Goal: Complete application form: Complete application form

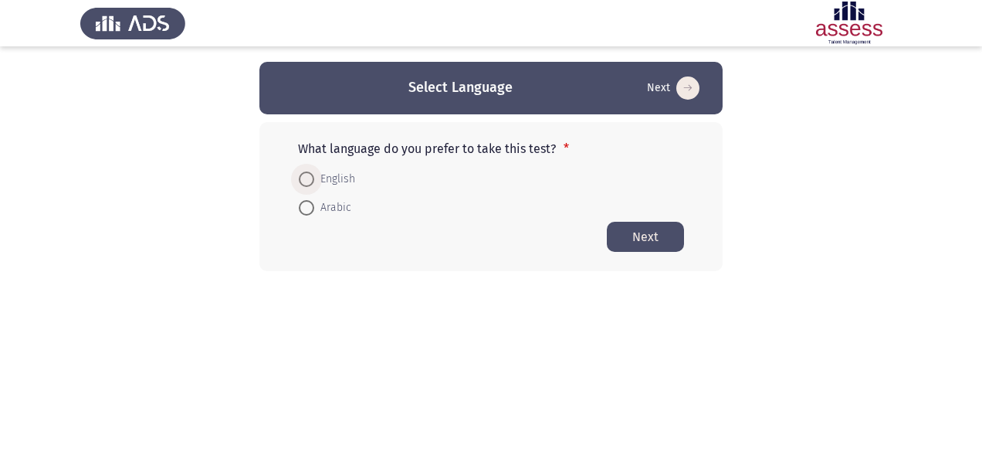
click at [354, 181] on span "English" at bounding box center [334, 179] width 41 height 19
click at [314, 181] on input "English" at bounding box center [306, 178] width 15 height 15
radio input "true"
click at [649, 228] on button "Next" at bounding box center [645, 236] width 77 height 30
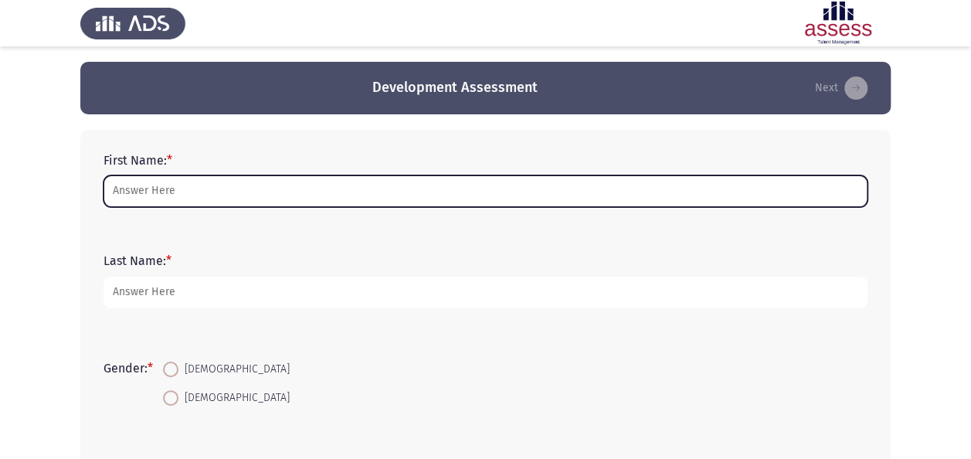
click at [167, 185] on input "First Name: *" at bounding box center [485, 191] width 764 height 32
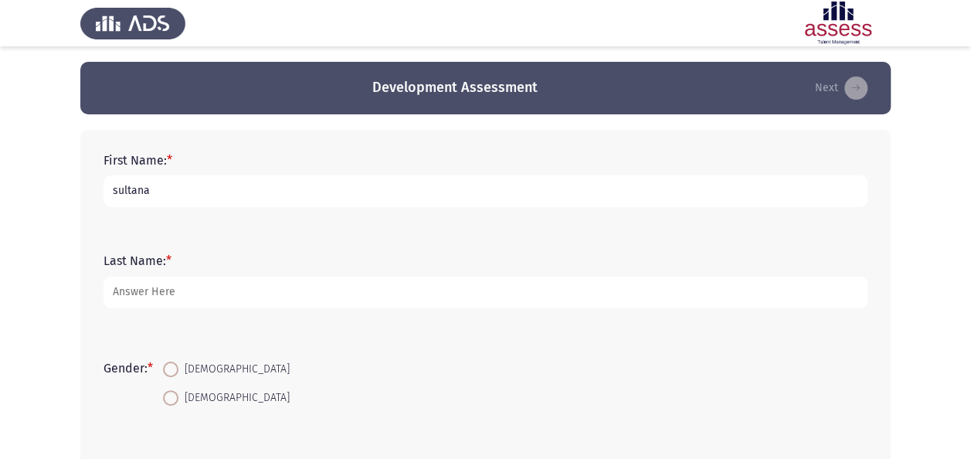
type input "sultana"
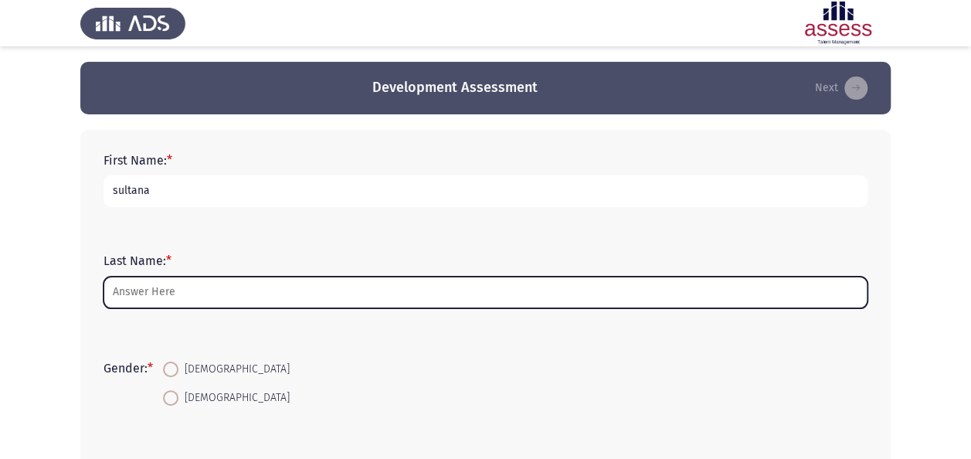
click at [178, 290] on input "Last Name: *" at bounding box center [485, 292] width 764 height 32
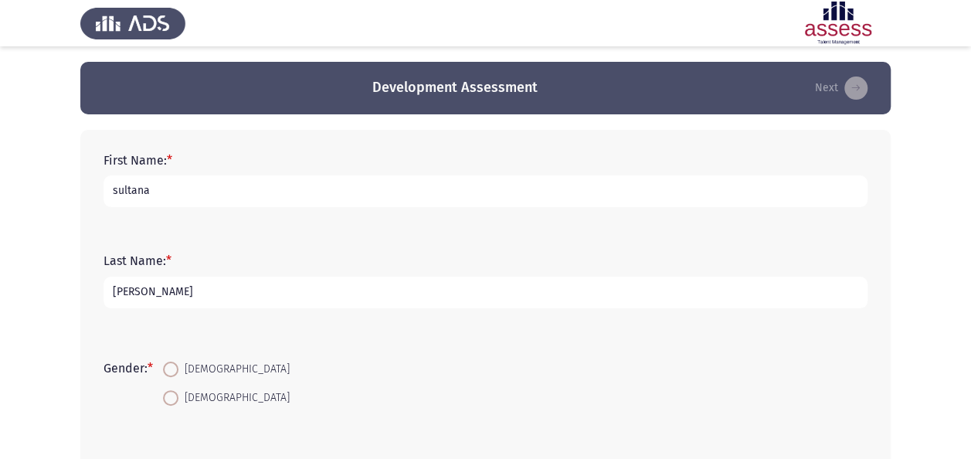
scroll to position [154, 0]
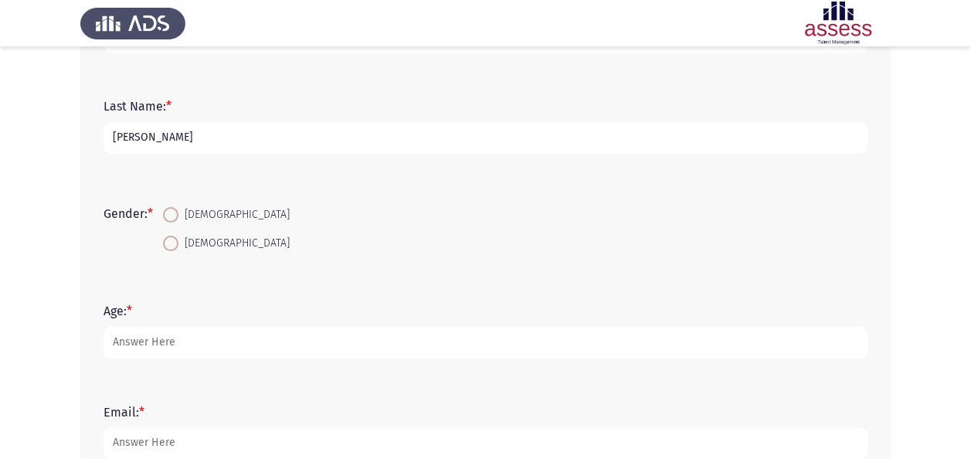
type input "[PERSON_NAME]"
click at [195, 219] on span "[DEMOGRAPHIC_DATA]" at bounding box center [233, 214] width 111 height 19
click at [178, 219] on input "[DEMOGRAPHIC_DATA]" at bounding box center [170, 214] width 15 height 15
radio input "true"
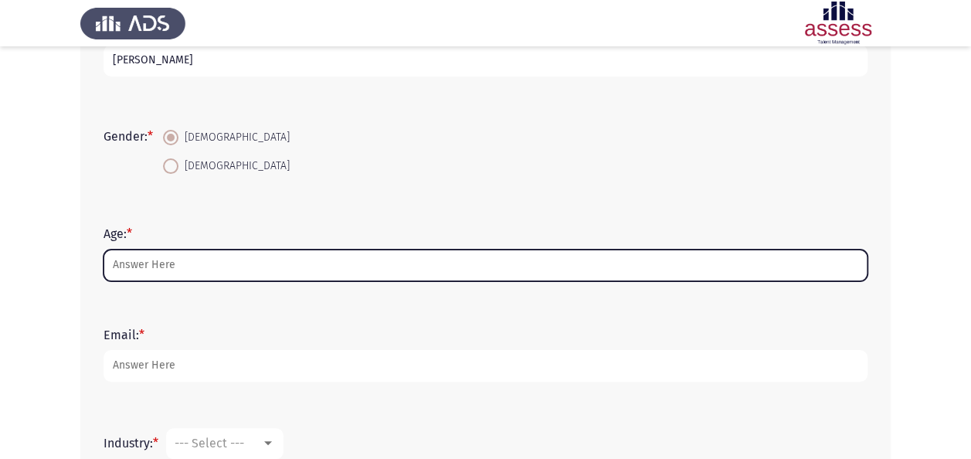
click at [216, 263] on input "Age: *" at bounding box center [485, 265] width 764 height 32
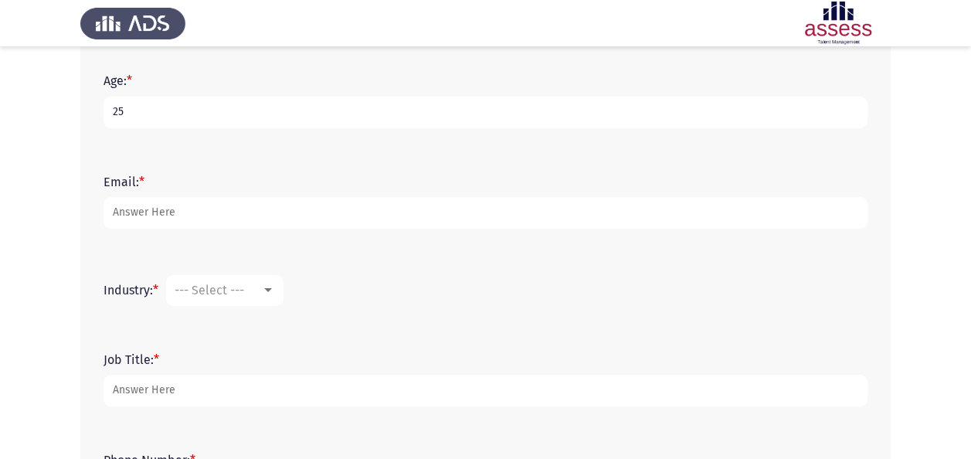
scroll to position [463, 0]
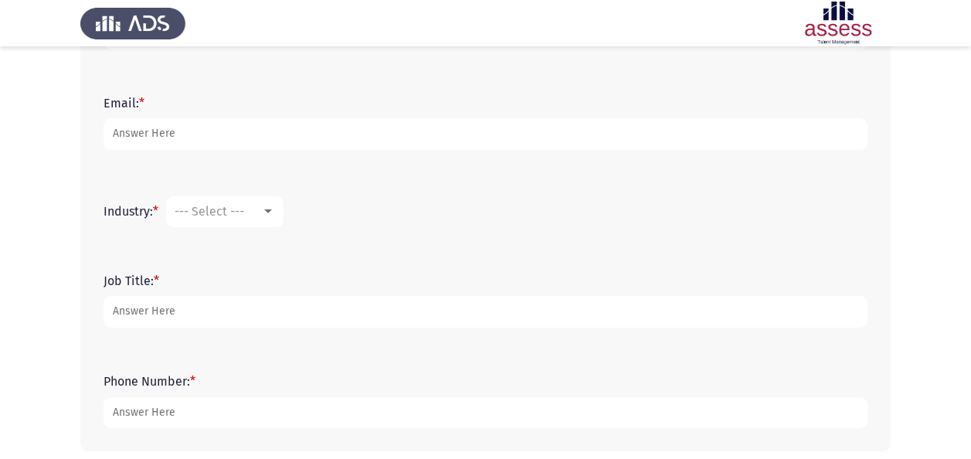
type input "25"
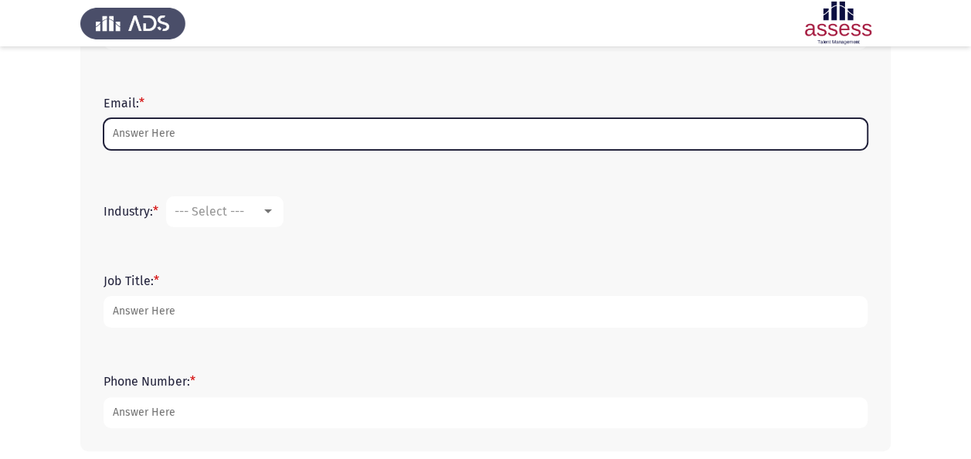
click at [179, 138] on input "Email: *" at bounding box center [485, 134] width 764 height 32
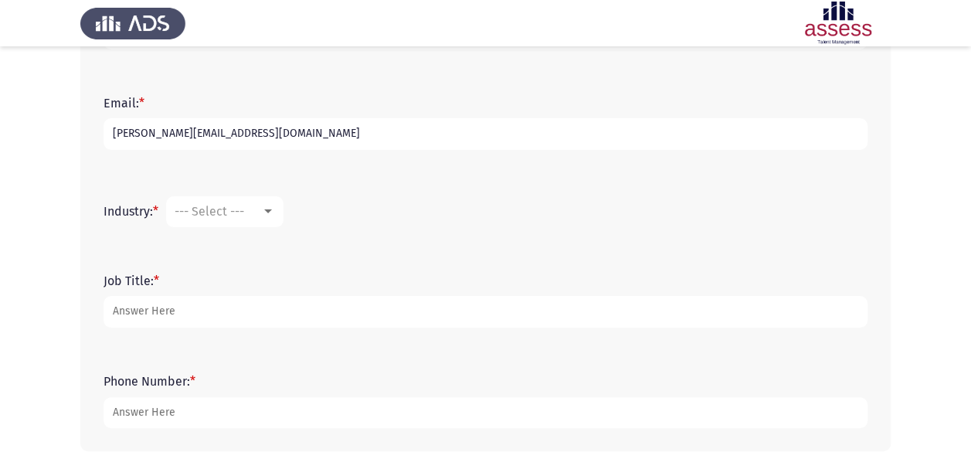
type input "[PERSON_NAME][EMAIL_ADDRESS][DOMAIN_NAME]"
click at [269, 209] on div at bounding box center [268, 211] width 8 height 4
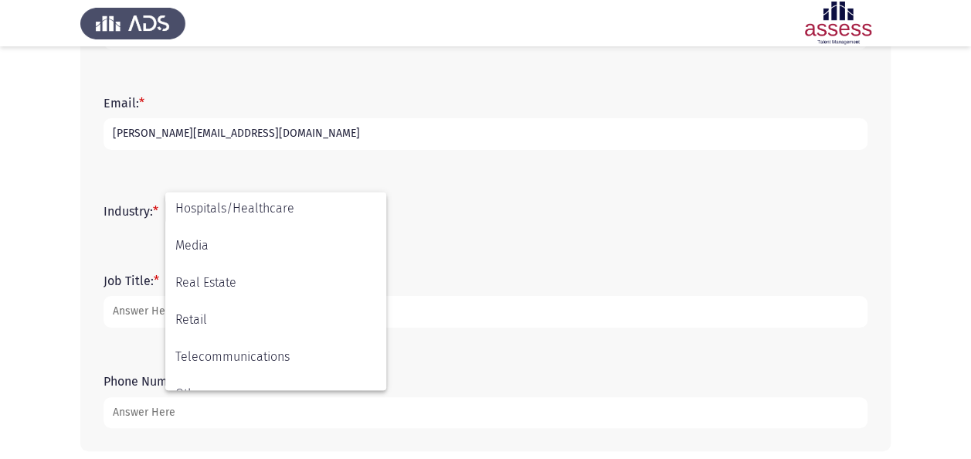
scroll to position [507, 0]
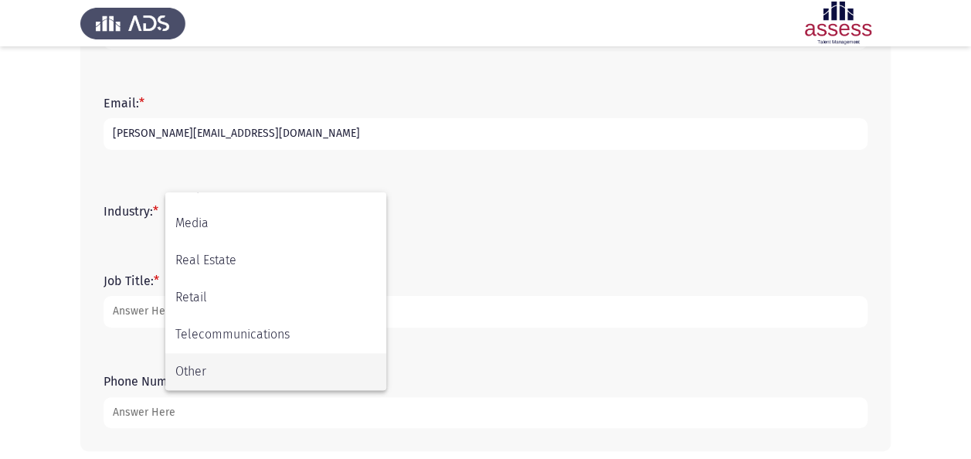
click at [289, 365] on span "Other" at bounding box center [275, 371] width 201 height 37
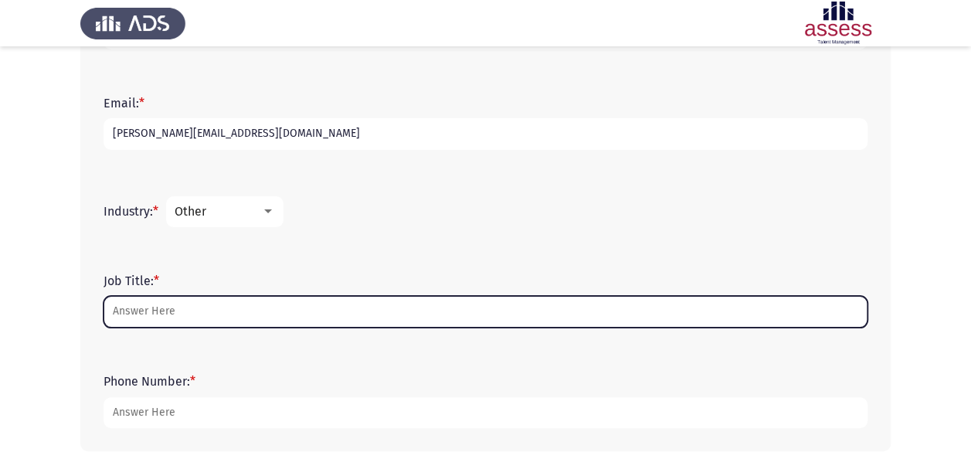
click at [208, 306] on input "Job Title: *" at bounding box center [485, 312] width 764 height 32
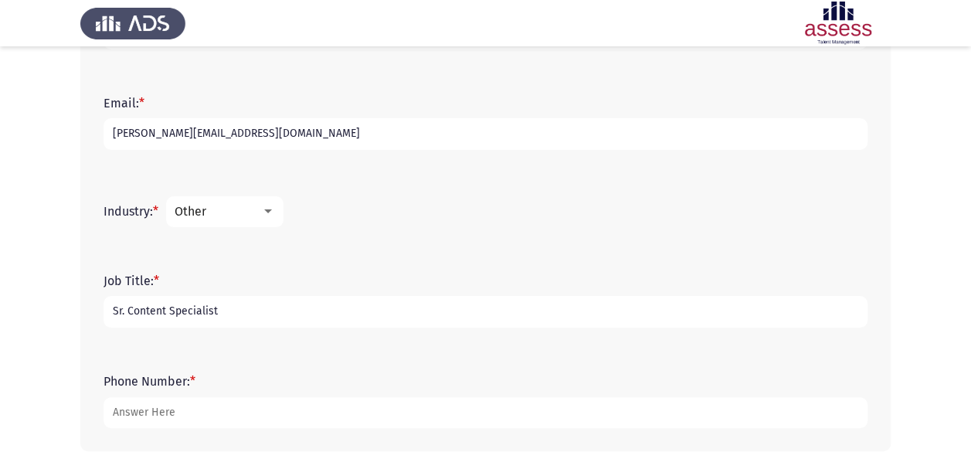
scroll to position [533, 0]
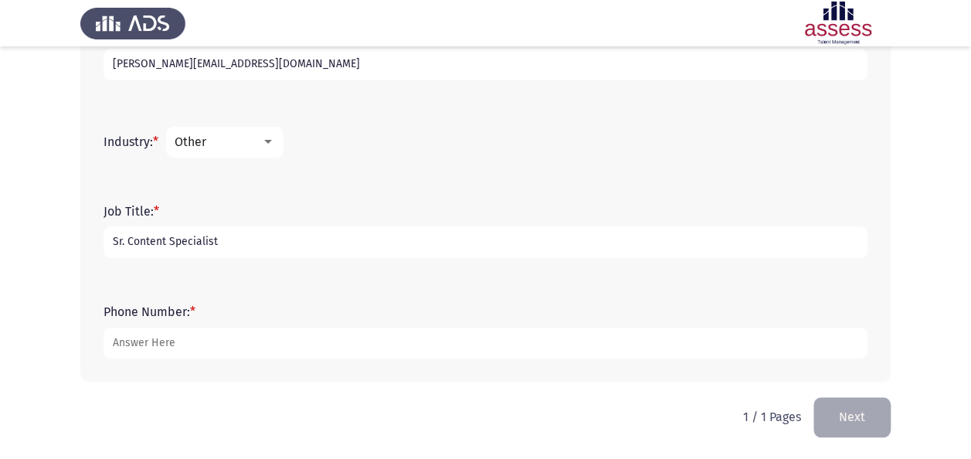
type input "Sr. Content Specialist"
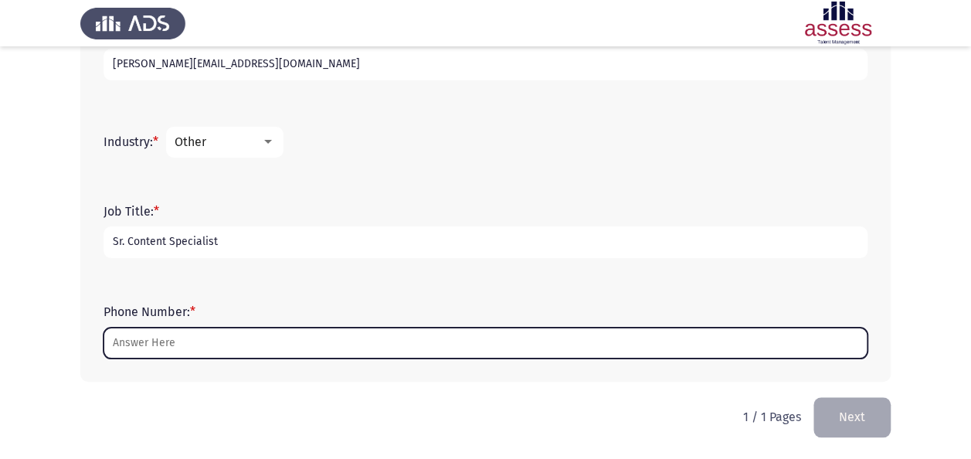
click at [246, 344] on input "Phone Number: *" at bounding box center [485, 343] width 764 height 32
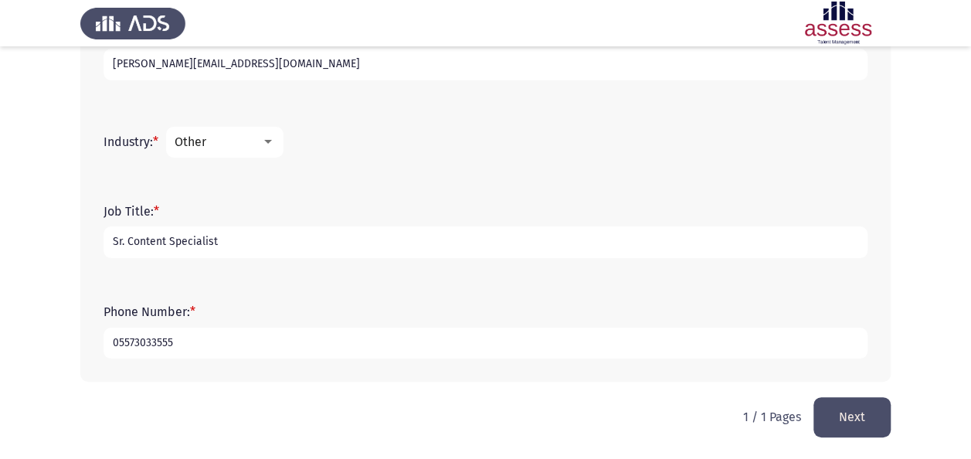
type input "05573033555"
click at [857, 425] on button "Next" at bounding box center [851, 416] width 77 height 39
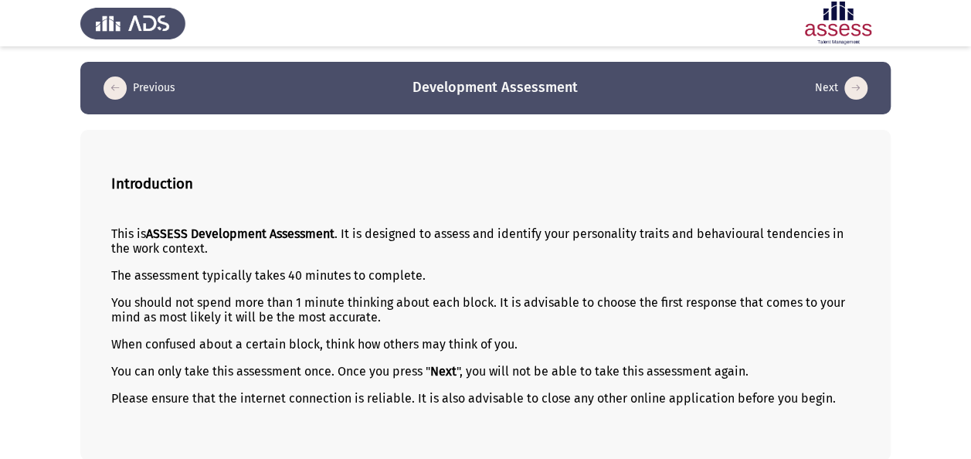
scroll to position [69, 0]
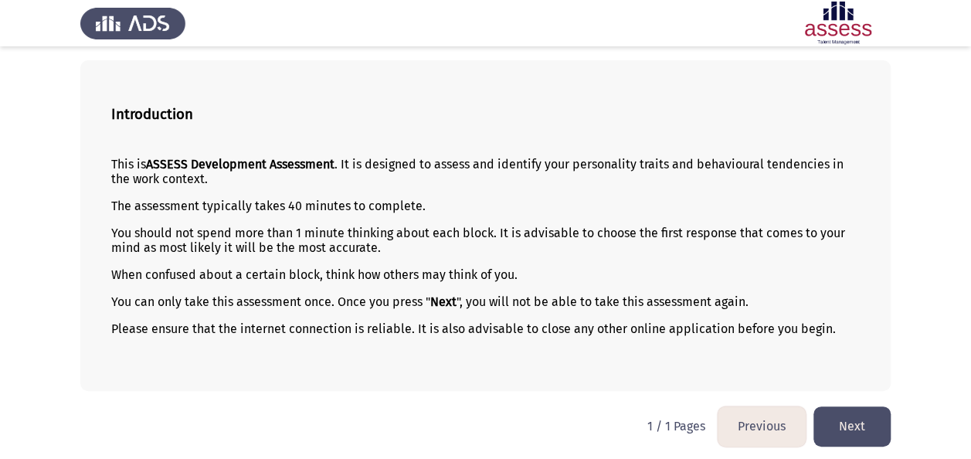
click at [831, 427] on button "Next" at bounding box center [851, 425] width 77 height 39
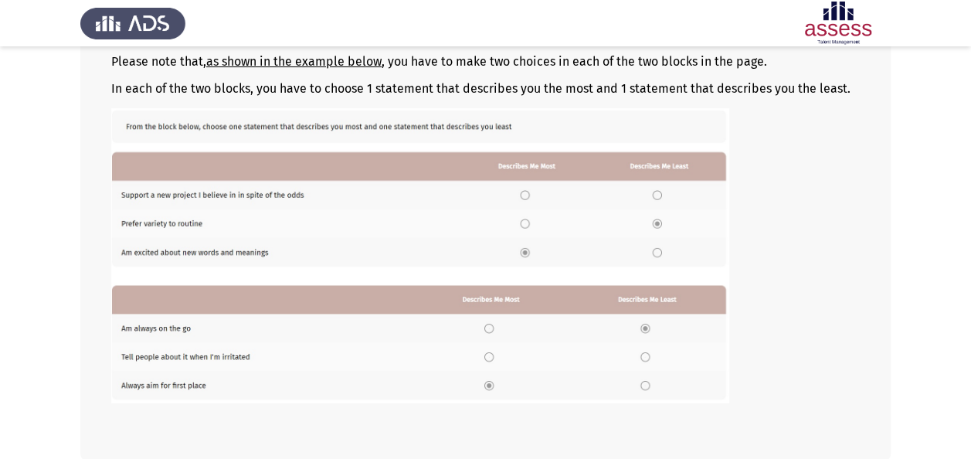
scroll to position [297, 0]
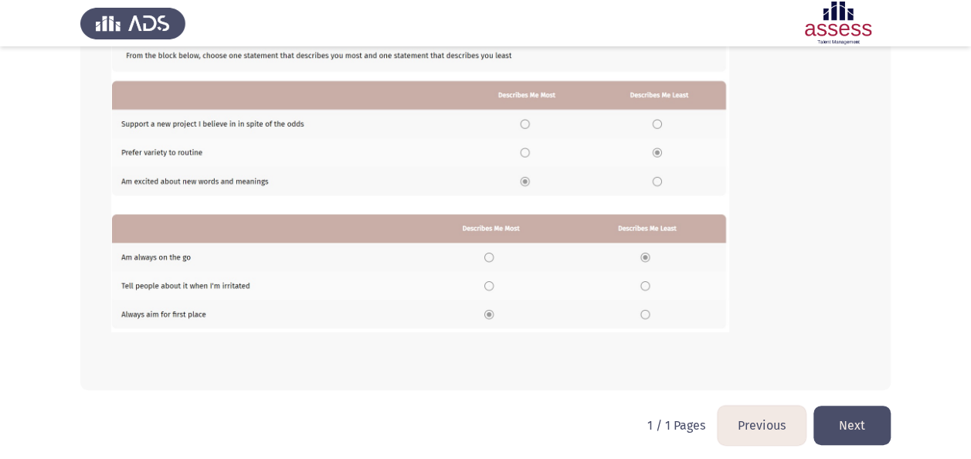
click at [872, 418] on button "Next" at bounding box center [851, 424] width 77 height 39
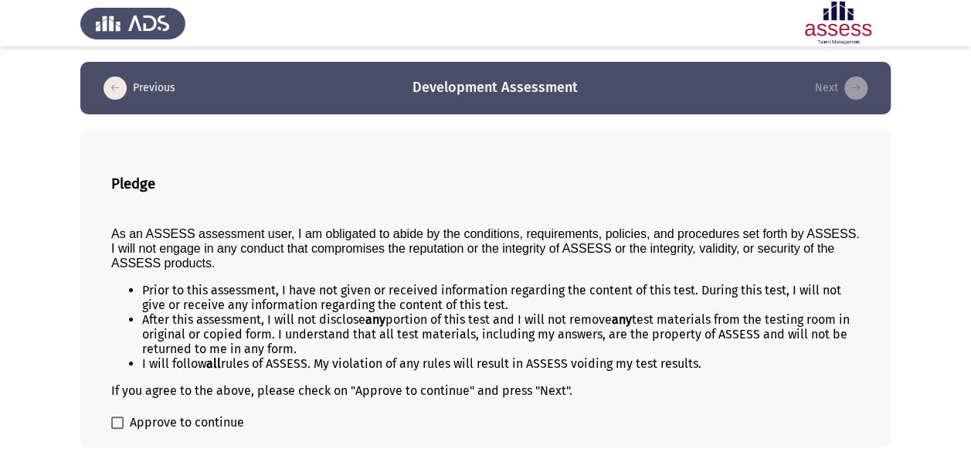
scroll to position [56, 0]
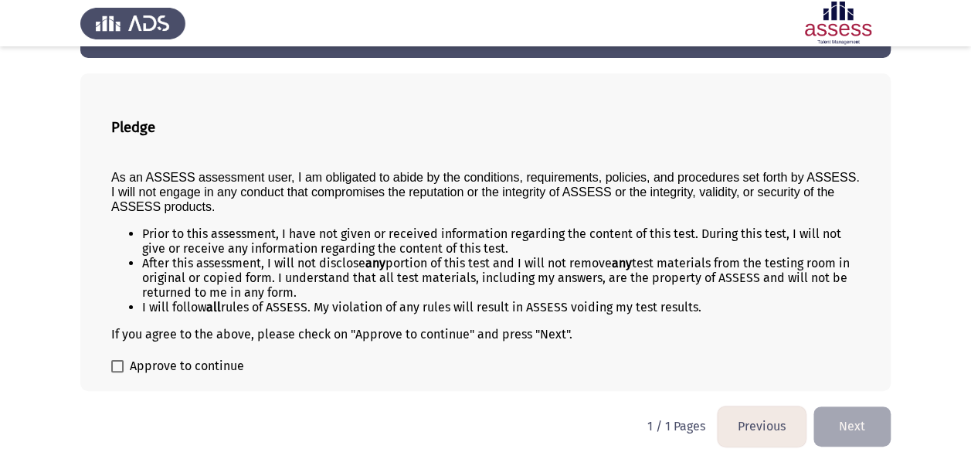
click at [119, 383] on div "Pledge As an ASSESS assessment user, I am obligated to abide by the conditions,…" at bounding box center [485, 231] width 810 height 317
click at [113, 365] on span at bounding box center [117, 366] width 12 height 12
click at [117, 372] on input "Approve to continue" at bounding box center [117, 372] width 1 height 1
checkbox input "true"
click at [854, 419] on button "Next" at bounding box center [851, 425] width 77 height 39
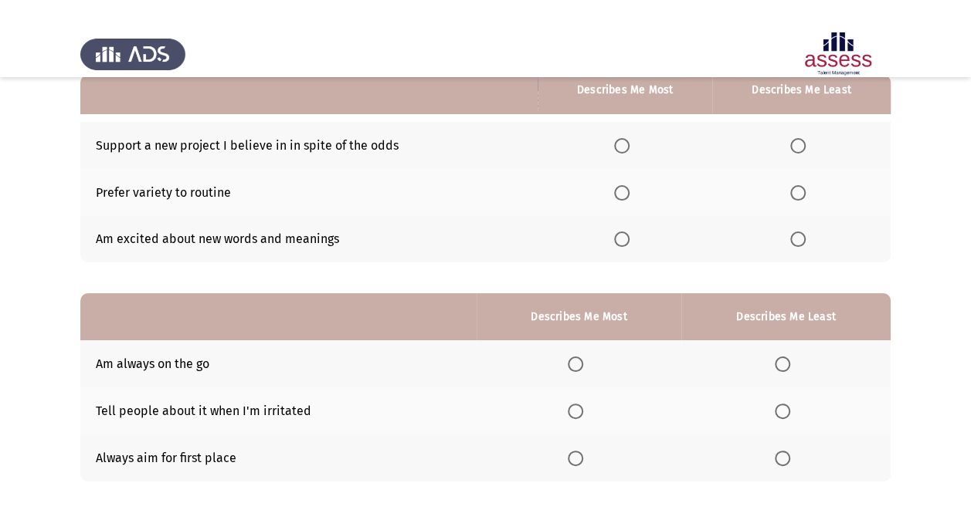
scroll to position [77, 0]
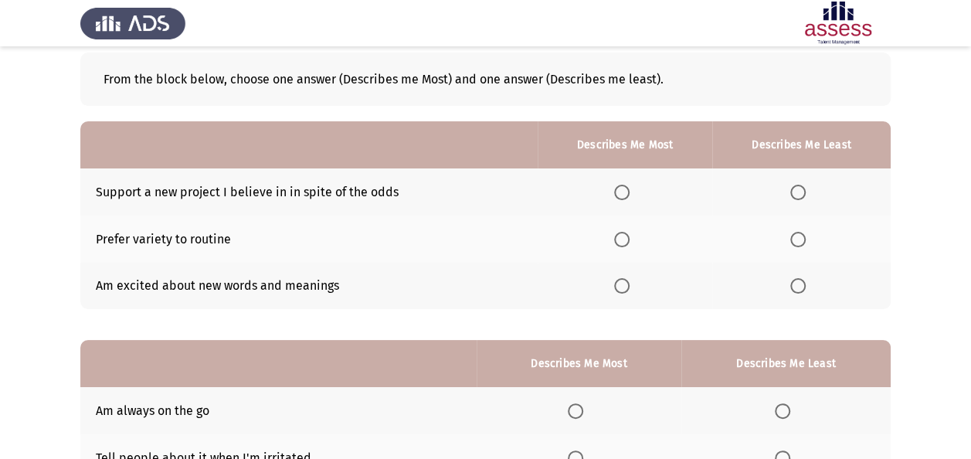
click at [625, 188] on span "Select an option" at bounding box center [621, 192] width 15 height 15
click at [625, 188] on input "Select an option" at bounding box center [621, 192] width 15 height 15
click at [635, 240] on label "Select an option" at bounding box center [625, 239] width 22 height 15
click at [629, 240] on input "Select an option" at bounding box center [621, 239] width 15 height 15
click at [632, 281] on label "Select an option" at bounding box center [625, 285] width 22 height 15
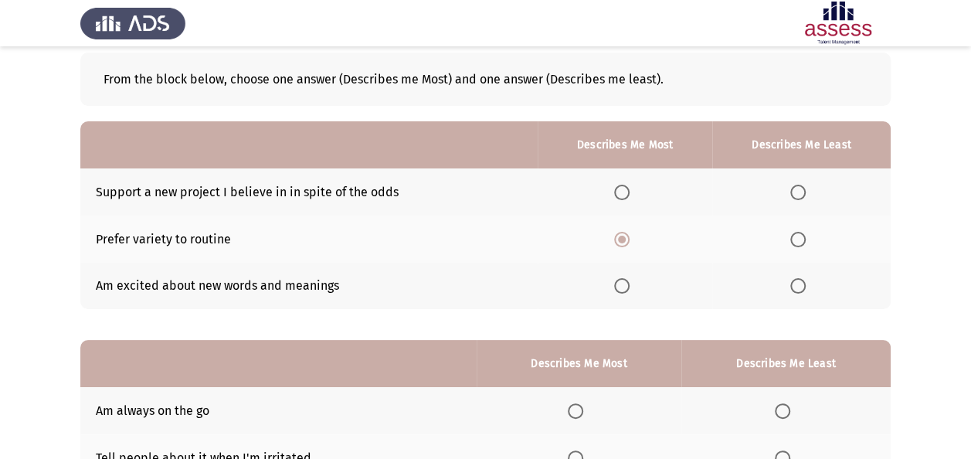
click at [629, 281] on input "Select an option" at bounding box center [621, 285] width 15 height 15
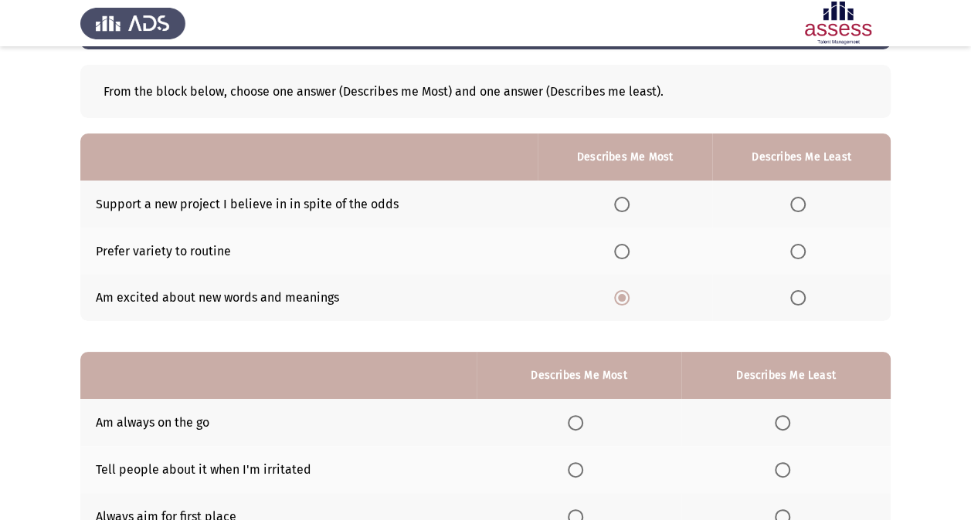
scroll to position [36, 0]
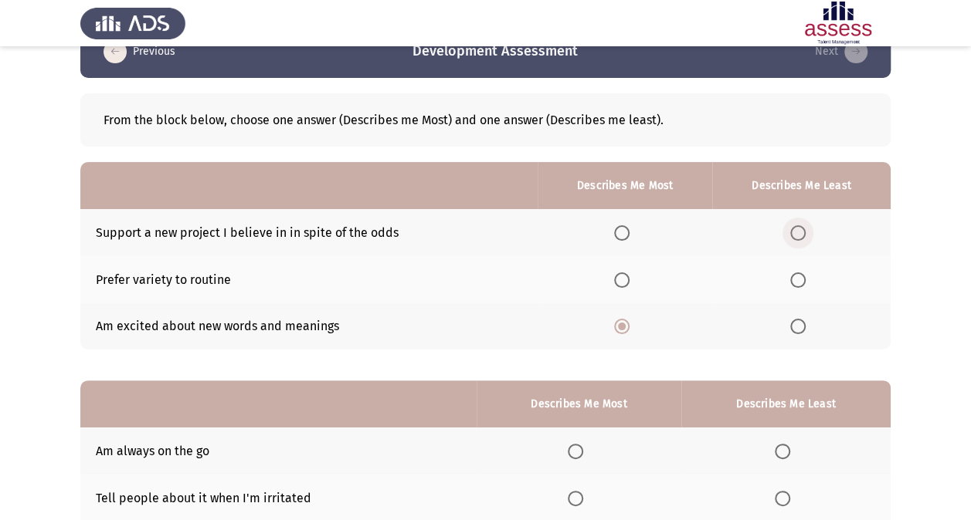
click at [801, 232] on span "Select an option" at bounding box center [797, 232] width 15 height 15
click at [801, 232] on input "Select an option" at bounding box center [797, 232] width 15 height 15
click at [629, 238] on span "Select an option" at bounding box center [621, 232] width 15 height 15
click at [629, 238] on input "Select an option" at bounding box center [621, 232] width 15 height 15
click at [808, 320] on label "Select an option" at bounding box center [801, 326] width 22 height 15
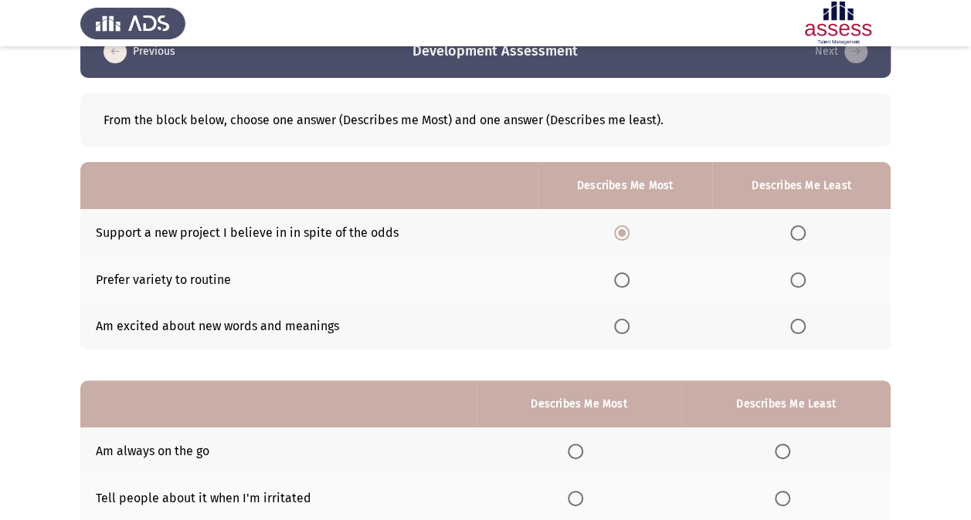
click at [805, 320] on input "Select an option" at bounding box center [797, 326] width 15 height 15
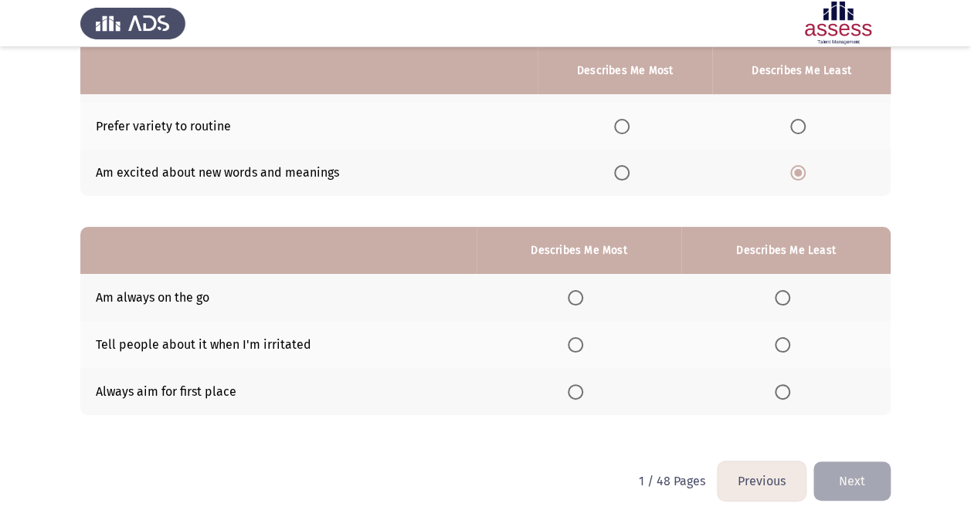
scroll to position [191, 0]
click at [581, 389] on span "Select an option" at bounding box center [575, 391] width 15 height 15
click at [581, 389] on input "Select an option" at bounding box center [575, 391] width 15 height 15
click at [778, 340] on span "Select an option" at bounding box center [782, 344] width 15 height 15
click at [778, 340] on input "Select an option" at bounding box center [782, 344] width 15 height 15
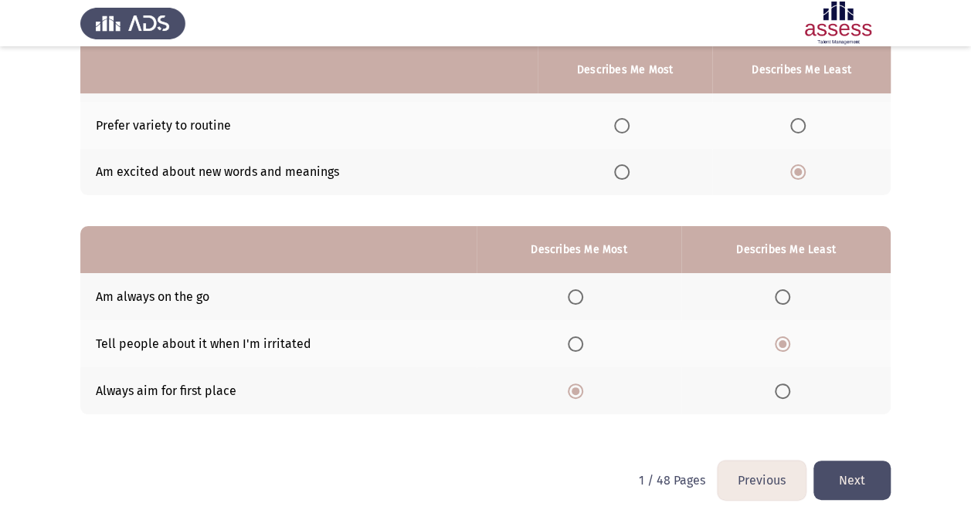
click at [868, 458] on button "Next" at bounding box center [851, 480] width 77 height 39
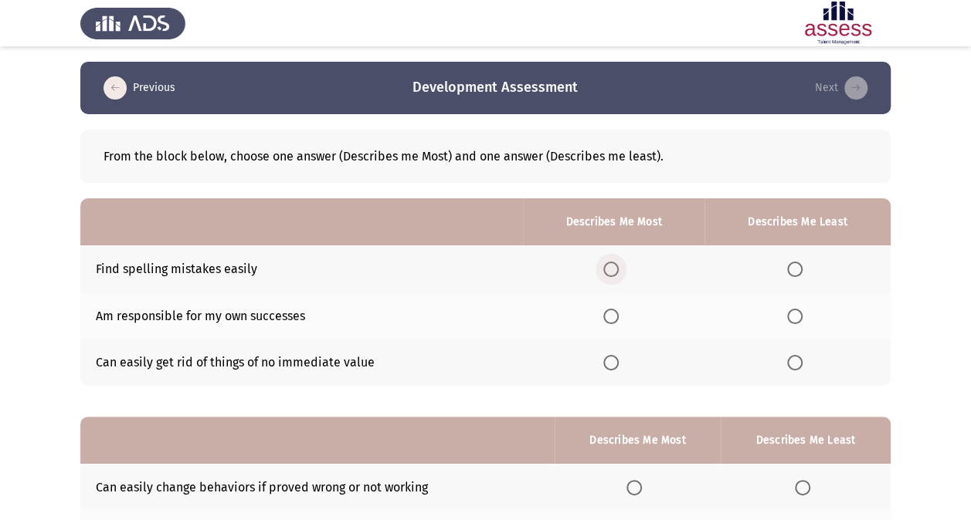
click at [614, 270] on span "Select an option" at bounding box center [610, 269] width 15 height 15
click at [614, 270] on input "Select an option" at bounding box center [610, 269] width 15 height 15
click at [800, 358] on span "Select an option" at bounding box center [794, 362] width 15 height 15
click at [800, 358] on input "Select an option" at bounding box center [794, 362] width 15 height 15
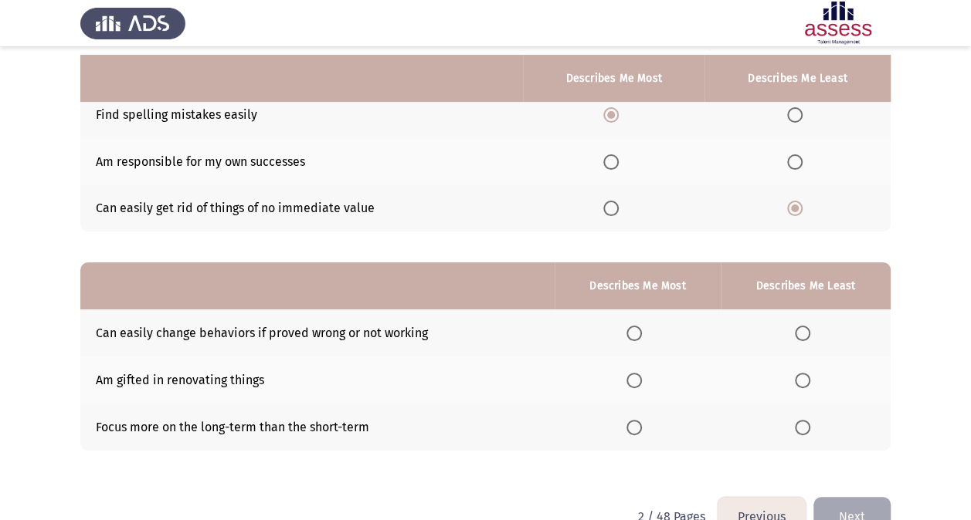
scroll to position [191, 0]
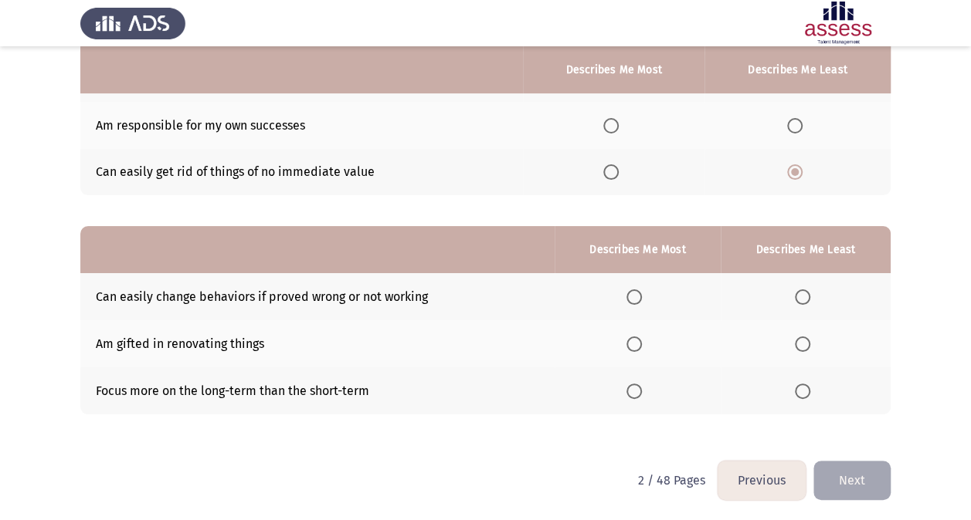
click at [640, 297] on span "Select an option" at bounding box center [633, 297] width 15 height 15
click at [640, 297] on input "Select an option" at bounding box center [633, 297] width 15 height 15
click at [800, 349] on span "Select an option" at bounding box center [802, 344] width 15 height 15
click at [800, 349] on input "Select an option" at bounding box center [802, 344] width 15 height 15
click at [849, 458] on button "Next" at bounding box center [851, 480] width 77 height 39
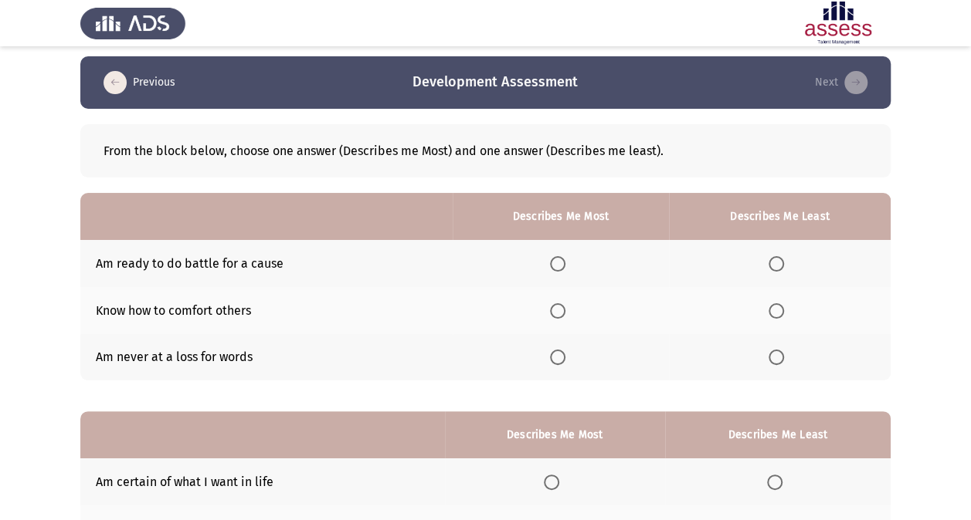
scroll to position [0, 0]
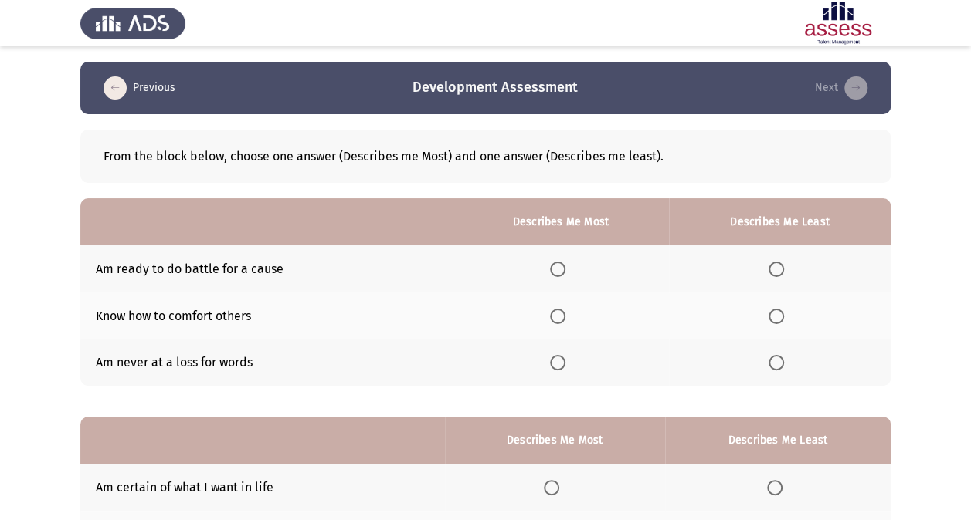
click at [559, 320] on span "Select an option" at bounding box center [557, 316] width 15 height 15
click at [559, 320] on input "Select an option" at bounding box center [557, 316] width 15 height 15
click at [786, 369] on label "Select an option" at bounding box center [779, 362] width 22 height 15
click at [784, 369] on input "Select an option" at bounding box center [775, 362] width 15 height 15
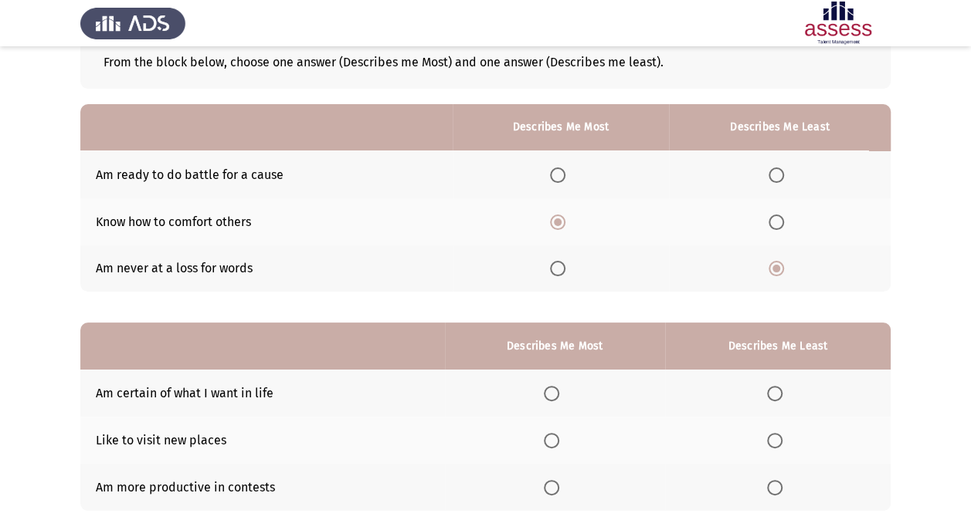
scroll to position [191, 0]
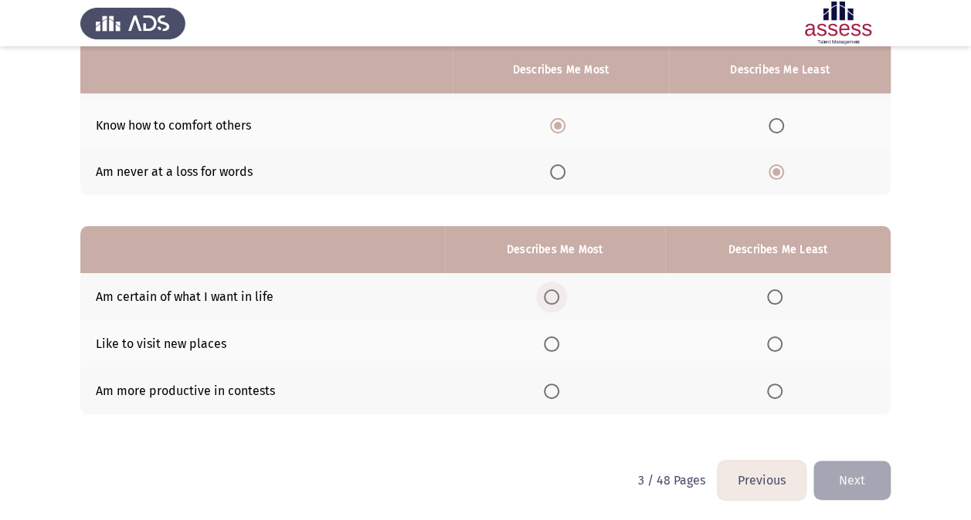
click at [553, 295] on span "Select an option" at bounding box center [551, 297] width 15 height 15
click at [553, 295] on input "Select an option" at bounding box center [551, 297] width 15 height 15
click at [543, 384] on th at bounding box center [555, 391] width 220 height 47
click at [547, 386] on span "Select an option" at bounding box center [551, 391] width 15 height 15
click at [547, 386] on input "Select an option" at bounding box center [551, 391] width 15 height 15
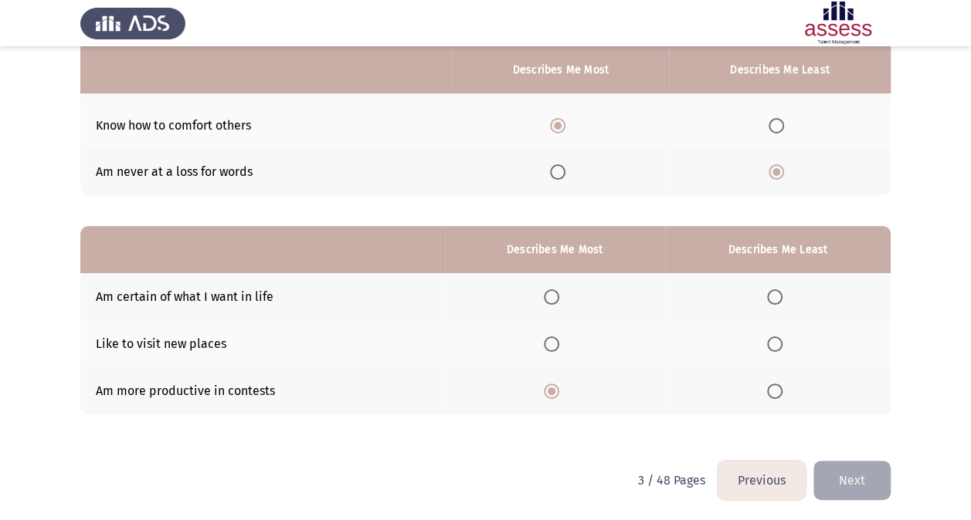
click at [781, 301] on span "Select an option" at bounding box center [774, 297] width 15 height 15
click at [781, 301] on input "Select an option" at bounding box center [774, 297] width 15 height 15
click at [860, 458] on button "Next" at bounding box center [851, 480] width 77 height 39
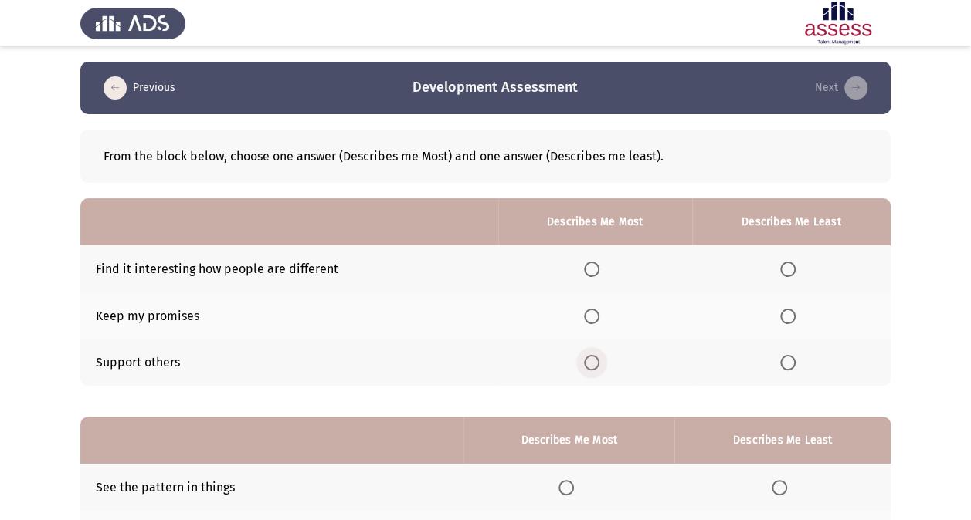
click at [598, 364] on span "Select an option" at bounding box center [591, 362] width 15 height 15
click at [598, 364] on input "Select an option" at bounding box center [591, 362] width 15 height 15
click at [787, 270] on span "Select an option" at bounding box center [787, 269] width 15 height 15
click at [787, 270] on input "Select an option" at bounding box center [787, 269] width 15 height 15
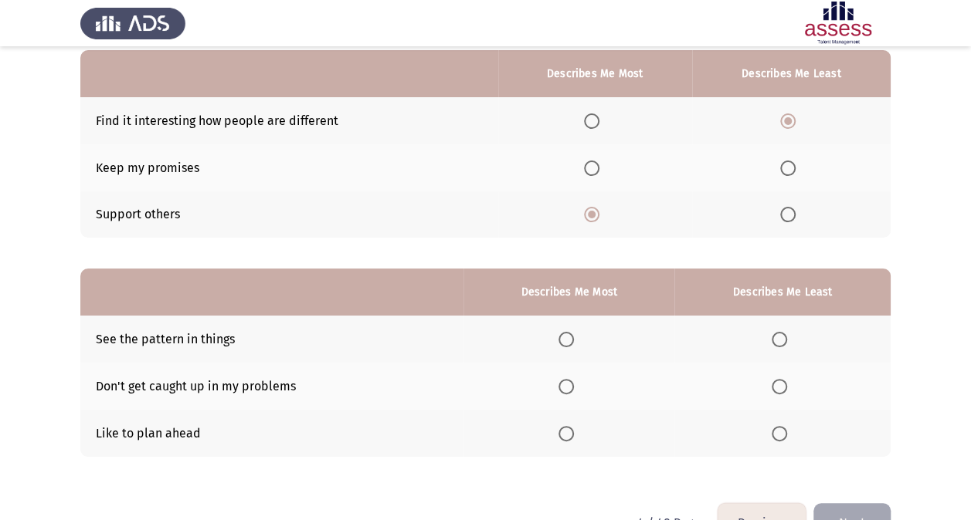
scroll to position [191, 0]
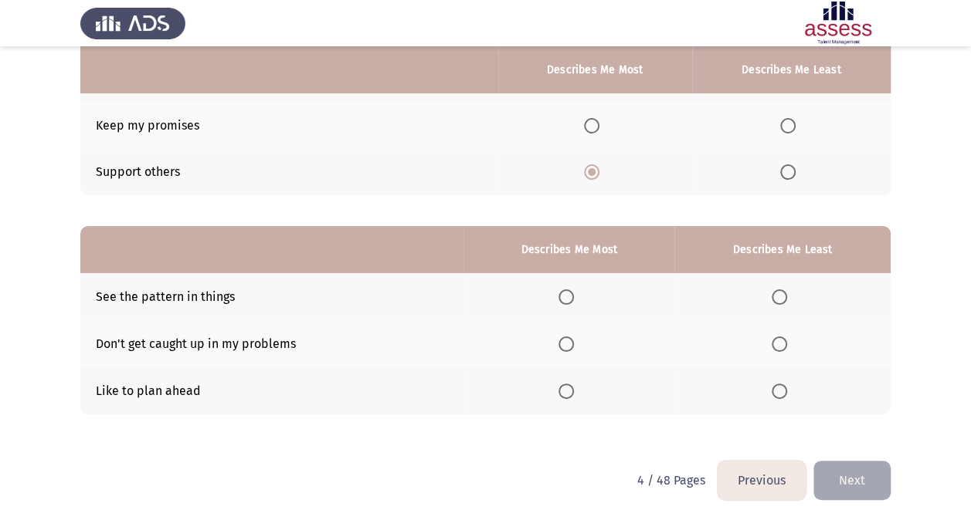
click at [558, 386] on th at bounding box center [568, 391] width 211 height 47
click at [568, 385] on span "Select an option" at bounding box center [565, 391] width 15 height 15
click at [568, 385] on input "Select an option" at bounding box center [565, 391] width 15 height 15
click at [781, 295] on span "Select an option" at bounding box center [778, 297] width 15 height 15
click at [781, 295] on input "Select an option" at bounding box center [778, 297] width 15 height 15
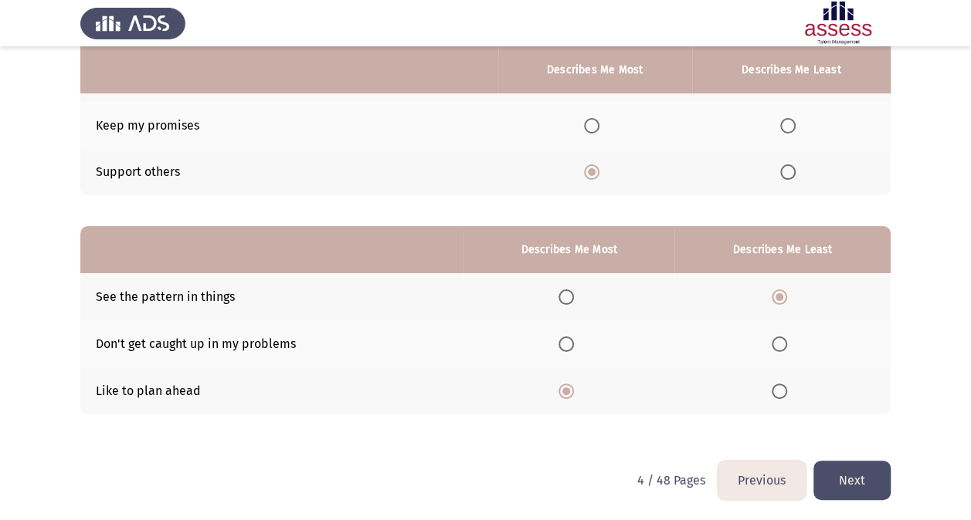
click at [849, 458] on button "Next" at bounding box center [851, 480] width 77 height 39
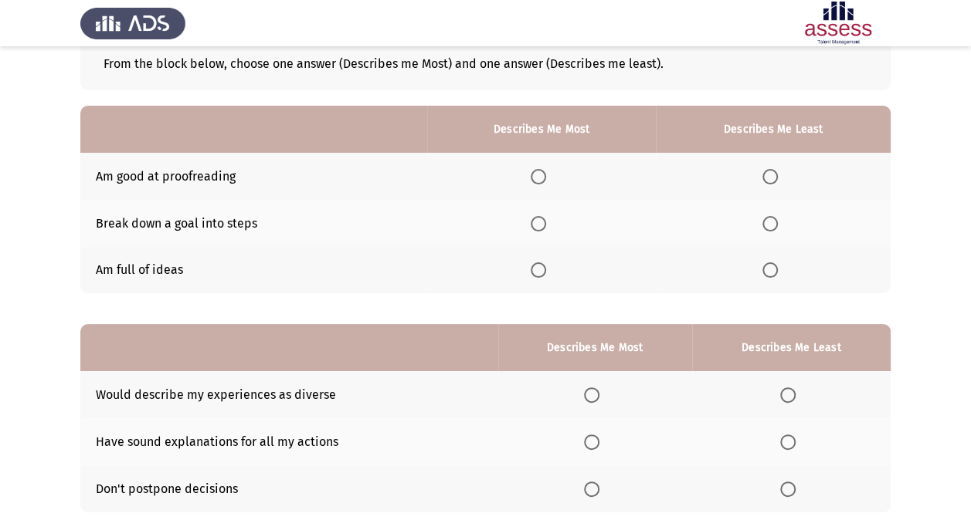
scroll to position [36, 0]
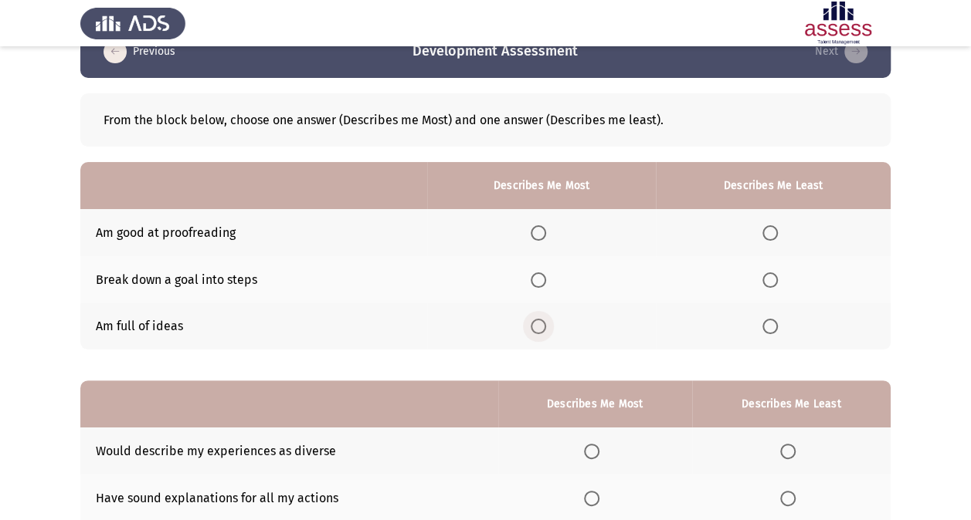
click at [552, 328] on label "Select an option" at bounding box center [542, 326] width 22 height 15
click at [546, 328] on input "Select an option" at bounding box center [538, 326] width 15 height 15
click at [548, 270] on th at bounding box center [541, 279] width 229 height 47
click at [536, 283] on span "Select an option" at bounding box center [538, 280] width 15 height 15
click at [536, 283] on input "Select an option" at bounding box center [538, 280] width 15 height 15
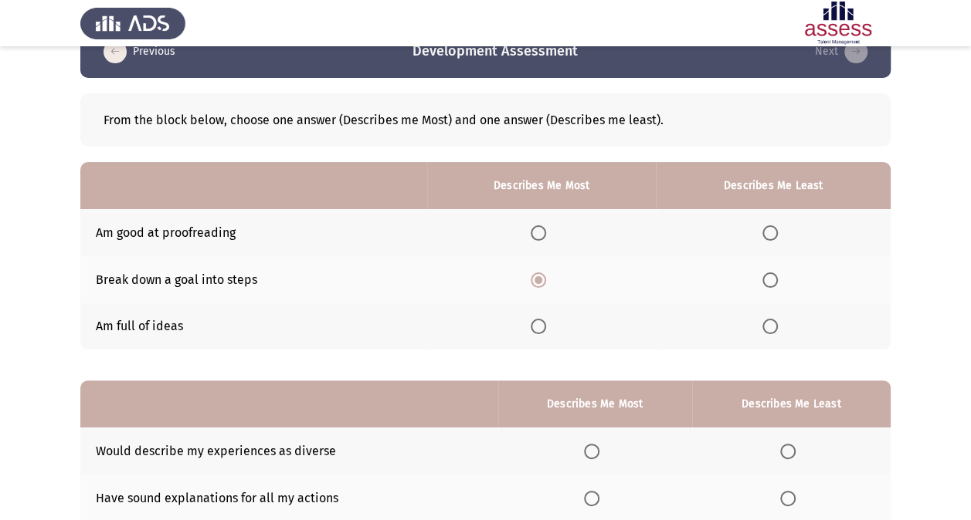
click at [771, 242] on th at bounding box center [773, 232] width 235 height 47
drag, startPoint x: 771, startPoint y: 240, endPoint x: 768, endPoint y: 226, distance: 14.1
click at [771, 239] on th at bounding box center [773, 232] width 235 height 47
click at [768, 226] on span "Select an option" at bounding box center [769, 232] width 15 height 15
click at [768, 226] on input "Select an option" at bounding box center [769, 232] width 15 height 15
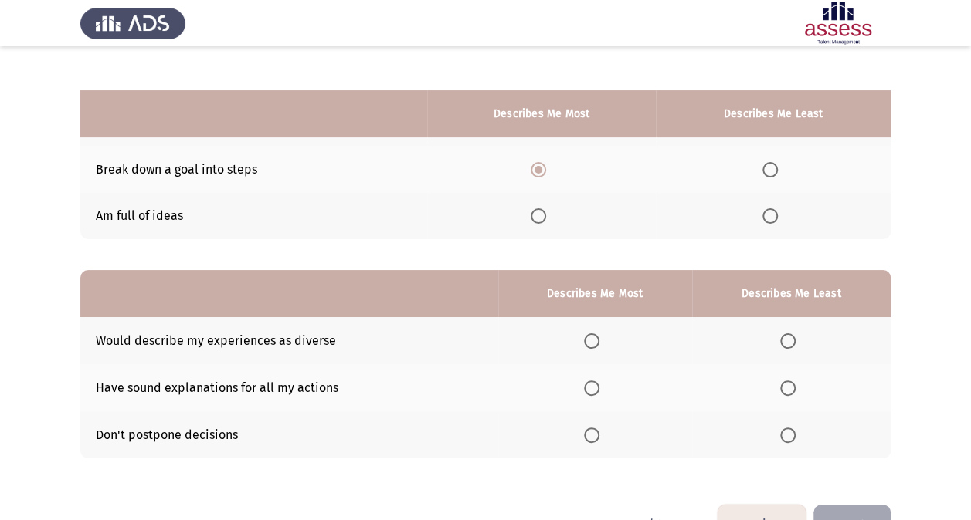
scroll to position [191, 0]
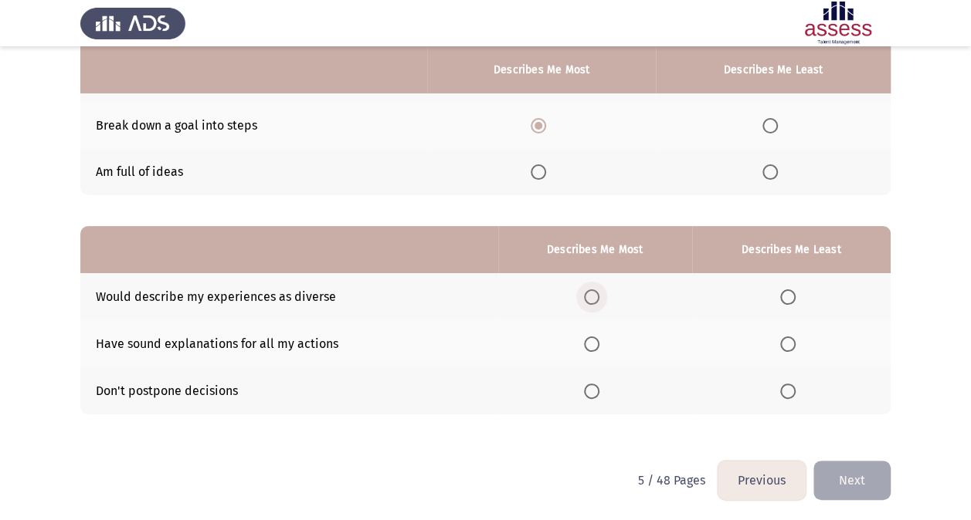
click at [596, 295] on span "Select an option" at bounding box center [591, 297] width 15 height 15
click at [596, 295] on input "Select an option" at bounding box center [591, 297] width 15 height 15
click at [790, 388] on span "Select an option" at bounding box center [787, 391] width 15 height 15
click at [790, 388] on input "Select an option" at bounding box center [787, 391] width 15 height 15
click at [834, 458] on button "Next" at bounding box center [851, 480] width 77 height 39
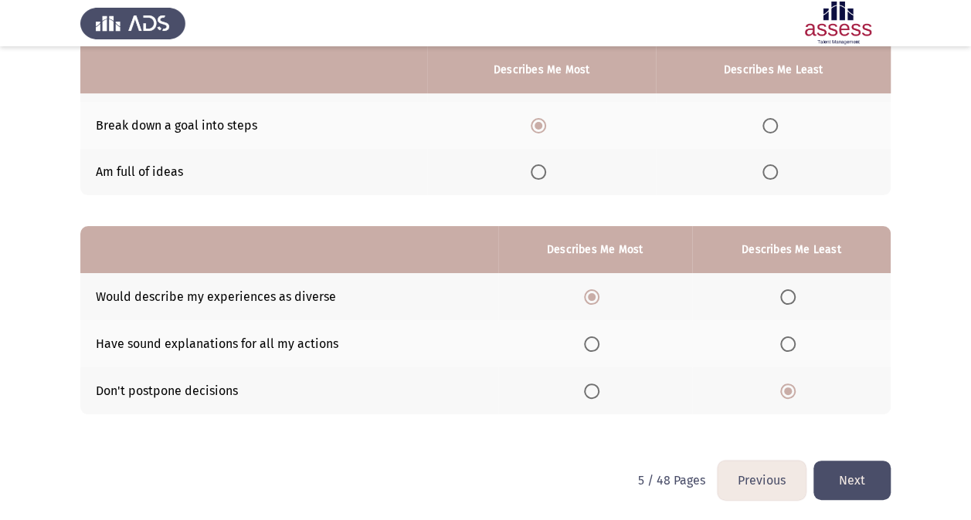
scroll to position [0, 0]
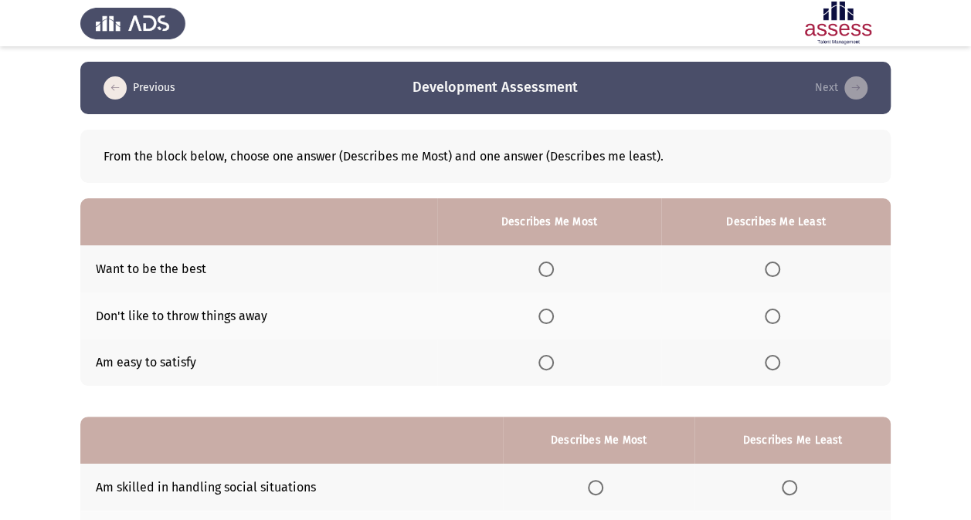
click at [551, 273] on span "Select an option" at bounding box center [545, 269] width 15 height 15
click at [551, 273] on input "Select an option" at bounding box center [545, 269] width 15 height 15
click at [766, 317] on span "Select an option" at bounding box center [771, 316] width 15 height 15
click at [766, 317] on input "Select an option" at bounding box center [771, 316] width 15 height 15
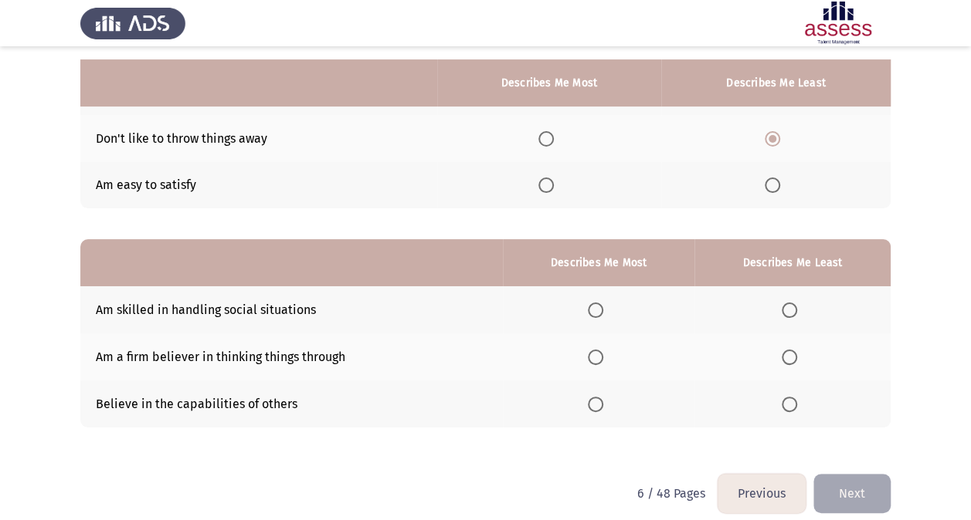
scroll to position [191, 0]
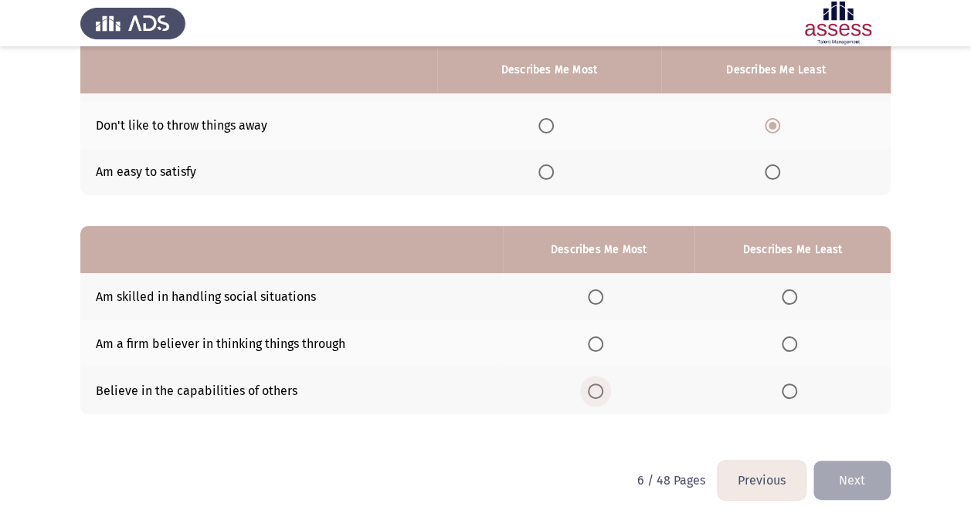
click at [598, 390] on span "Select an option" at bounding box center [595, 391] width 15 height 15
click at [598, 390] on input "Select an option" at bounding box center [595, 391] width 15 height 15
click at [601, 293] on span "Select an option" at bounding box center [595, 297] width 15 height 15
click at [601, 293] on input "Select an option" at bounding box center [595, 297] width 15 height 15
click at [791, 338] on span "Select an option" at bounding box center [788, 344] width 15 height 15
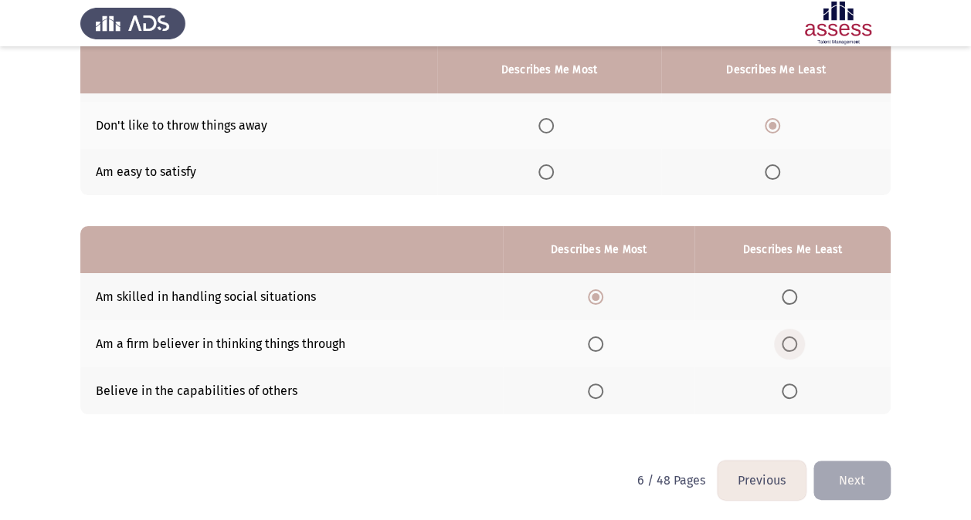
click at [791, 338] on input "Select an option" at bounding box center [788, 344] width 15 height 15
click at [881, 458] on button "Next" at bounding box center [851, 480] width 77 height 39
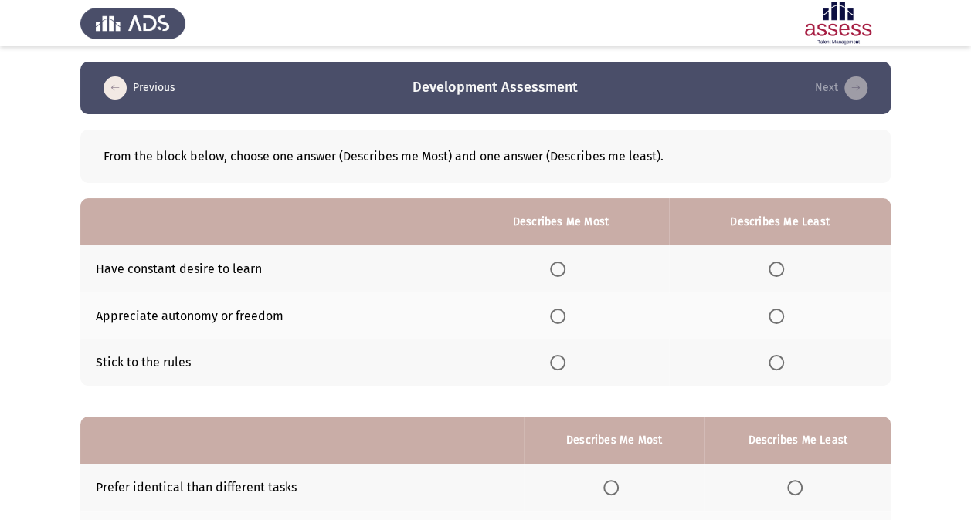
click at [555, 267] on span "Select an option" at bounding box center [557, 269] width 15 height 15
click at [555, 267] on input "Select an option" at bounding box center [557, 269] width 15 height 15
click at [774, 314] on span "Select an option" at bounding box center [775, 316] width 15 height 15
click at [774, 314] on input "Select an option" at bounding box center [775, 316] width 15 height 15
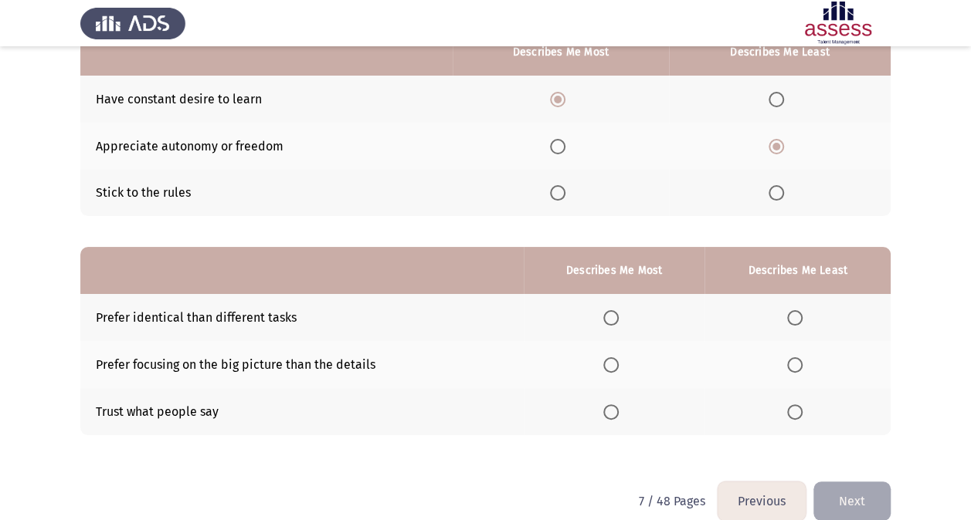
scroll to position [191, 0]
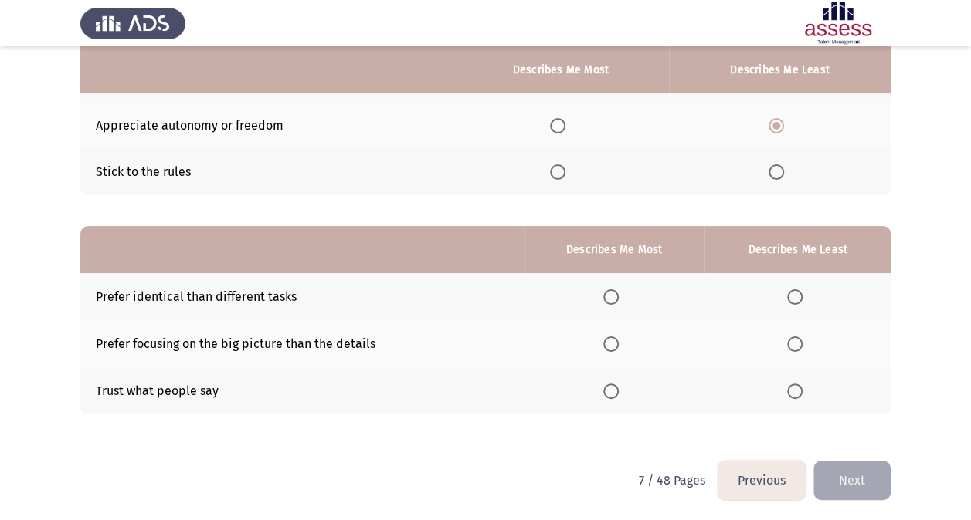
click at [622, 347] on label "Select an option" at bounding box center [614, 344] width 22 height 15
click at [619, 347] on input "Select an option" at bounding box center [610, 344] width 15 height 15
click at [619, 292] on span "Select an option" at bounding box center [610, 297] width 15 height 15
click at [619, 292] on input "Select an option" at bounding box center [610, 297] width 15 height 15
click at [618, 344] on span "Select an option" at bounding box center [610, 344] width 15 height 15
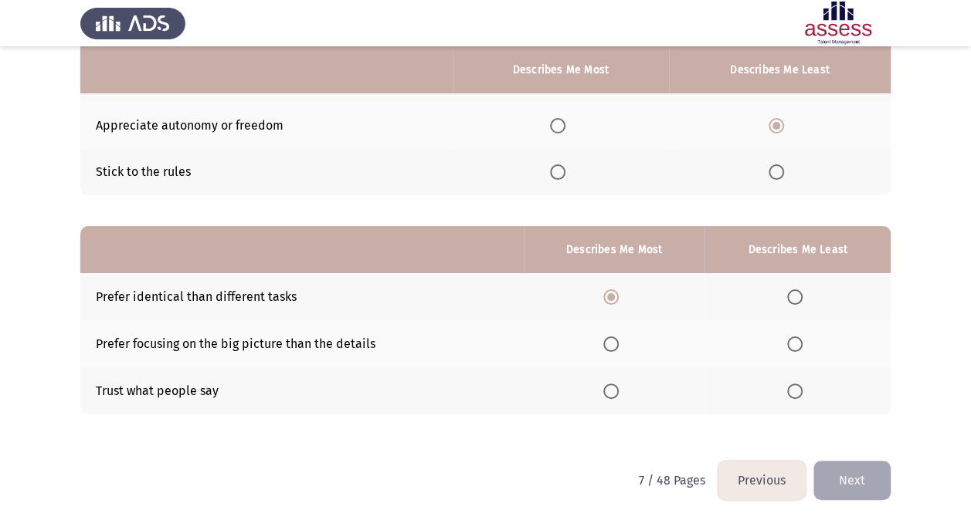
click at [618, 344] on input "Select an option" at bounding box center [610, 344] width 15 height 15
click at [793, 290] on span "Select an option" at bounding box center [794, 297] width 15 height 15
click at [793, 290] on input "Select an option" at bounding box center [794, 297] width 15 height 15
click at [842, 458] on button "Next" at bounding box center [851, 480] width 77 height 39
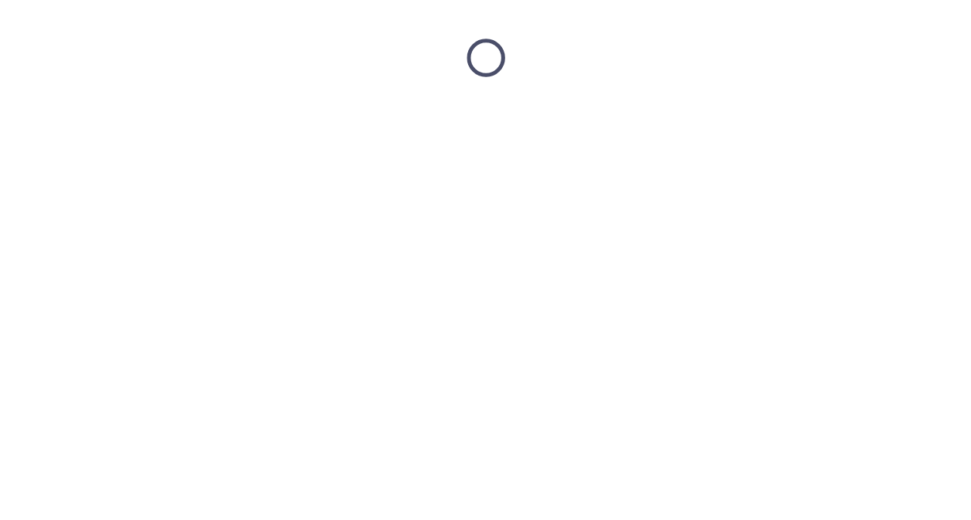
scroll to position [0, 0]
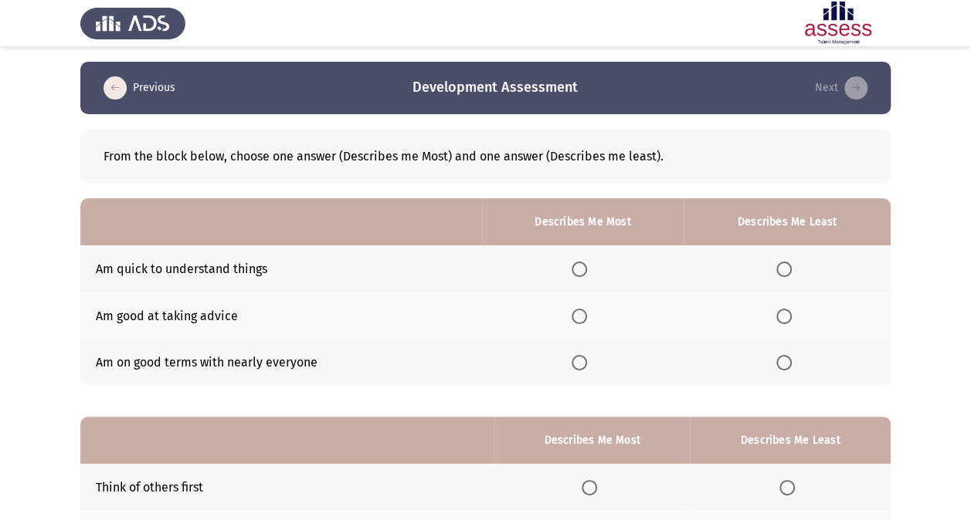
click at [150, 78] on button "Previous" at bounding box center [139, 88] width 81 height 25
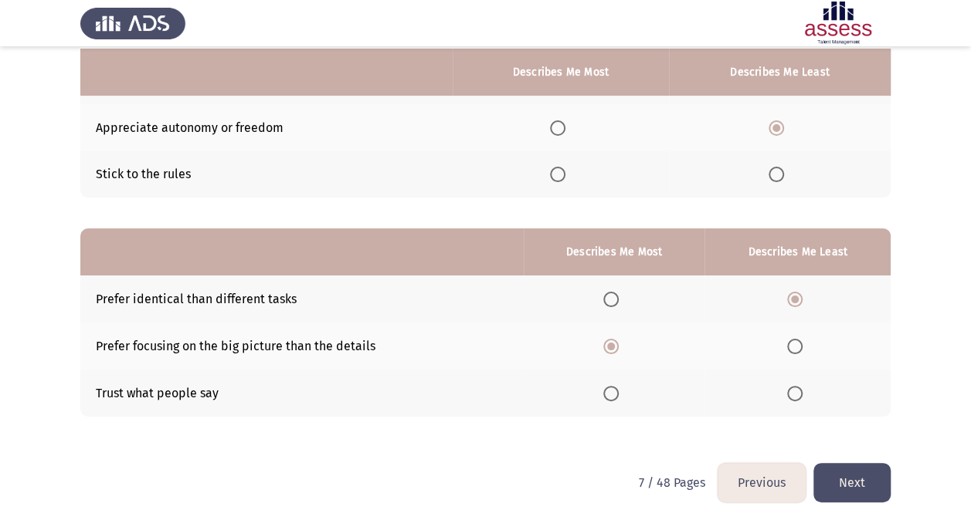
scroll to position [191, 0]
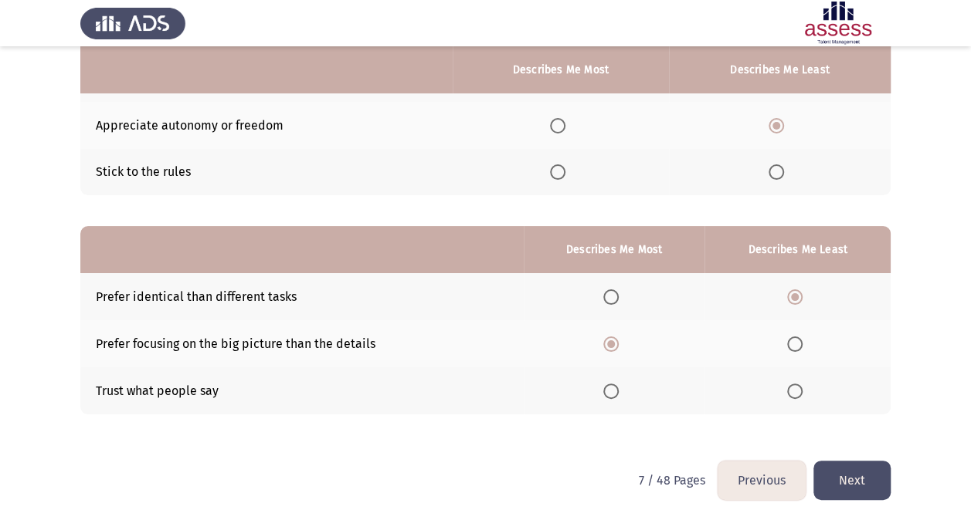
click at [856, 458] on button "Next" at bounding box center [851, 480] width 77 height 39
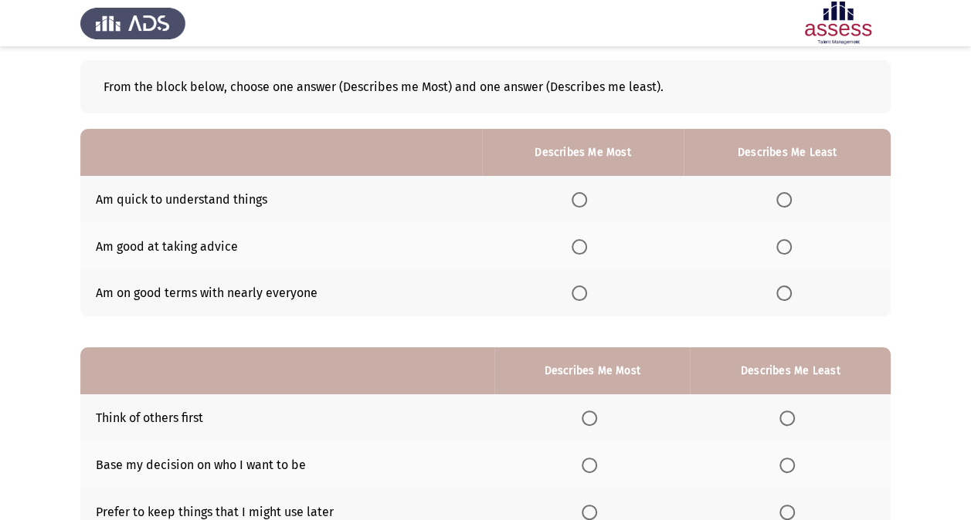
scroll to position [154, 0]
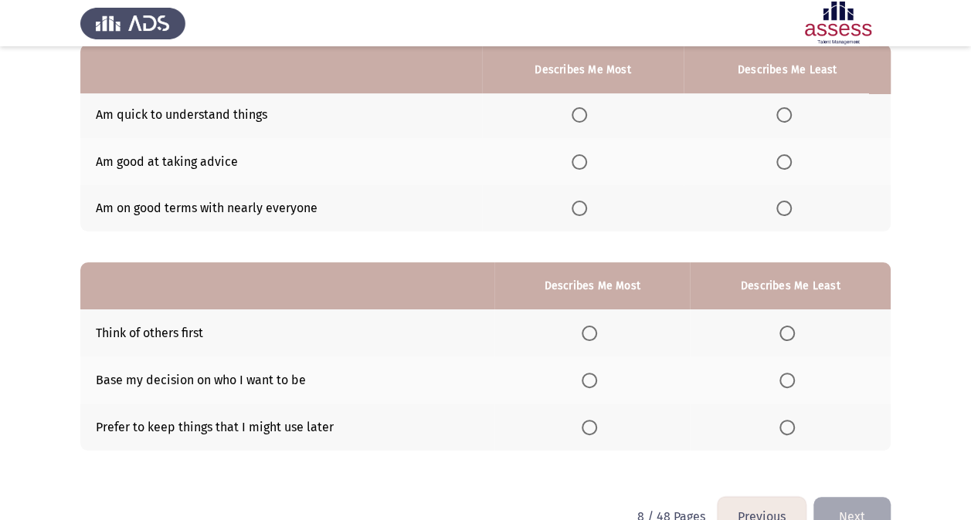
click at [581, 113] on span "Select an option" at bounding box center [578, 114] width 15 height 15
click at [581, 113] on input "Select an option" at bounding box center [578, 114] width 15 height 15
click at [592, 208] on label "Select an option" at bounding box center [582, 208] width 22 height 15
click at [587, 208] on input "Select an option" at bounding box center [578, 208] width 15 height 15
click at [592, 121] on label "Select an option" at bounding box center [582, 114] width 22 height 15
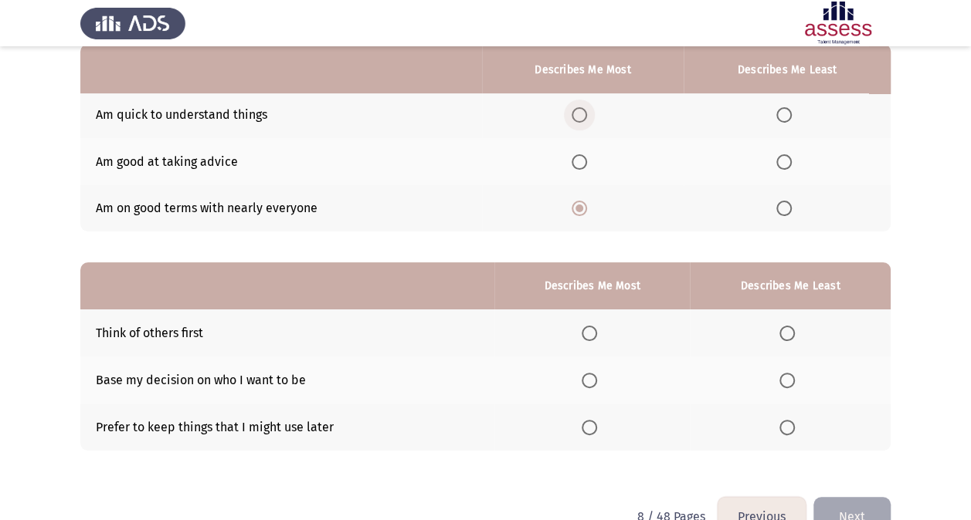
click at [587, 121] on input "Select an option" at bounding box center [578, 114] width 15 height 15
click at [587, 161] on span "Select an option" at bounding box center [578, 161] width 15 height 15
click at [587, 161] on input "Select an option" at bounding box center [578, 161] width 15 height 15
click at [788, 229] on th at bounding box center [786, 208] width 207 height 47
click at [788, 208] on span "Select an option" at bounding box center [783, 208] width 15 height 15
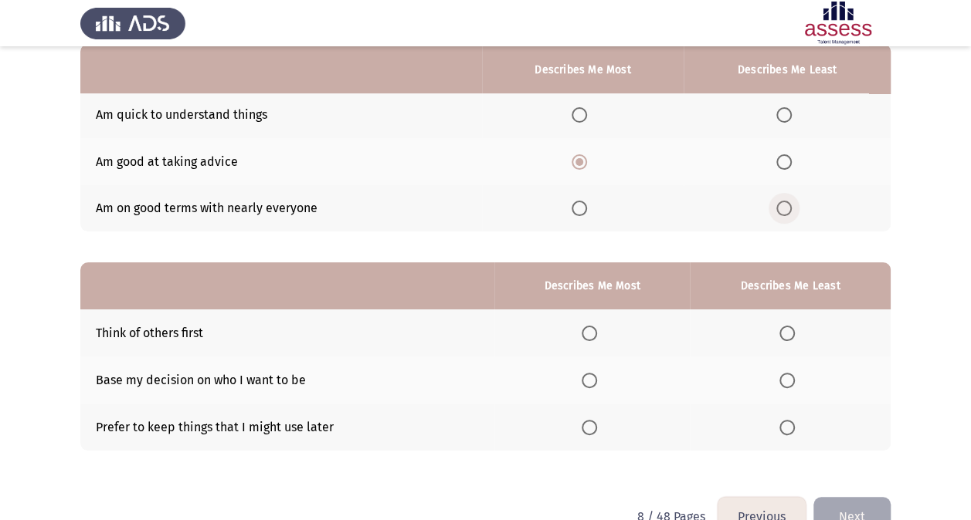
click at [788, 208] on input "Select an option" at bounding box center [783, 208] width 15 height 15
click at [587, 122] on span "Select an option" at bounding box center [578, 114] width 15 height 15
click at [587, 122] on input "Select an option" at bounding box center [578, 114] width 15 height 15
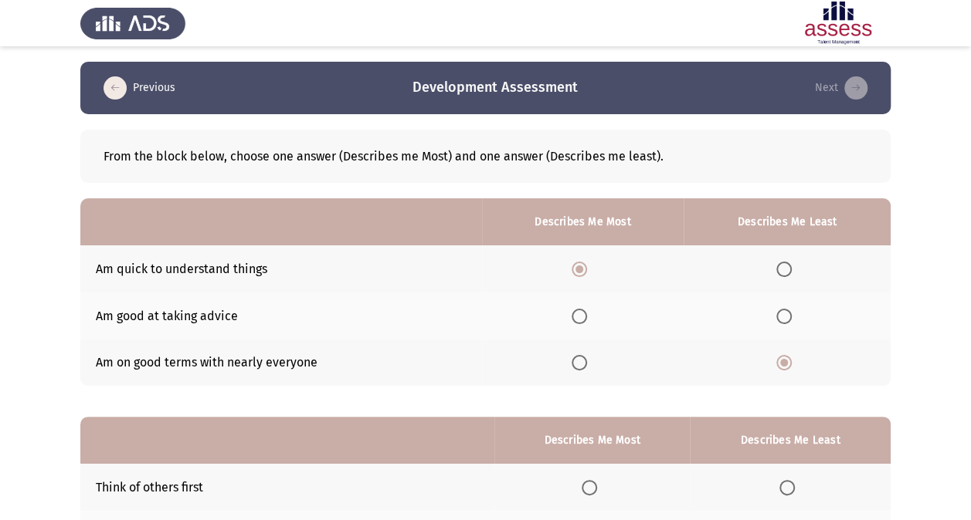
scroll to position [0, 0]
click at [582, 304] on th at bounding box center [583, 316] width 202 height 47
drag, startPoint x: 585, startPoint y: 310, endPoint x: 587, endPoint y: 287, distance: 23.2
click at [586, 303] on th at bounding box center [583, 316] width 202 height 47
click at [578, 317] on span "Select an option" at bounding box center [578, 316] width 15 height 15
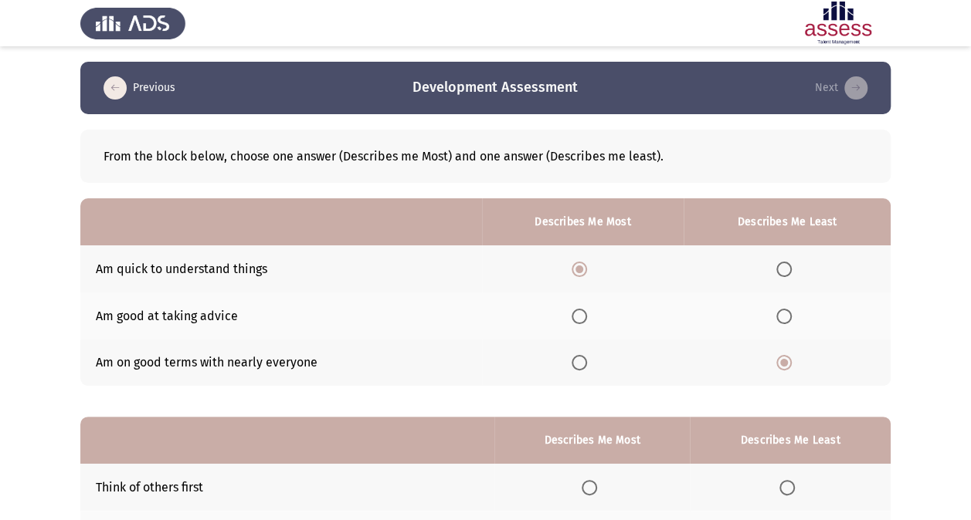
click at [578, 317] on input "Select an option" at bounding box center [578, 316] width 15 height 15
click at [585, 263] on span "Select an option" at bounding box center [578, 269] width 15 height 15
click at [585, 263] on input "Select an option" at bounding box center [578, 269] width 15 height 15
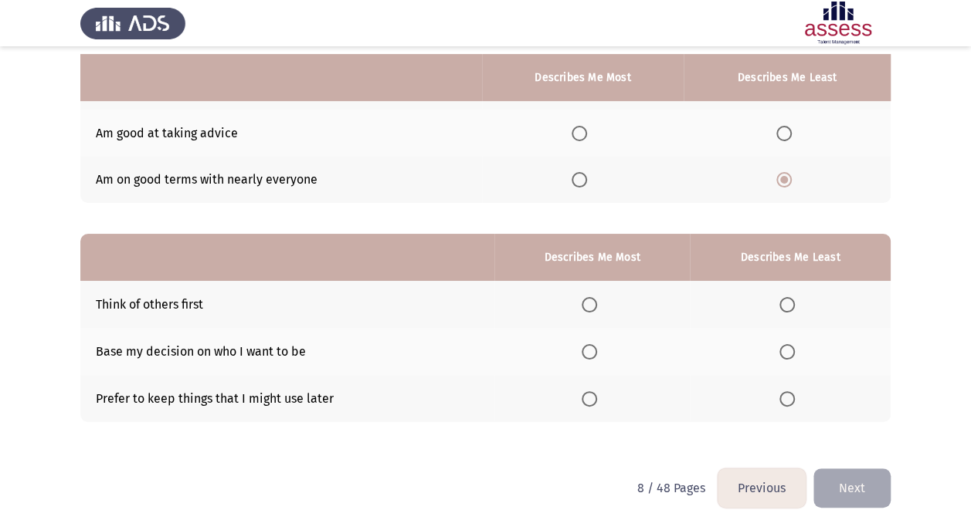
scroll to position [191, 0]
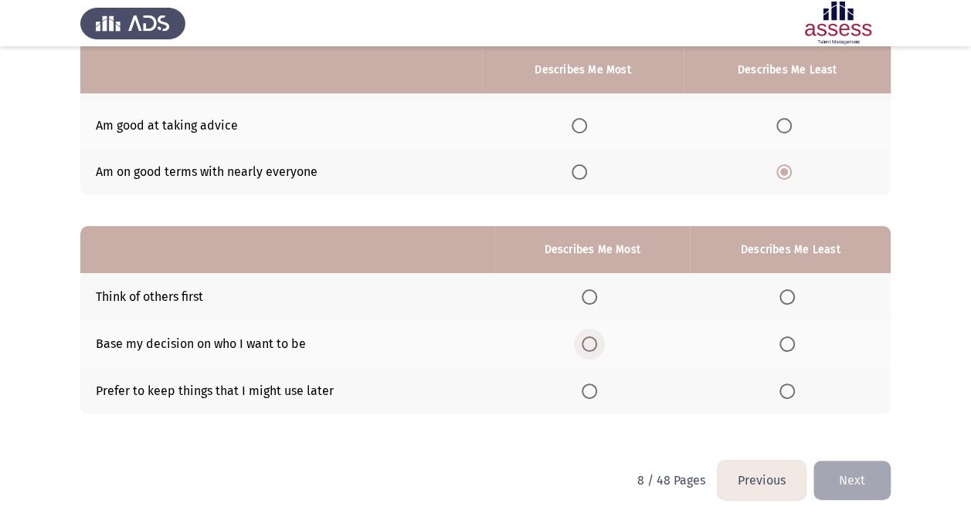
click at [588, 344] on span "Select an option" at bounding box center [588, 344] width 15 height 15
click at [588, 344] on input "Select an option" at bounding box center [588, 344] width 15 height 15
click at [797, 388] on label "Select an option" at bounding box center [790, 391] width 22 height 15
click at [795, 388] on input "Select an option" at bounding box center [786, 391] width 15 height 15
click at [853, 458] on button "Next" at bounding box center [851, 480] width 77 height 39
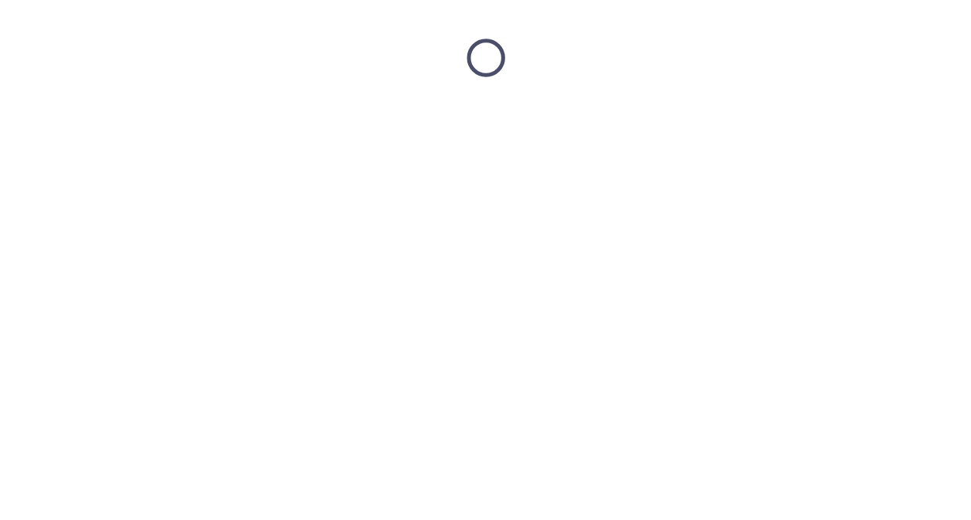
scroll to position [0, 0]
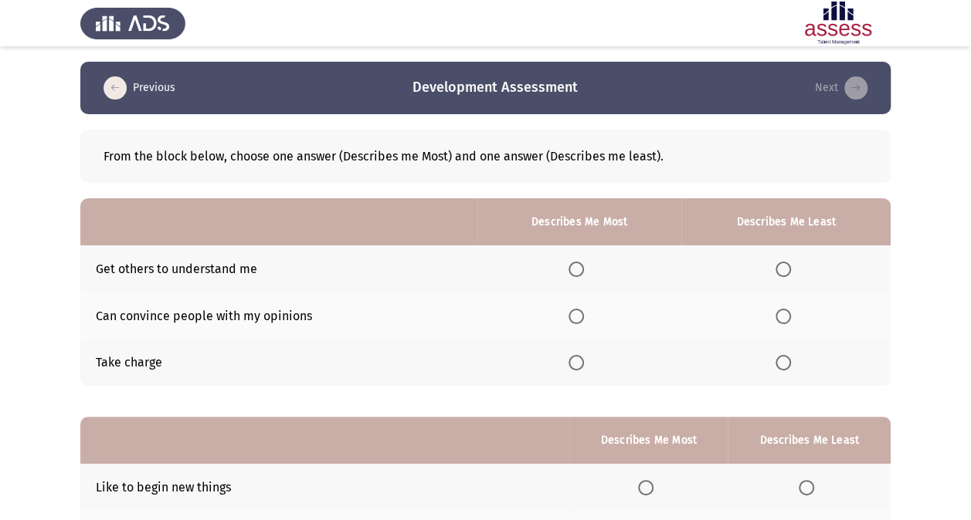
click at [581, 351] on th at bounding box center [579, 363] width 204 height 47
click at [581, 355] on span "Select an option" at bounding box center [575, 362] width 15 height 15
click at [581, 355] on input "Select an option" at bounding box center [575, 362] width 15 height 15
click at [782, 310] on span "Select an option" at bounding box center [782, 316] width 15 height 15
click at [782, 310] on input "Select an option" at bounding box center [782, 316] width 15 height 15
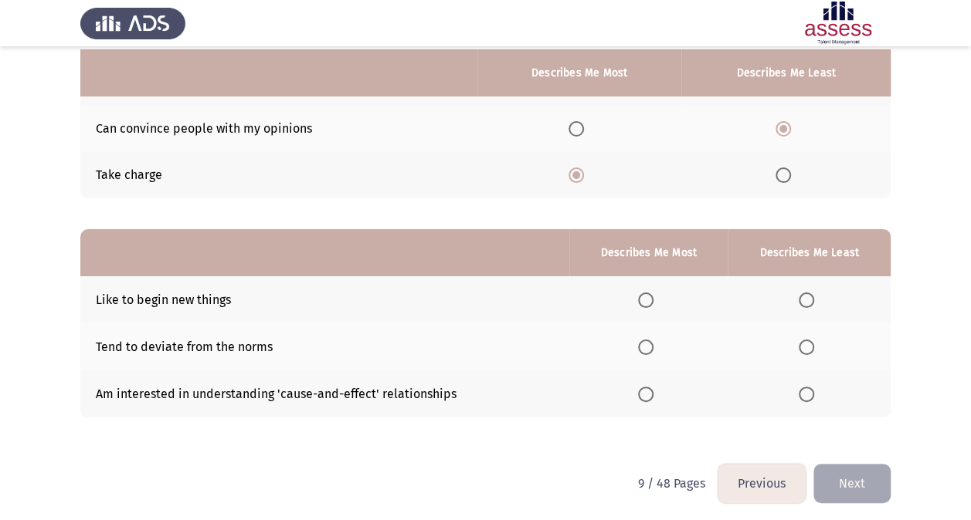
scroll to position [191, 0]
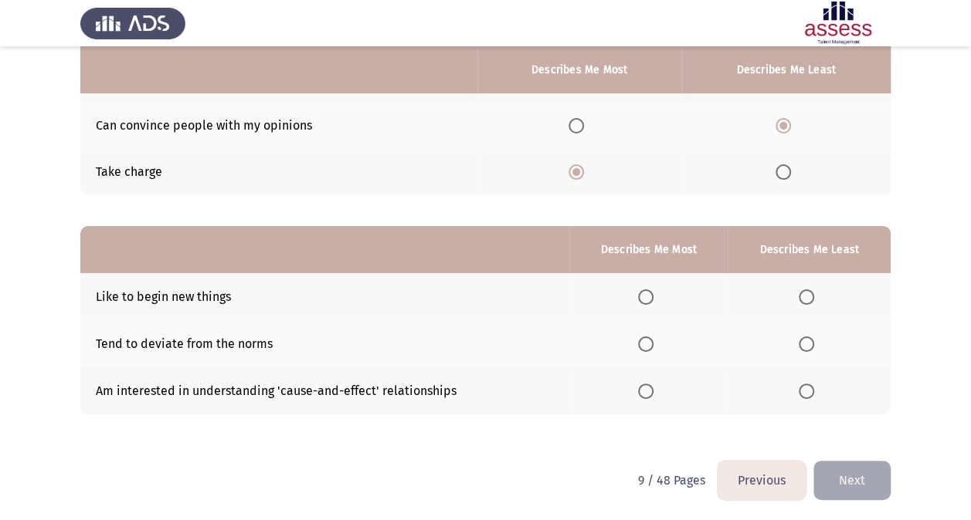
click at [808, 344] on span "Select an option" at bounding box center [805, 344] width 15 height 15
click at [808, 344] on input "Select an option" at bounding box center [805, 344] width 15 height 15
click at [642, 298] on span "Select an option" at bounding box center [645, 297] width 15 height 15
click at [642, 298] on input "Select an option" at bounding box center [645, 297] width 15 height 15
click at [856, 458] on button "Next" at bounding box center [851, 480] width 77 height 39
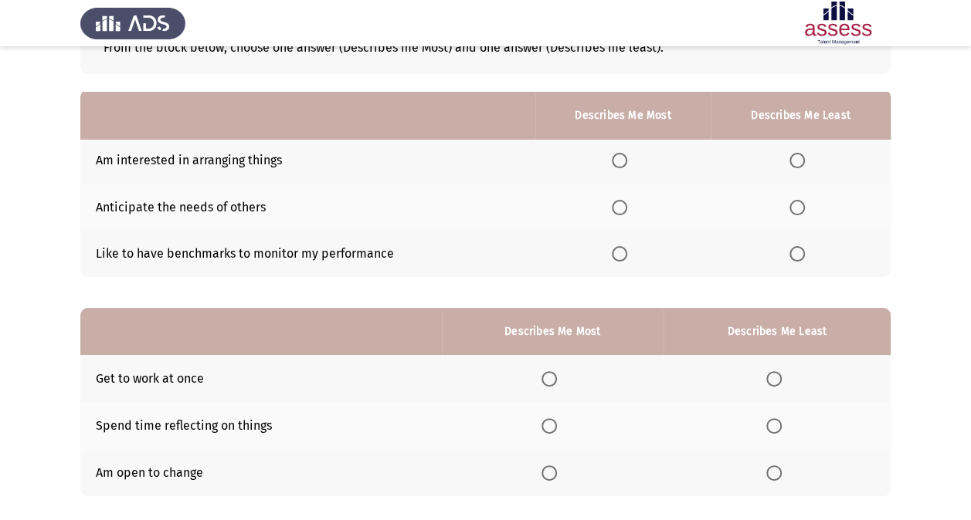
scroll to position [154, 0]
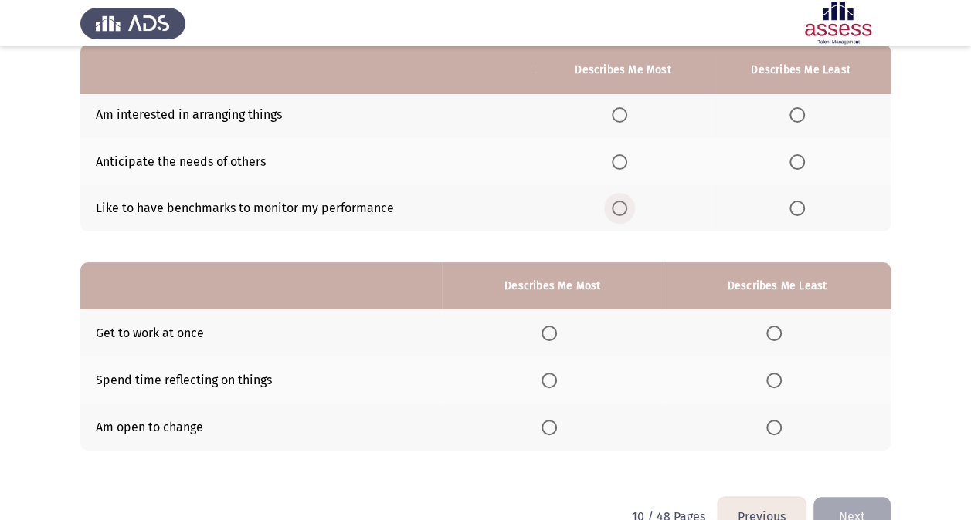
click at [626, 210] on span "Select an option" at bounding box center [619, 208] width 15 height 15
click at [626, 210] on input "Select an option" at bounding box center [619, 208] width 15 height 15
click at [797, 115] on span "Select an option" at bounding box center [797, 115] width 0 height 0
click at [798, 114] on input "Select an option" at bounding box center [796, 114] width 15 height 15
click at [800, 171] on th at bounding box center [800, 161] width 180 height 47
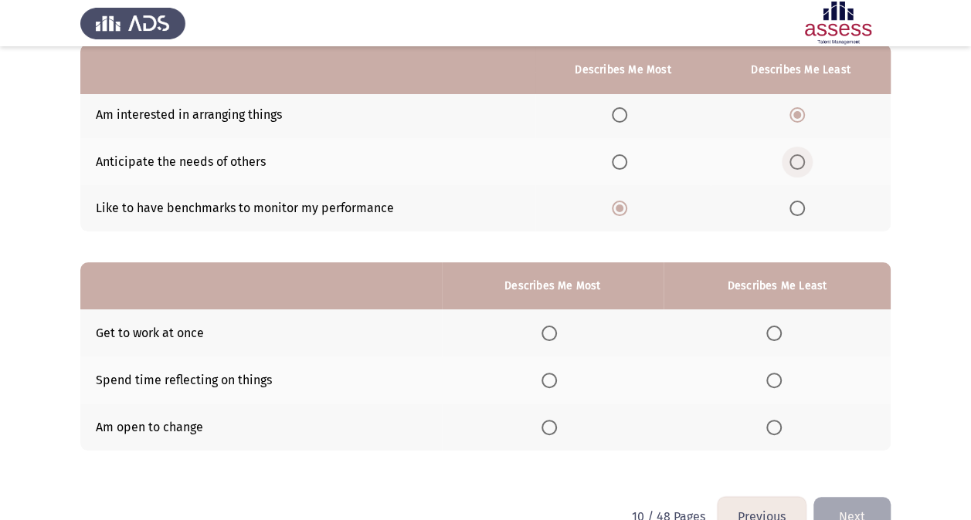
click at [800, 167] on span "Select an option" at bounding box center [796, 161] width 15 height 15
click at [800, 167] on input "Select an option" at bounding box center [796, 161] width 15 height 15
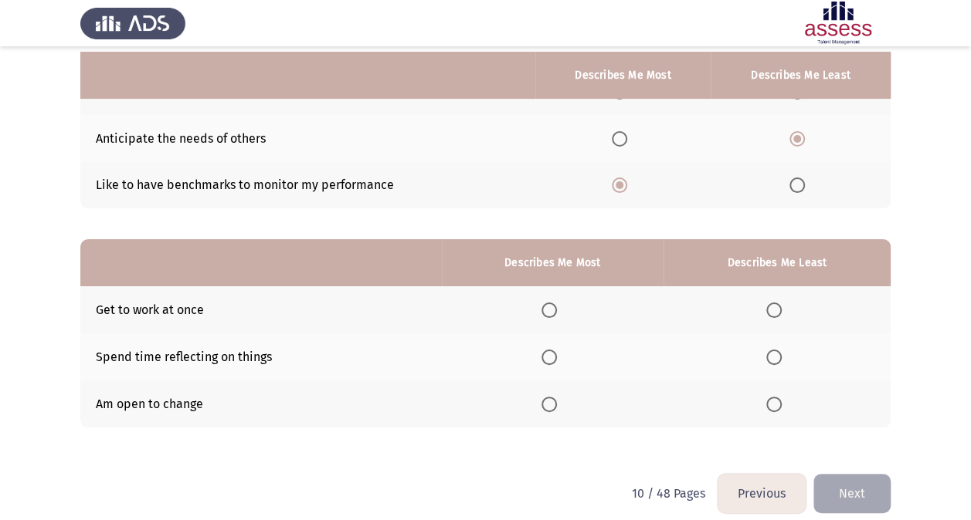
scroll to position [191, 0]
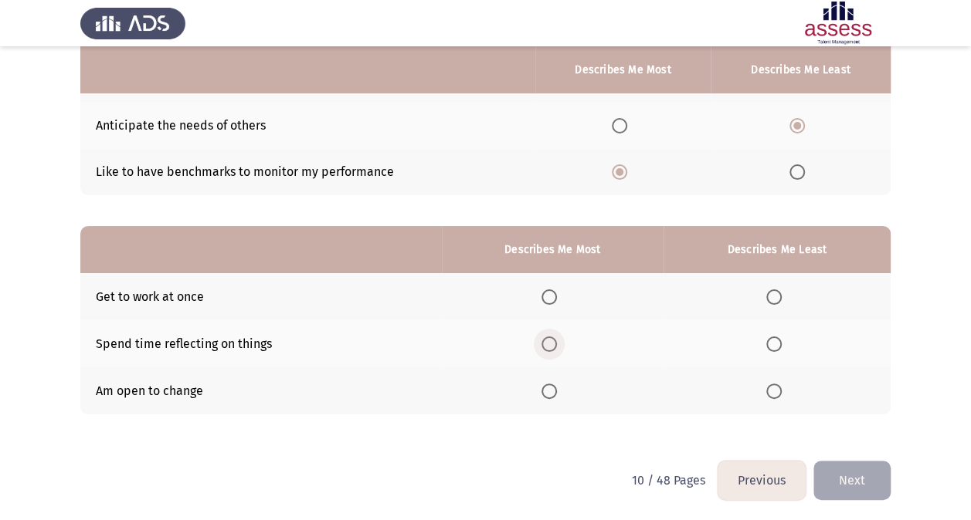
click at [556, 338] on span "Select an option" at bounding box center [548, 344] width 15 height 15
click at [556, 338] on input "Select an option" at bounding box center [548, 344] width 15 height 15
click at [781, 337] on span "Select an option" at bounding box center [773, 344] width 15 height 15
click at [781, 337] on input "Select an option" at bounding box center [773, 344] width 15 height 15
click at [563, 299] on label "Select an option" at bounding box center [552, 297] width 22 height 15
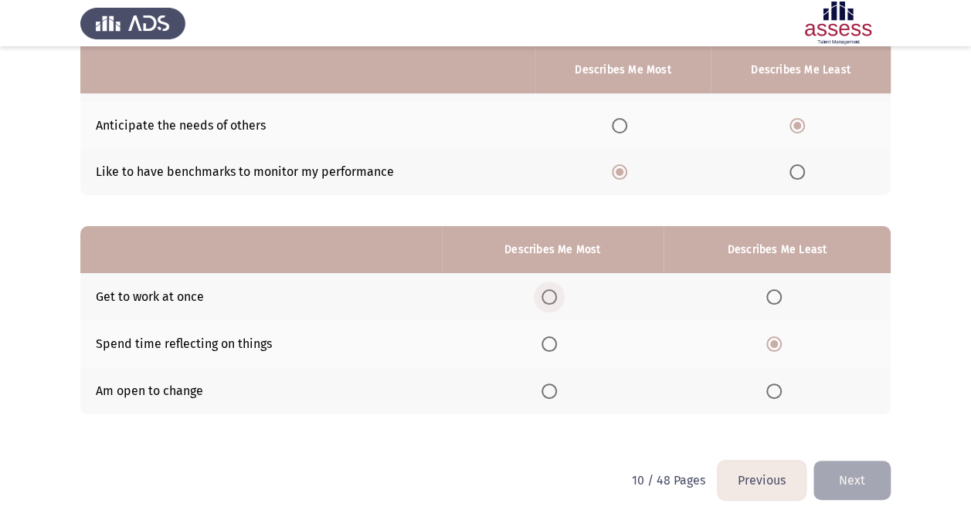
click at [557, 299] on input "Select an option" at bounding box center [548, 297] width 15 height 15
click at [847, 458] on button "Next" at bounding box center [851, 480] width 77 height 39
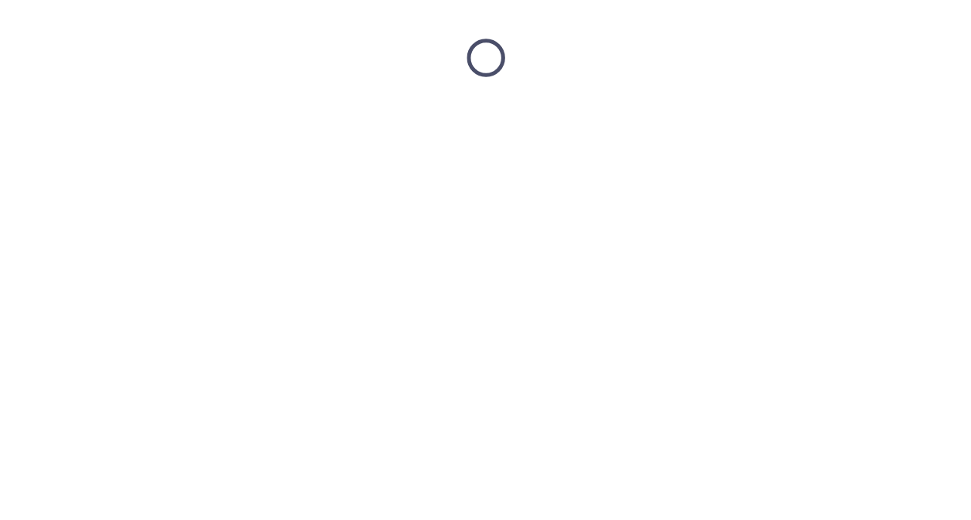
scroll to position [0, 0]
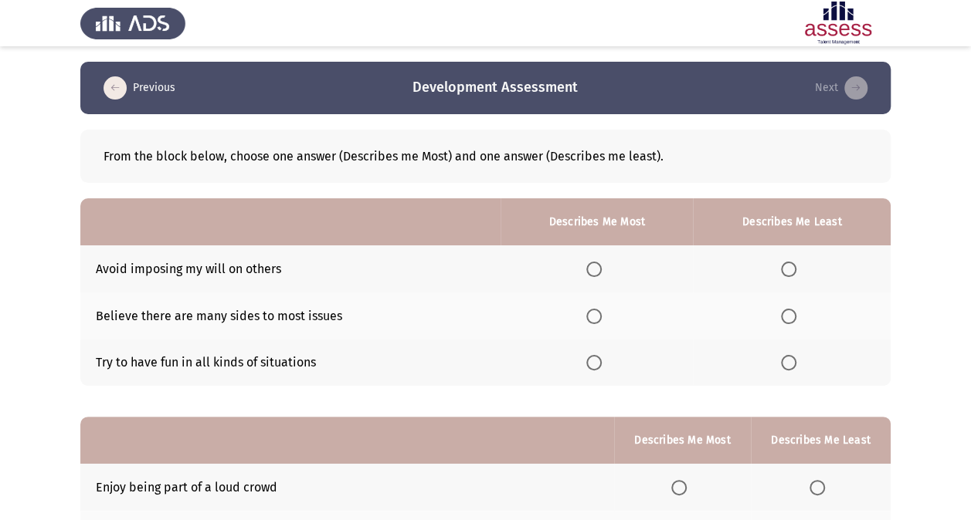
click at [802, 273] on label "Select an option" at bounding box center [792, 269] width 22 height 15
click at [796, 273] on input "Select an option" at bounding box center [788, 269] width 15 height 15
click at [604, 310] on label "Select an option" at bounding box center [597, 316] width 22 height 15
click at [602, 310] on input "Select an option" at bounding box center [593, 316] width 15 height 15
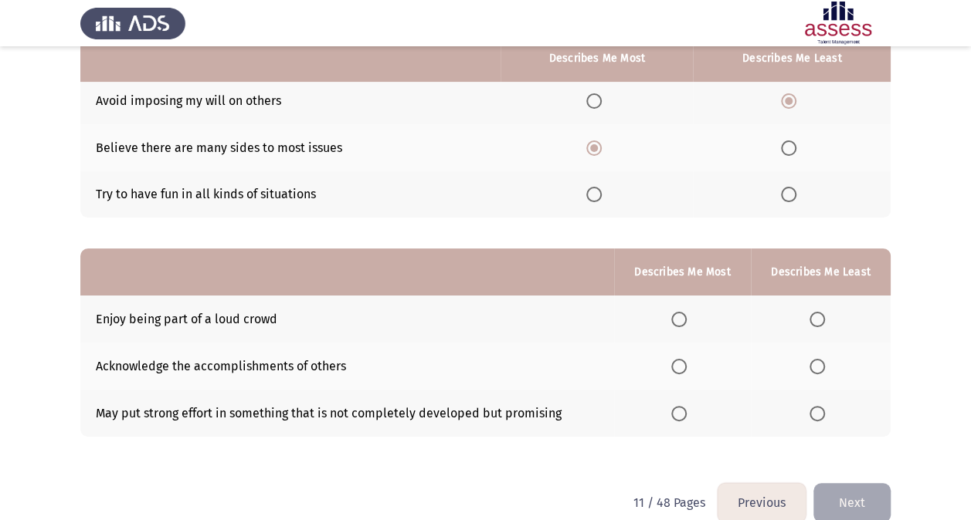
scroll to position [191, 0]
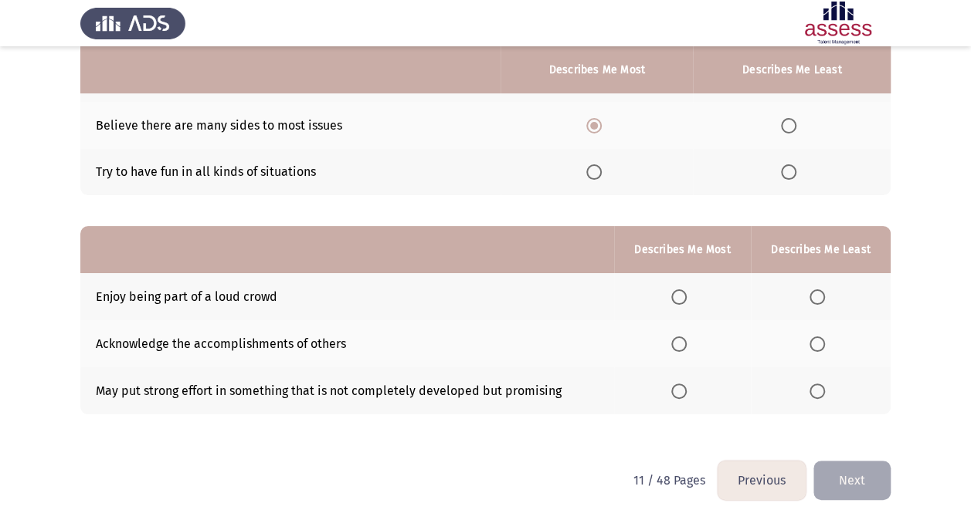
click at [816, 306] on th at bounding box center [821, 296] width 140 height 47
click at [819, 303] on span "Select an option" at bounding box center [816, 297] width 15 height 15
click at [819, 303] on input "Select an option" at bounding box center [816, 297] width 15 height 15
click at [673, 344] on span "Select an option" at bounding box center [678, 344] width 15 height 15
click at [673, 344] on input "Select an option" at bounding box center [678, 344] width 15 height 15
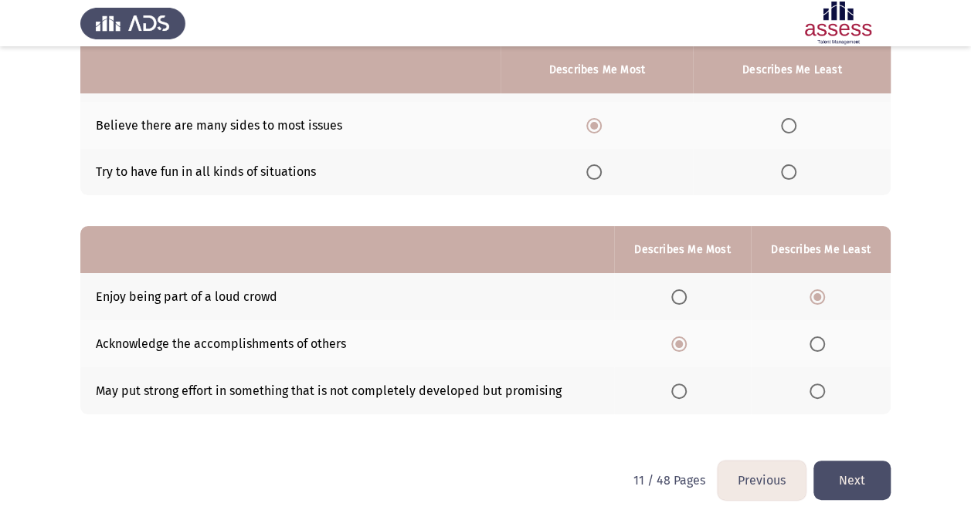
click at [863, 458] on button "Next" at bounding box center [851, 480] width 77 height 39
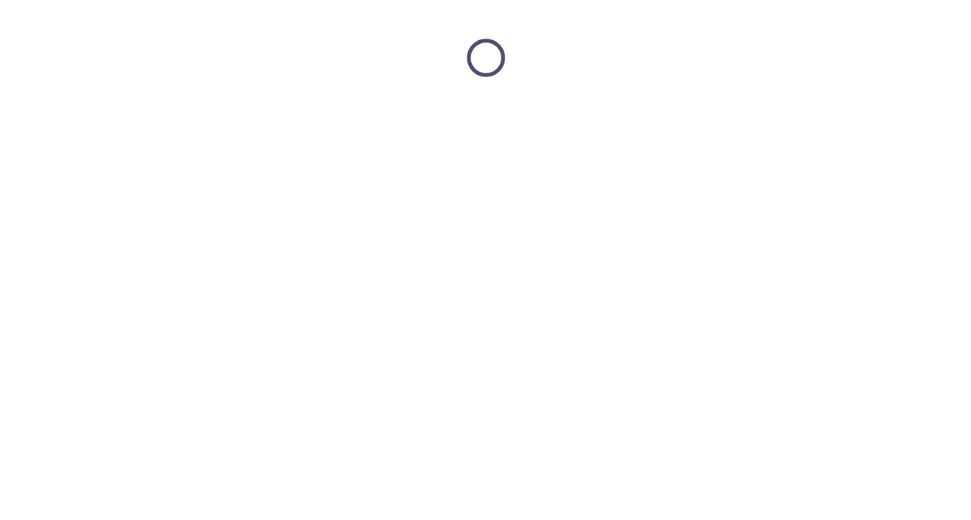
scroll to position [0, 0]
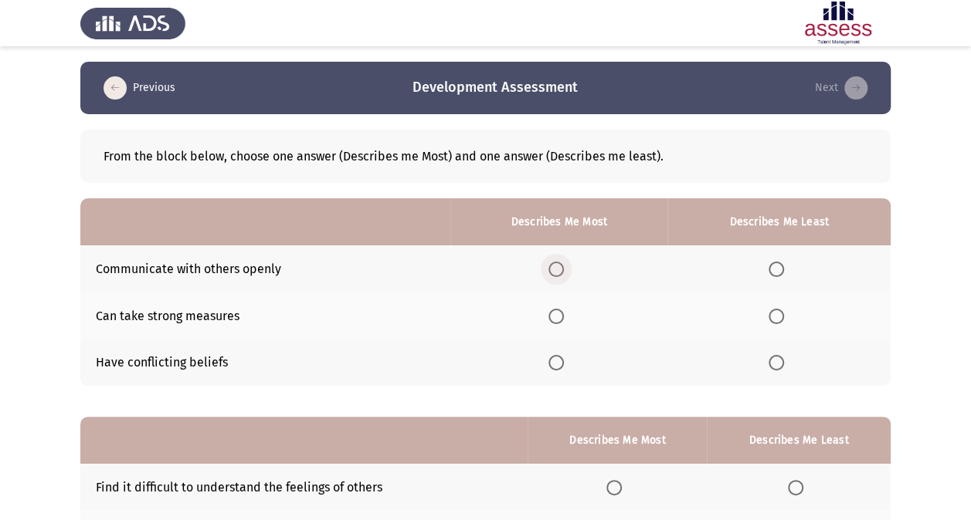
click at [551, 268] on span "Select an option" at bounding box center [555, 269] width 15 height 15
click at [551, 268] on input "Select an option" at bounding box center [555, 269] width 15 height 15
click at [780, 367] on span "Select an option" at bounding box center [775, 362] width 15 height 15
click at [780, 367] on input "Select an option" at bounding box center [775, 362] width 15 height 15
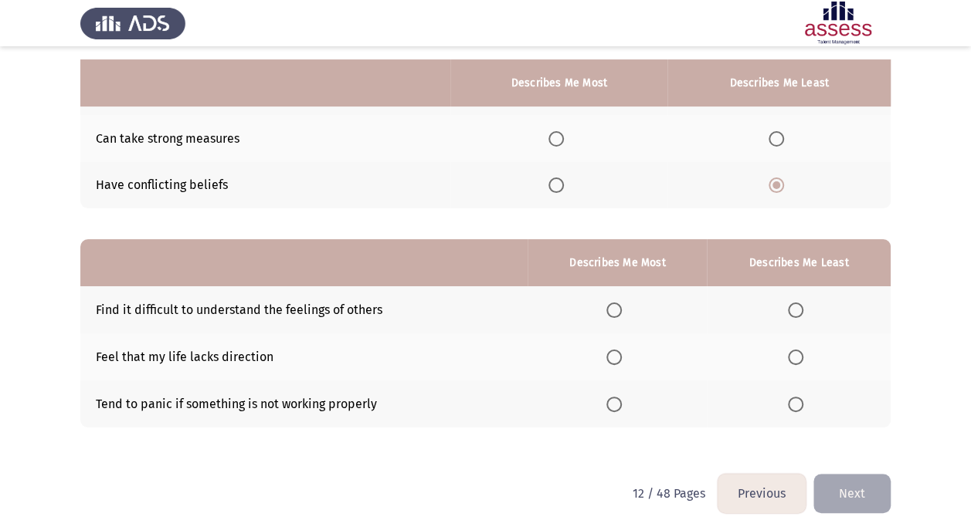
scroll to position [191, 0]
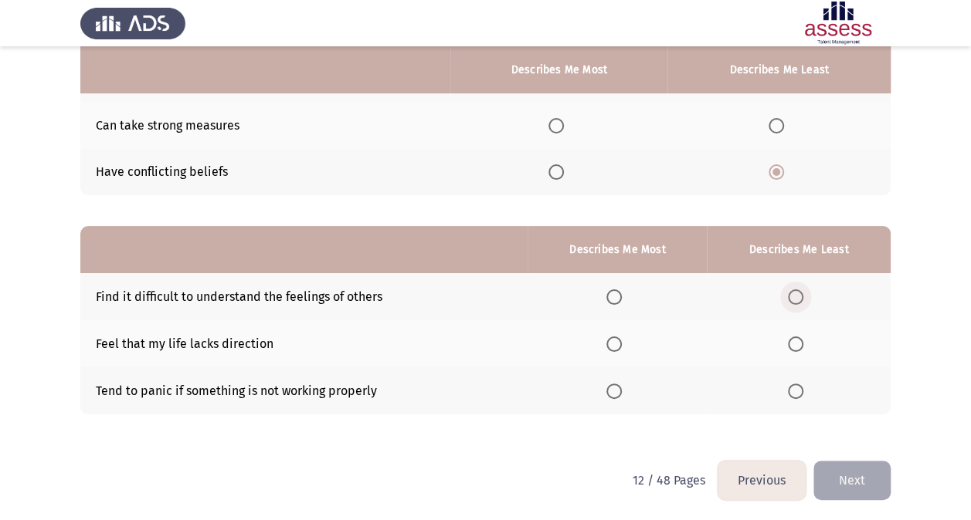
click at [803, 295] on span "Select an option" at bounding box center [795, 297] width 15 height 15
click at [803, 295] on input "Select an option" at bounding box center [795, 297] width 15 height 15
click at [798, 347] on span "Select an option" at bounding box center [795, 344] width 15 height 15
click at [798, 347] on input "Select an option" at bounding box center [795, 344] width 15 height 15
click at [627, 391] on label "Select an option" at bounding box center [617, 391] width 22 height 15
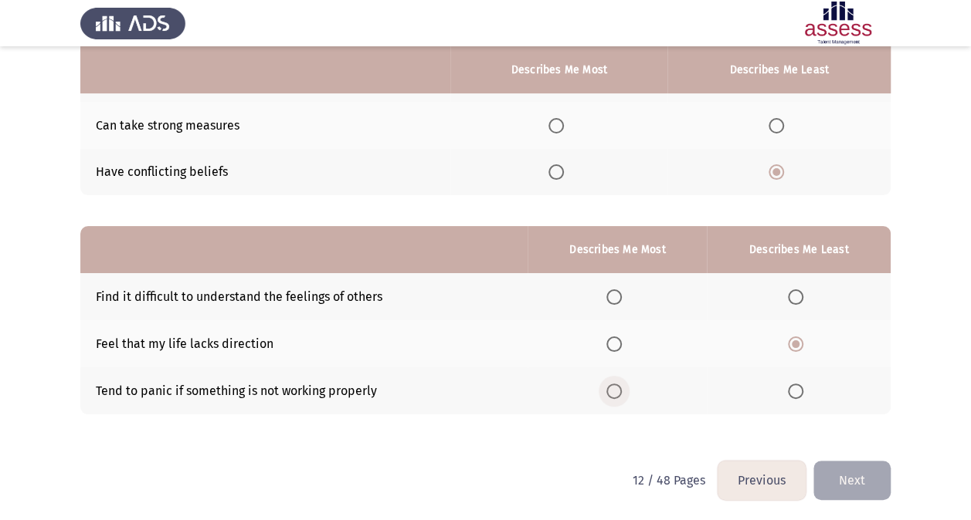
click at [622, 391] on input "Select an option" at bounding box center [613, 391] width 15 height 15
click at [858, 458] on button "Next" at bounding box center [851, 480] width 77 height 39
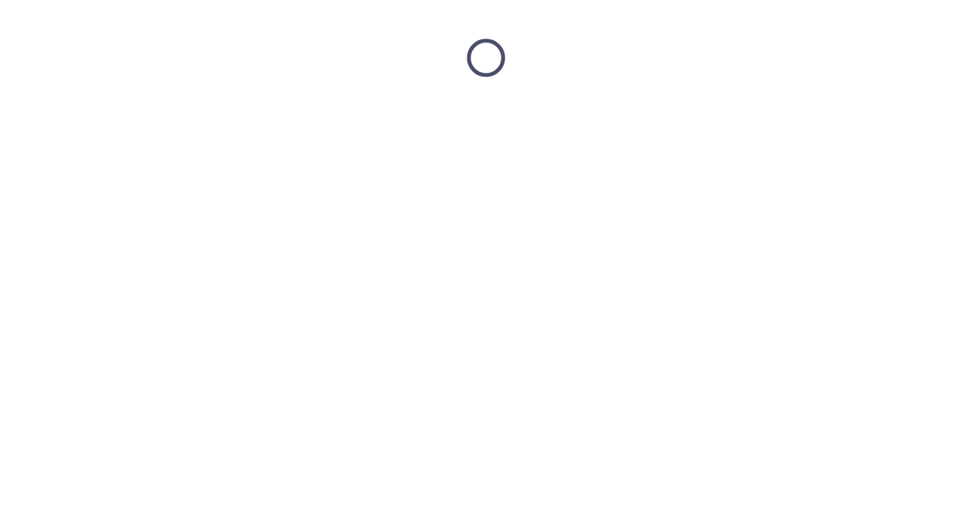
scroll to position [0, 0]
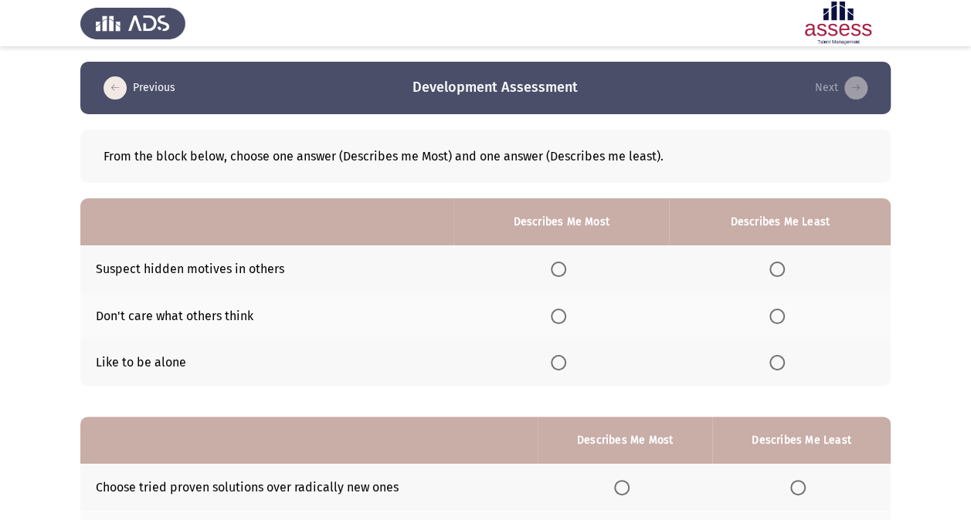
click at [777, 270] on span "Select an option" at bounding box center [776, 269] width 15 height 15
click at [777, 270] on input "Select an option" at bounding box center [776, 269] width 15 height 15
click at [790, 318] on label "Select an option" at bounding box center [780, 316] width 22 height 15
click at [785, 318] on input "Select an option" at bounding box center [776, 316] width 15 height 15
click at [553, 361] on span "Select an option" at bounding box center [558, 362] width 15 height 15
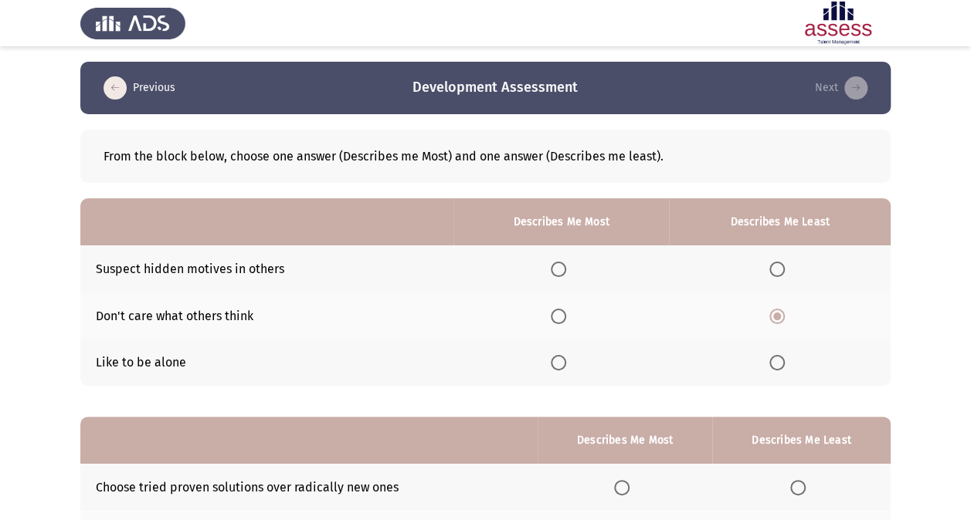
click at [553, 361] on input "Select an option" at bounding box center [558, 362] width 15 height 15
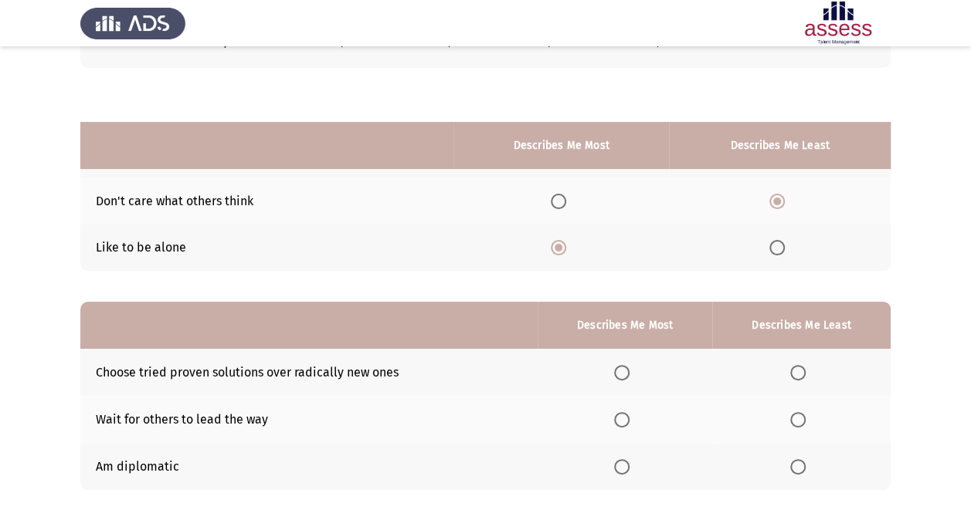
scroll to position [191, 0]
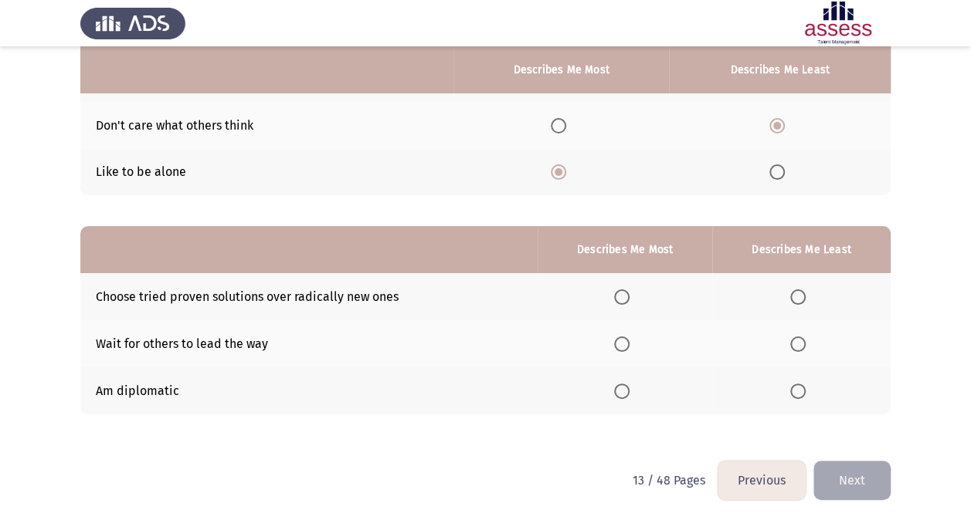
click at [629, 389] on span "Select an option" at bounding box center [621, 391] width 15 height 15
click at [629, 389] on input "Select an option" at bounding box center [621, 391] width 15 height 15
click at [803, 337] on span "Select an option" at bounding box center [797, 344] width 15 height 15
click at [803, 337] on input "Select an option" at bounding box center [797, 344] width 15 height 15
click at [847, 458] on button "Next" at bounding box center [851, 480] width 77 height 39
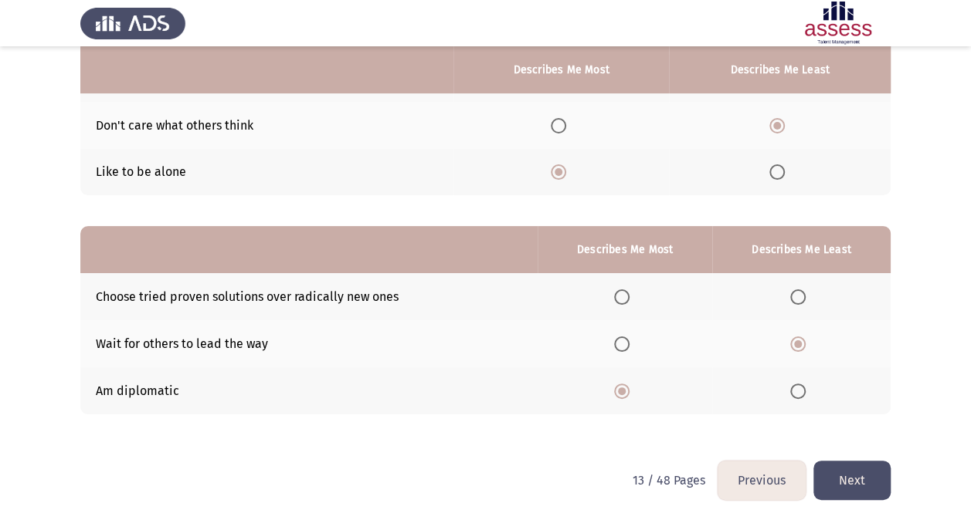
scroll to position [0, 0]
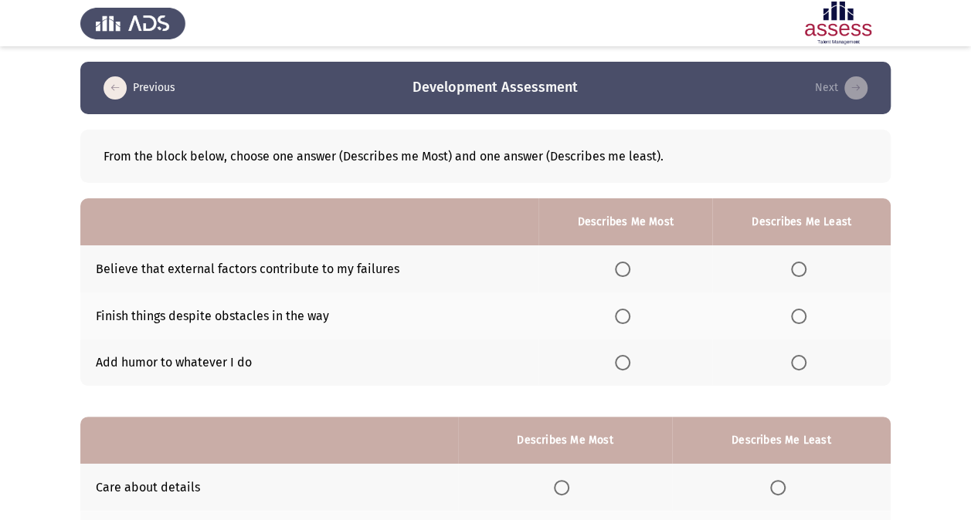
click at [620, 314] on span "Select an option" at bounding box center [622, 316] width 15 height 15
click at [620, 314] on input "Select an option" at bounding box center [622, 316] width 15 height 15
click at [795, 274] on span "Select an option" at bounding box center [798, 269] width 15 height 15
click at [795, 274] on input "Select an option" at bounding box center [798, 269] width 15 height 15
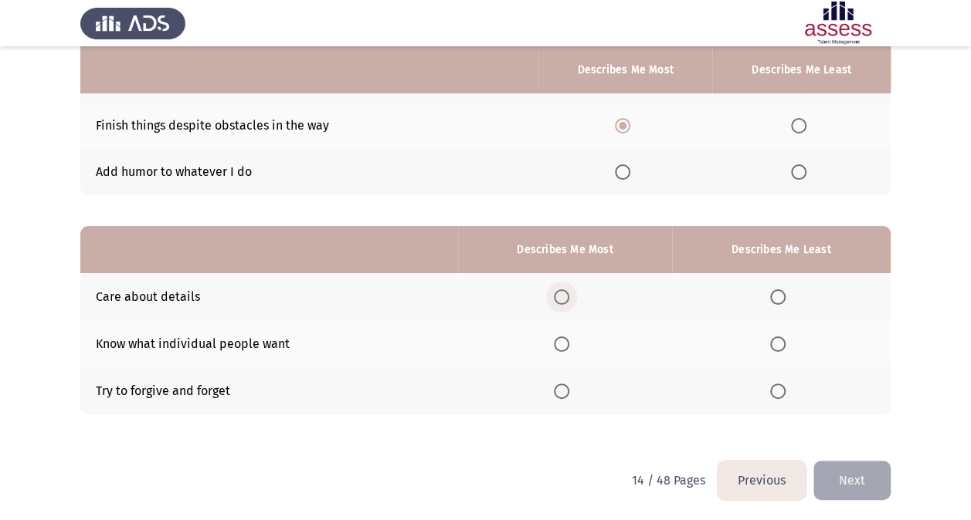
click at [568, 294] on span "Select an option" at bounding box center [561, 297] width 15 height 15
click at [568, 294] on input "Select an option" at bounding box center [561, 297] width 15 height 15
click at [774, 344] on span "Select an option" at bounding box center [777, 344] width 15 height 15
click at [774, 344] on input "Select an option" at bounding box center [777, 344] width 15 height 15
click at [854, 458] on button "Next" at bounding box center [851, 480] width 77 height 39
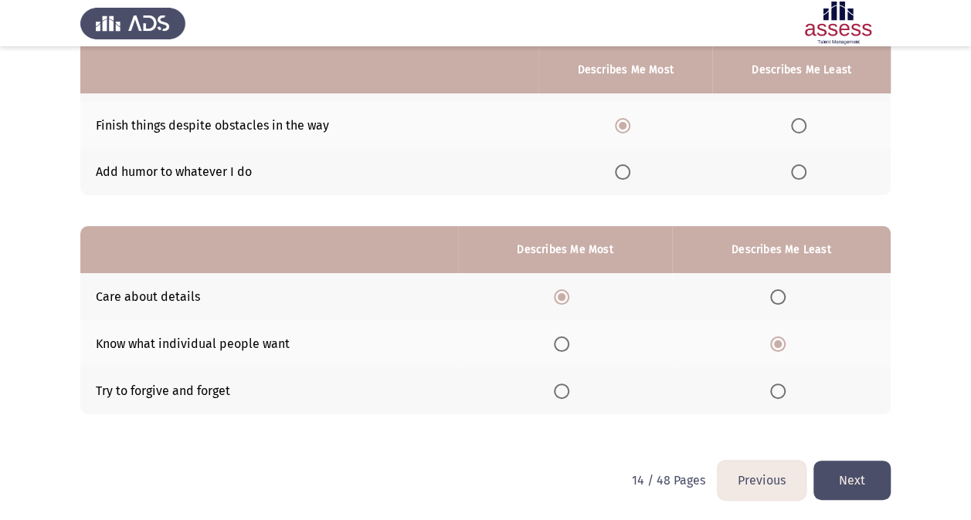
scroll to position [0, 0]
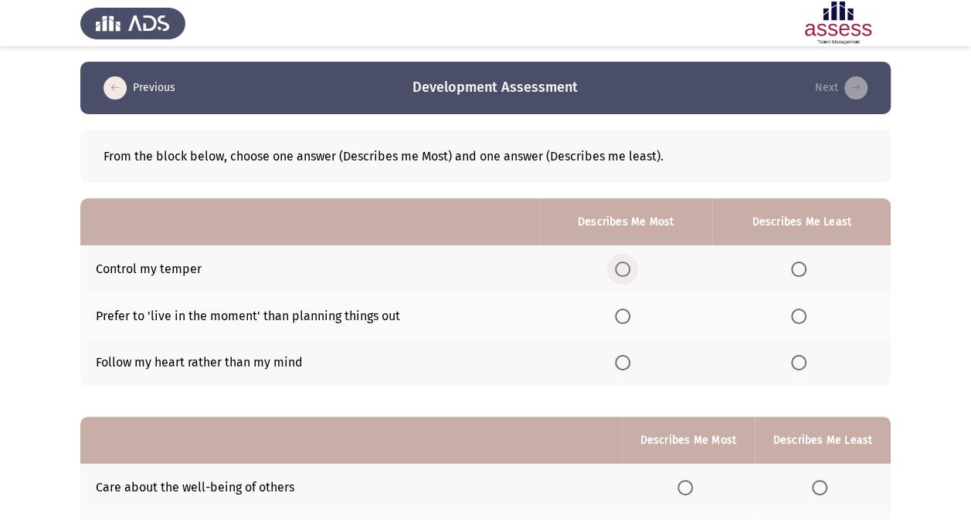
click at [629, 264] on span "Select an option" at bounding box center [622, 269] width 15 height 15
click at [629, 264] on input "Select an option" at bounding box center [622, 269] width 15 height 15
click at [795, 362] on span "Select an option" at bounding box center [798, 362] width 15 height 15
click at [795, 362] on input "Select an option" at bounding box center [798, 362] width 15 height 15
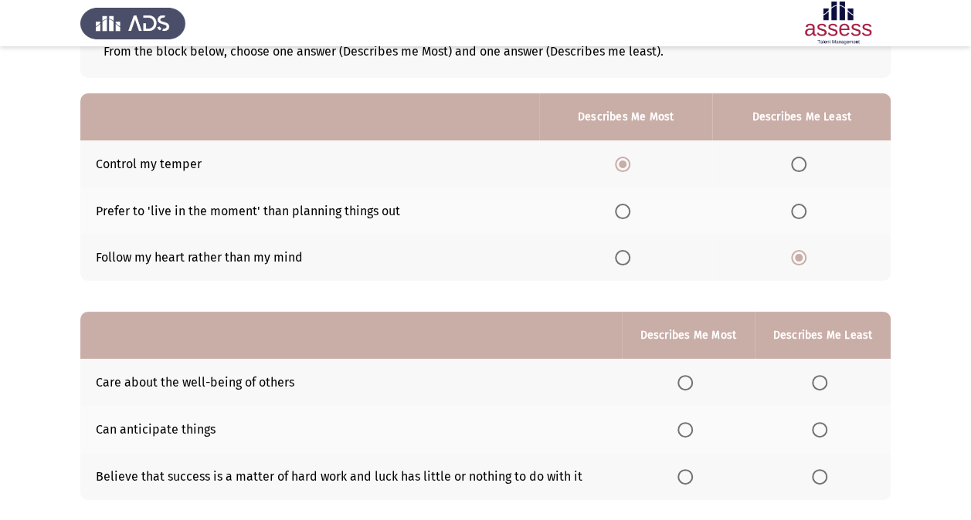
scroll to position [191, 0]
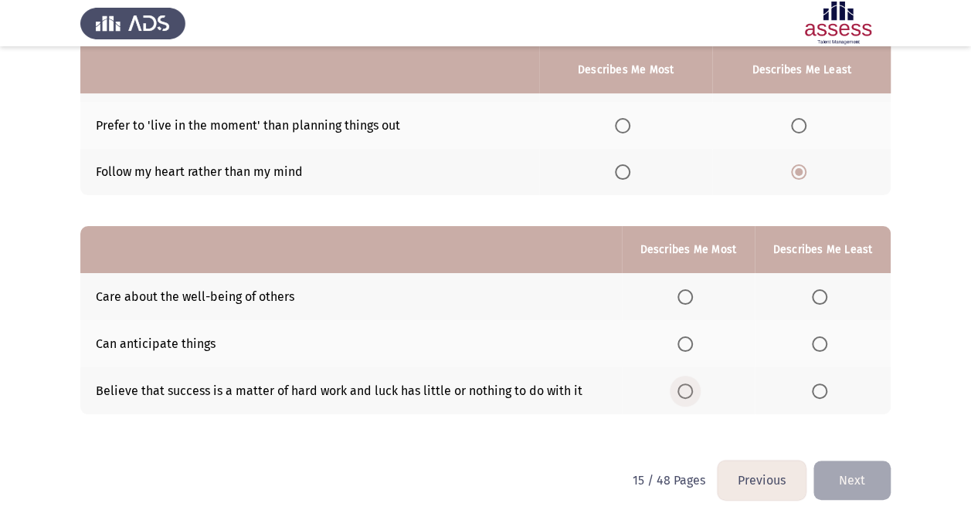
click at [690, 389] on span "Select an option" at bounding box center [684, 391] width 15 height 15
click at [690, 389] on input "Select an option" at bounding box center [684, 391] width 15 height 15
click at [818, 345] on span "Select an option" at bounding box center [819, 344] width 15 height 15
click at [818, 345] on input "Select an option" at bounding box center [819, 344] width 15 height 15
click at [876, 458] on button "Next" at bounding box center [851, 480] width 77 height 39
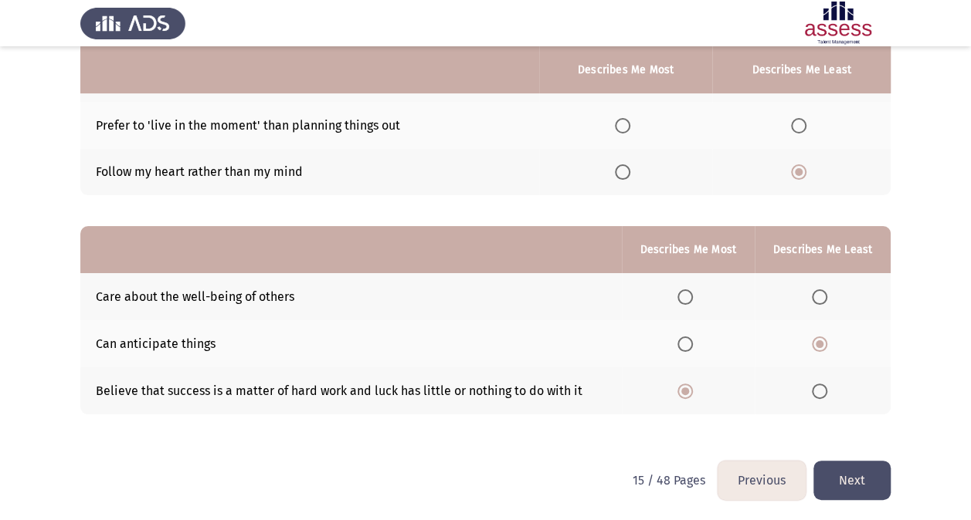
scroll to position [0, 0]
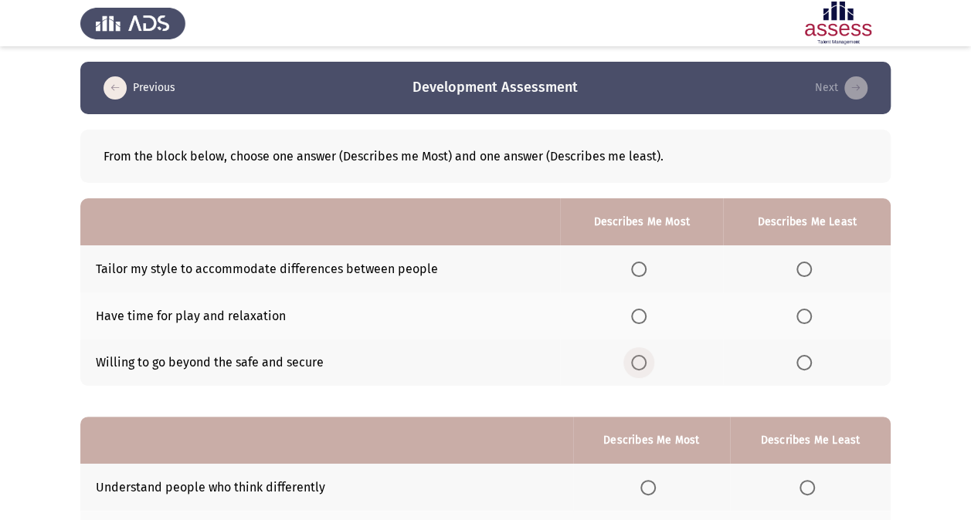
click at [639, 368] on span "Select an option" at bounding box center [638, 362] width 15 height 15
click at [639, 368] on input "Select an option" at bounding box center [638, 362] width 15 height 15
click at [809, 262] on span "Select an option" at bounding box center [803, 269] width 15 height 15
click at [809, 262] on input "Select an option" at bounding box center [803, 269] width 15 height 15
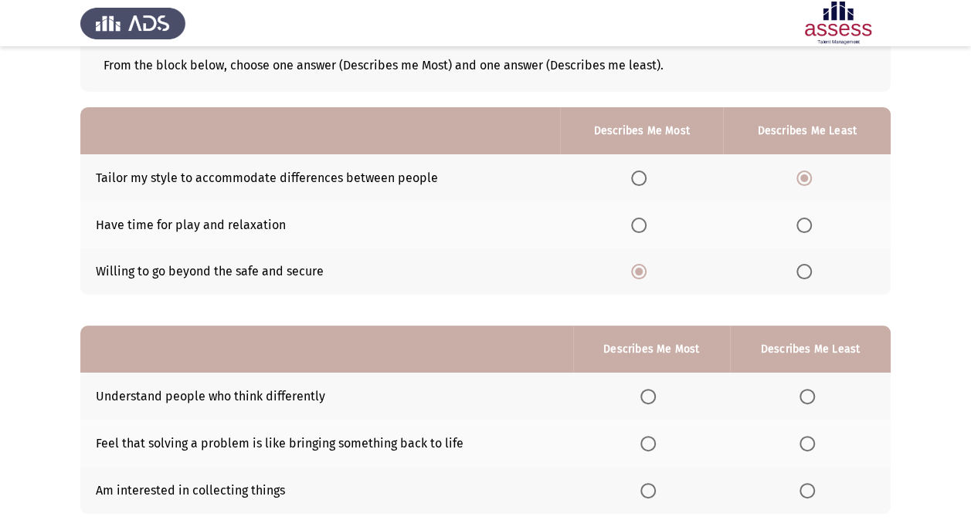
scroll to position [191, 0]
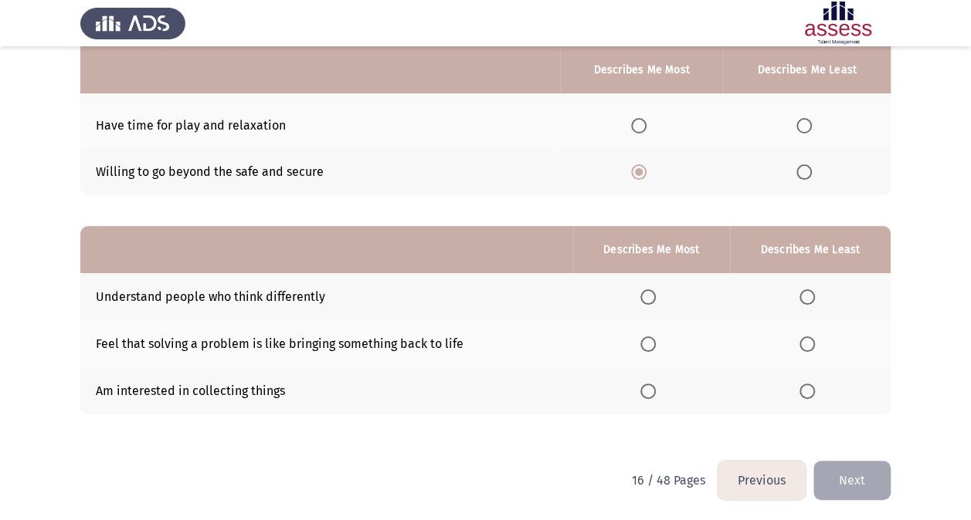
click at [659, 343] on label "Select an option" at bounding box center [651, 344] width 22 height 15
click at [656, 343] on input "Select an option" at bounding box center [647, 344] width 15 height 15
click at [811, 387] on span "Select an option" at bounding box center [806, 391] width 15 height 15
click at [811, 387] on input "Select an option" at bounding box center [806, 391] width 15 height 15
click at [870, 458] on button "Next" at bounding box center [851, 480] width 77 height 39
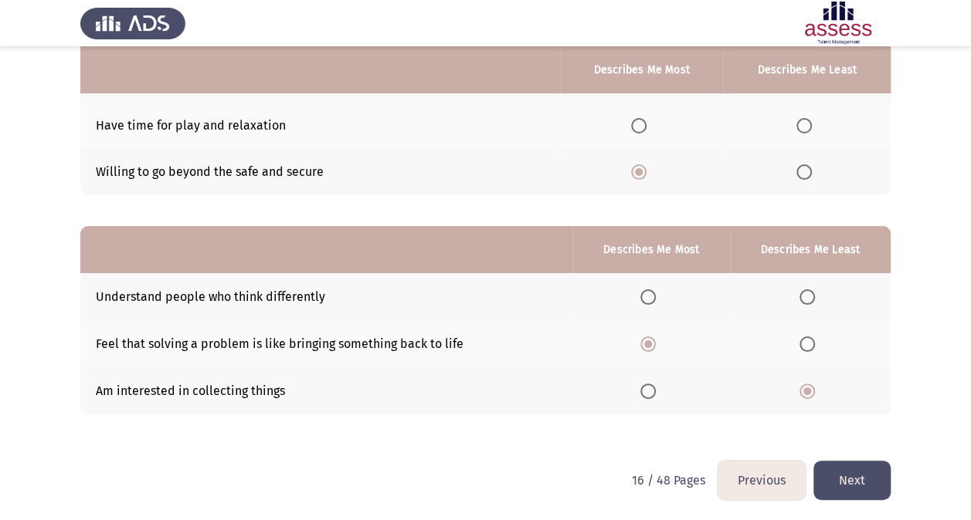
scroll to position [0, 0]
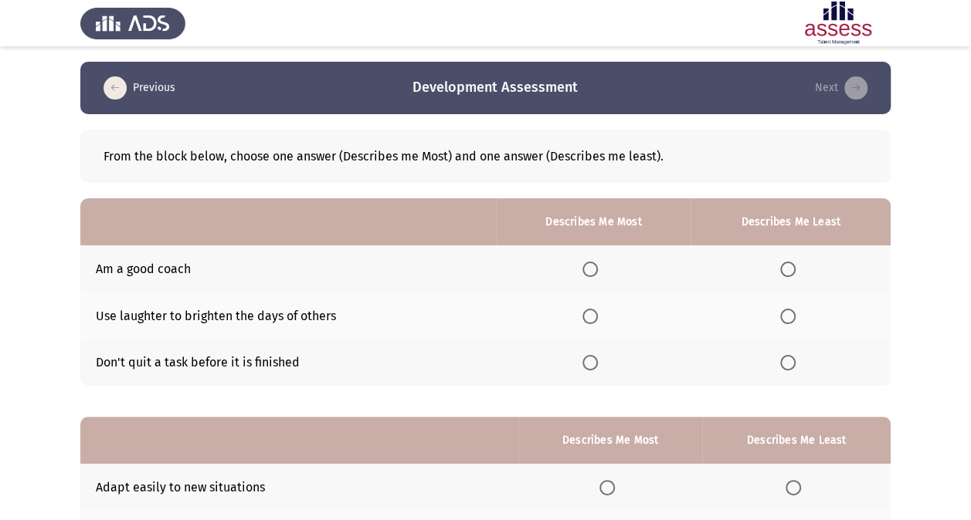
click at [585, 317] on th at bounding box center [593, 316] width 195 height 47
click at [590, 317] on span "Select an option" at bounding box center [589, 316] width 15 height 15
click at [590, 317] on input "Select an option" at bounding box center [589, 316] width 15 height 15
click at [604, 269] on label "Select an option" at bounding box center [593, 269] width 22 height 15
click at [598, 269] on input "Select an option" at bounding box center [589, 269] width 15 height 15
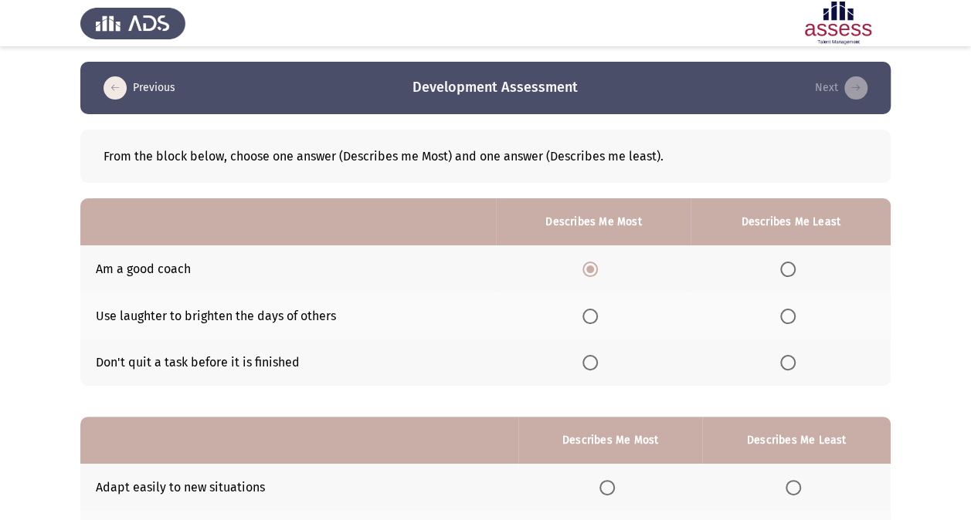
click at [604, 367] on label "Select an option" at bounding box center [593, 362] width 22 height 15
click at [598, 367] on input "Select an option" at bounding box center [589, 362] width 15 height 15
click at [802, 311] on label "Select an option" at bounding box center [791, 316] width 22 height 15
click at [795, 311] on input "Select an option" at bounding box center [787, 316] width 15 height 15
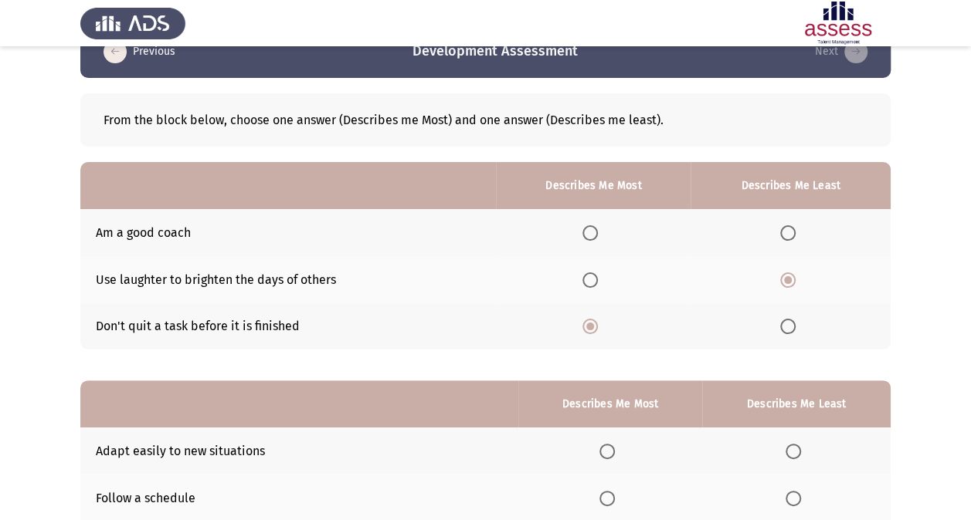
scroll to position [191, 0]
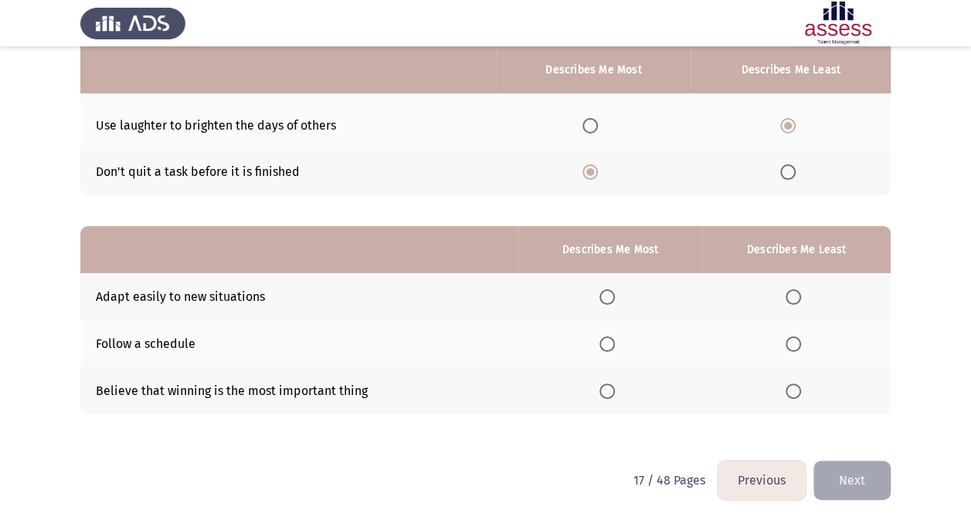
click at [611, 295] on span "Select an option" at bounding box center [606, 297] width 15 height 15
click at [611, 295] on input "Select an option" at bounding box center [606, 297] width 15 height 15
click at [613, 337] on span "Select an option" at bounding box center [606, 344] width 15 height 15
click at [613, 337] on input "Select an option" at bounding box center [606, 344] width 15 height 15
click at [788, 384] on span "Select an option" at bounding box center [792, 391] width 15 height 15
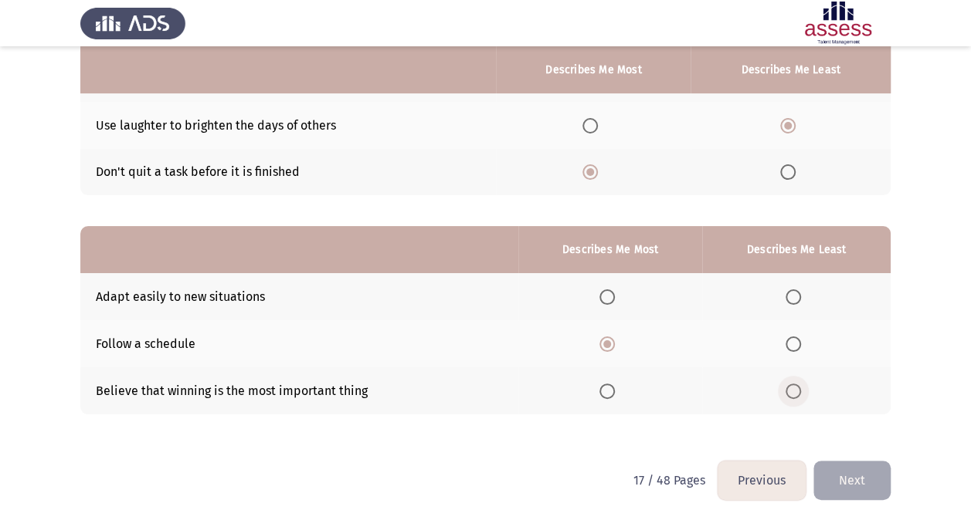
click at [788, 384] on input "Select an option" at bounding box center [792, 391] width 15 height 15
click at [856, 458] on button "Next" at bounding box center [851, 480] width 77 height 39
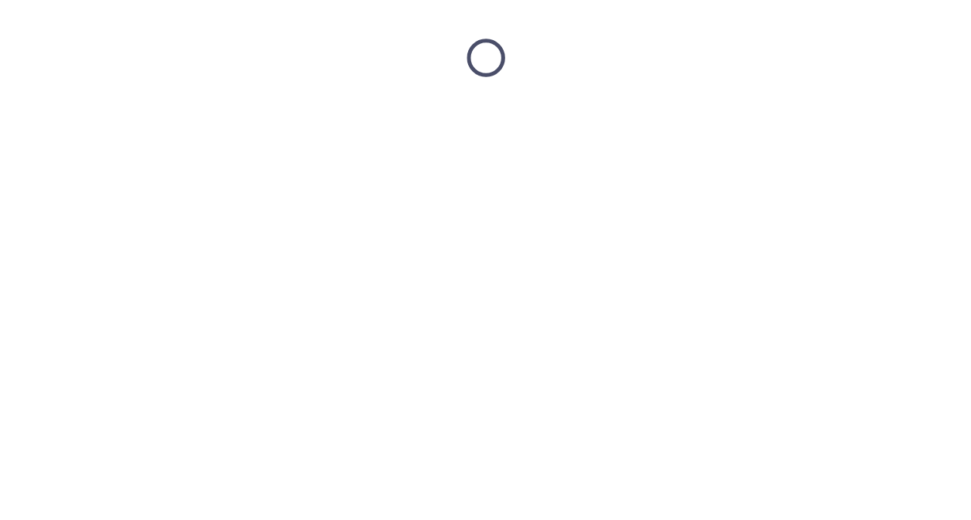
scroll to position [0, 0]
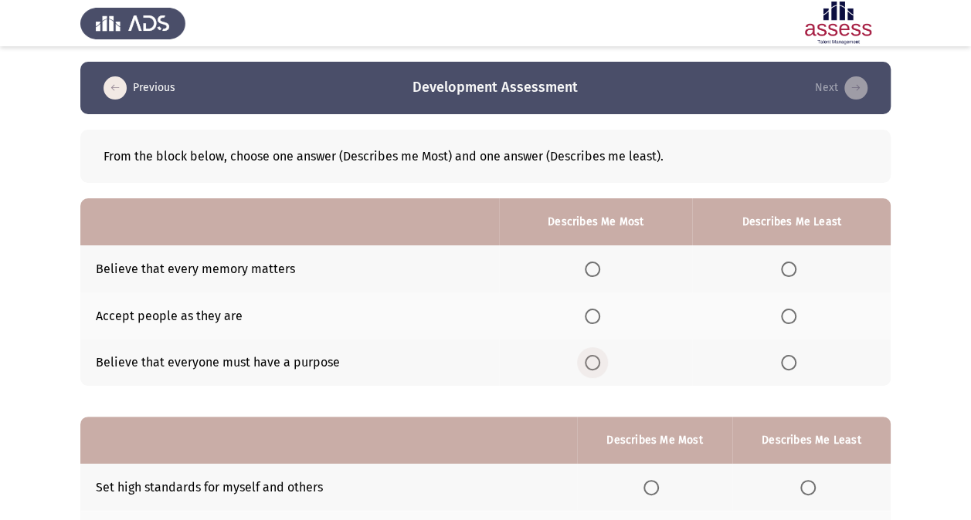
click at [598, 364] on span "Select an option" at bounding box center [592, 362] width 15 height 15
click at [598, 364] on input "Select an option" at bounding box center [592, 362] width 15 height 15
click at [791, 271] on span "Select an option" at bounding box center [788, 269] width 15 height 15
click at [791, 271] on input "Select an option" at bounding box center [788, 269] width 15 height 15
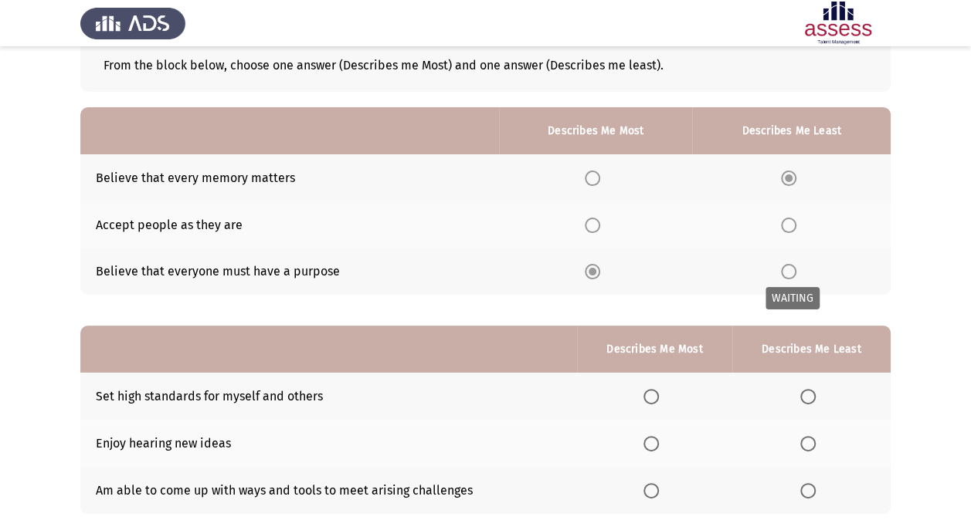
scroll to position [191, 0]
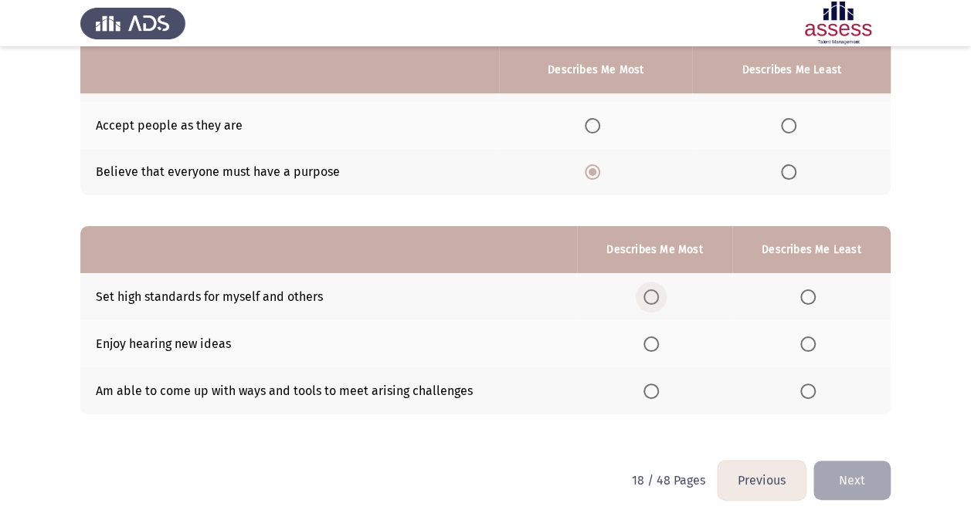
click at [656, 300] on span "Select an option" at bounding box center [650, 297] width 15 height 15
click at [656, 300] on input "Select an option" at bounding box center [650, 297] width 15 height 15
click at [798, 349] on th at bounding box center [811, 343] width 158 height 47
click at [809, 343] on span "Select an option" at bounding box center [807, 344] width 15 height 15
click at [809, 343] on input "Select an option" at bounding box center [807, 344] width 15 height 15
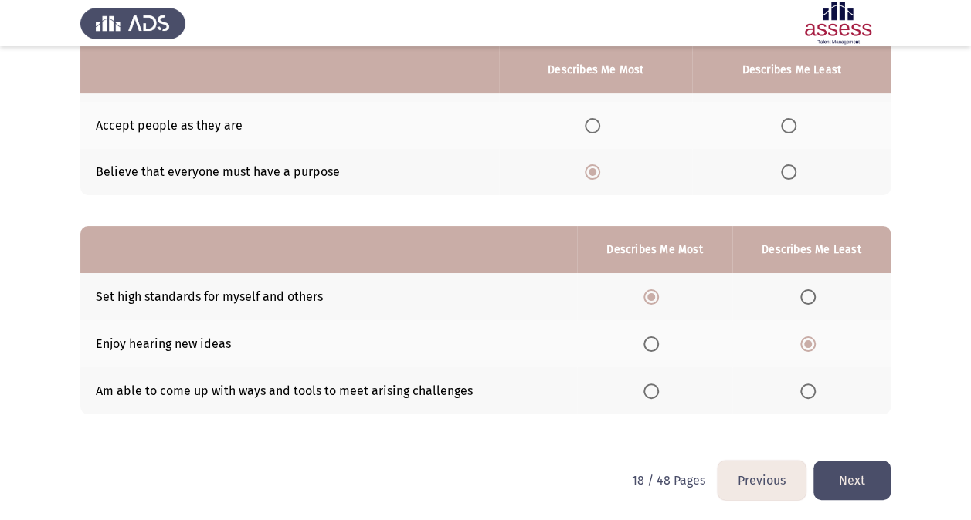
click at [879, 458] on button "Next" at bounding box center [851, 480] width 77 height 39
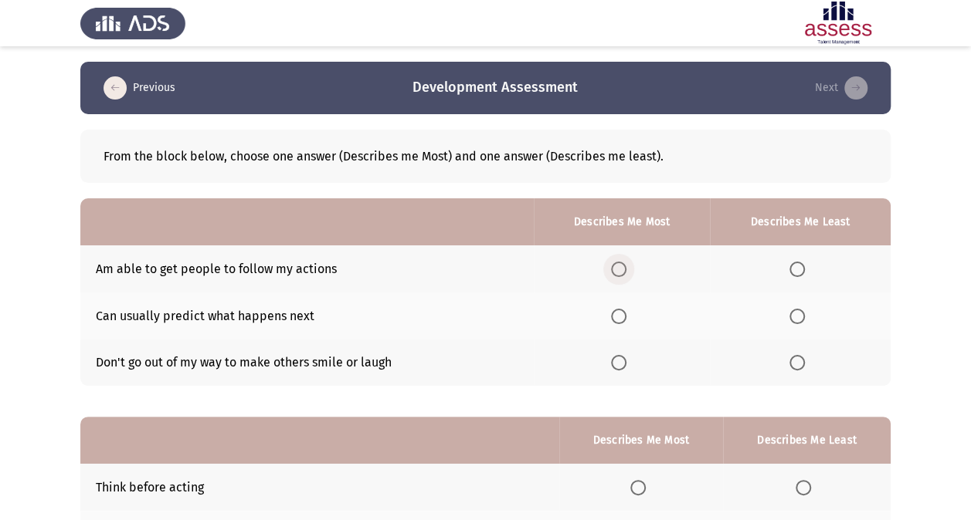
click at [632, 262] on label "Select an option" at bounding box center [622, 269] width 22 height 15
click at [626, 262] on input "Select an option" at bounding box center [618, 269] width 15 height 15
click at [802, 358] on span "Select an option" at bounding box center [796, 362] width 15 height 15
click at [802, 358] on input "Select an option" at bounding box center [796, 362] width 15 height 15
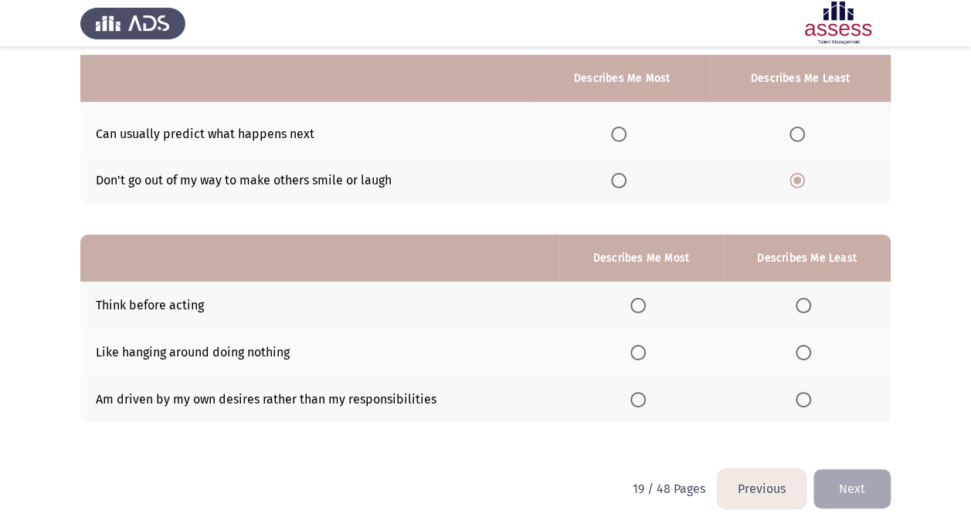
scroll to position [191, 0]
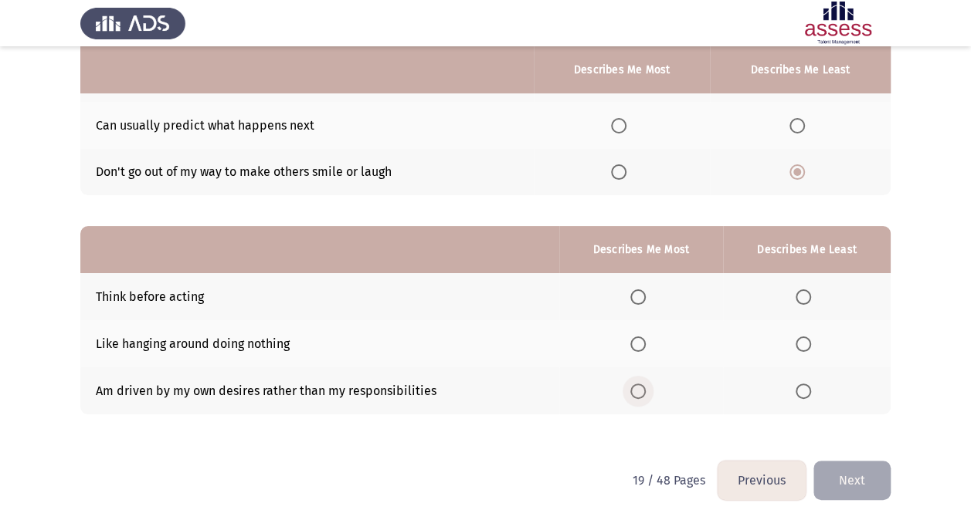
click at [642, 391] on span "Select an option" at bounding box center [637, 391] width 15 height 15
click at [642, 391] on input "Select an option" at bounding box center [637, 391] width 15 height 15
click at [812, 341] on label "Select an option" at bounding box center [806, 344] width 22 height 15
click at [811, 341] on input "Select an option" at bounding box center [802, 344] width 15 height 15
click at [863, 458] on button "Next" at bounding box center [851, 480] width 77 height 39
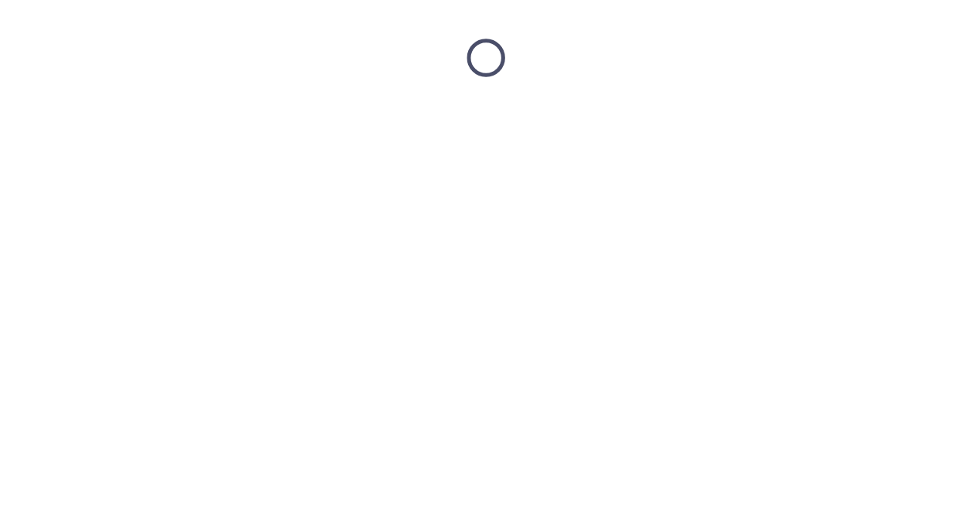
scroll to position [0, 0]
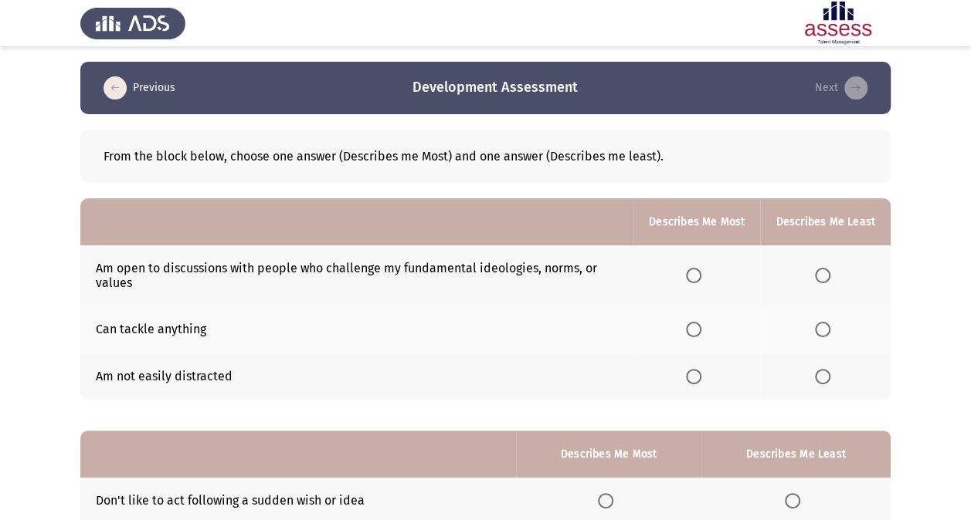
click at [816, 374] on span "Select an option" at bounding box center [822, 376] width 15 height 15
click at [816, 374] on input "Select an option" at bounding box center [822, 376] width 15 height 15
click at [819, 273] on span "Select an option" at bounding box center [822, 275] width 15 height 15
click at [819, 273] on input "Select an option" at bounding box center [822, 275] width 15 height 15
click at [687, 377] on th at bounding box center [696, 376] width 127 height 47
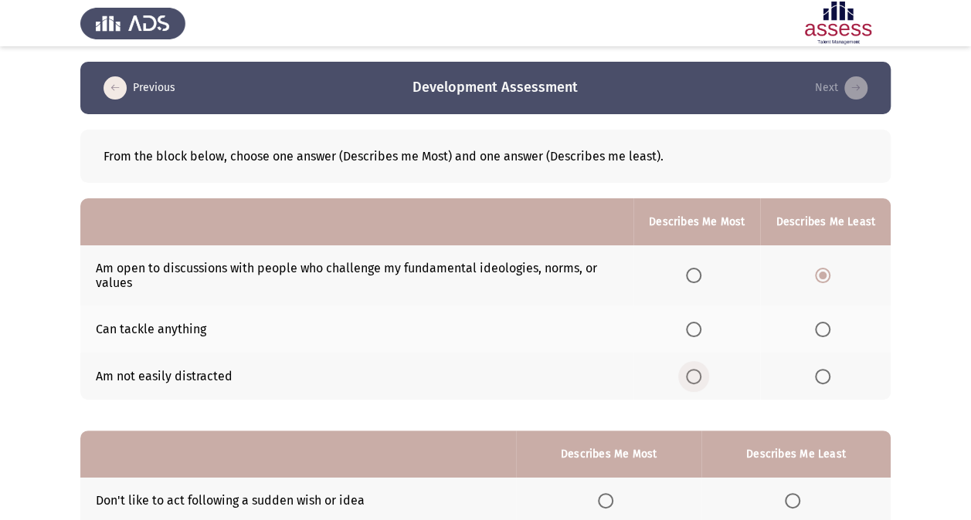
click at [699, 369] on span "Select an option" at bounding box center [693, 376] width 15 height 15
click at [699, 369] on input "Select an option" at bounding box center [693, 376] width 15 height 15
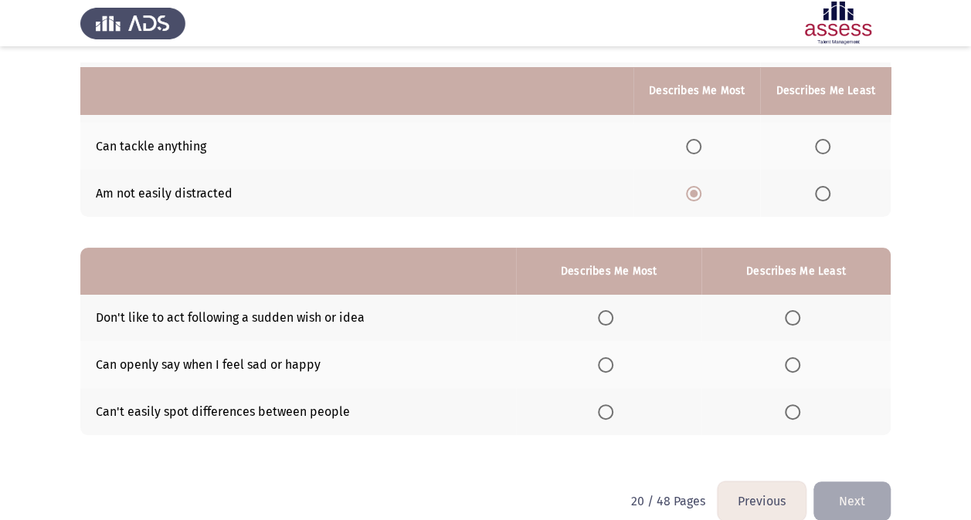
scroll to position [204, 0]
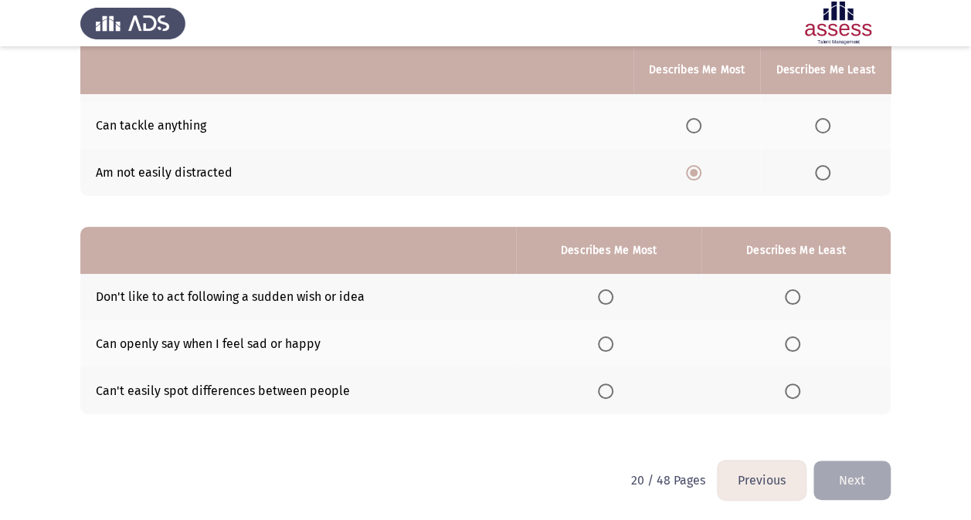
click at [613, 384] on span "Select an option" at bounding box center [605, 391] width 15 height 15
click at [613, 384] on input "Select an option" at bounding box center [605, 391] width 15 height 15
click at [795, 302] on span "Select an option" at bounding box center [792, 297] width 15 height 15
click at [795, 302] on input "Select an option" at bounding box center [792, 297] width 15 height 15
click at [789, 349] on span "Select an option" at bounding box center [792, 344] width 15 height 15
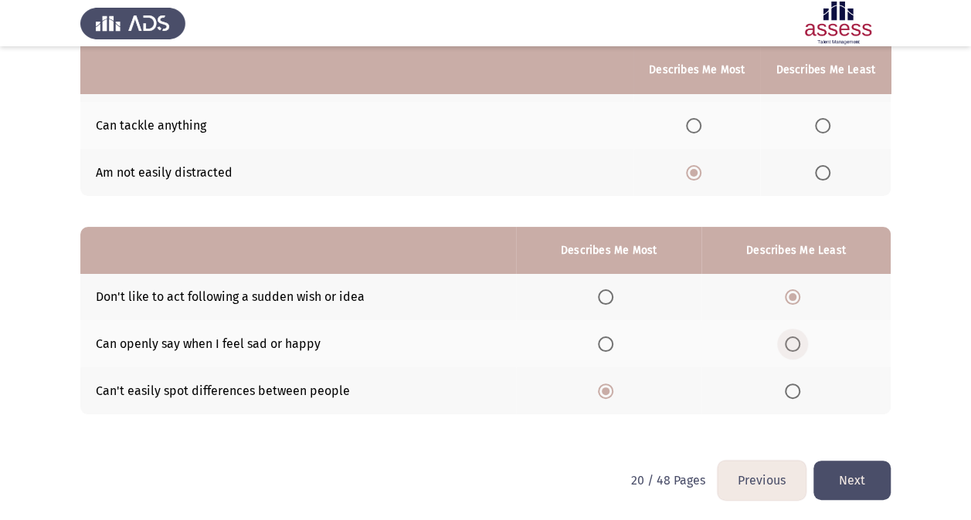
click at [789, 349] on input "Select an option" at bounding box center [792, 344] width 15 height 15
click at [850, 458] on button "Next" at bounding box center [851, 480] width 77 height 39
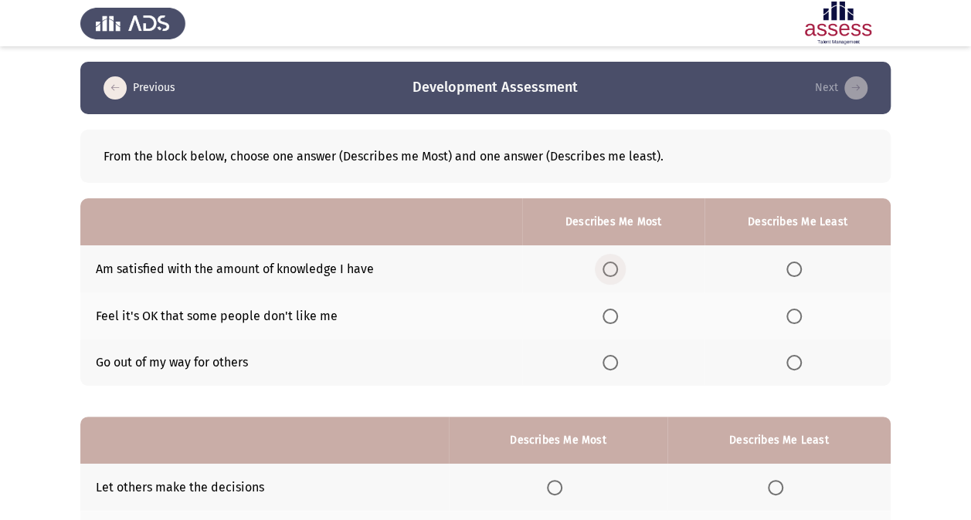
click at [611, 267] on span "Select an option" at bounding box center [609, 269] width 15 height 15
click at [611, 267] on input "Select an option" at bounding box center [609, 269] width 15 height 15
click at [802, 316] on span "Select an option" at bounding box center [793, 316] width 15 height 15
click at [802, 316] on input "Select an option" at bounding box center [793, 316] width 15 height 15
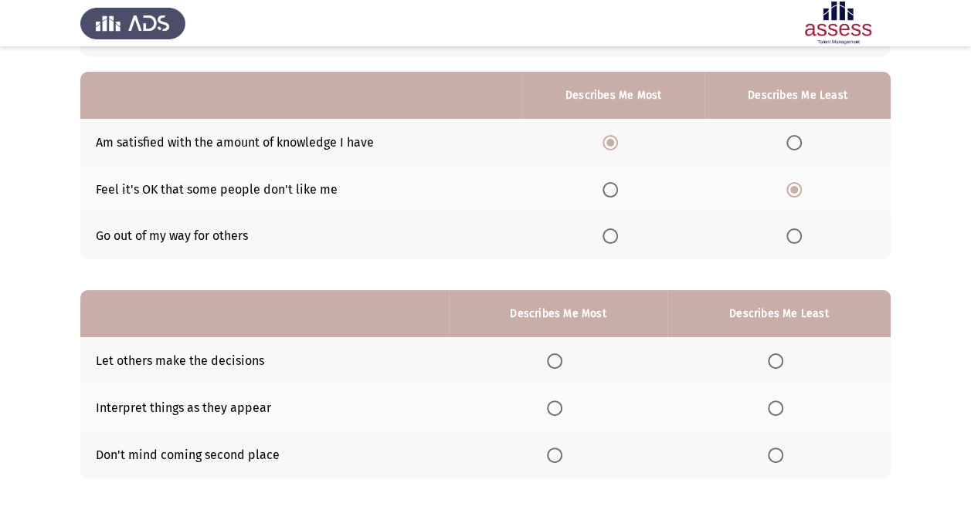
scroll to position [154, 0]
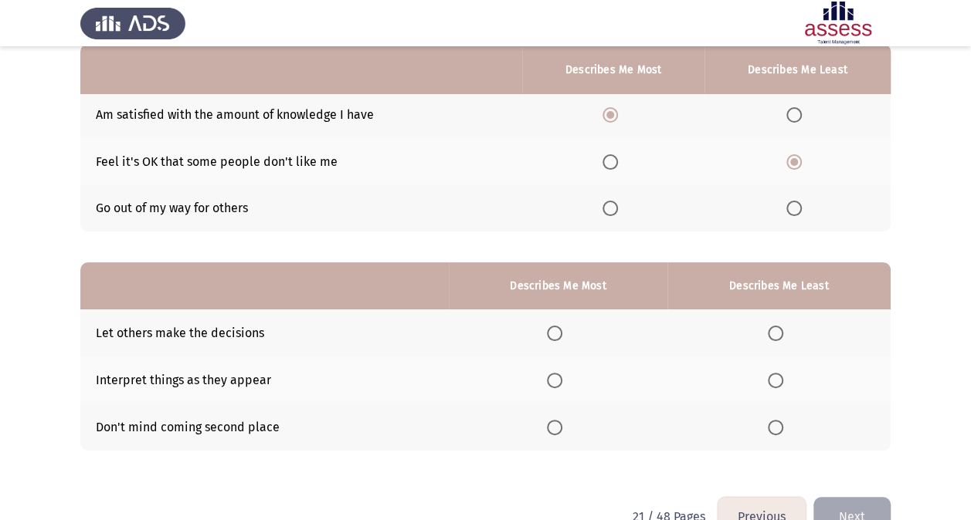
click at [558, 365] on th at bounding box center [558, 380] width 218 height 47
click at [554, 385] on span "Select an option" at bounding box center [554, 380] width 15 height 15
click at [554, 385] on input "Select an option" at bounding box center [554, 380] width 15 height 15
click at [777, 429] on span "Select an option" at bounding box center [775, 427] width 15 height 15
click at [777, 429] on input "Select an option" at bounding box center [775, 427] width 15 height 15
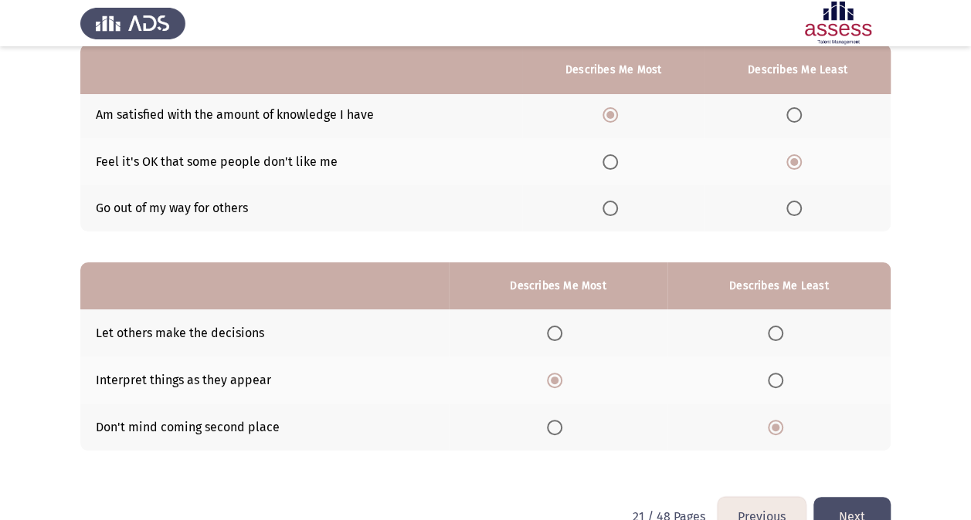
click at [849, 458] on div "From the block below, choose one answer (Describes me Most) and one answer (Des…" at bounding box center [485, 228] width 810 height 537
click at [840, 458] on button "Next" at bounding box center [851, 516] width 77 height 39
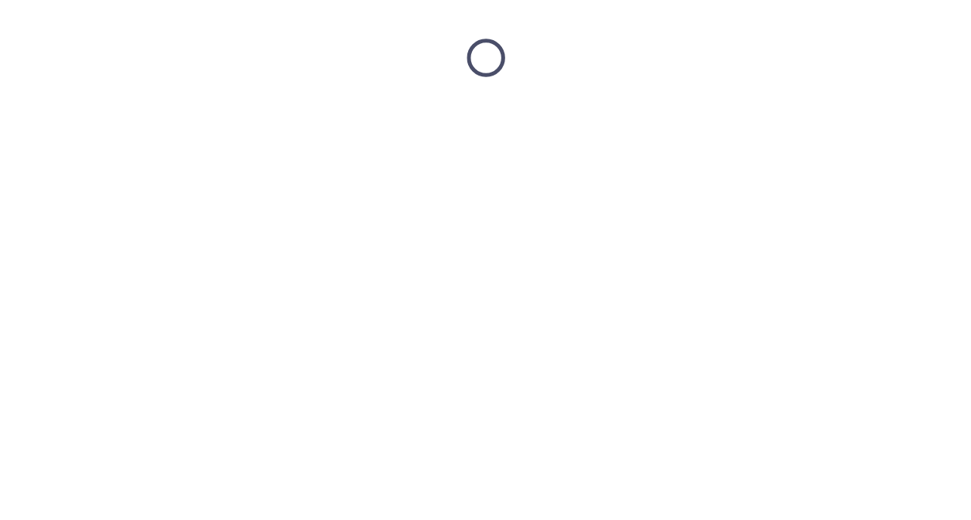
scroll to position [0, 0]
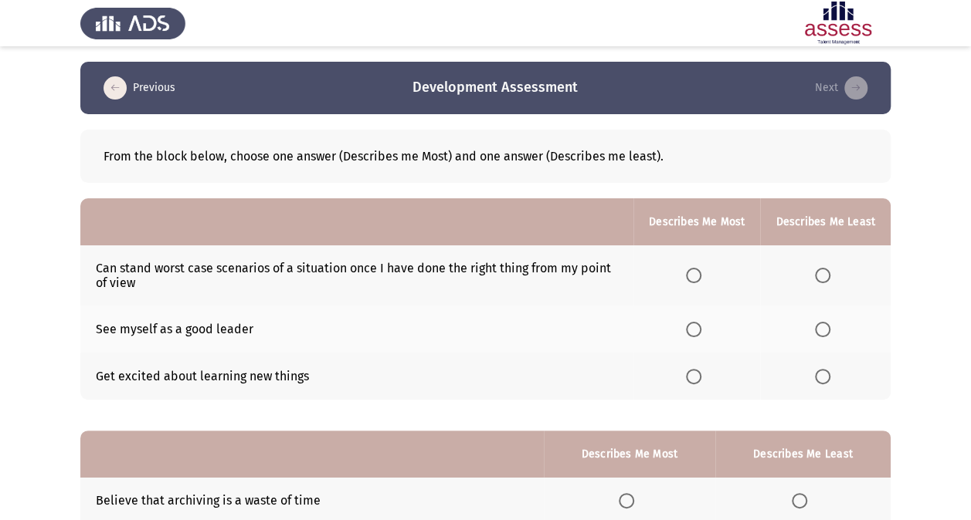
click at [697, 319] on th at bounding box center [696, 329] width 127 height 47
click at [698, 375] on span "Select an option" at bounding box center [693, 376] width 15 height 15
click at [698, 375] on input "Select an option" at bounding box center [693, 376] width 15 height 15
click at [820, 284] on th at bounding box center [825, 276] width 131 height 60
click at [820, 281] on span "Select an option" at bounding box center [822, 275] width 15 height 15
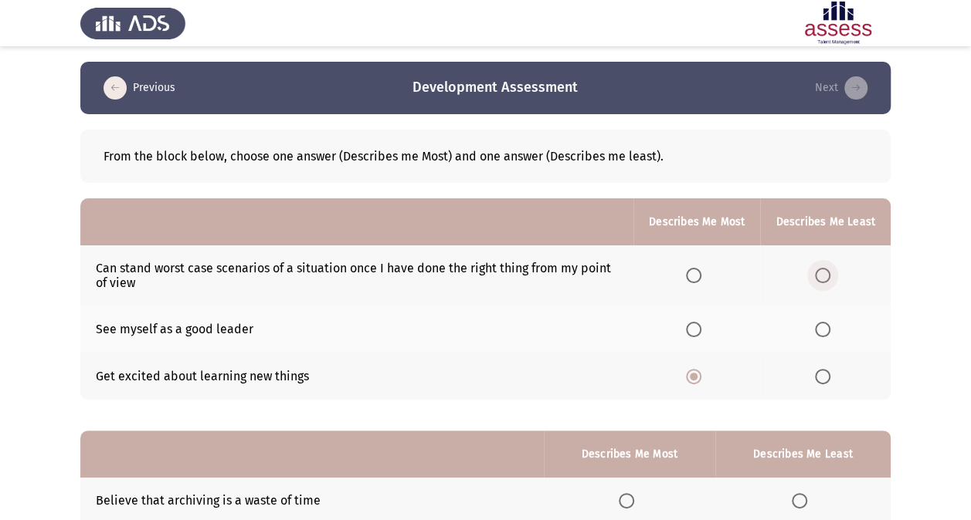
click at [820, 281] on input "Select an option" at bounding box center [822, 275] width 15 height 15
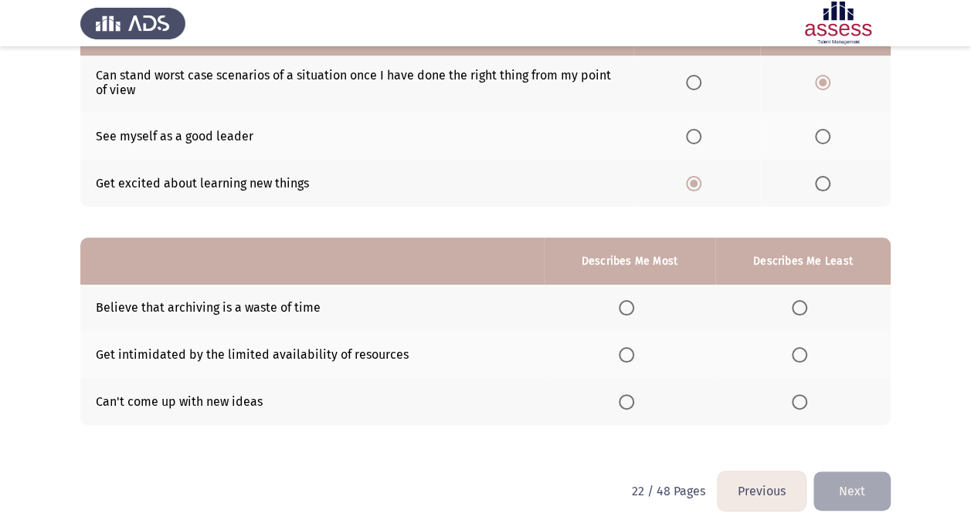
scroll to position [204, 0]
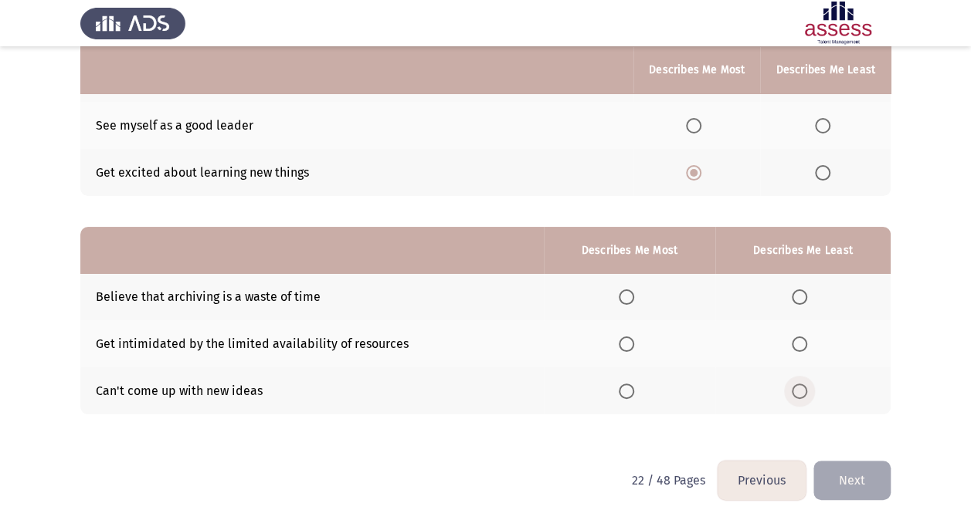
click at [795, 393] on span "Select an option" at bounding box center [799, 391] width 15 height 15
click at [795, 393] on input "Select an option" at bounding box center [799, 391] width 15 height 15
click at [628, 341] on span "Select an option" at bounding box center [626, 344] width 15 height 15
click at [628, 341] on input "Select an option" at bounding box center [626, 344] width 15 height 15
click at [856, 458] on button "Next" at bounding box center [851, 480] width 77 height 39
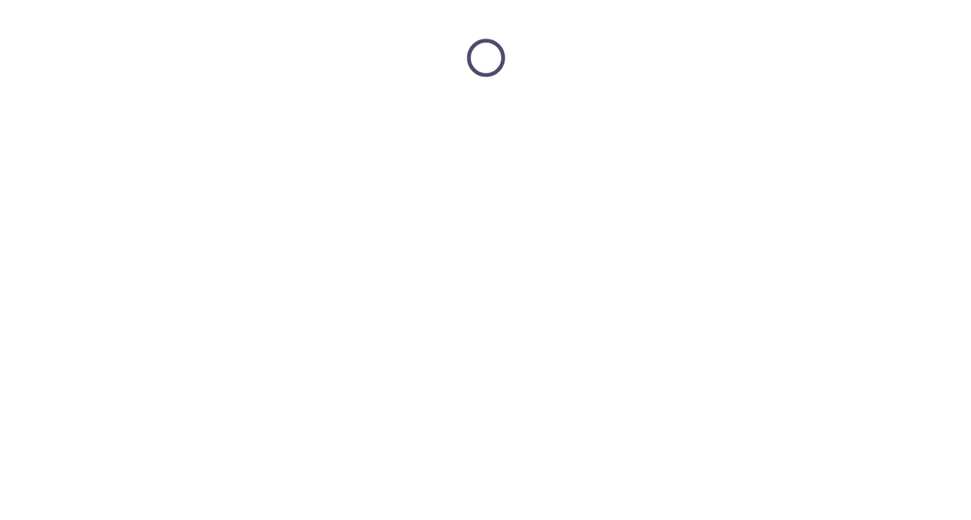
scroll to position [0, 0]
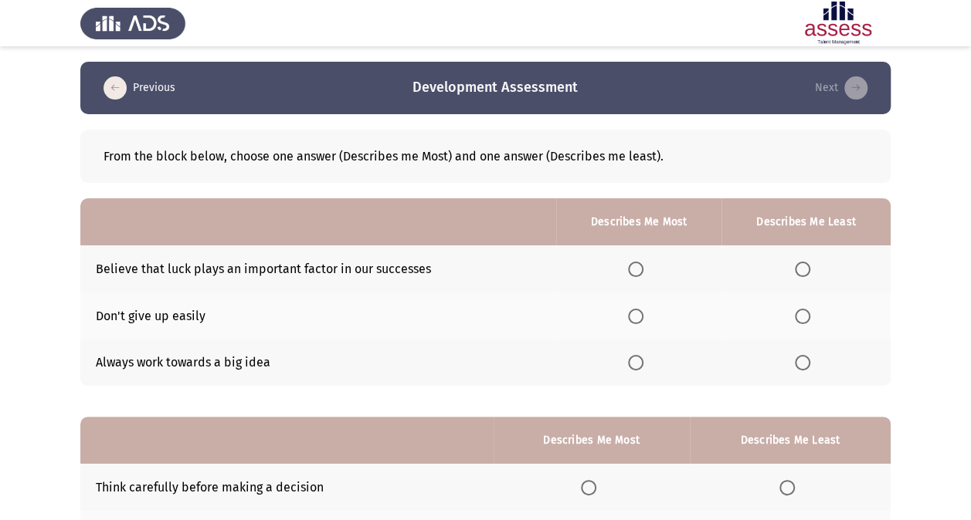
click at [638, 326] on th at bounding box center [638, 316] width 165 height 47
click at [632, 318] on span "Select an option" at bounding box center [635, 316] width 15 height 15
click at [632, 318] on input "Select an option" at bounding box center [635, 316] width 15 height 15
click at [795, 279] on th at bounding box center [805, 269] width 169 height 47
click at [800, 262] on span "Select an option" at bounding box center [802, 269] width 15 height 15
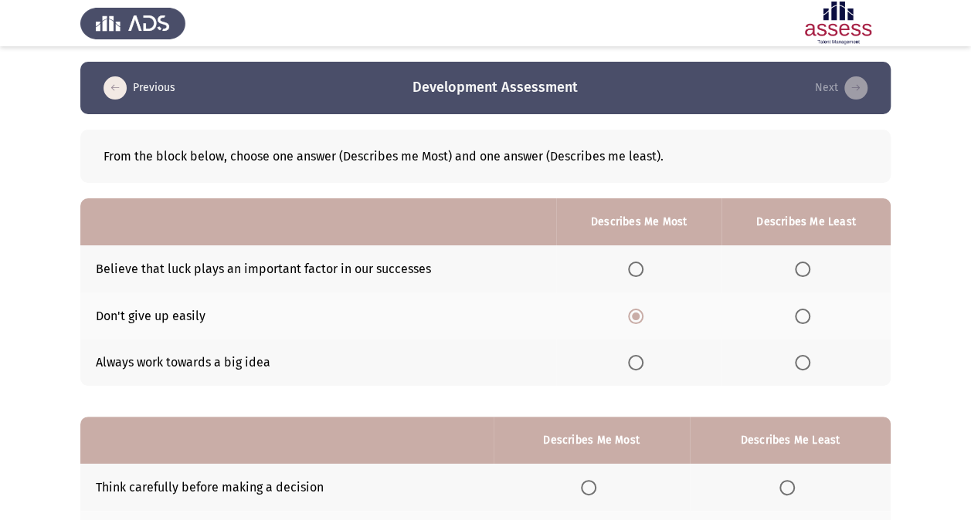
click at [800, 262] on input "Select an option" at bounding box center [802, 269] width 15 height 15
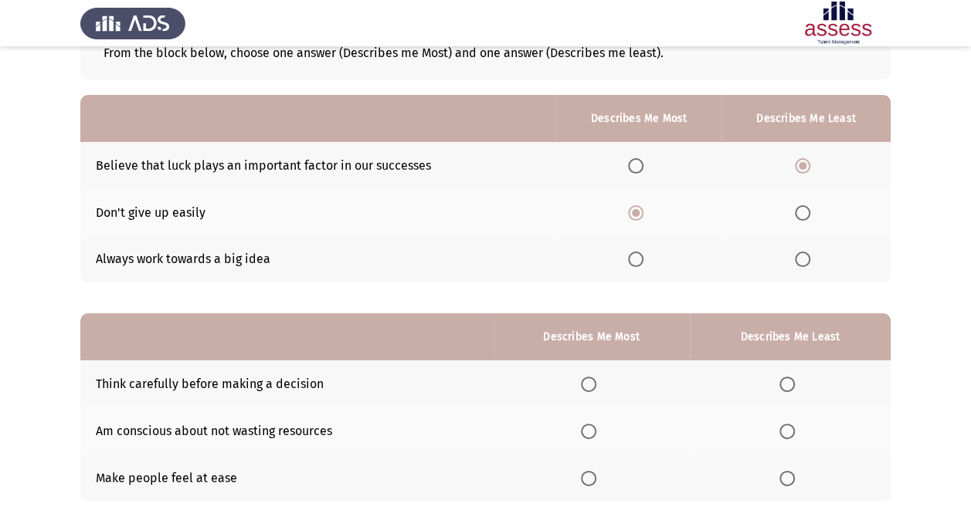
scroll to position [191, 0]
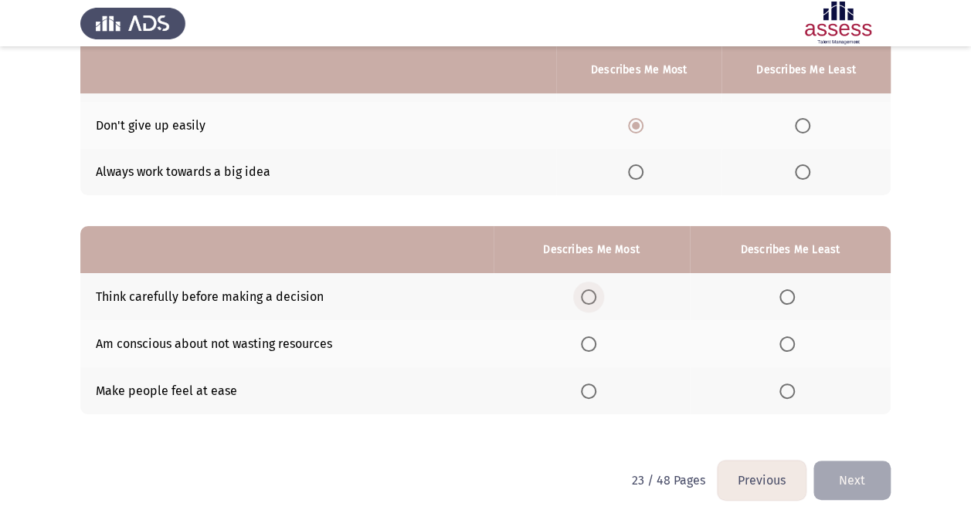
click at [584, 297] on span "Select an option" at bounding box center [588, 297] width 15 height 15
click at [584, 297] on input "Select an option" at bounding box center [588, 297] width 15 height 15
click at [795, 338] on span "Select an option" at bounding box center [786, 344] width 15 height 15
click at [795, 338] on input "Select an option" at bounding box center [786, 344] width 15 height 15
click at [840, 458] on button "Next" at bounding box center [851, 480] width 77 height 39
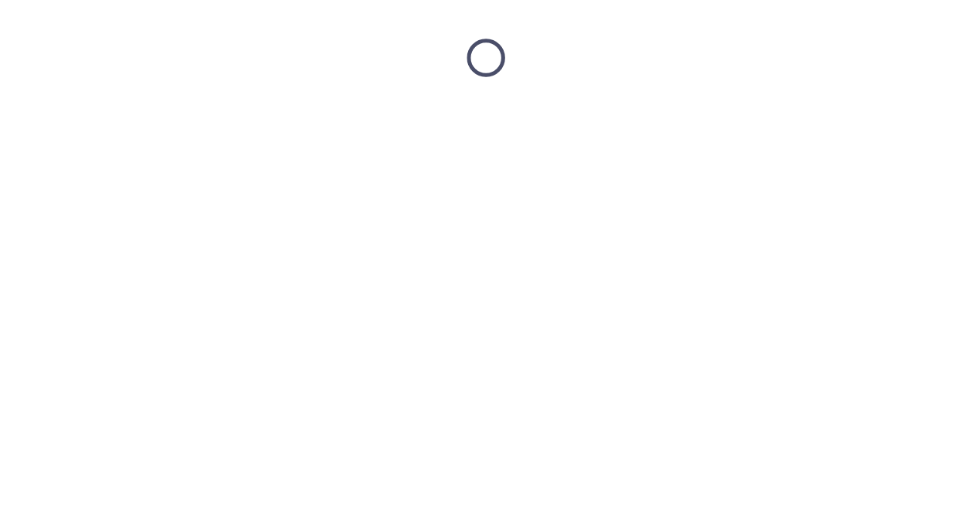
scroll to position [0, 0]
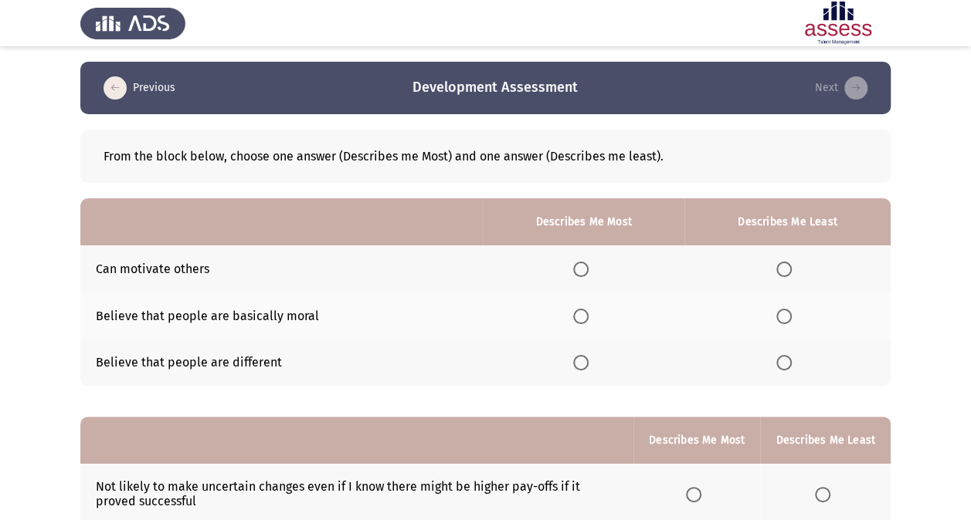
click at [571, 272] on th at bounding box center [584, 269] width 202 height 47
click at [587, 269] on span "Select an option" at bounding box center [580, 269] width 15 height 15
click at [587, 269] on input "Select an option" at bounding box center [580, 269] width 15 height 15
click at [786, 314] on span "Select an option" at bounding box center [783, 316] width 15 height 15
click at [786, 314] on input "Select an option" at bounding box center [783, 316] width 15 height 15
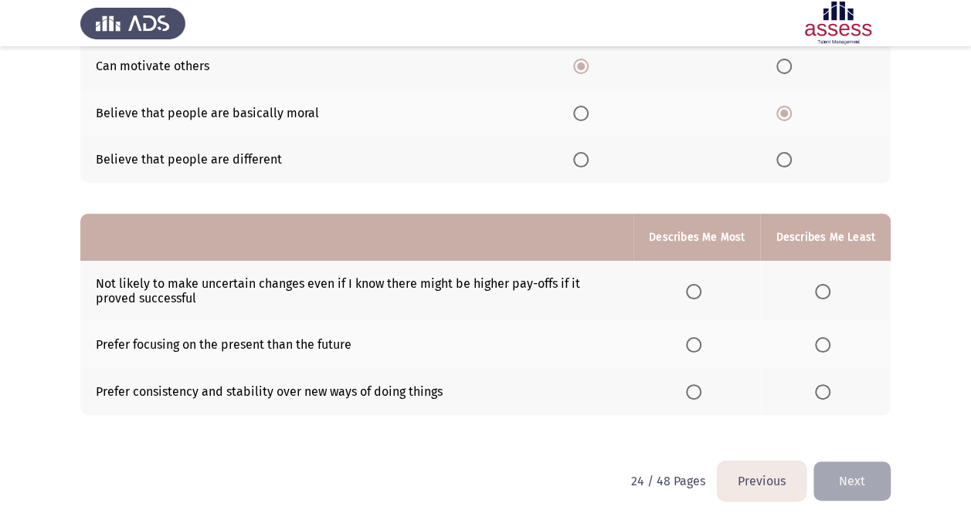
scroll to position [204, 0]
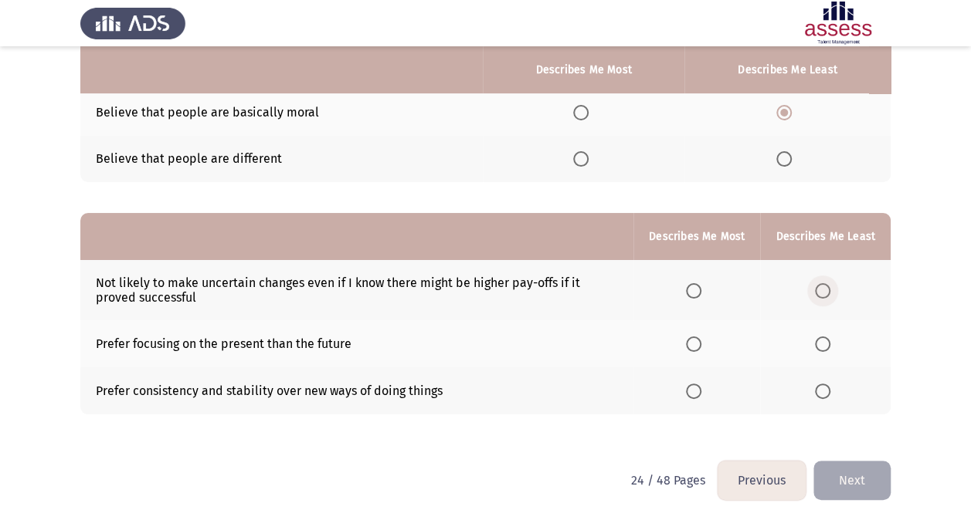
click at [817, 286] on span "Select an option" at bounding box center [822, 290] width 15 height 15
click at [817, 286] on input "Select an option" at bounding box center [822, 290] width 15 height 15
click at [707, 394] on label "Select an option" at bounding box center [697, 391] width 22 height 15
click at [701, 394] on input "Select an option" at bounding box center [693, 391] width 15 height 15
click at [856, 458] on button "Next" at bounding box center [851, 480] width 77 height 39
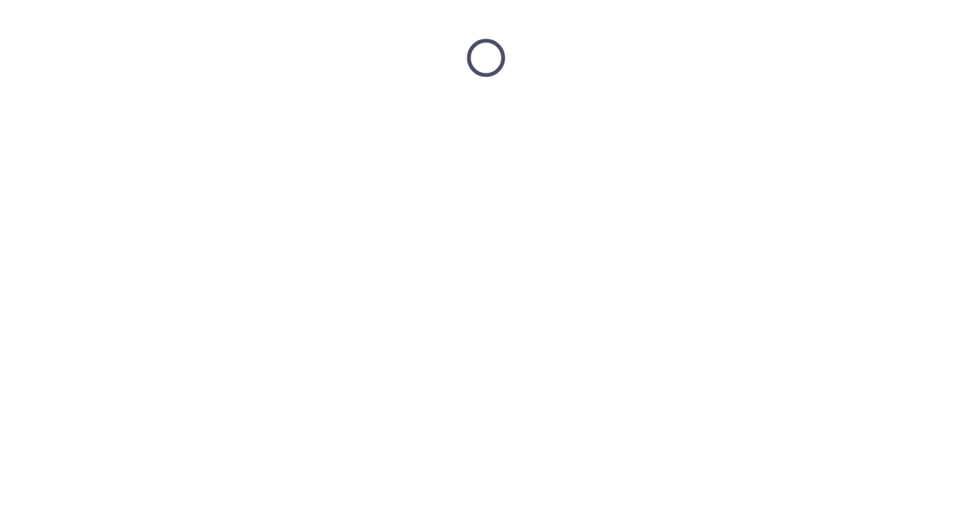
scroll to position [0, 0]
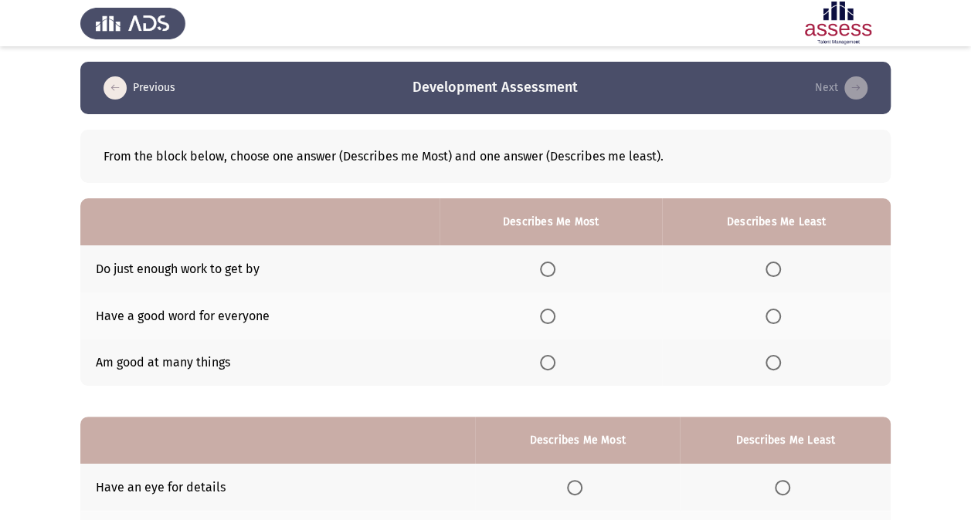
click at [777, 276] on th at bounding box center [776, 269] width 229 height 47
click at [777, 266] on span "Select an option" at bounding box center [772, 269] width 15 height 15
click at [777, 266] on input "Select an option" at bounding box center [772, 269] width 15 height 15
click at [559, 361] on label "Select an option" at bounding box center [551, 362] width 22 height 15
click at [555, 361] on input "Select an option" at bounding box center [547, 362] width 15 height 15
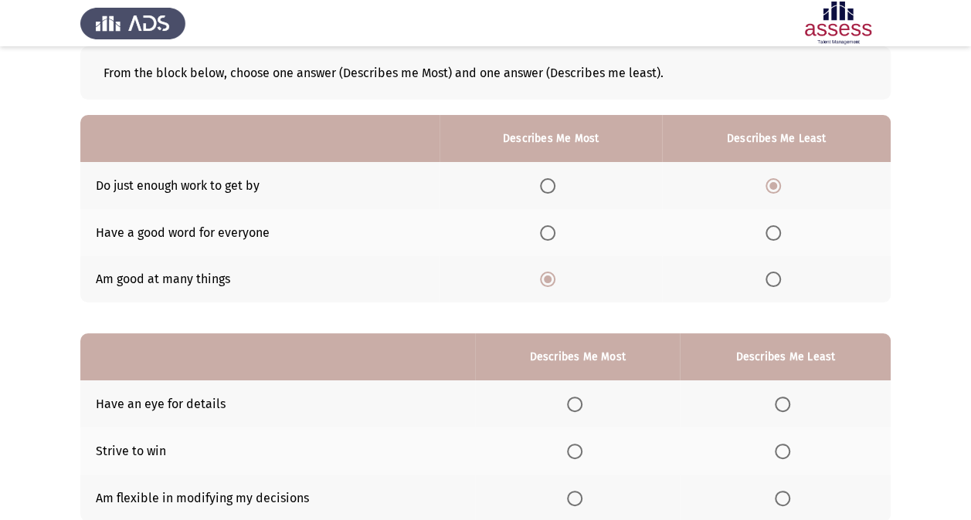
scroll to position [191, 0]
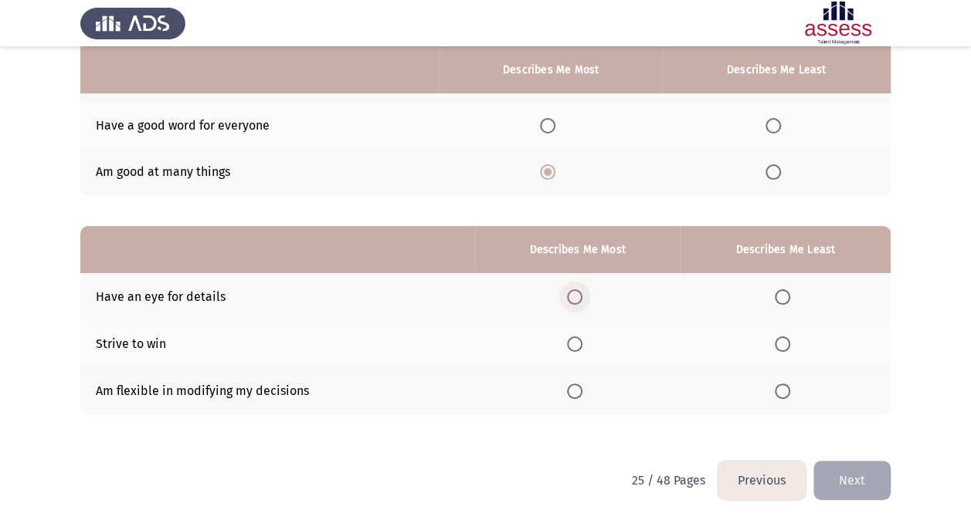
click at [579, 293] on span "Select an option" at bounding box center [574, 297] width 15 height 15
click at [579, 293] on input "Select an option" at bounding box center [574, 297] width 15 height 15
click at [780, 341] on span "Select an option" at bounding box center [782, 344] width 15 height 15
click at [780, 341] on input "Select an option" at bounding box center [782, 344] width 15 height 15
click at [575, 384] on span "Select an option" at bounding box center [574, 391] width 15 height 15
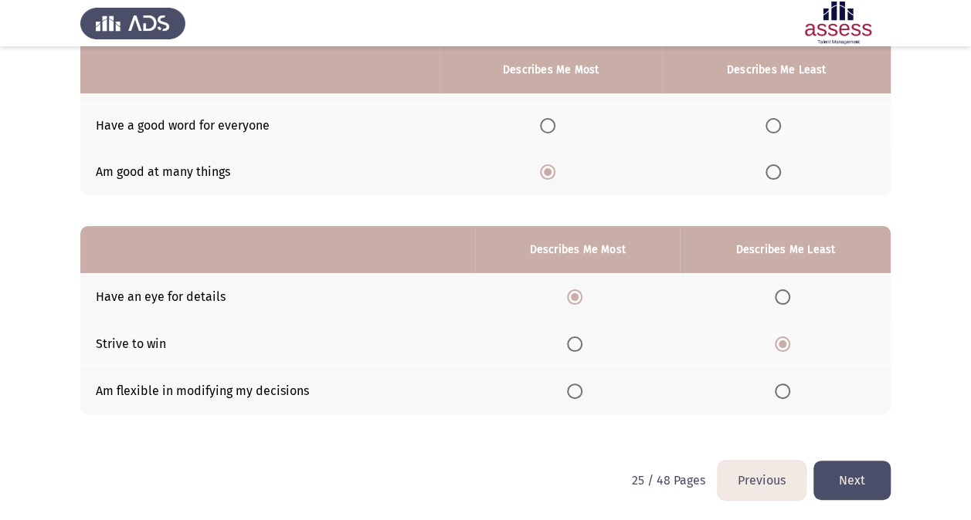
click at [575, 384] on input "Select an option" at bounding box center [574, 391] width 15 height 15
click at [573, 290] on span "Select an option" at bounding box center [574, 297] width 15 height 15
click at [573, 290] on input "Select an option" at bounding box center [574, 297] width 15 height 15
click at [853, 458] on button "Next" at bounding box center [851, 480] width 77 height 39
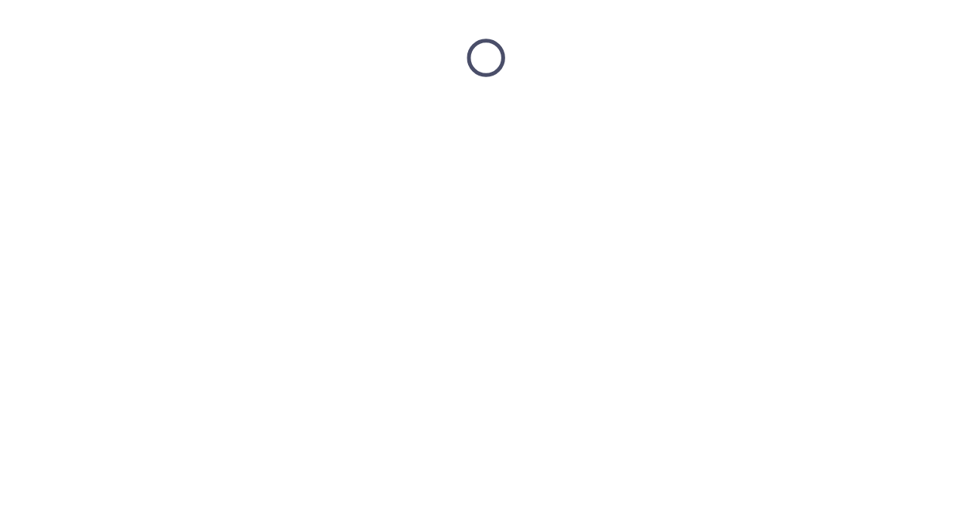
scroll to position [0, 0]
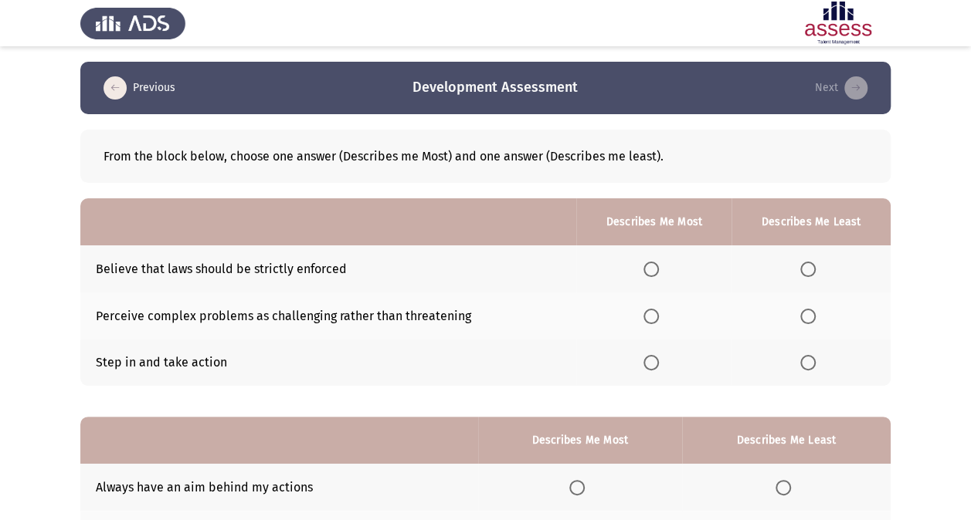
click at [664, 364] on label "Select an option" at bounding box center [654, 362] width 22 height 15
click at [659, 364] on input "Select an option" at bounding box center [650, 362] width 15 height 15
click at [808, 272] on span "Select an option" at bounding box center [807, 269] width 15 height 15
click at [808, 272] on input "Select an option" at bounding box center [807, 269] width 15 height 15
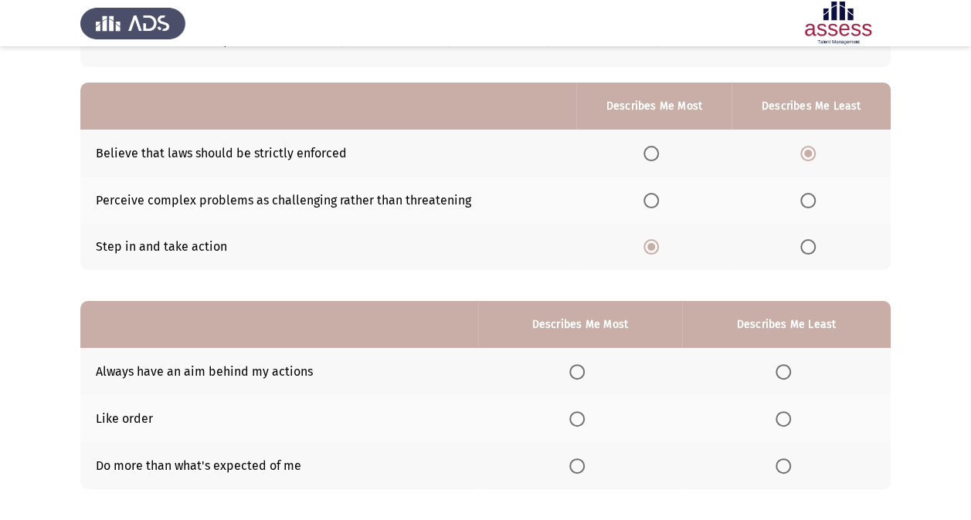
scroll to position [36, 0]
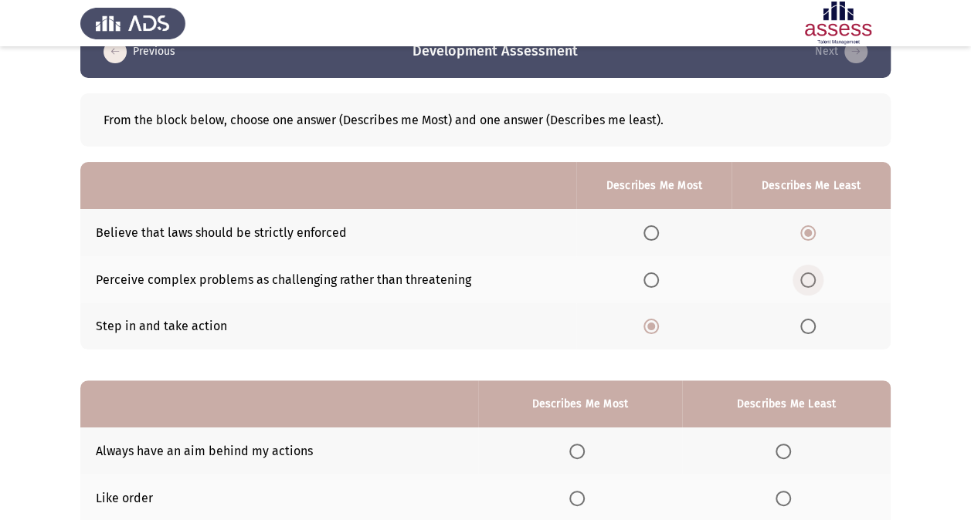
click at [811, 273] on span "Select an option" at bounding box center [807, 280] width 15 height 15
click at [811, 273] on input "Select an option" at bounding box center [807, 280] width 15 height 15
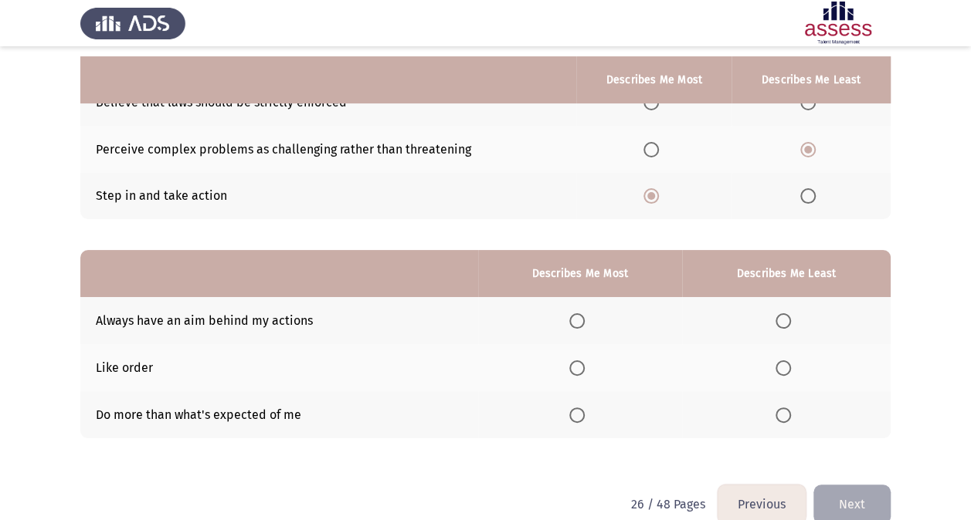
scroll to position [191, 0]
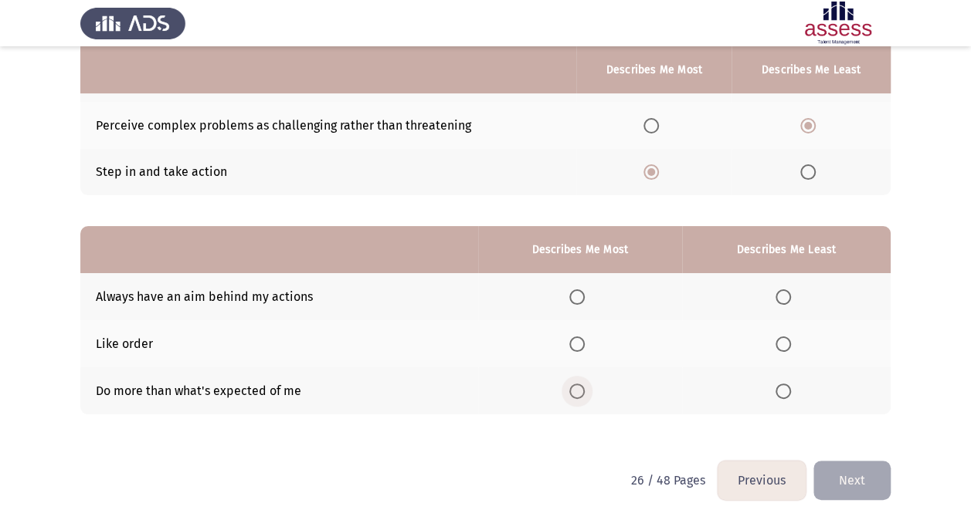
click at [573, 388] on span "Select an option" at bounding box center [576, 391] width 15 height 15
click at [573, 388] on input "Select an option" at bounding box center [576, 391] width 15 height 15
click at [783, 303] on span "Select an option" at bounding box center [782, 297] width 15 height 15
click at [783, 303] on input "Select an option" at bounding box center [782, 297] width 15 height 15
click at [827, 458] on button "Next" at bounding box center [851, 480] width 77 height 39
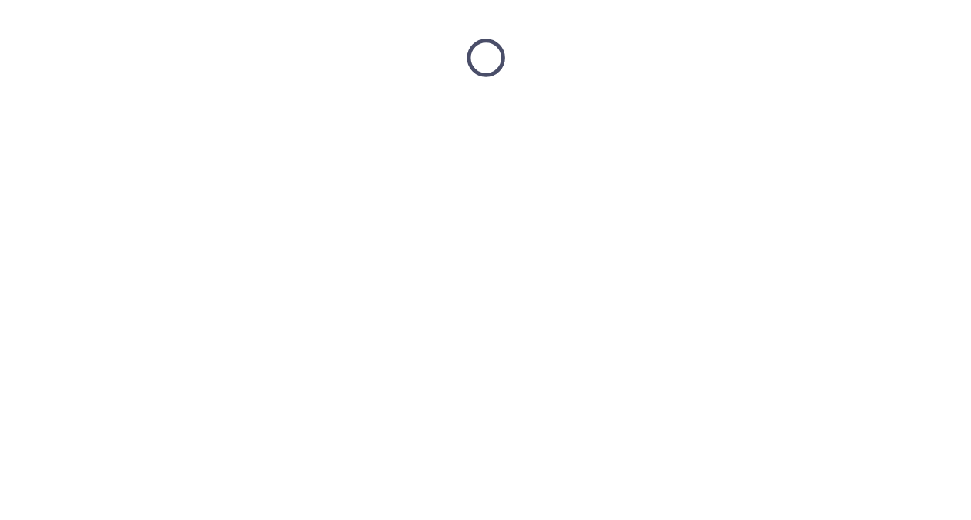
scroll to position [0, 0]
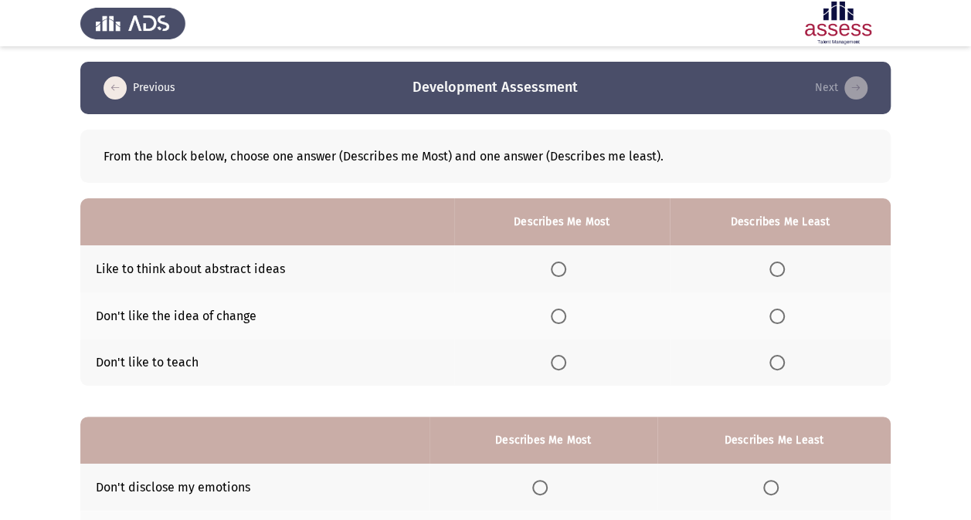
click at [562, 272] on span "Select an option" at bounding box center [558, 269] width 15 height 15
click at [562, 272] on input "Select an option" at bounding box center [558, 269] width 15 height 15
click at [781, 317] on span "Select an option" at bounding box center [776, 316] width 15 height 15
click at [781, 317] on input "Select an option" at bounding box center [776, 316] width 15 height 15
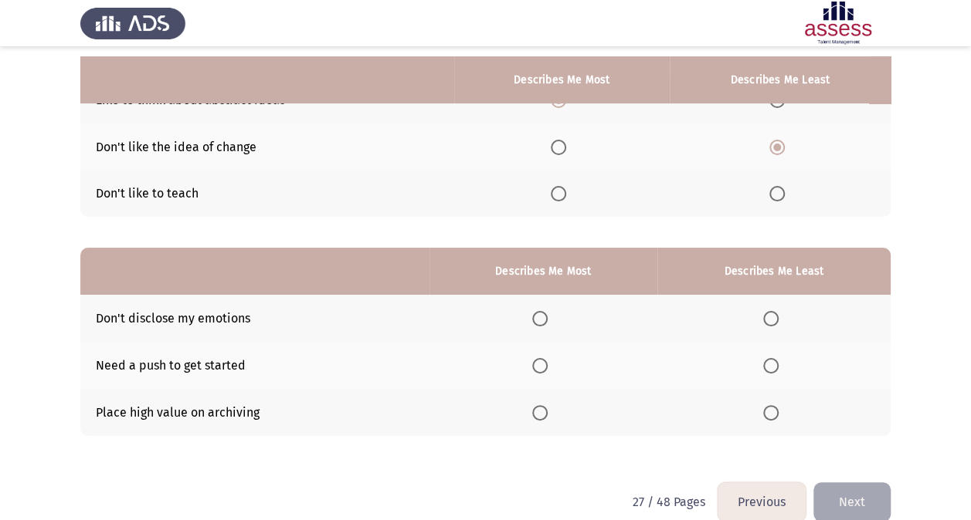
scroll to position [191, 0]
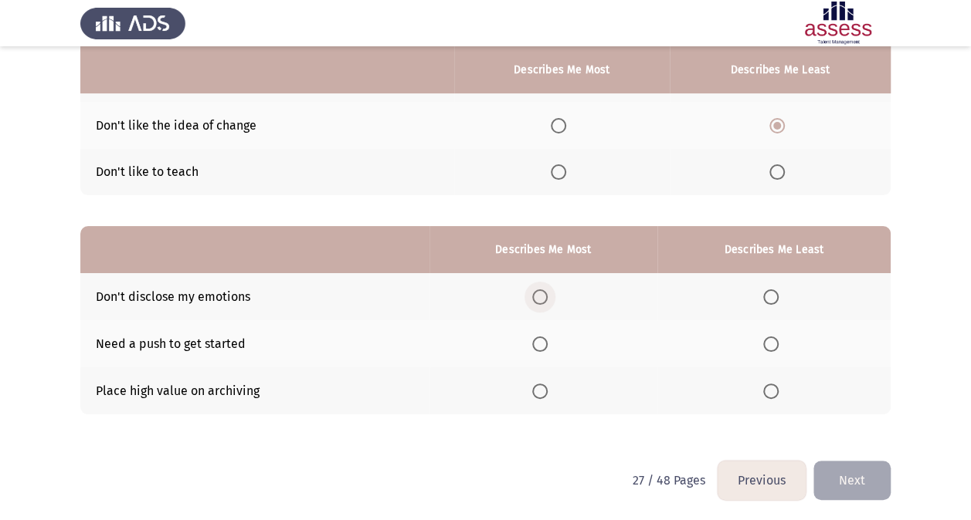
click at [541, 293] on span "Select an option" at bounding box center [539, 297] width 15 height 15
click at [541, 293] on input "Select an option" at bounding box center [539, 297] width 15 height 15
click at [771, 332] on th at bounding box center [773, 343] width 233 height 47
click at [775, 332] on th at bounding box center [773, 343] width 233 height 47
click at [772, 344] on span "Select an option" at bounding box center [770, 344] width 15 height 15
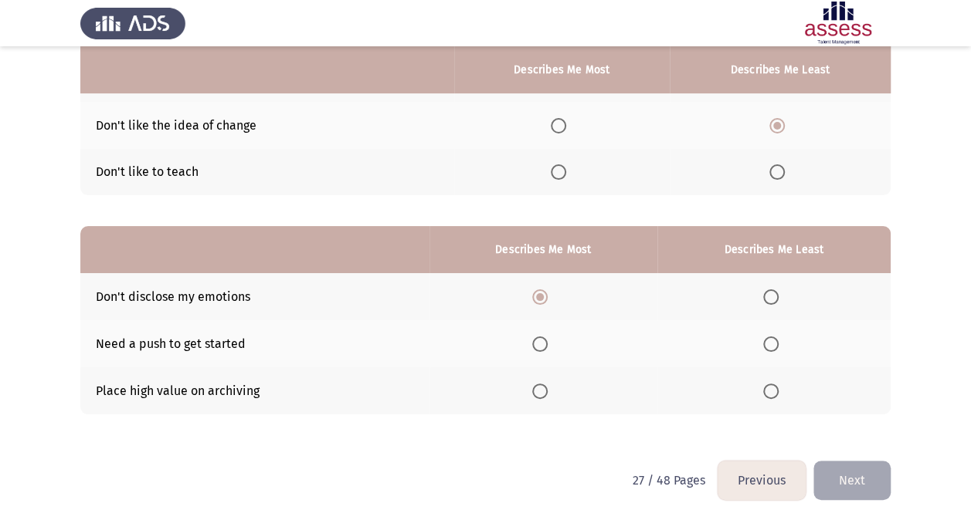
click at [772, 344] on input "Select an option" at bounding box center [770, 344] width 15 height 15
click at [854, 458] on button "Next" at bounding box center [851, 480] width 77 height 39
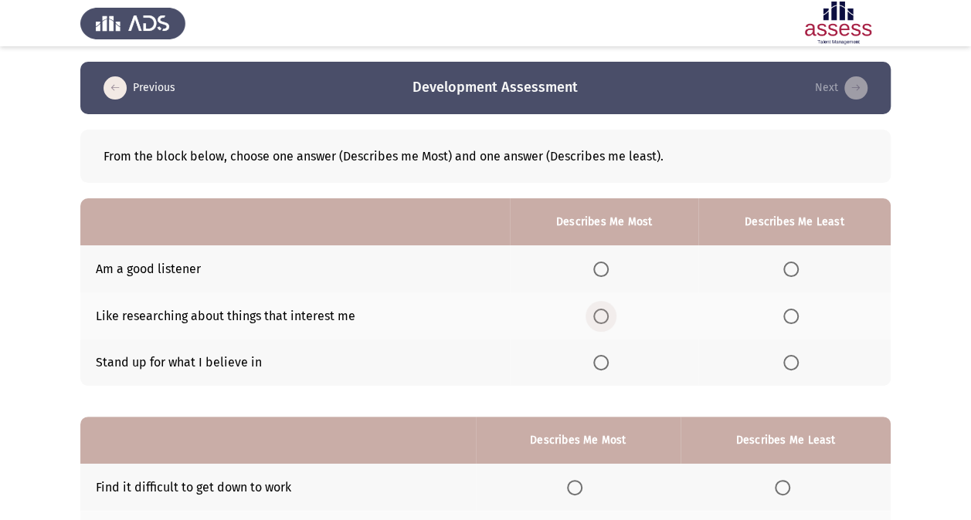
click at [603, 310] on span "Select an option" at bounding box center [600, 316] width 15 height 15
click at [603, 310] on input "Select an option" at bounding box center [600, 316] width 15 height 15
click at [604, 357] on span "Select an option" at bounding box center [600, 362] width 15 height 15
click at [604, 357] on input "Select an option" at bounding box center [600, 362] width 15 height 15
click at [805, 263] on label "Select an option" at bounding box center [794, 269] width 22 height 15
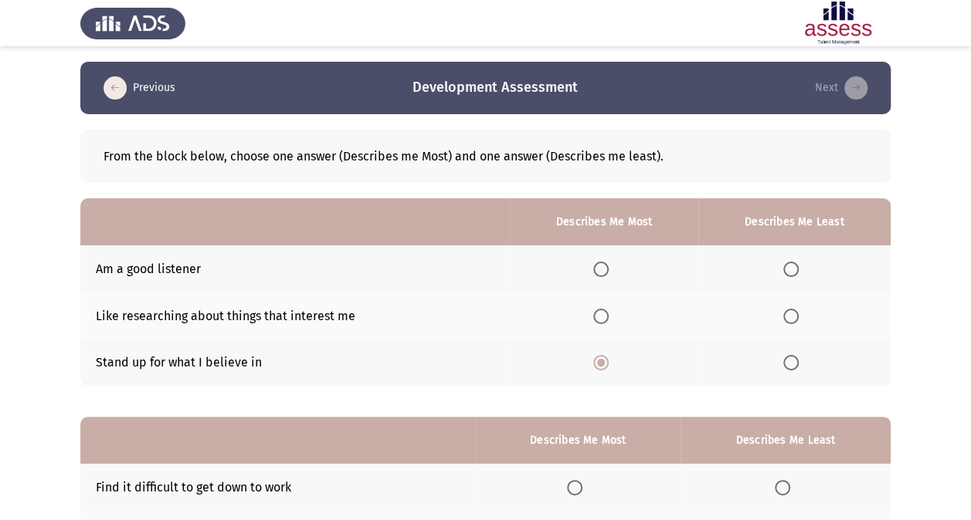
click at [798, 263] on input "Select an option" at bounding box center [790, 269] width 15 height 15
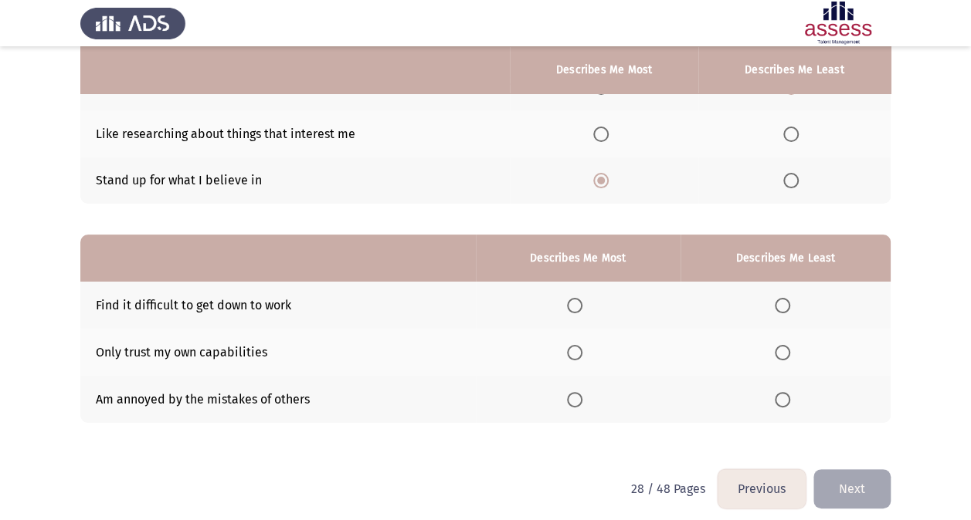
scroll to position [191, 0]
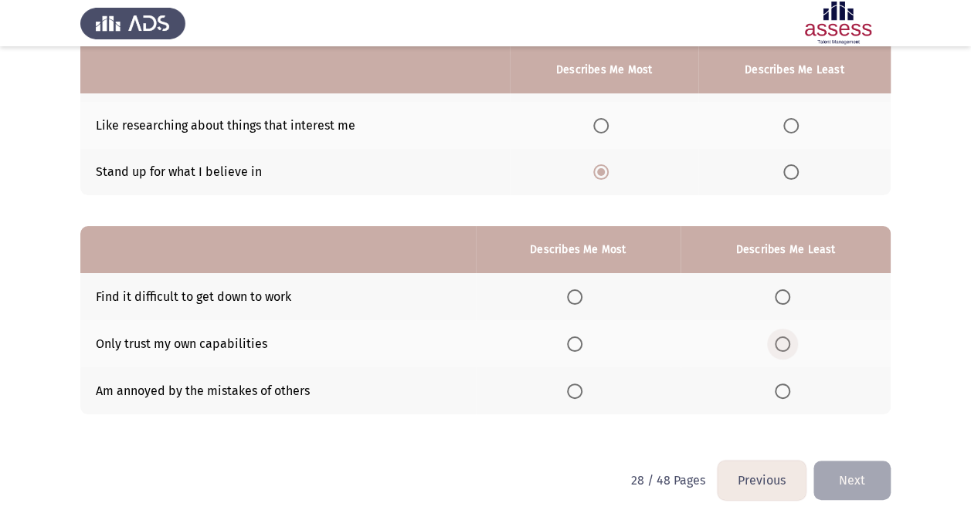
click at [781, 351] on th at bounding box center [785, 343] width 210 height 47
click at [778, 294] on span "Select an option" at bounding box center [782, 297] width 15 height 15
click at [778, 294] on input "Select an option" at bounding box center [782, 297] width 15 height 15
click at [576, 345] on span "Select an option" at bounding box center [574, 344] width 15 height 15
click at [576, 345] on input "Select an option" at bounding box center [574, 344] width 15 height 15
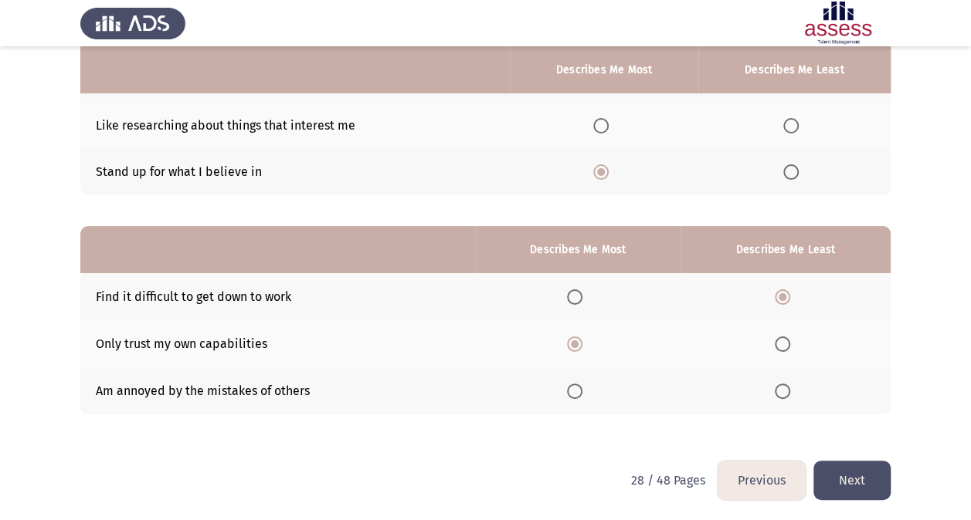
click at [828, 458] on button "Next" at bounding box center [851, 480] width 77 height 39
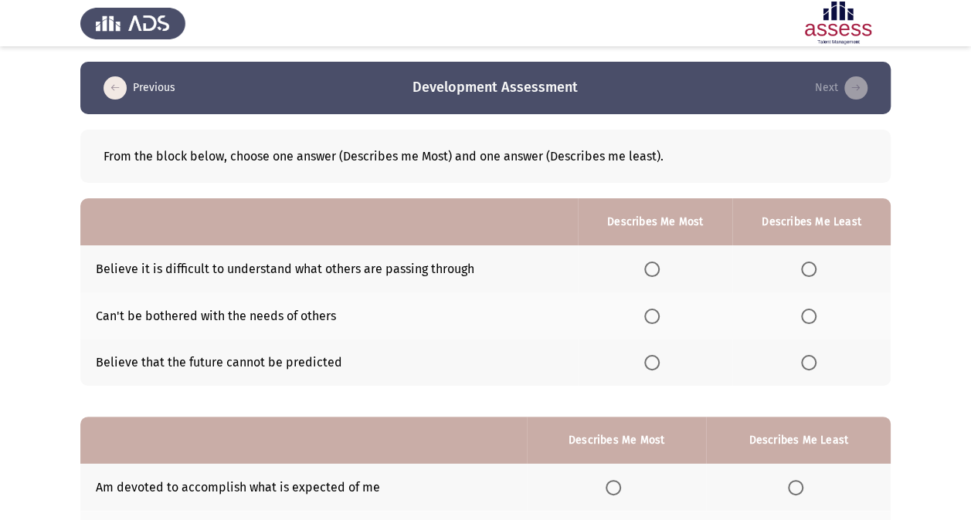
click at [809, 264] on span "Select an option" at bounding box center [808, 269] width 15 height 15
click at [809, 264] on input "Select an option" at bounding box center [808, 269] width 15 height 15
click at [812, 318] on span "Select an option" at bounding box center [808, 316] width 15 height 15
click at [812, 318] on input "Select an option" at bounding box center [808, 316] width 15 height 15
click at [650, 357] on span "Select an option" at bounding box center [651, 362] width 15 height 15
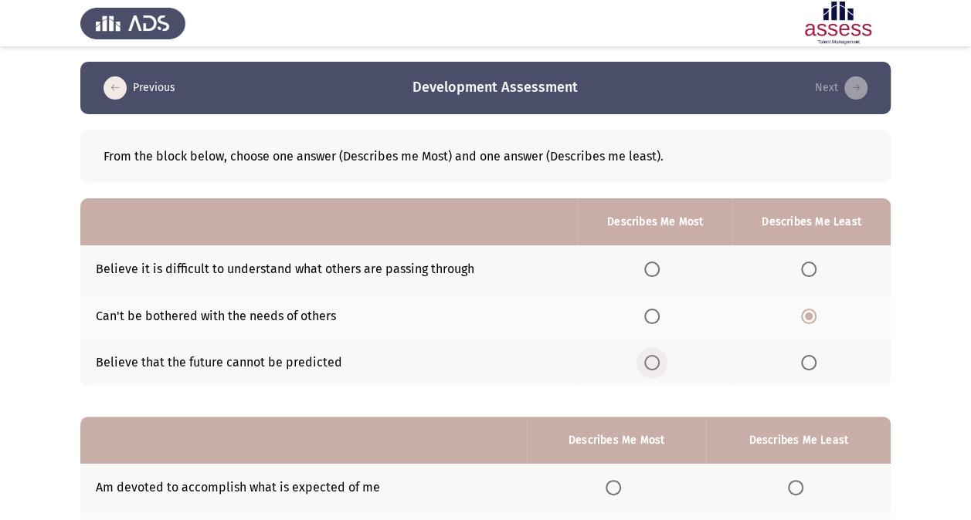
click at [650, 357] on input "Select an option" at bounding box center [651, 362] width 15 height 15
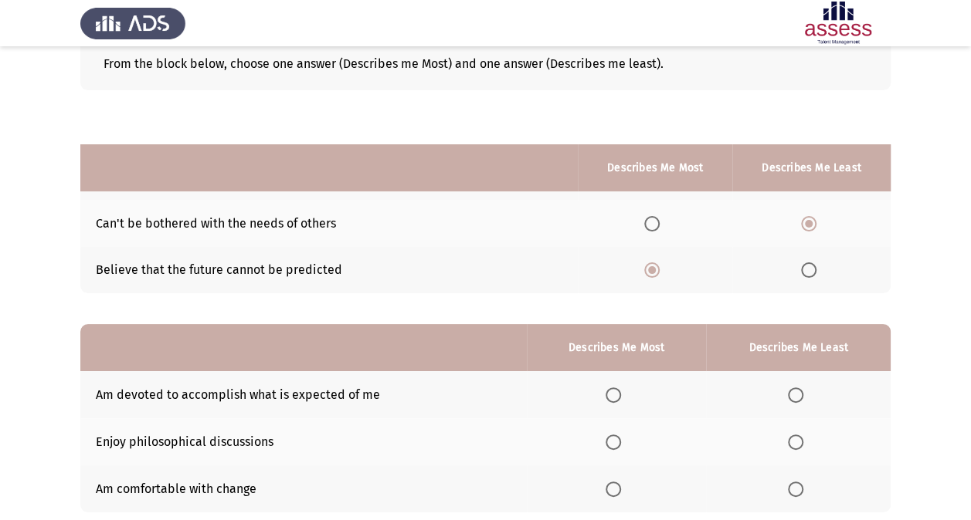
scroll to position [191, 0]
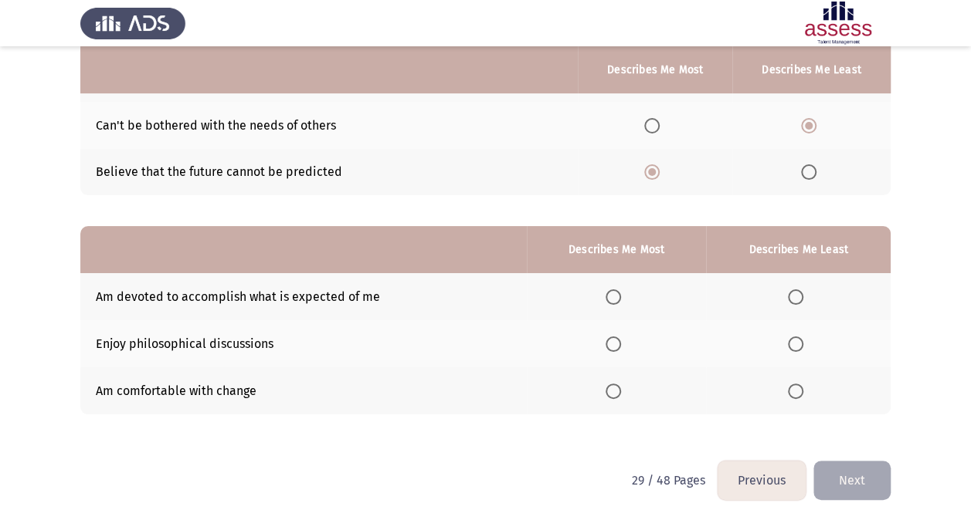
click at [601, 281] on th at bounding box center [617, 296] width 180 height 47
click at [608, 301] on span "Select an option" at bounding box center [612, 297] width 15 height 15
click at [608, 301] on input "Select an option" at bounding box center [612, 297] width 15 height 15
click at [796, 344] on span "Select an option" at bounding box center [795, 344] width 15 height 15
click at [796, 344] on input "Select an option" at bounding box center [795, 344] width 15 height 15
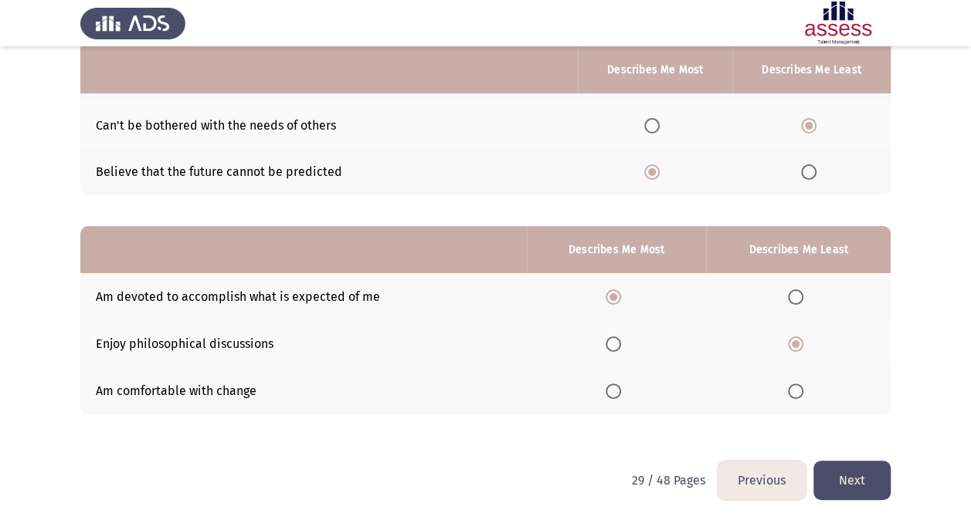
click at [862, 458] on button "Next" at bounding box center [851, 480] width 77 height 39
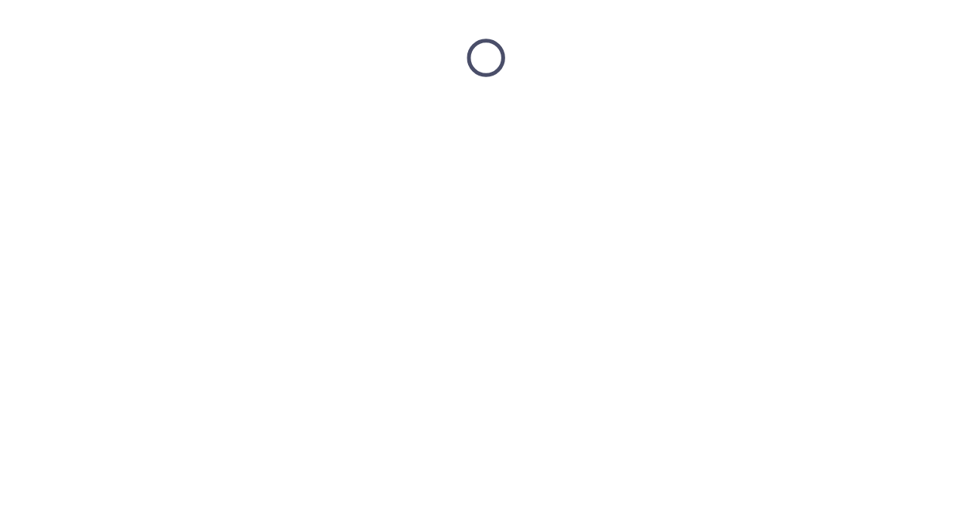
scroll to position [0, 0]
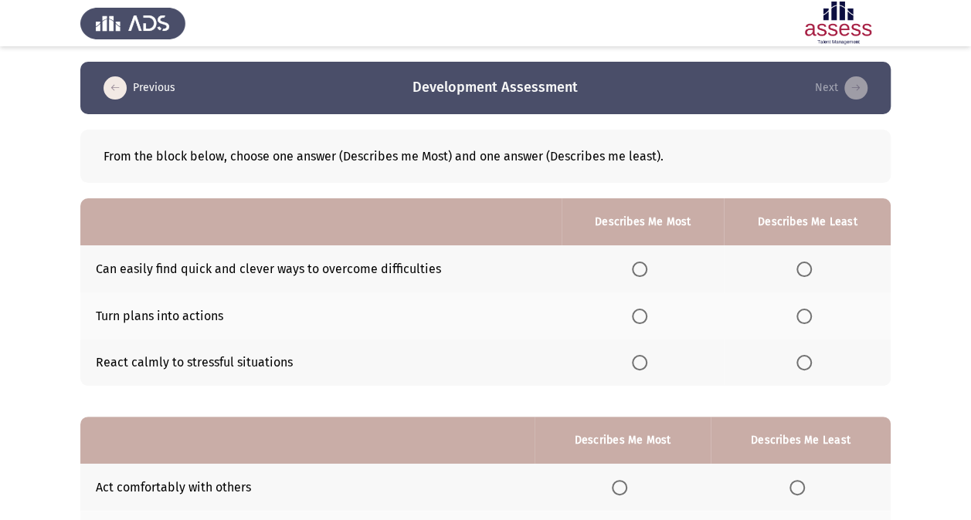
click at [636, 270] on span "Select an option" at bounding box center [639, 269] width 15 height 15
click at [636, 270] on input "Select an option" at bounding box center [639, 269] width 15 height 15
click at [799, 361] on span "Select an option" at bounding box center [803, 362] width 15 height 15
click at [799, 361] on input "Select an option" at bounding box center [803, 362] width 15 height 15
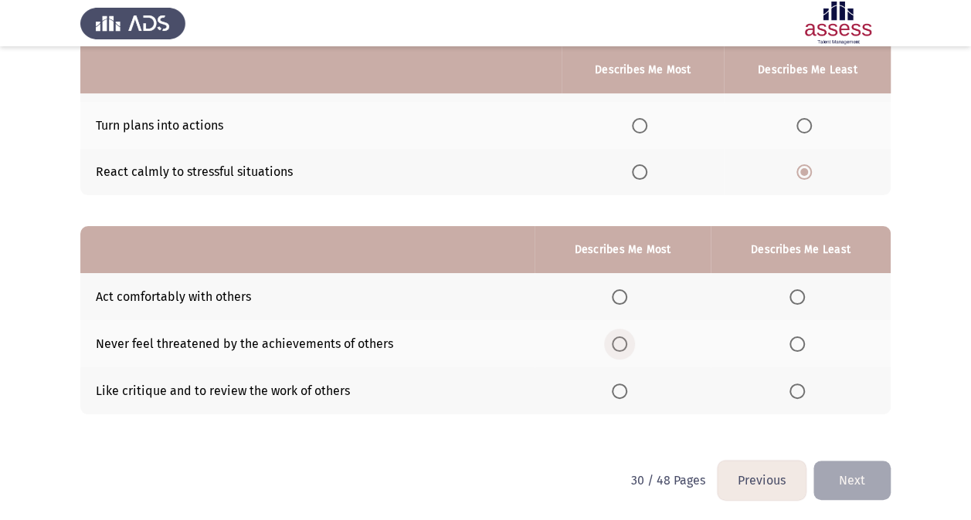
click at [617, 340] on span "Select an option" at bounding box center [619, 344] width 15 height 15
click at [617, 340] on input "Select an option" at bounding box center [619, 344] width 15 height 15
click at [799, 295] on span "Select an option" at bounding box center [796, 297] width 15 height 15
click at [799, 295] on input "Select an option" at bounding box center [796, 297] width 15 height 15
click at [803, 387] on span "Select an option" at bounding box center [796, 391] width 15 height 15
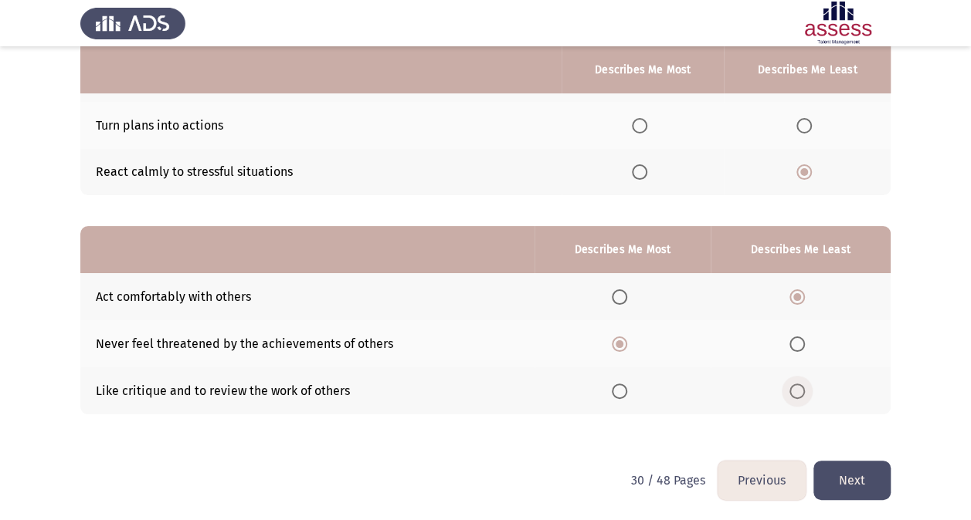
click at [803, 387] on input "Select an option" at bounding box center [796, 391] width 15 height 15
click at [857, 458] on button "Next" at bounding box center [851, 480] width 77 height 39
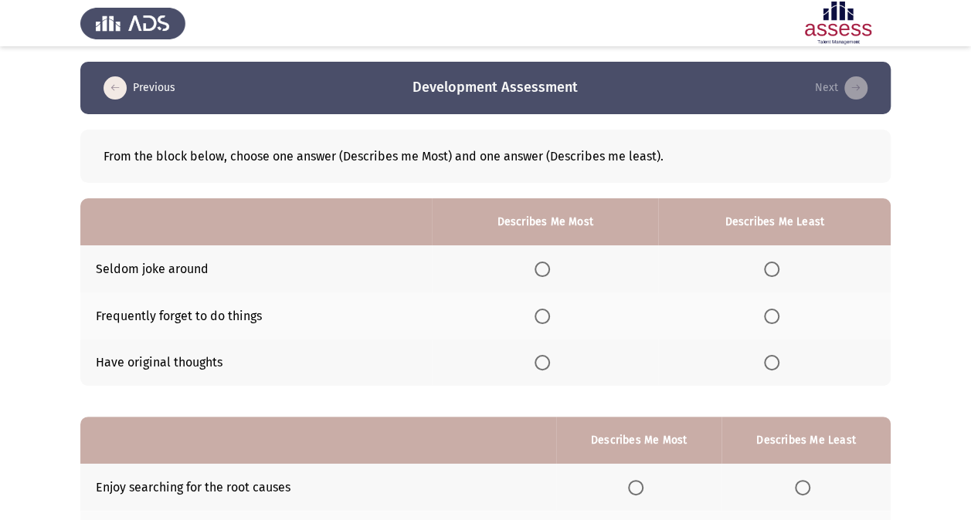
click at [133, 272] on td "Seldom joke around" at bounding box center [255, 269] width 351 height 47
drag, startPoint x: 137, startPoint y: 272, endPoint x: 110, endPoint y: 267, distance: 26.7
click at [110, 267] on td "Seldom joke around" at bounding box center [255, 269] width 351 height 47
click at [768, 333] on th at bounding box center [774, 316] width 232 height 47
click at [537, 368] on span "Select an option" at bounding box center [541, 362] width 15 height 15
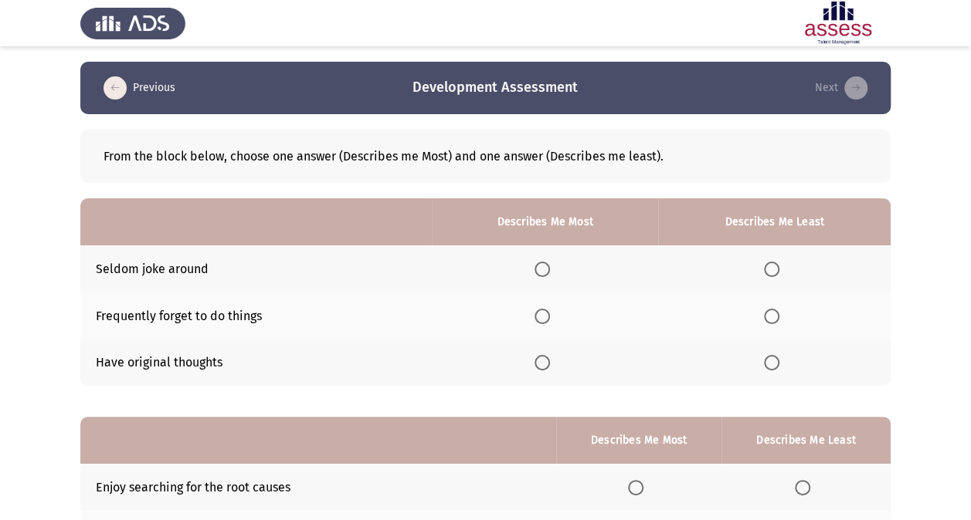
click at [537, 368] on input "Select an option" at bounding box center [541, 362] width 15 height 15
click at [774, 312] on span "Select an option" at bounding box center [771, 316] width 15 height 15
click at [774, 312] on input "Select an option" at bounding box center [771, 316] width 15 height 15
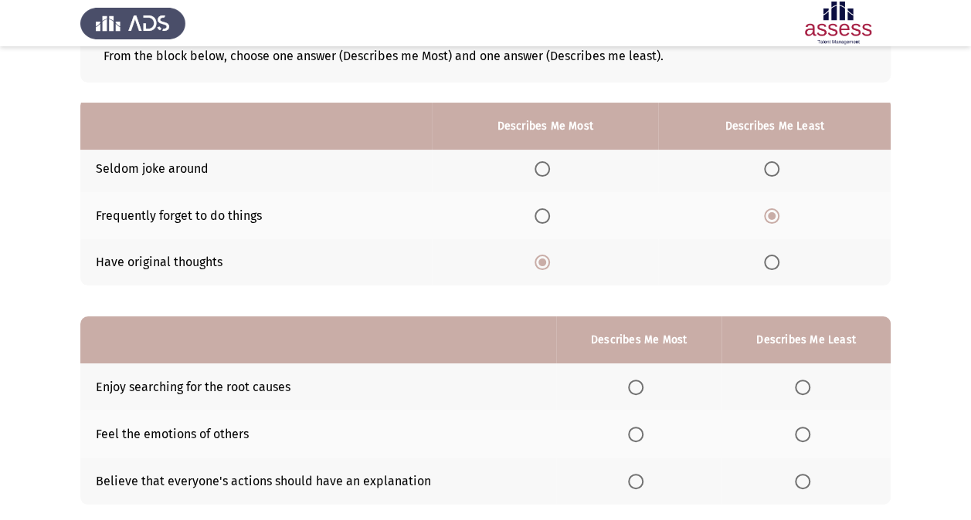
scroll to position [191, 0]
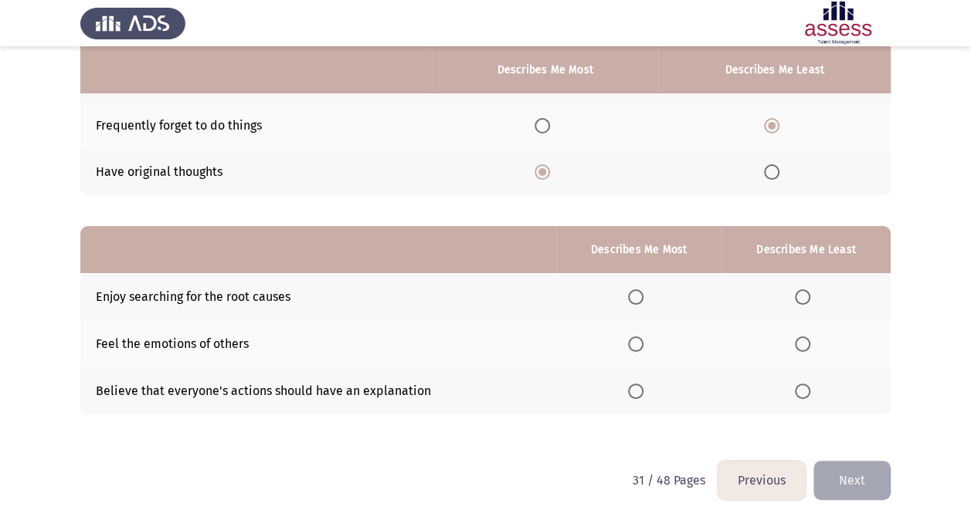
click at [642, 309] on th at bounding box center [638, 296] width 165 height 47
click at [630, 298] on span "Select an option" at bounding box center [635, 297] width 15 height 15
click at [630, 298] on input "Select an option" at bounding box center [635, 297] width 15 height 15
click at [815, 343] on label "Select an option" at bounding box center [806, 344] width 22 height 15
click at [810, 343] on input "Select an option" at bounding box center [802, 344] width 15 height 15
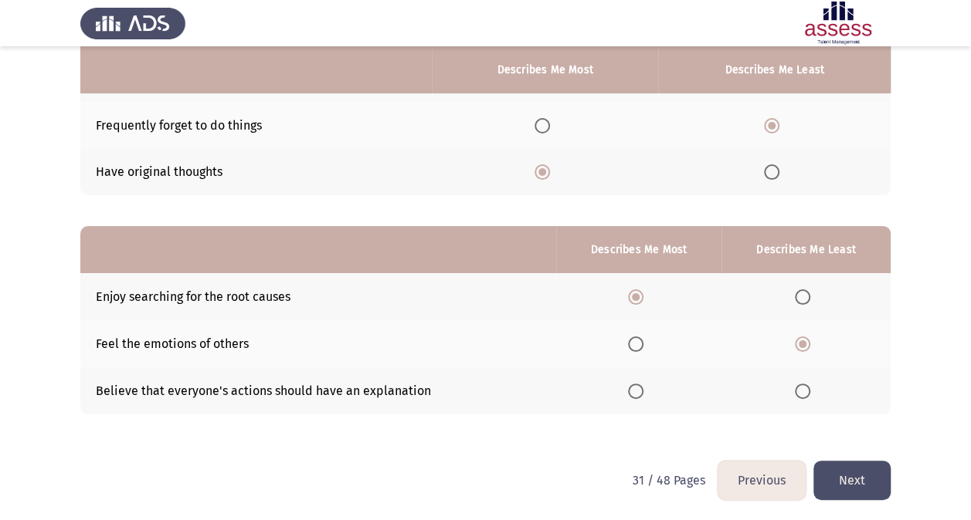
click at [846, 458] on button "Next" at bounding box center [851, 480] width 77 height 39
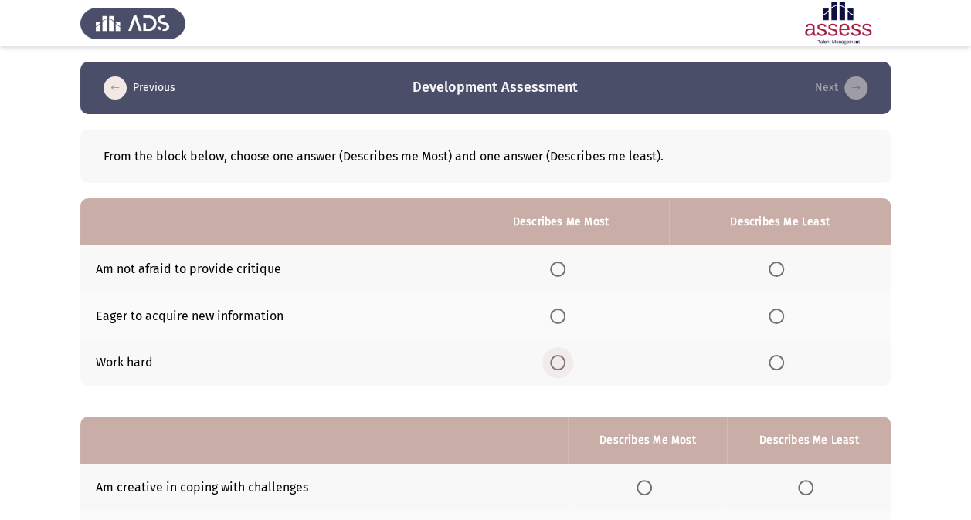
click at [565, 358] on span "Select an option" at bounding box center [557, 362] width 15 height 15
click at [565, 358] on input "Select an option" at bounding box center [557, 362] width 15 height 15
click at [772, 273] on span "Select an option" at bounding box center [775, 269] width 15 height 15
click at [772, 273] on input "Select an option" at bounding box center [775, 269] width 15 height 15
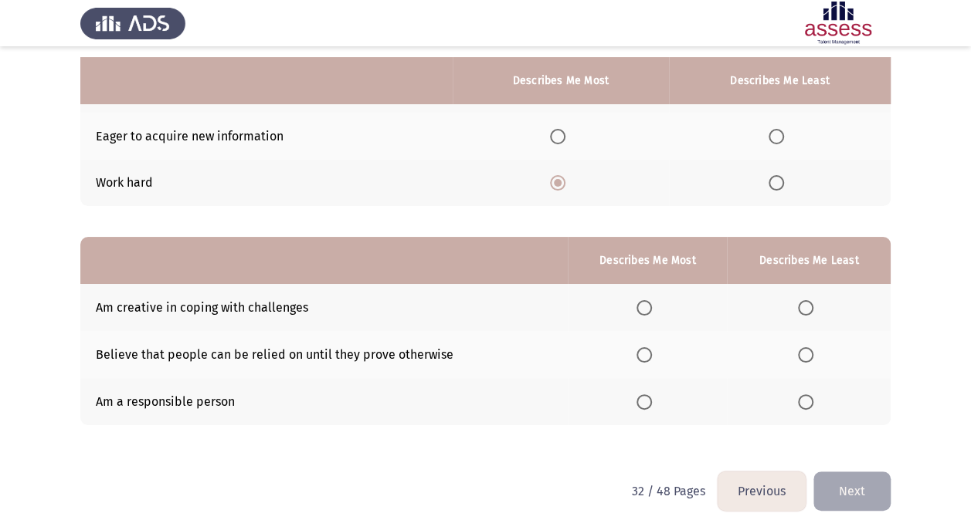
scroll to position [191, 0]
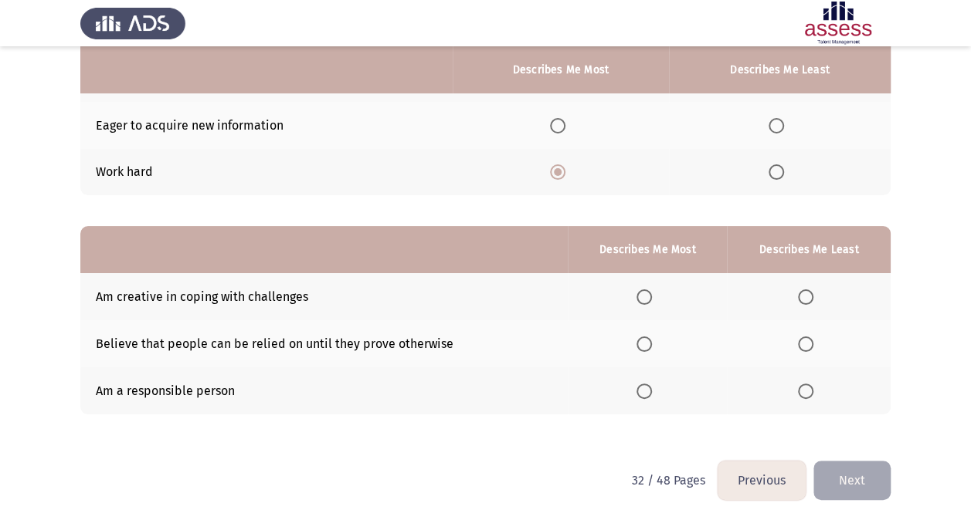
click at [651, 293] on span "Select an option" at bounding box center [643, 297] width 15 height 15
click at [651, 293] on input "Select an option" at bounding box center [643, 297] width 15 height 15
click at [642, 383] on mat-radio-button "Select an option" at bounding box center [647, 391] width 22 height 16
click at [643, 385] on span "Select an option" at bounding box center [643, 391] width 15 height 15
click at [643, 385] on input "Select an option" at bounding box center [643, 391] width 15 height 15
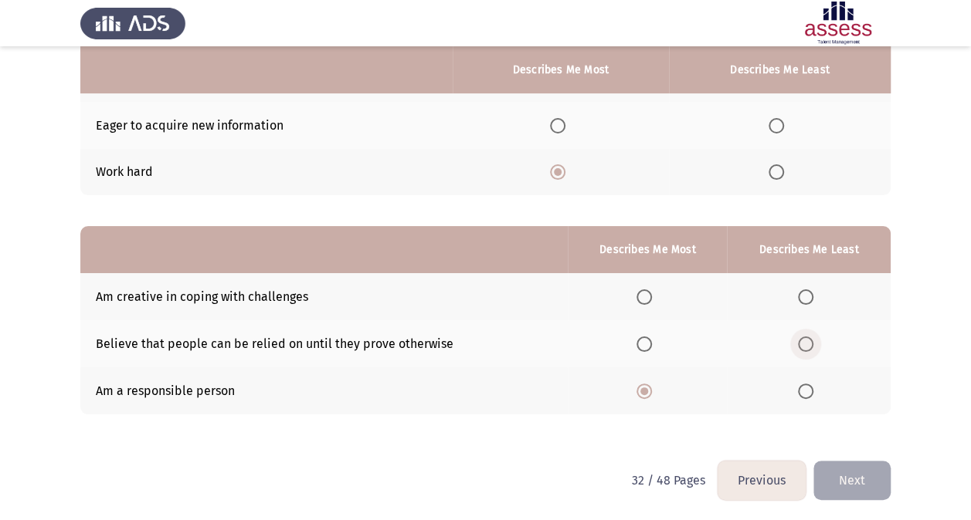
click at [812, 343] on span "Select an option" at bounding box center [805, 344] width 15 height 15
click at [812, 343] on input "Select an option" at bounding box center [805, 344] width 15 height 15
click at [828, 458] on button "Next" at bounding box center [851, 480] width 77 height 39
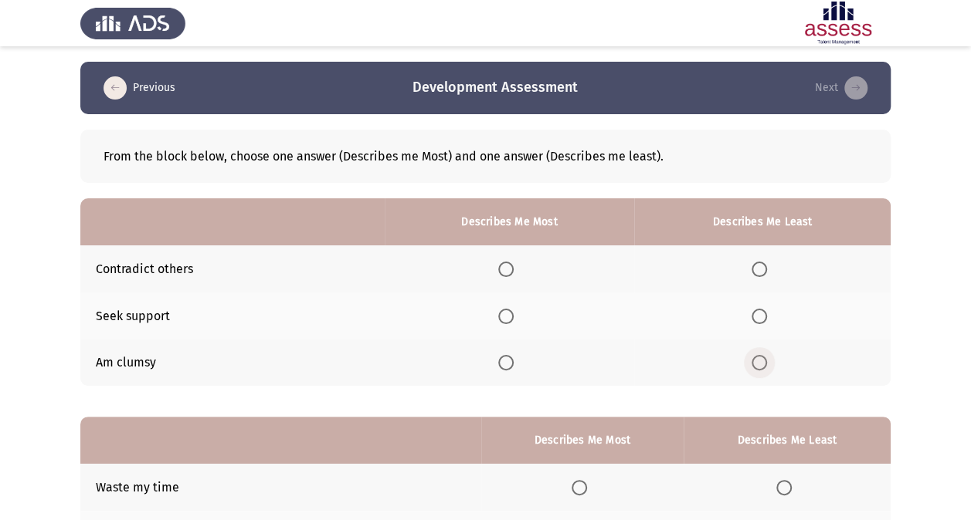
click at [766, 358] on span "Select an option" at bounding box center [758, 362] width 15 height 15
click at [766, 358] on input "Select an option" at bounding box center [758, 362] width 15 height 15
click at [510, 312] on span "Select an option" at bounding box center [505, 316] width 15 height 15
click at [510, 312] on input "Select an option" at bounding box center [505, 316] width 15 height 15
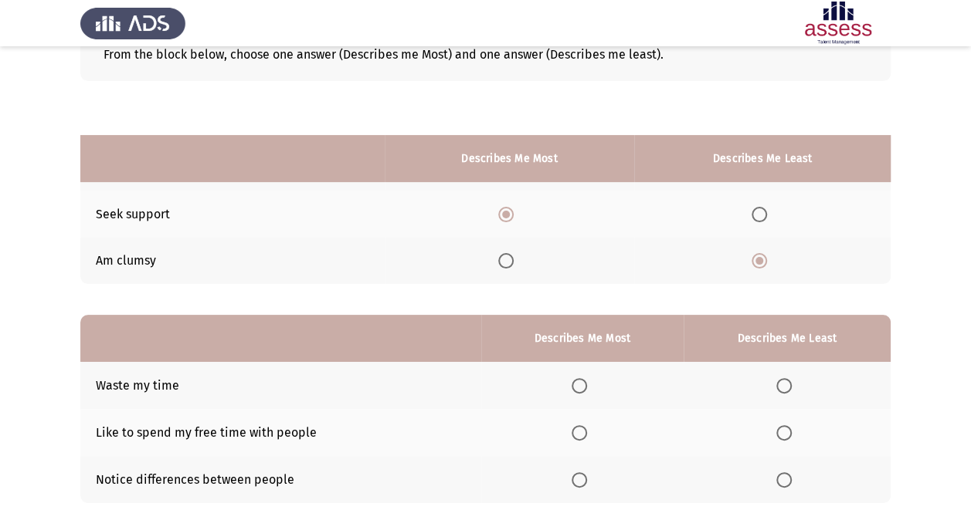
scroll to position [191, 0]
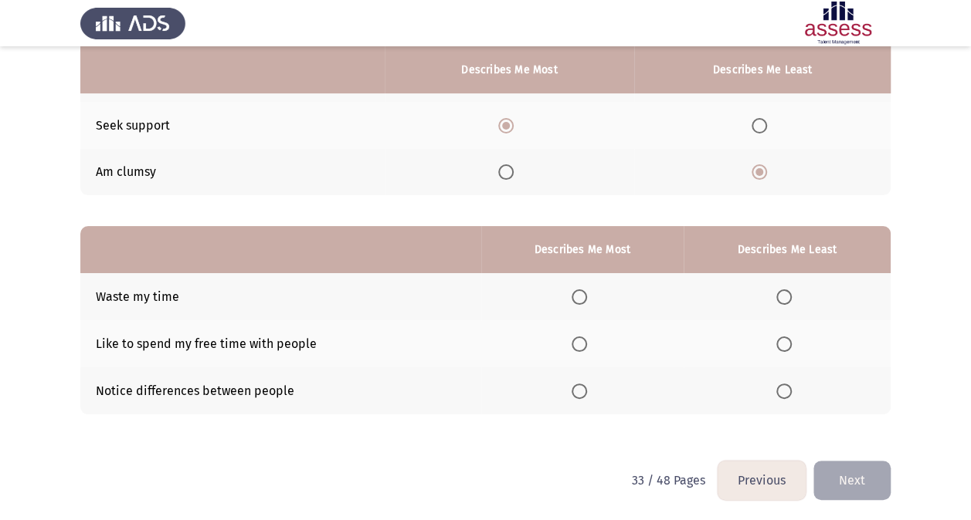
click at [786, 292] on span "Select an option" at bounding box center [783, 297] width 15 height 15
click at [786, 292] on input "Select an option" at bounding box center [783, 297] width 15 height 15
click at [584, 384] on span "Select an option" at bounding box center [578, 391] width 15 height 15
click at [584, 384] on input "Select an option" at bounding box center [578, 391] width 15 height 15
click at [566, 343] on th at bounding box center [582, 343] width 202 height 47
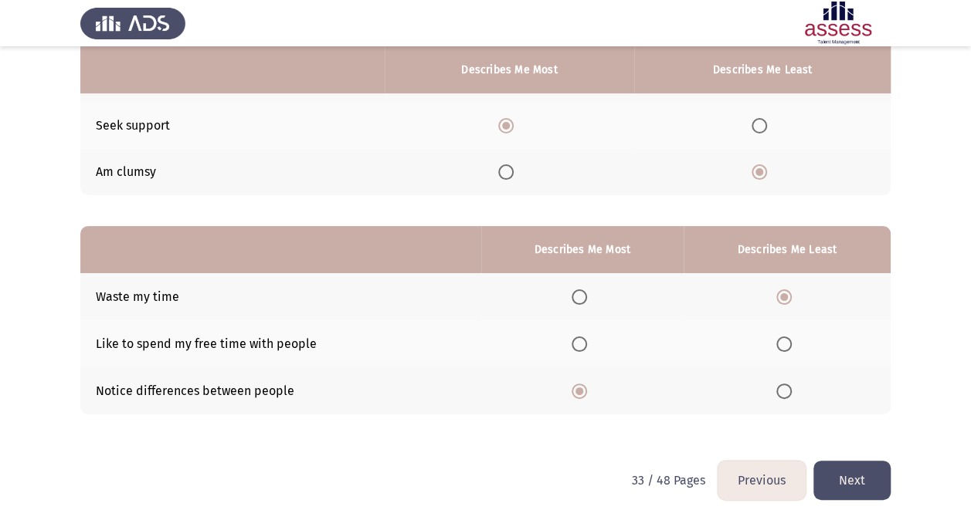
click at [585, 337] on span "Select an option" at bounding box center [578, 344] width 15 height 15
click at [585, 337] on input "Select an option" at bounding box center [578, 344] width 15 height 15
click at [883, 458] on button "Next" at bounding box center [851, 480] width 77 height 39
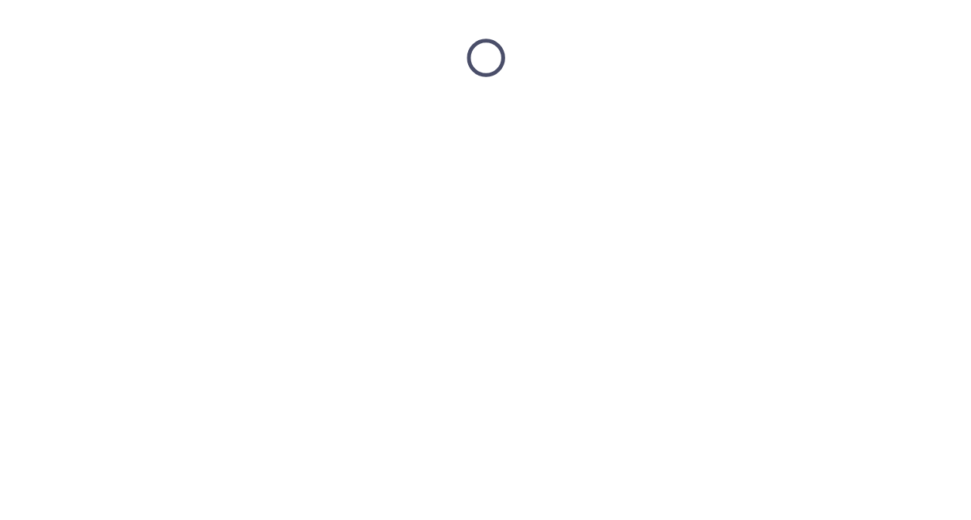
scroll to position [0, 0]
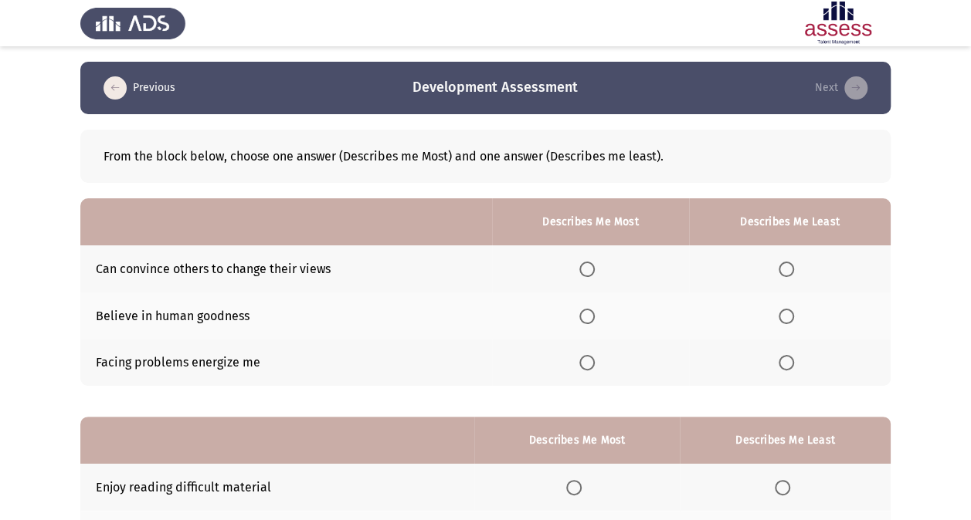
click at [601, 320] on label "Select an option" at bounding box center [590, 316] width 22 height 15
click at [595, 320] on input "Select an option" at bounding box center [586, 316] width 15 height 15
click at [595, 366] on span "Select an option" at bounding box center [586, 362] width 15 height 15
click at [595, 366] on input "Select an option" at bounding box center [586, 362] width 15 height 15
click at [785, 269] on span "Select an option" at bounding box center [785, 269] width 15 height 15
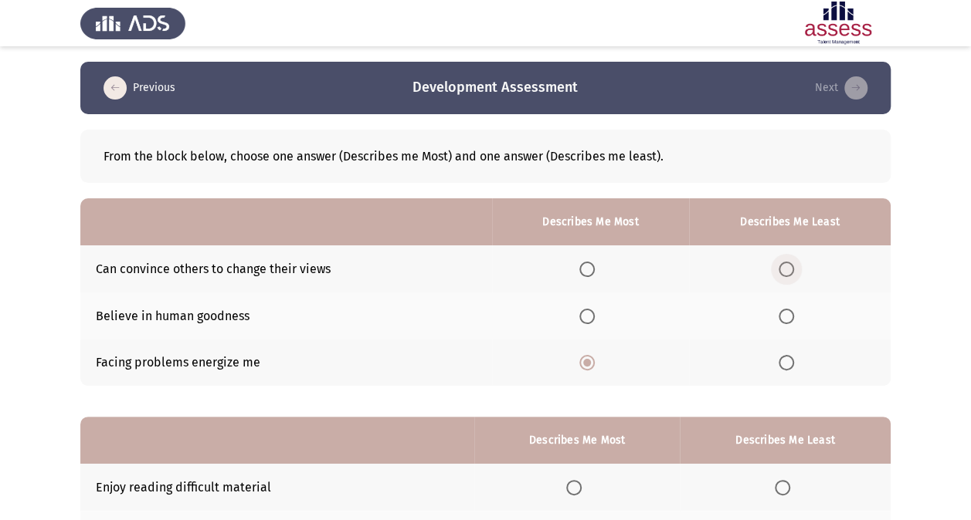
click at [785, 269] on input "Select an option" at bounding box center [785, 269] width 15 height 15
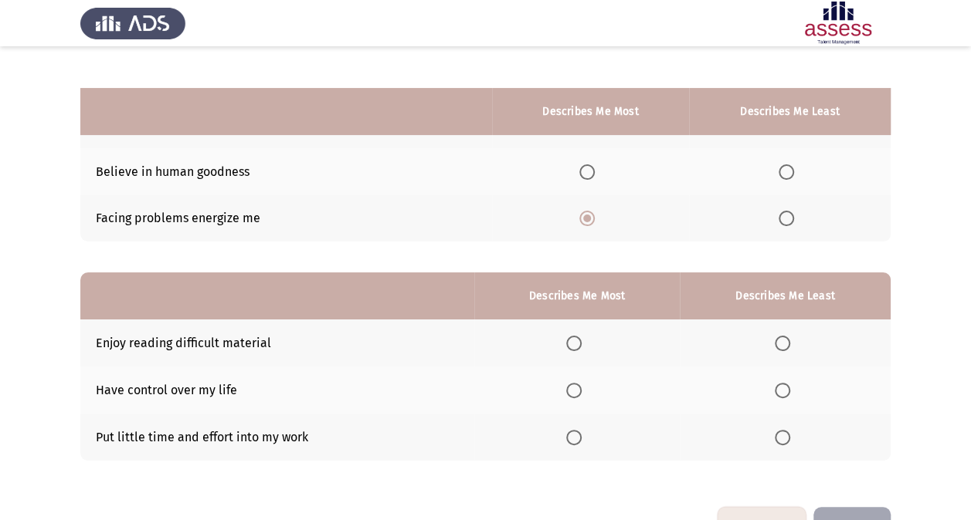
scroll to position [191, 0]
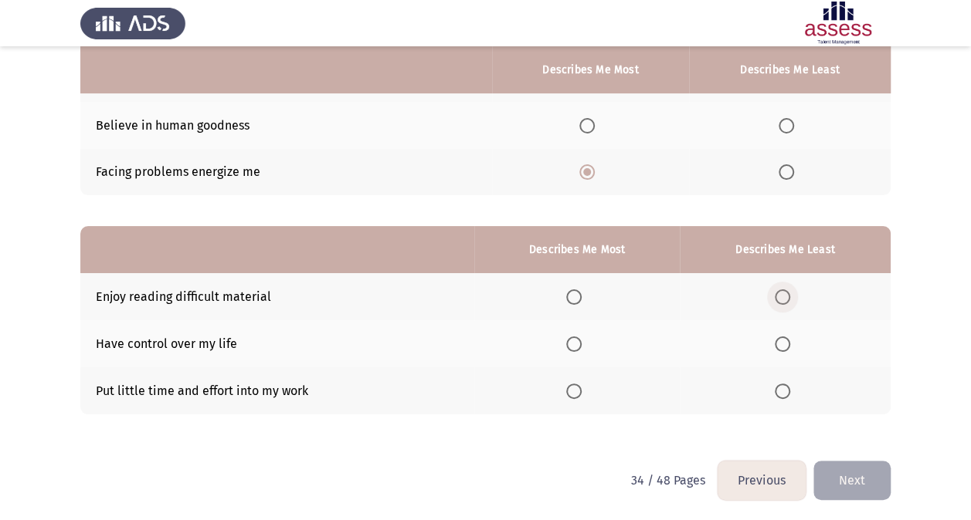
click at [788, 300] on span "Select an option" at bounding box center [782, 297] width 15 height 15
click at [788, 300] on input "Select an option" at bounding box center [782, 297] width 15 height 15
click at [790, 387] on span "Select an option" at bounding box center [782, 391] width 15 height 15
click at [790, 387] on input "Select an option" at bounding box center [782, 391] width 15 height 15
click at [571, 337] on span "Select an option" at bounding box center [573, 344] width 15 height 15
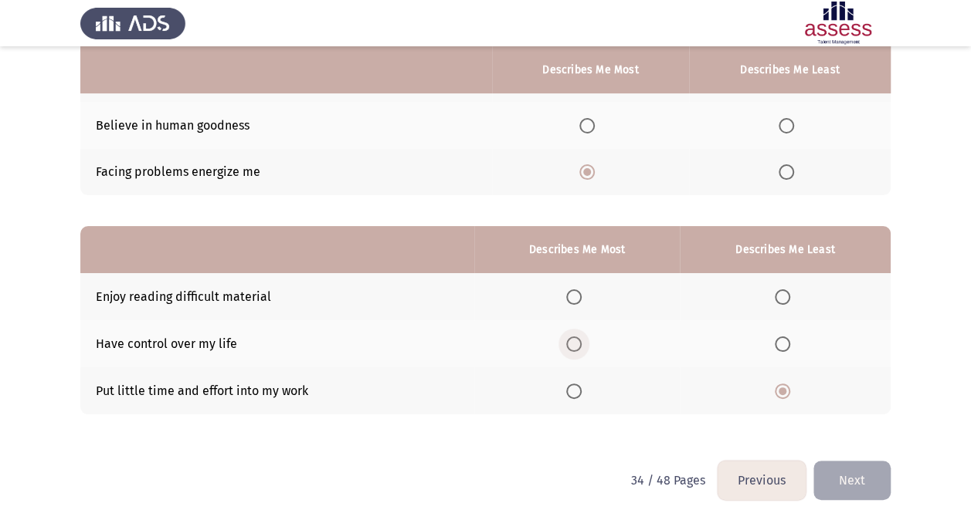
click at [571, 337] on input "Select an option" at bounding box center [573, 344] width 15 height 15
click at [854, 458] on button "Next" at bounding box center [851, 480] width 77 height 39
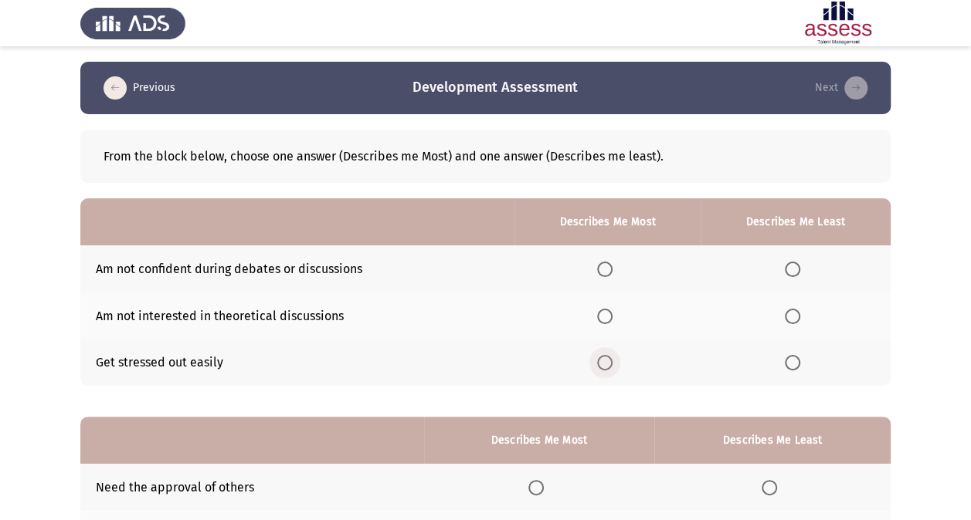
click at [611, 364] on span "Select an option" at bounding box center [604, 362] width 15 height 15
click at [611, 364] on input "Select an option" at bounding box center [604, 362] width 15 height 15
click at [802, 269] on label "Select an option" at bounding box center [796, 269] width 22 height 15
click at [800, 269] on input "Select an option" at bounding box center [792, 269] width 15 height 15
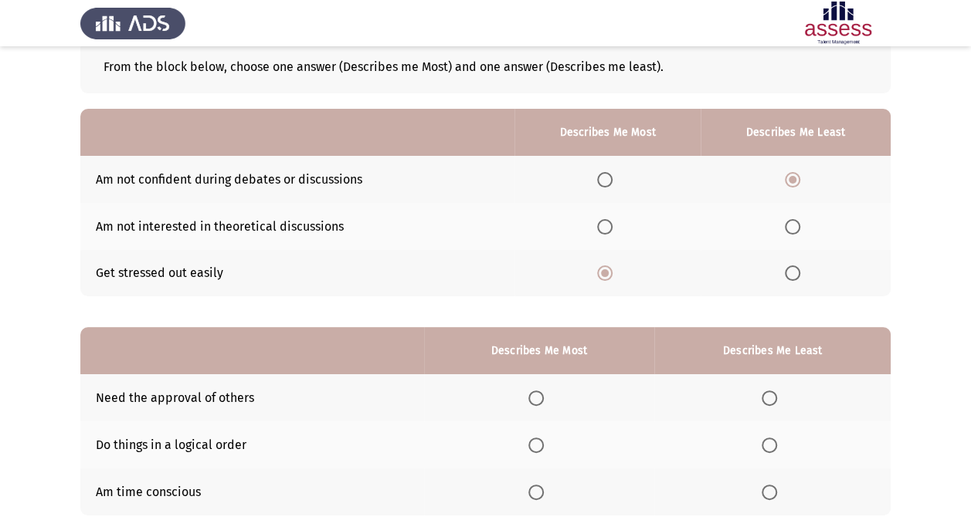
scroll to position [191, 0]
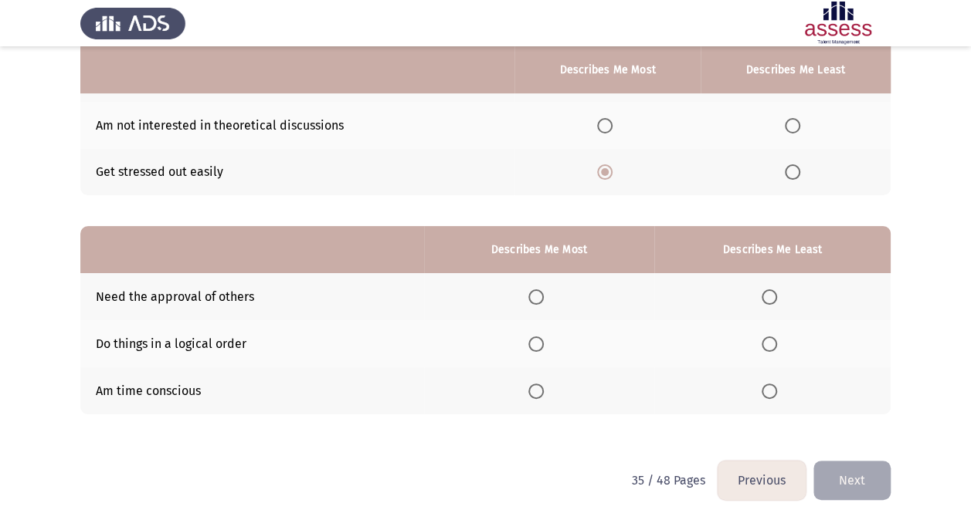
click at [542, 388] on span "Select an option" at bounding box center [535, 391] width 15 height 15
click at [542, 388] on input "Select an option" at bounding box center [535, 391] width 15 height 15
click at [764, 302] on span "Select an option" at bounding box center [768, 297] width 15 height 15
click at [764, 302] on input "Select an option" at bounding box center [768, 297] width 15 height 15
click at [774, 344] on span "Select an option" at bounding box center [768, 344] width 15 height 15
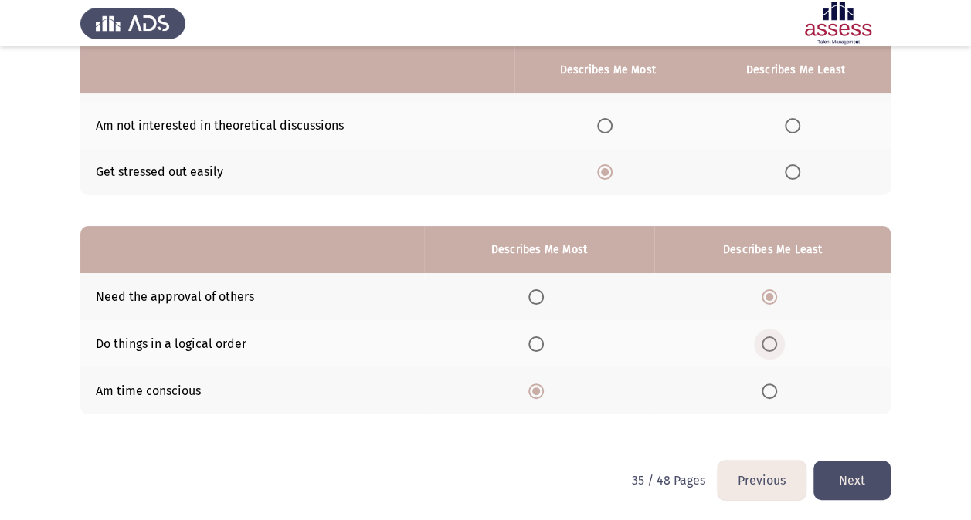
click at [774, 344] on input "Select an option" at bounding box center [768, 344] width 15 height 15
click at [853, 458] on button "Next" at bounding box center [851, 480] width 77 height 39
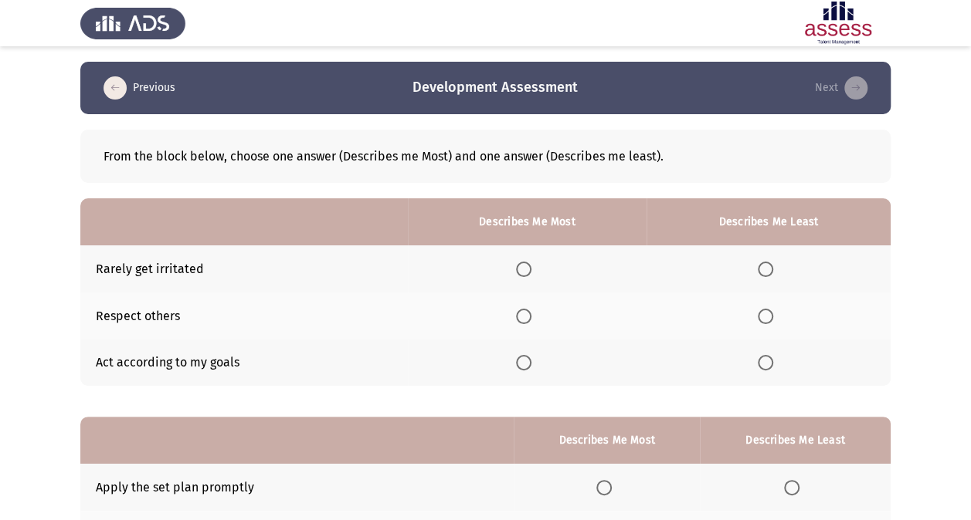
click at [525, 314] on span "Select an option" at bounding box center [523, 316] width 15 height 15
click at [525, 314] on input "Select an option" at bounding box center [523, 316] width 15 height 15
click at [532, 354] on th at bounding box center [527, 363] width 239 height 47
click at [530, 352] on th at bounding box center [527, 363] width 239 height 47
click at [525, 358] on span "Select an option" at bounding box center [523, 362] width 15 height 15
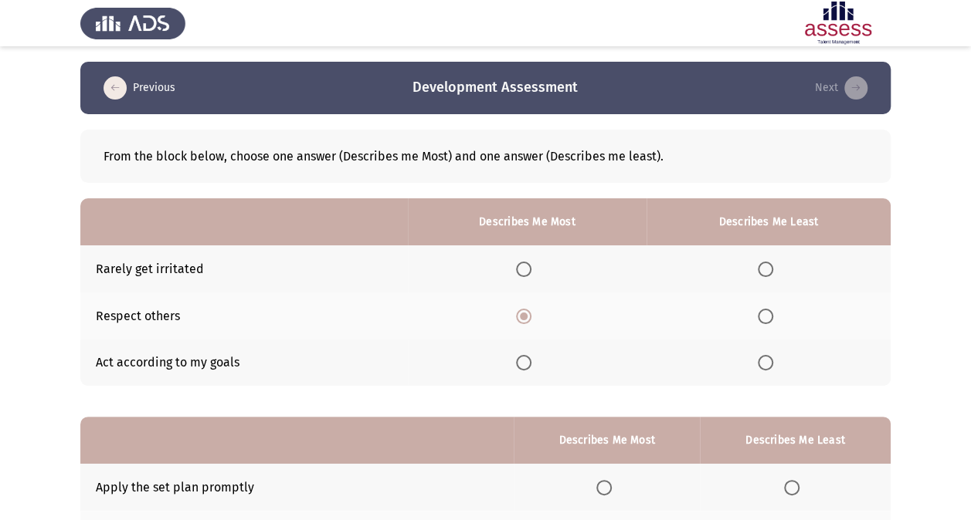
click at [525, 358] on input "Select an option" at bounding box center [523, 362] width 15 height 15
click at [775, 271] on label "Select an option" at bounding box center [769, 269] width 22 height 15
click at [773, 271] on input "Select an option" at bounding box center [765, 269] width 15 height 15
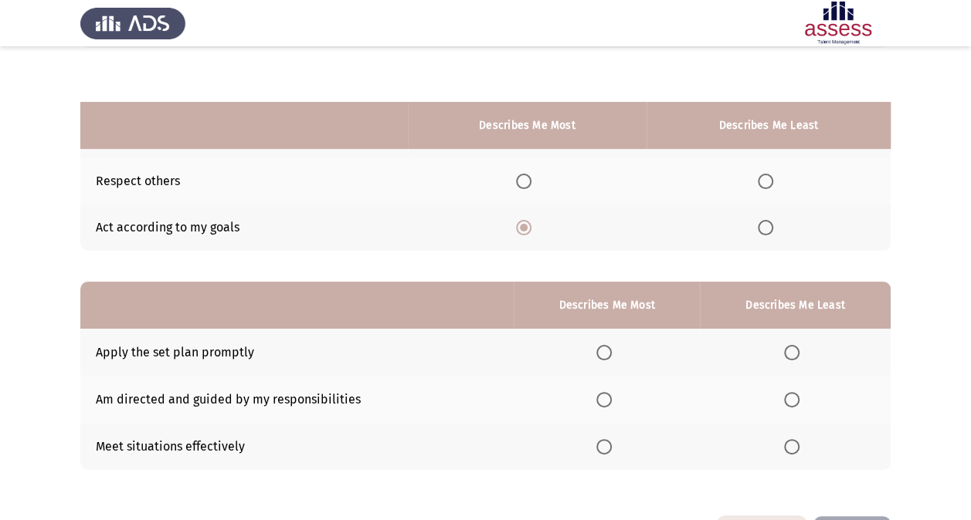
scroll to position [191, 0]
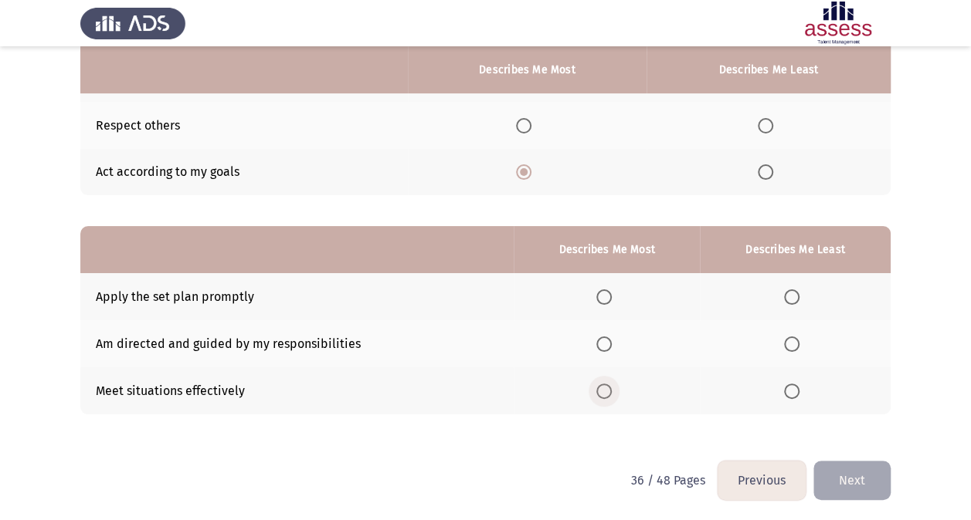
click at [599, 384] on span "Select an option" at bounding box center [603, 391] width 15 height 15
click at [599, 384] on input "Select an option" at bounding box center [603, 391] width 15 height 15
click at [794, 337] on span "Select an option" at bounding box center [791, 344] width 15 height 15
click at [794, 337] on input "Select an option" at bounding box center [791, 344] width 15 height 15
click at [789, 293] on span "Select an option" at bounding box center [791, 297] width 15 height 15
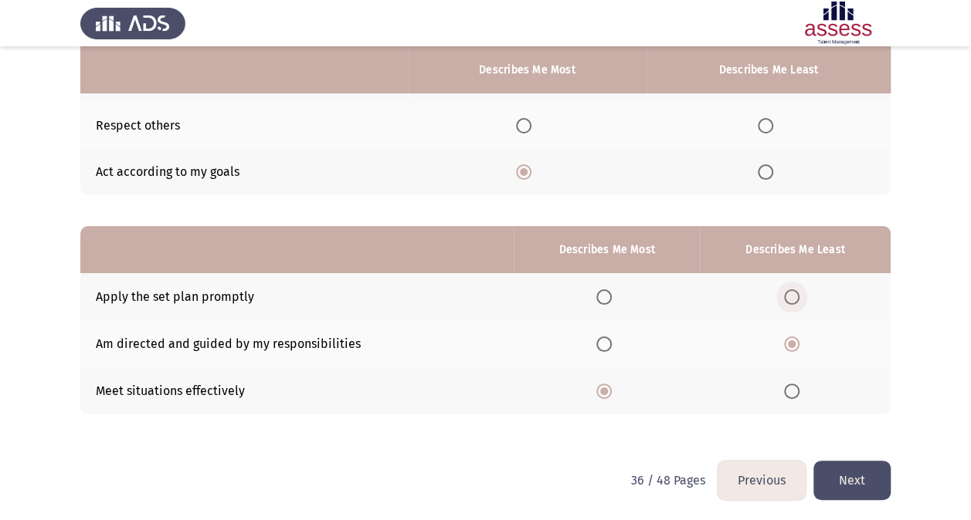
click at [789, 293] on input "Select an option" at bounding box center [791, 297] width 15 height 15
click at [858, 458] on button "Next" at bounding box center [851, 480] width 77 height 39
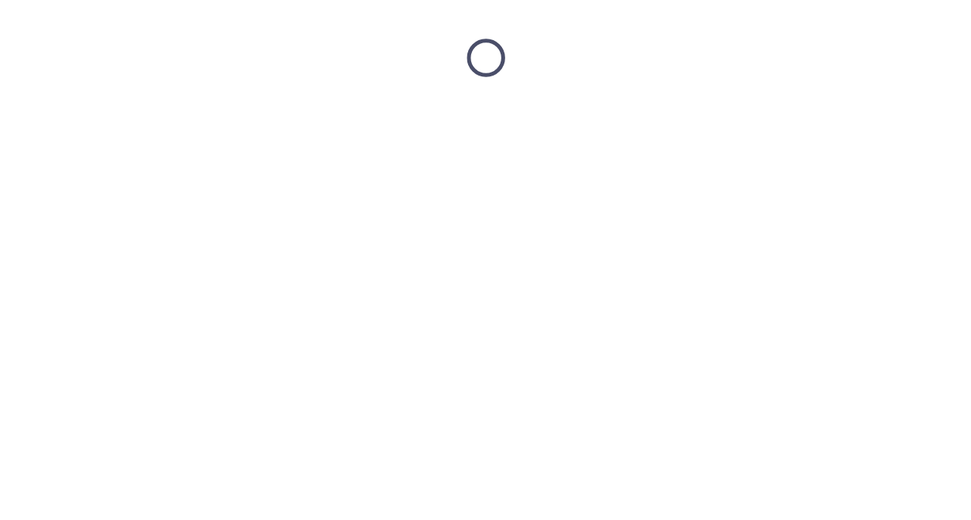
scroll to position [0, 0]
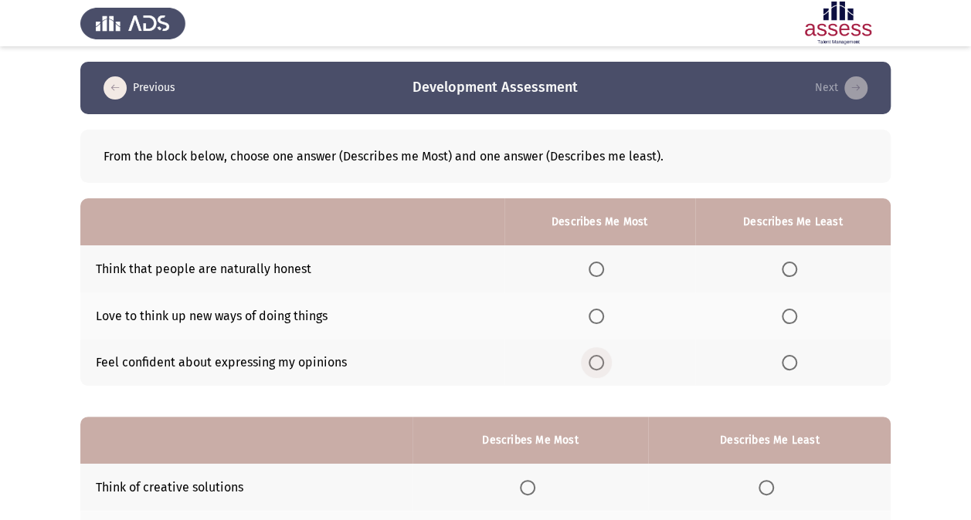
click at [596, 355] on span "Select an option" at bounding box center [595, 362] width 15 height 15
click at [596, 355] on input "Select an option" at bounding box center [595, 362] width 15 height 15
click at [788, 270] on span "Select an option" at bounding box center [788, 269] width 15 height 15
click at [788, 270] on input "Select an option" at bounding box center [788, 269] width 15 height 15
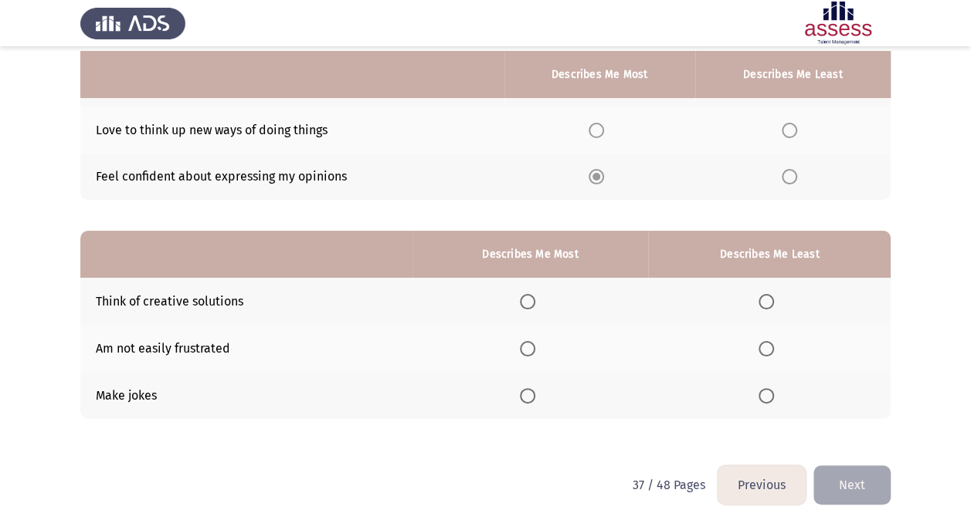
scroll to position [191, 0]
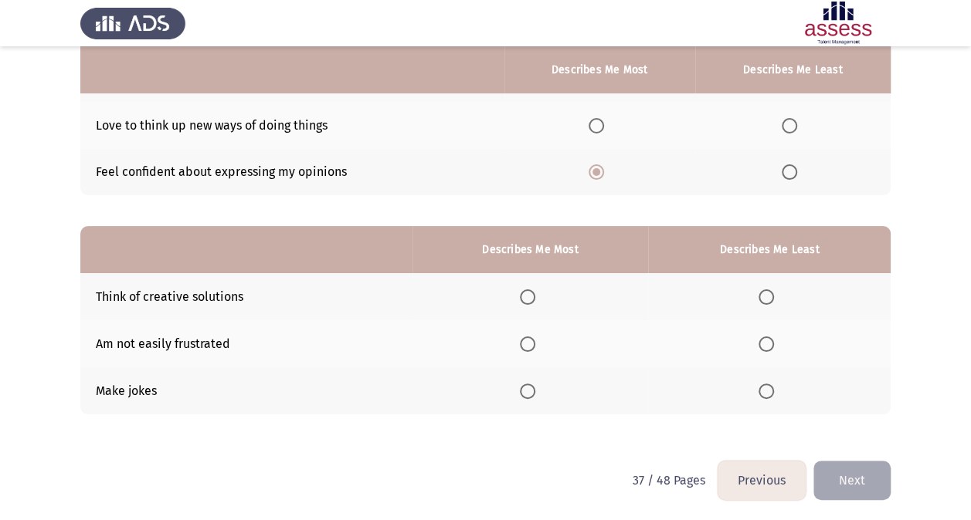
click at [535, 298] on span "Select an option" at bounding box center [527, 297] width 15 height 15
click at [535, 298] on input "Select an option" at bounding box center [527, 297] width 15 height 15
click at [757, 345] on th at bounding box center [769, 343] width 242 height 47
click at [767, 337] on span "Select an option" at bounding box center [765, 344] width 15 height 15
click at [767, 337] on input "Select an option" at bounding box center [765, 344] width 15 height 15
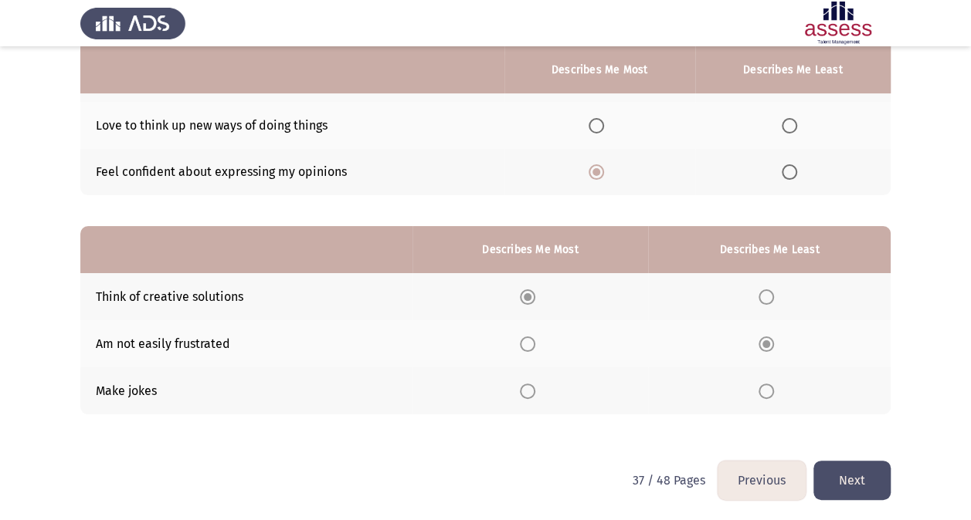
click at [848, 458] on button "Next" at bounding box center [851, 480] width 77 height 39
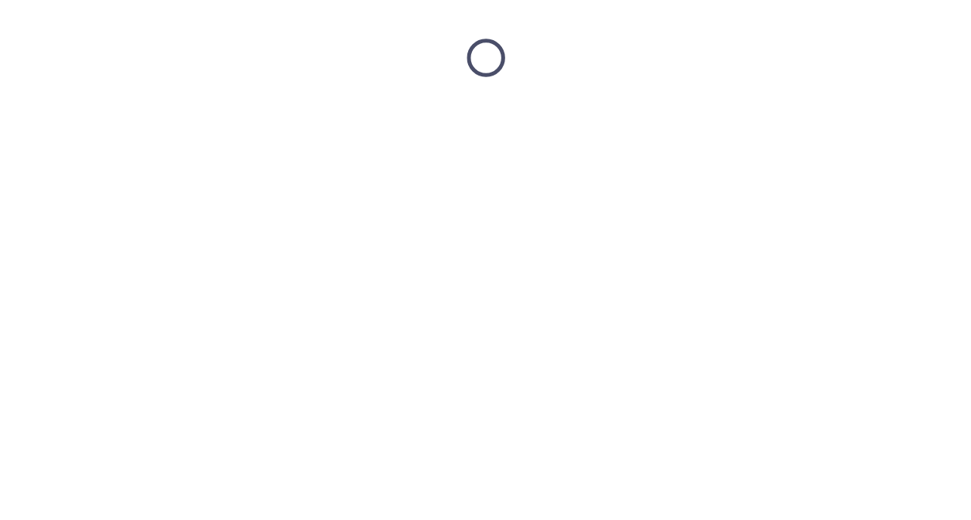
scroll to position [0, 0]
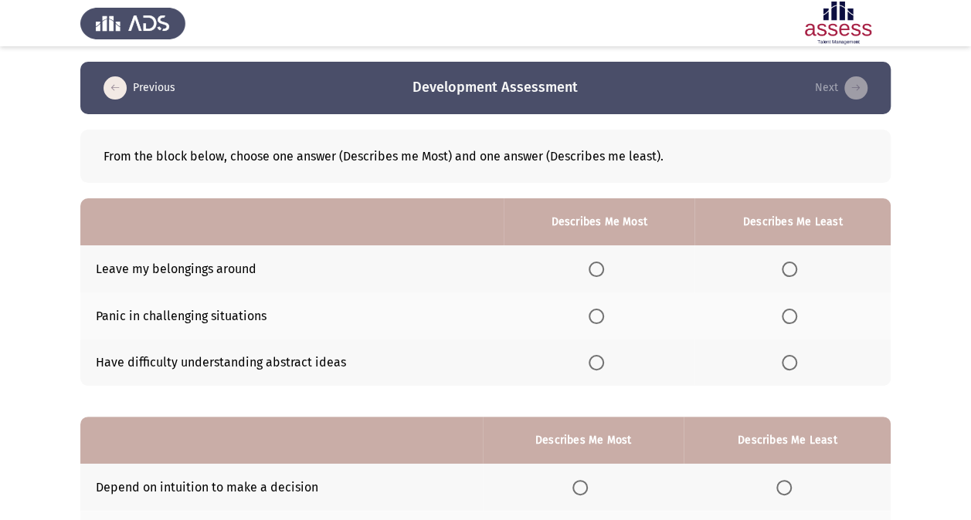
click at [585, 363] on th at bounding box center [598, 363] width 191 height 47
click at [607, 368] on label "Select an option" at bounding box center [599, 362] width 22 height 15
click at [604, 368] on input "Select an option" at bounding box center [595, 362] width 15 height 15
click at [783, 317] on span "Select an option" at bounding box center [788, 316] width 15 height 15
click at [783, 317] on input "Select an option" at bounding box center [788, 316] width 15 height 15
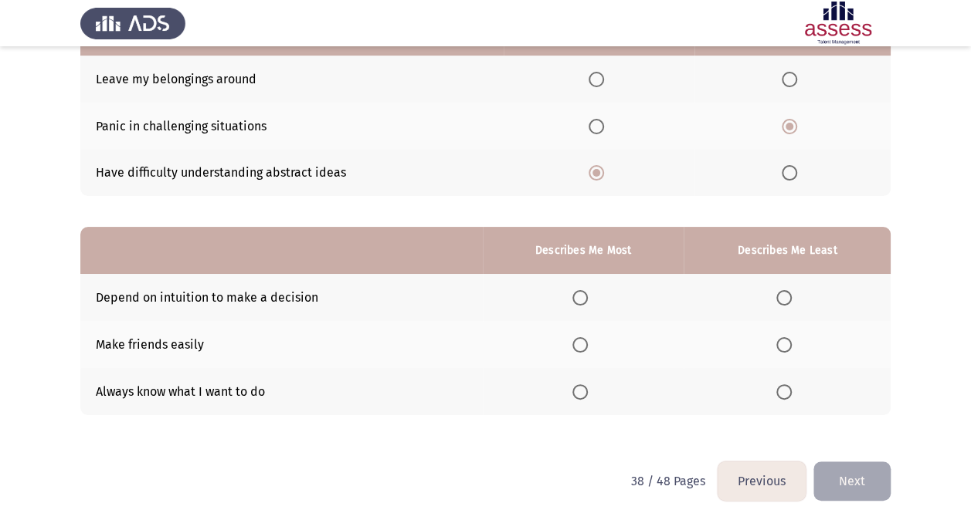
scroll to position [191, 0]
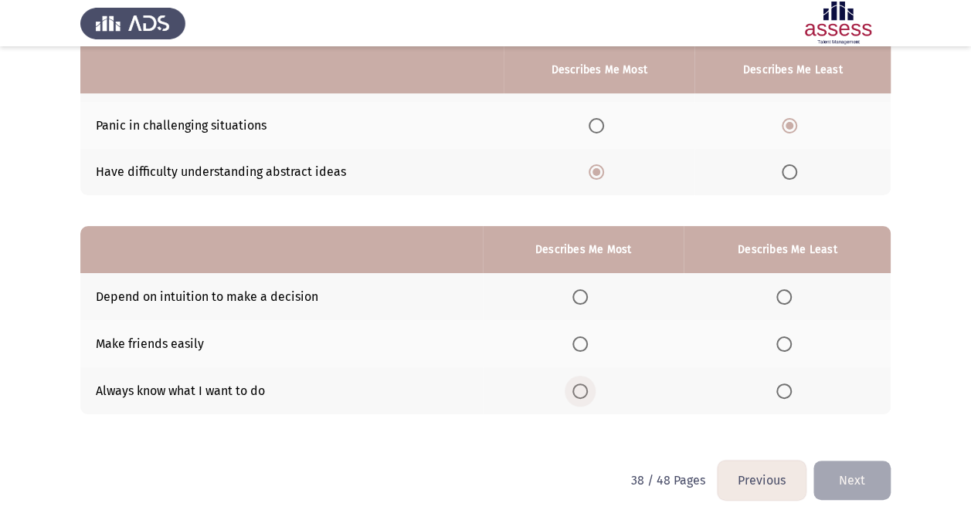
click at [582, 394] on span "Select an option" at bounding box center [579, 391] width 15 height 15
click at [582, 394] on input "Select an option" at bounding box center [579, 391] width 15 height 15
click at [792, 307] on th at bounding box center [786, 296] width 207 height 47
click at [785, 300] on span "Select an option" at bounding box center [783, 297] width 15 height 15
click at [785, 300] on input "Select an option" at bounding box center [783, 297] width 15 height 15
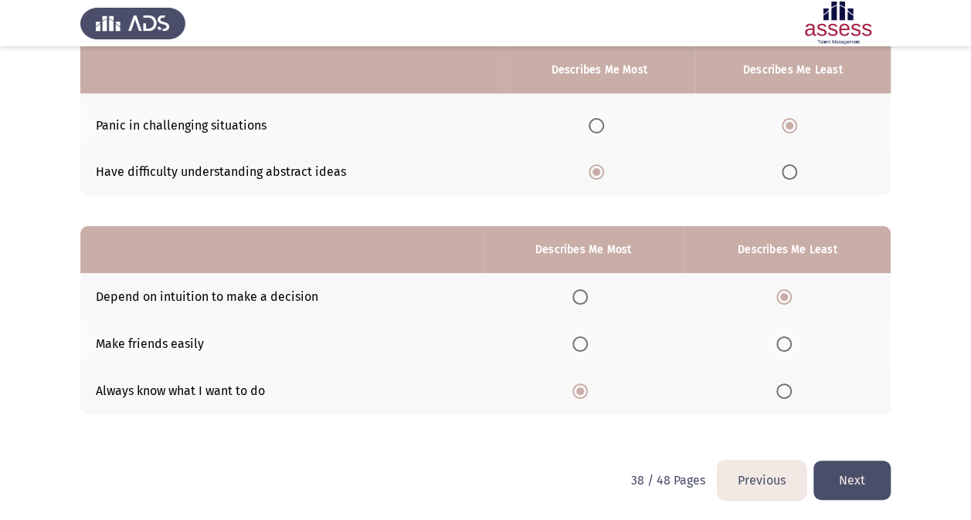
click at [849, 458] on button "Next" at bounding box center [851, 480] width 77 height 39
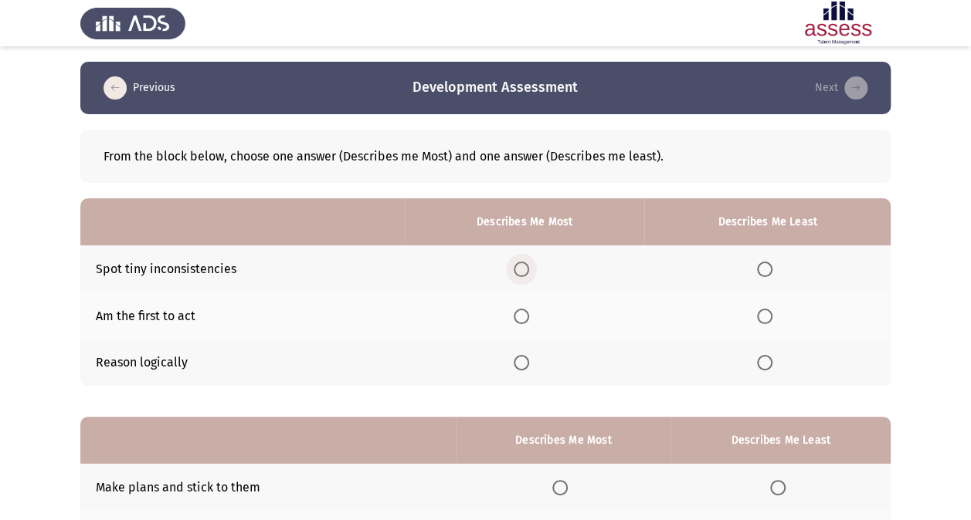
click at [522, 273] on span "Select an option" at bounding box center [521, 269] width 15 height 15
click at [522, 273] on input "Select an option" at bounding box center [521, 269] width 15 height 15
click at [518, 357] on span "Select an option" at bounding box center [521, 362] width 15 height 15
click at [518, 357] on input "Select an option" at bounding box center [521, 362] width 15 height 15
click at [771, 269] on span "Select an option" at bounding box center [764, 269] width 15 height 15
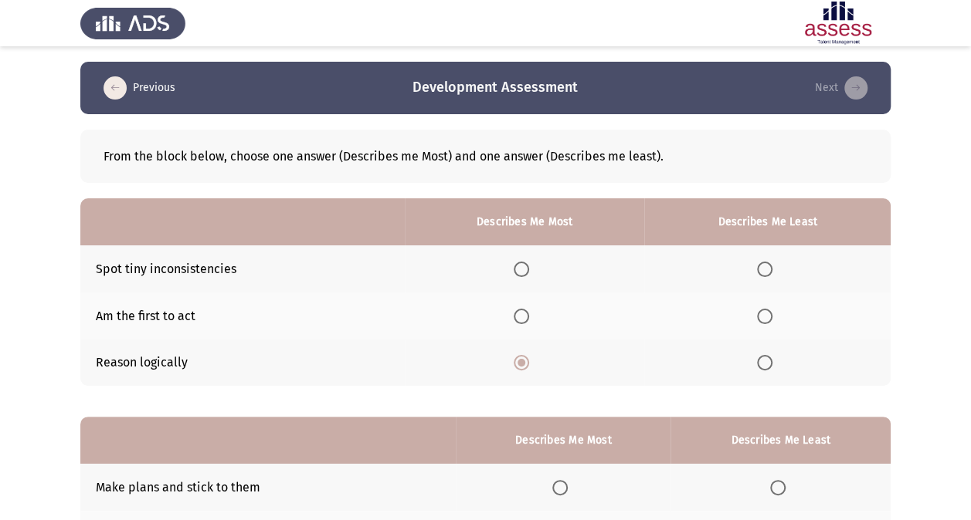
click at [771, 269] on input "Select an option" at bounding box center [764, 269] width 15 height 15
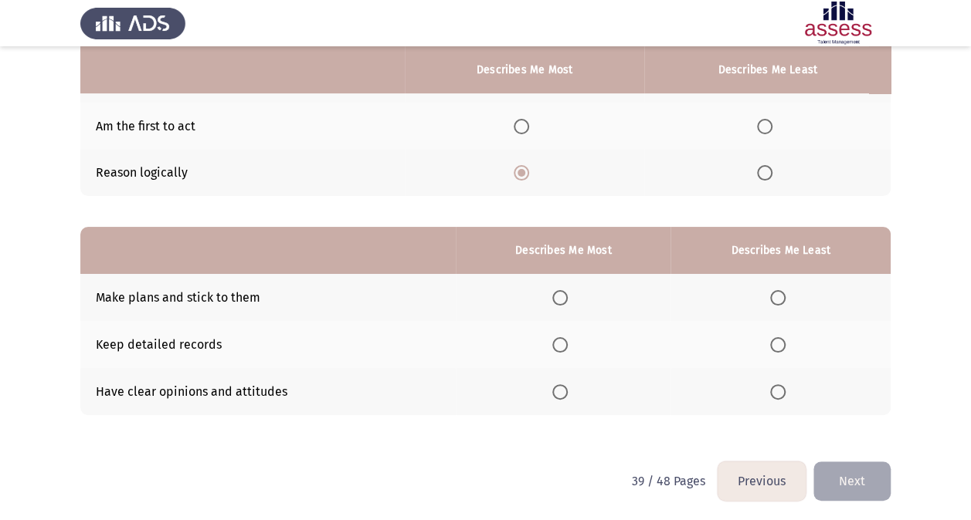
scroll to position [191, 0]
click at [562, 290] on span "Select an option" at bounding box center [559, 297] width 15 height 15
click at [562, 290] on input "Select an option" at bounding box center [559, 297] width 15 height 15
click at [778, 344] on span "Select an option" at bounding box center [777, 344] width 15 height 15
click at [778, 344] on input "Select an option" at bounding box center [777, 344] width 15 height 15
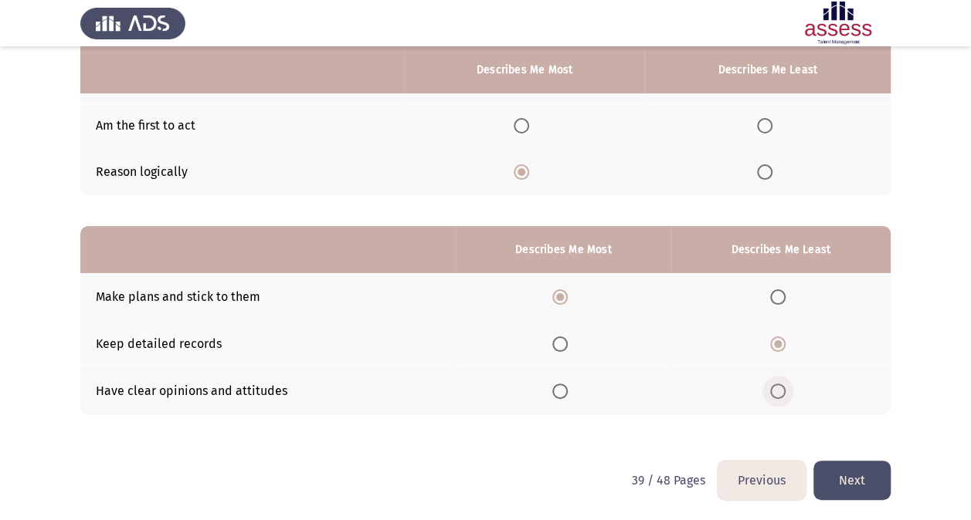
click at [775, 388] on span "Select an option" at bounding box center [777, 391] width 15 height 15
click at [775, 388] on input "Select an option" at bounding box center [777, 391] width 15 height 15
click at [836, 458] on button "Next" at bounding box center [851, 480] width 77 height 39
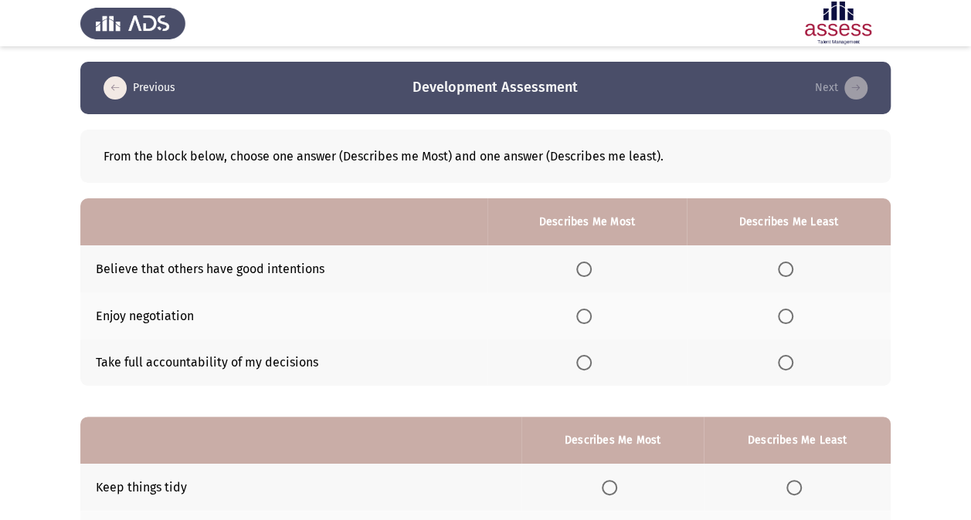
click at [584, 324] on th at bounding box center [586, 316] width 199 height 47
click at [585, 314] on span "Select an option" at bounding box center [583, 316] width 15 height 15
click at [585, 314] on input "Select an option" at bounding box center [583, 316] width 15 height 15
click at [587, 355] on span "Select an option" at bounding box center [583, 362] width 15 height 15
click at [587, 355] on input "Select an option" at bounding box center [583, 362] width 15 height 15
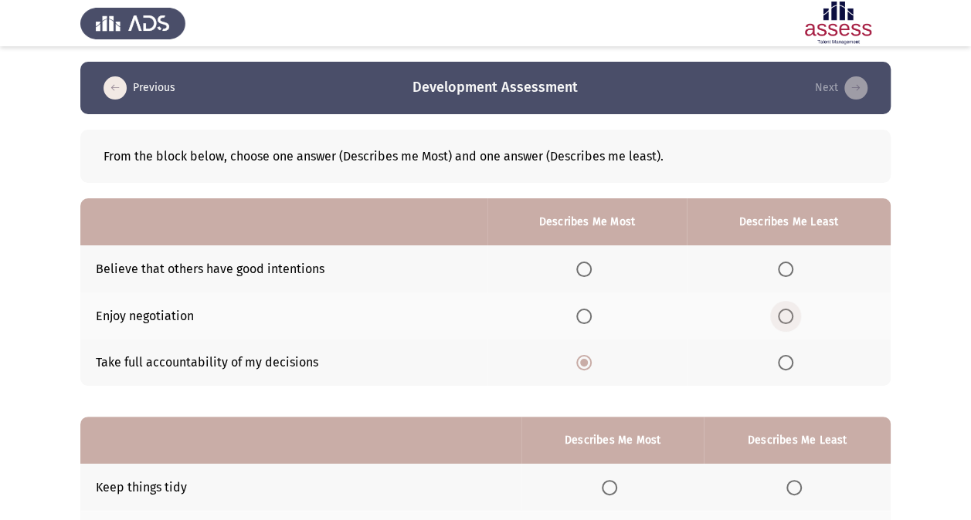
click at [782, 311] on span "Select an option" at bounding box center [785, 316] width 15 height 15
click at [782, 311] on input "Select an option" at bounding box center [785, 316] width 15 height 15
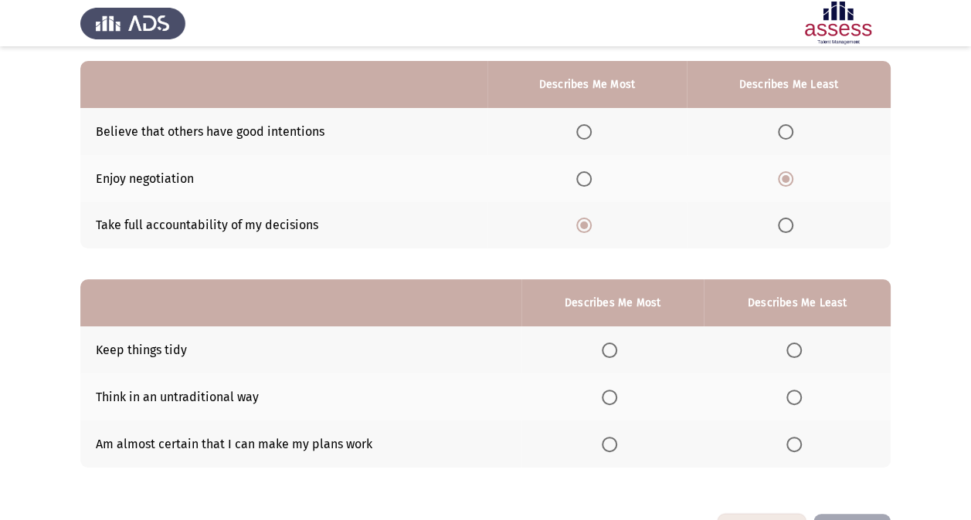
scroll to position [114, 0]
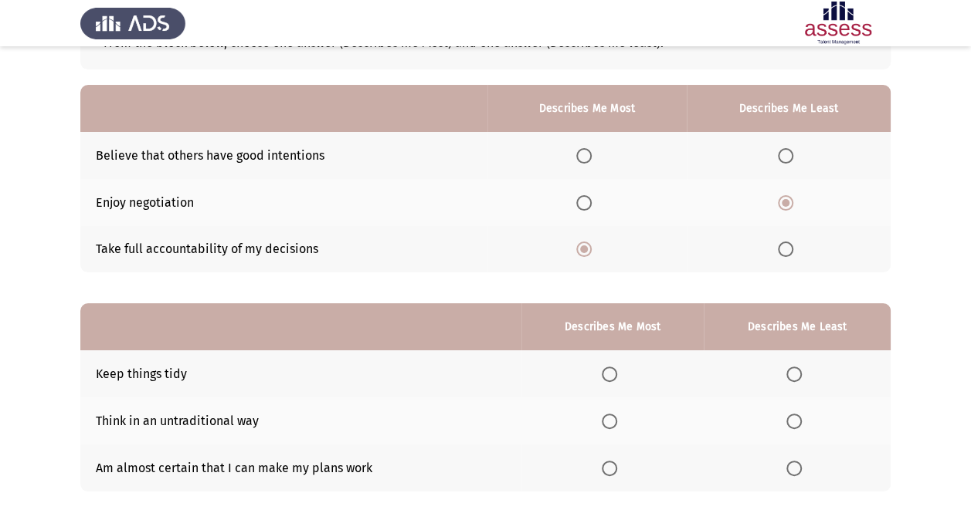
click at [785, 168] on th at bounding box center [789, 155] width 204 height 47
click at [785, 159] on span "Select an option" at bounding box center [785, 155] width 15 height 15
click at [785, 159] on input "Select an option" at bounding box center [785, 155] width 15 height 15
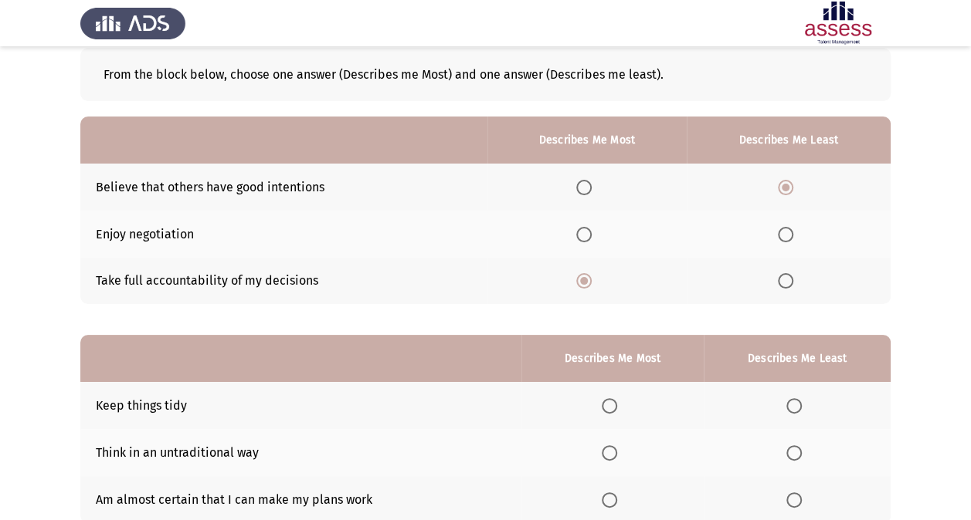
scroll to position [191, 0]
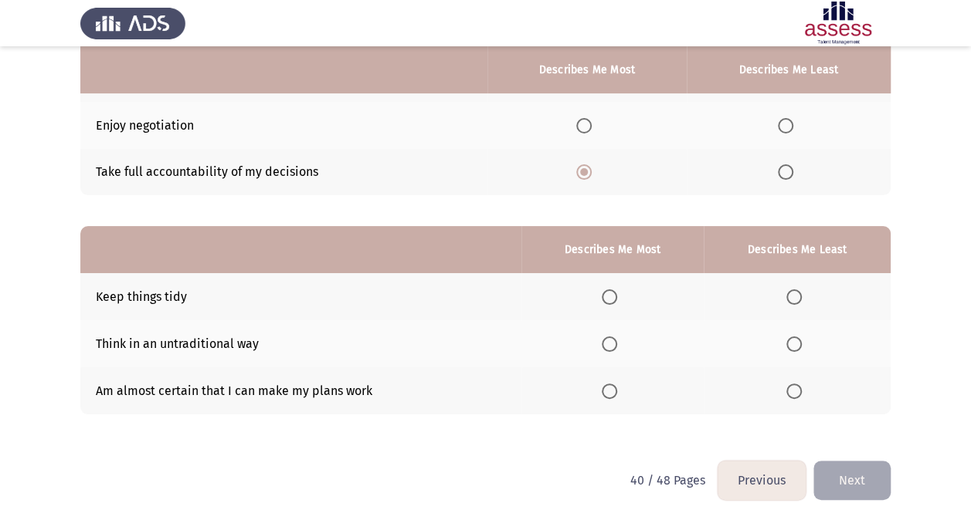
click at [769, 356] on th at bounding box center [796, 343] width 187 height 47
click at [791, 341] on span "Select an option" at bounding box center [793, 344] width 15 height 15
click at [791, 341] on input "Select an option" at bounding box center [793, 344] width 15 height 15
click at [617, 387] on span "Select an option" at bounding box center [609, 391] width 15 height 15
click at [617, 387] on input "Select an option" at bounding box center [609, 391] width 15 height 15
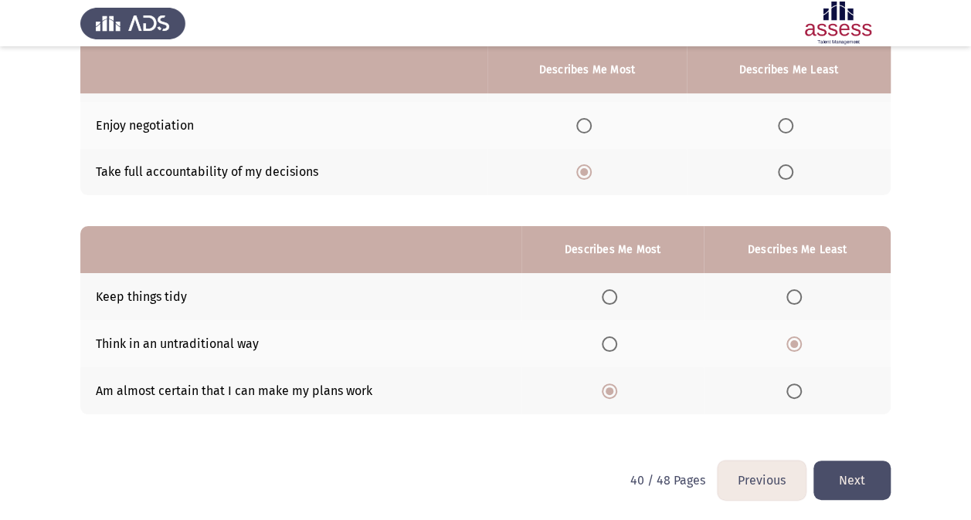
click at [889, 458] on button "Next" at bounding box center [851, 480] width 77 height 39
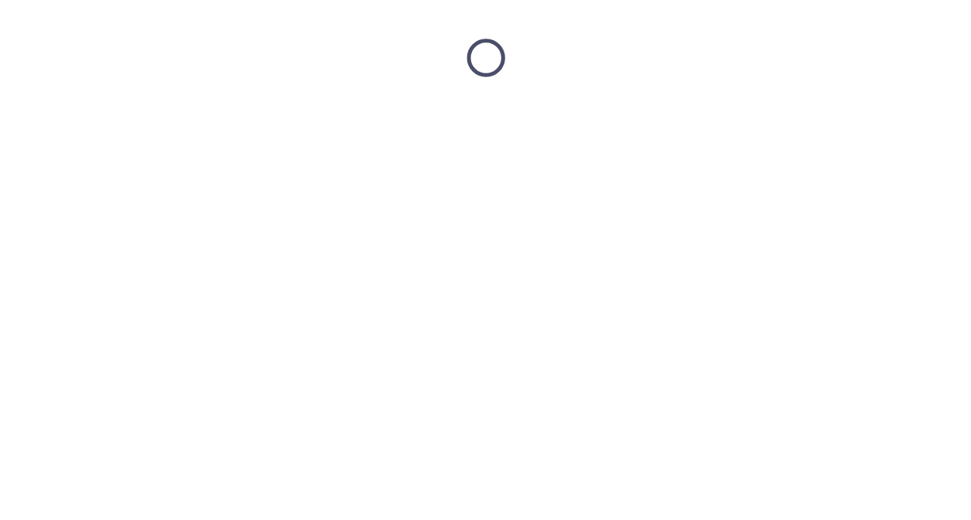
scroll to position [0, 0]
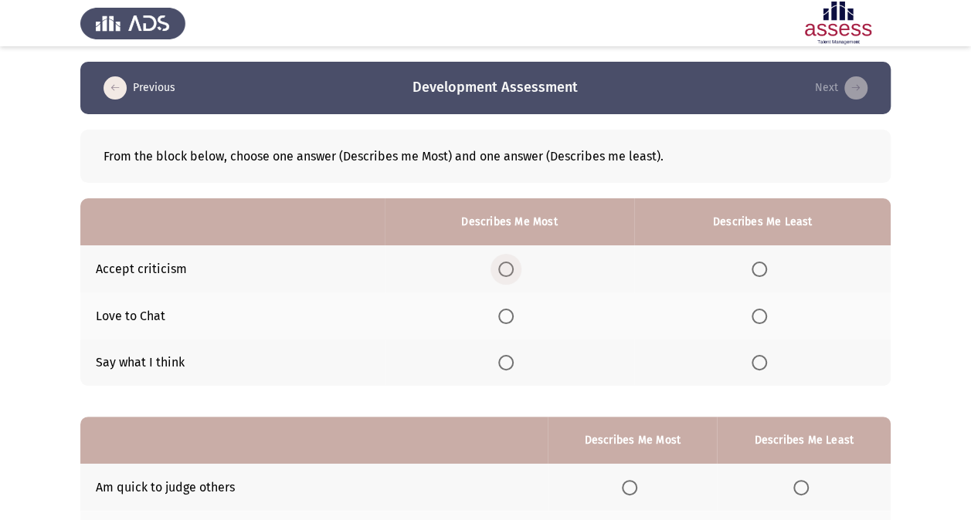
click at [519, 271] on label "Select an option" at bounding box center [509, 269] width 22 height 15
click at [514, 271] on input "Select an option" at bounding box center [505, 269] width 15 height 15
click at [767, 361] on span "Select an option" at bounding box center [758, 362] width 15 height 15
click at [767, 361] on input "Select an option" at bounding box center [758, 362] width 15 height 15
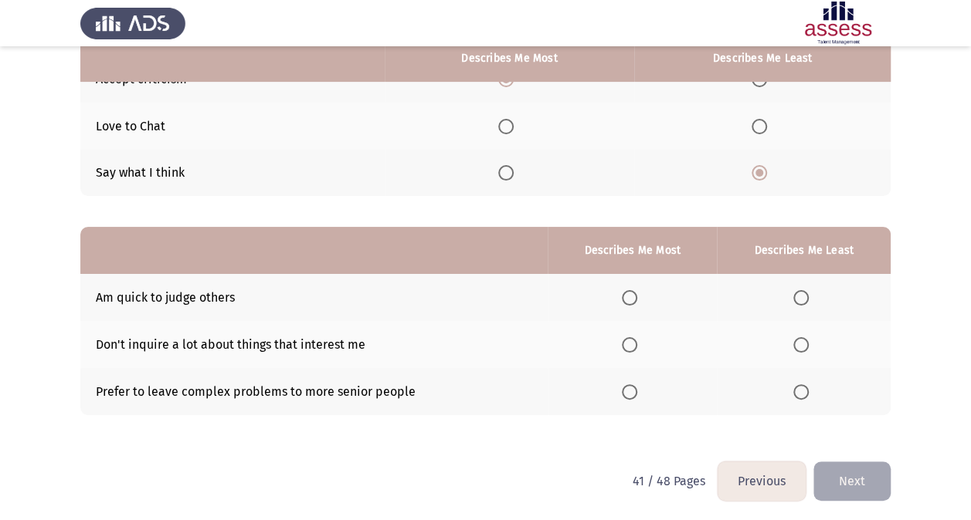
scroll to position [191, 0]
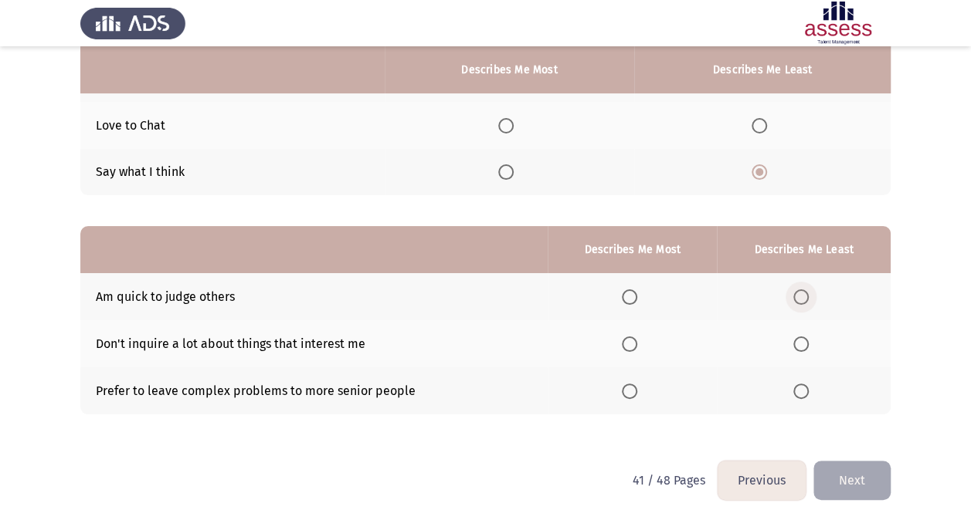
click at [802, 299] on span "Select an option" at bounding box center [800, 297] width 15 height 15
click at [802, 299] on input "Select an option" at bounding box center [800, 297] width 15 height 15
click at [632, 388] on span "Select an option" at bounding box center [629, 391] width 15 height 15
click at [632, 388] on input "Select an option" at bounding box center [629, 391] width 15 height 15
click at [879, 458] on button "Next" at bounding box center [851, 480] width 77 height 39
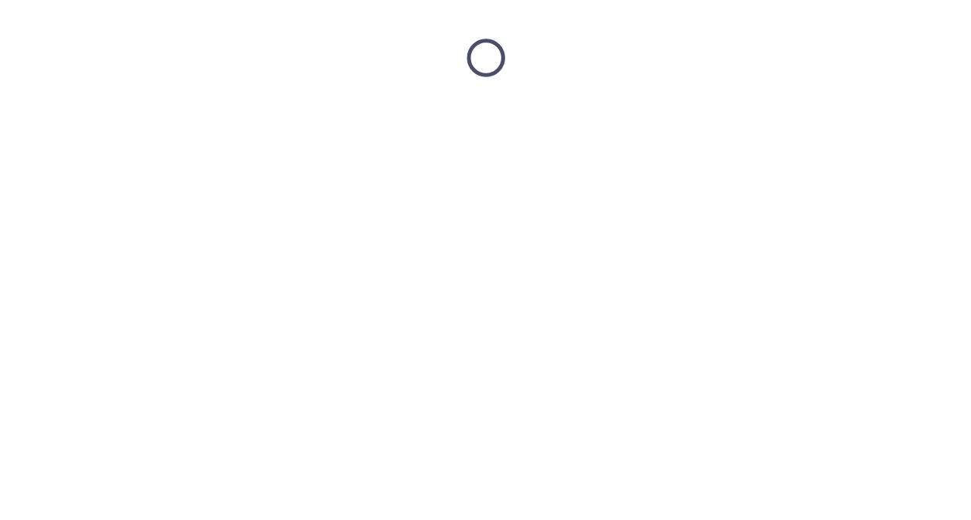
scroll to position [0, 0]
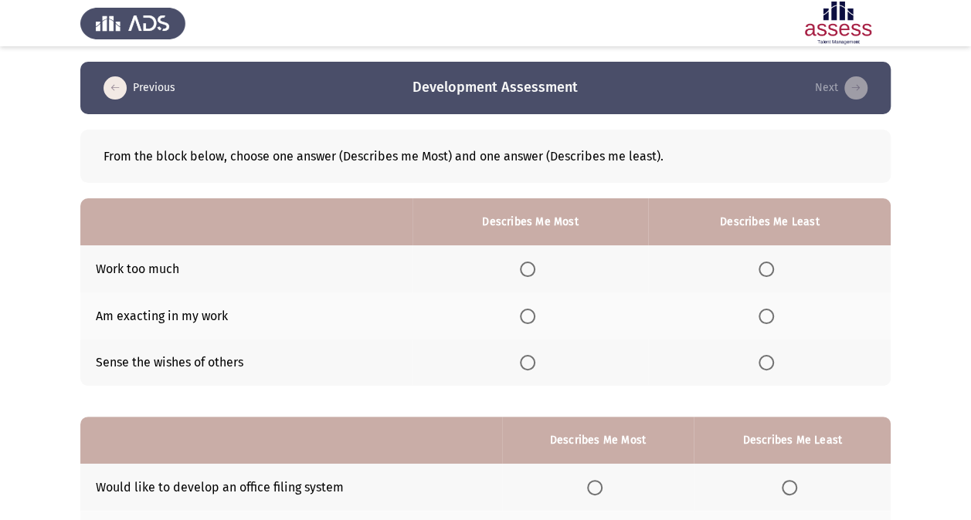
click at [535, 312] on span "Select an option" at bounding box center [527, 316] width 15 height 15
click at [535, 312] on input "Select an option" at bounding box center [527, 316] width 15 height 15
click at [765, 365] on span "Select an option" at bounding box center [765, 362] width 15 height 15
click at [765, 365] on input "Select an option" at bounding box center [765, 362] width 15 height 15
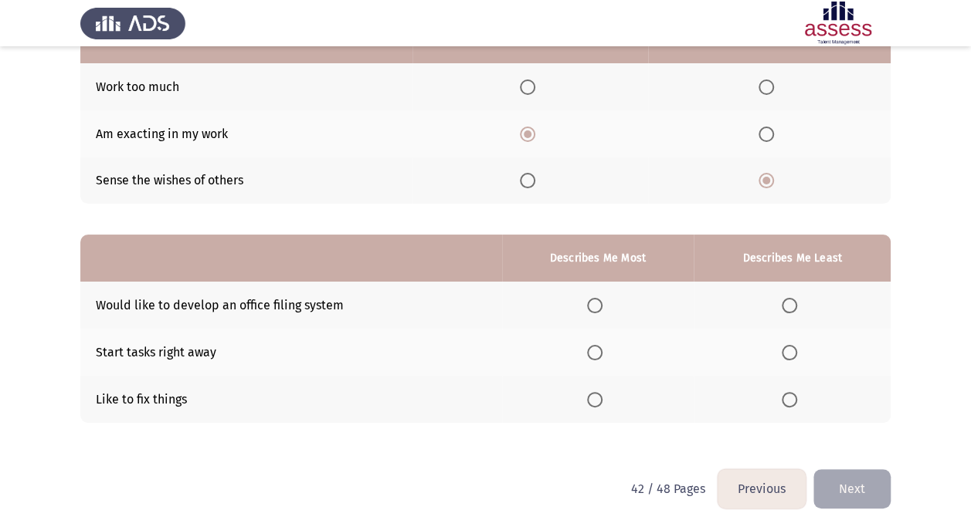
scroll to position [191, 0]
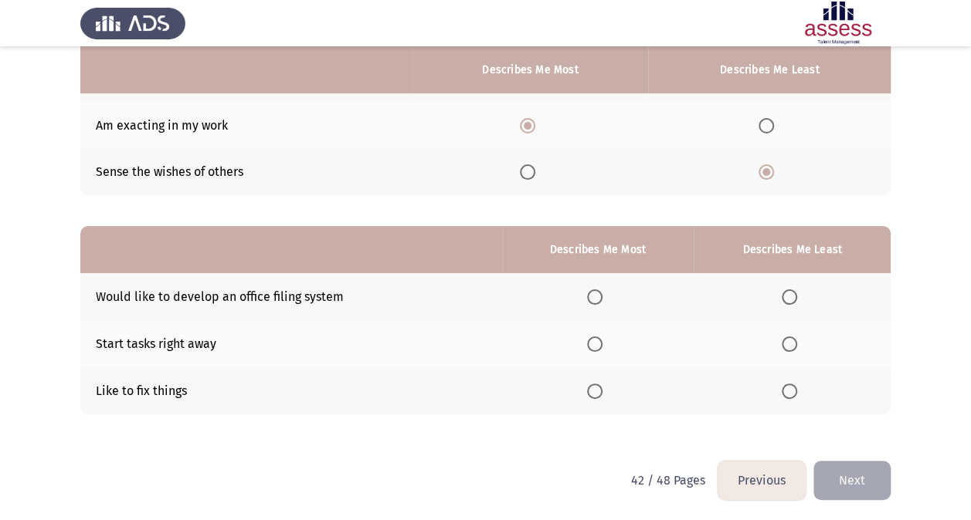
click at [595, 339] on span "Select an option" at bounding box center [594, 344] width 15 height 15
click at [595, 339] on input "Select an option" at bounding box center [594, 344] width 15 height 15
click at [792, 292] on span "Select an option" at bounding box center [788, 297] width 15 height 15
click at [792, 292] on input "Select an option" at bounding box center [788, 297] width 15 height 15
click at [840, 458] on button "Next" at bounding box center [851, 480] width 77 height 39
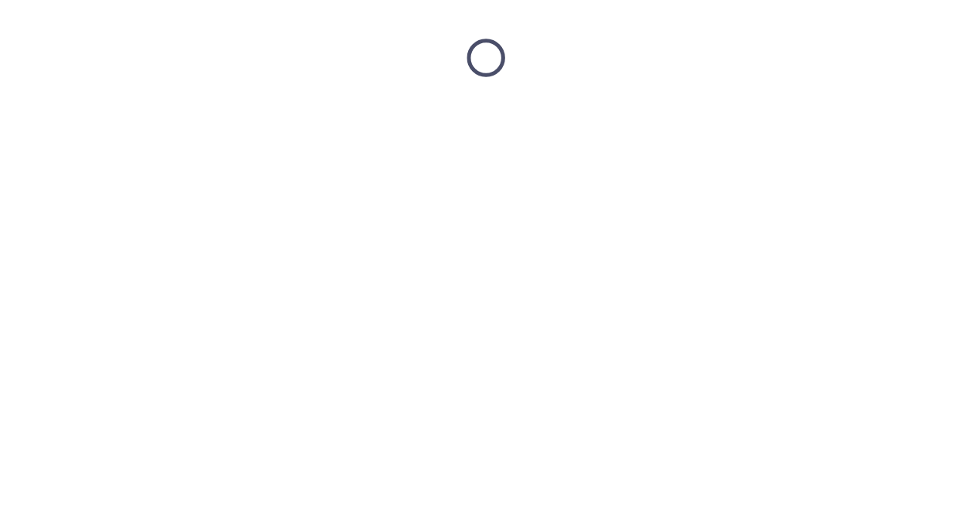
scroll to position [0, 0]
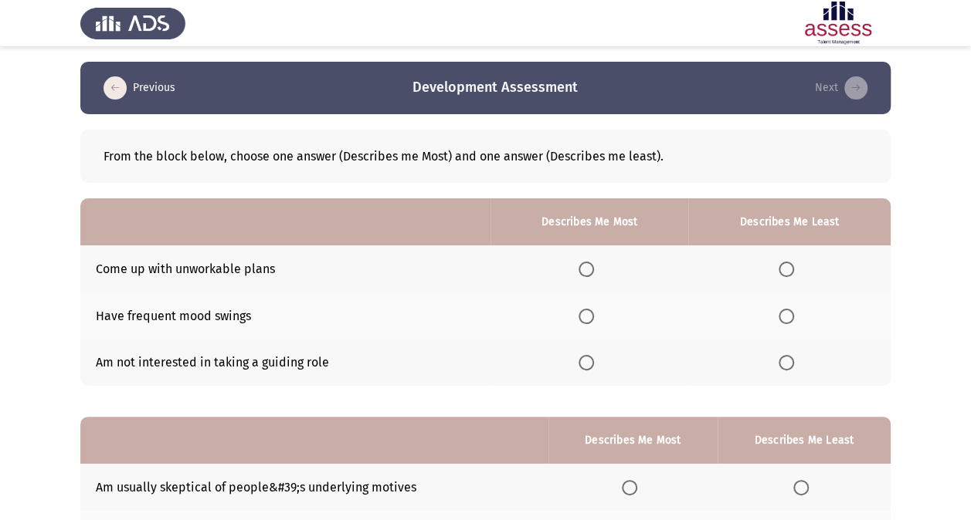
click at [789, 256] on th at bounding box center [789, 269] width 202 height 47
click at [788, 310] on span "Select an option" at bounding box center [785, 316] width 15 height 15
click at [788, 310] on input "Select an option" at bounding box center [785, 316] width 15 height 15
click at [794, 361] on span "Select an option" at bounding box center [785, 362] width 15 height 15
click at [794, 361] on input "Select an option" at bounding box center [785, 362] width 15 height 15
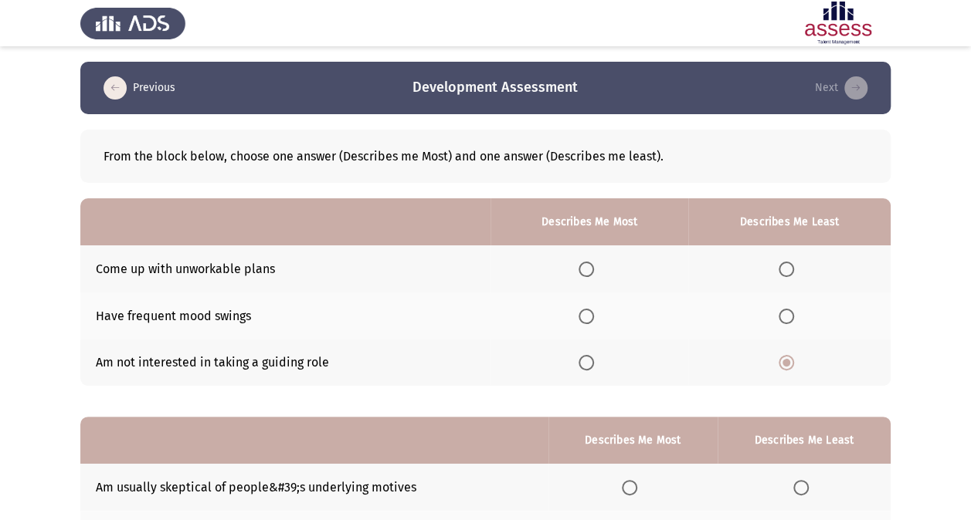
click at [597, 275] on label "Select an option" at bounding box center [589, 269] width 22 height 15
click at [594, 275] on input "Select an option" at bounding box center [585, 269] width 15 height 15
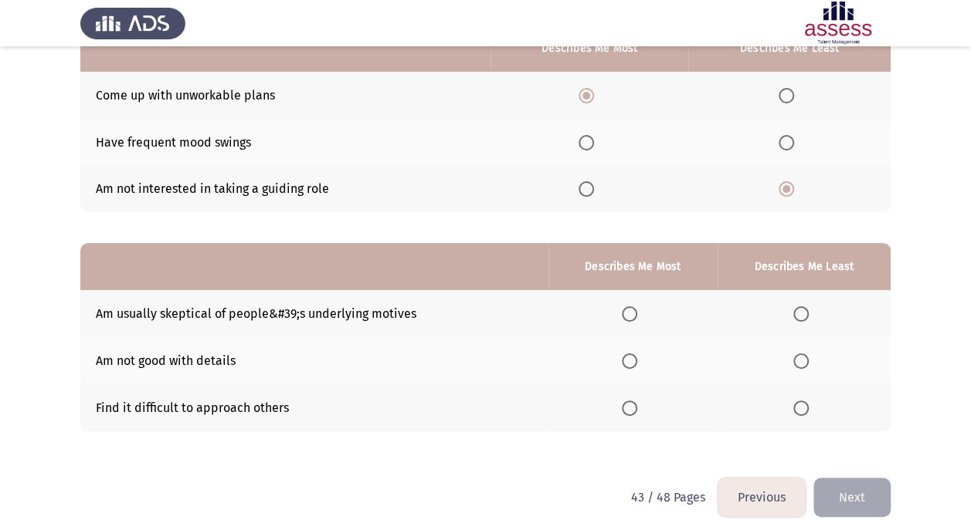
scroll to position [191, 0]
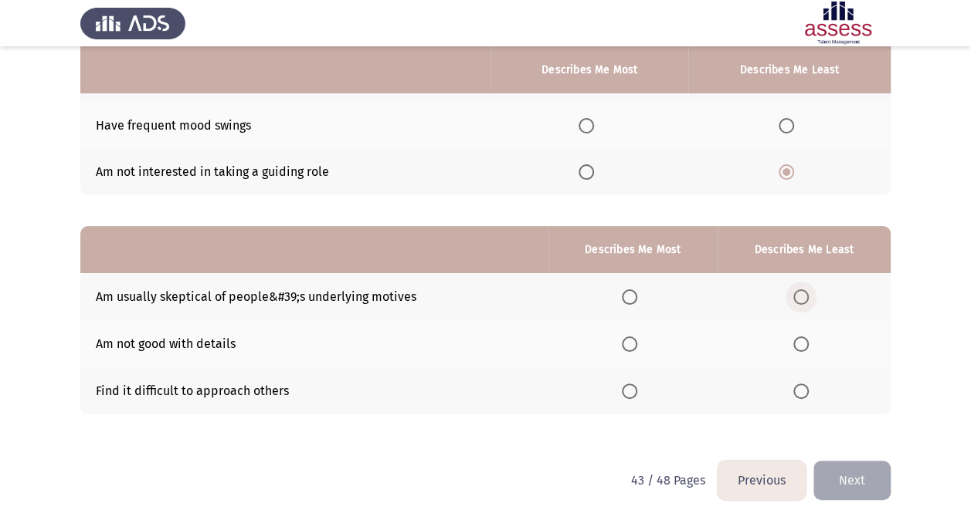
click at [802, 297] on span "Select an option" at bounding box center [800, 297] width 15 height 15
click at [802, 297] on input "Select an option" at bounding box center [800, 297] width 15 height 15
click at [632, 392] on span "Select an option" at bounding box center [629, 391] width 15 height 15
click at [632, 392] on input "Select an option" at bounding box center [629, 391] width 15 height 15
click at [845, 458] on button "Next" at bounding box center [851, 480] width 77 height 39
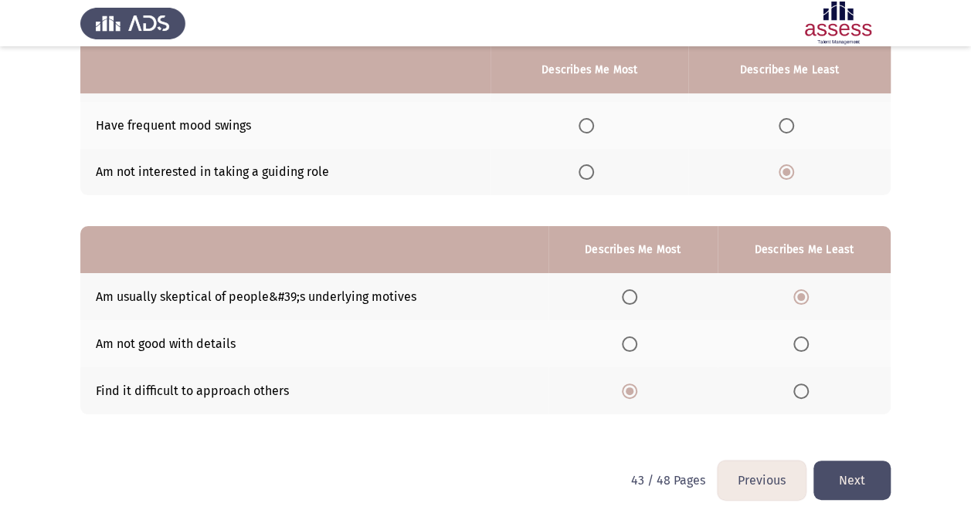
scroll to position [0, 0]
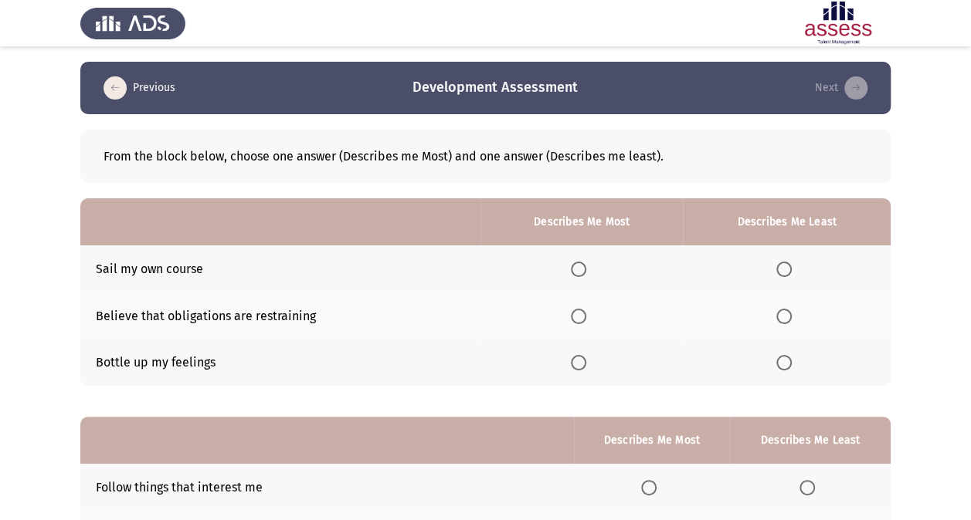
click at [578, 309] on span "Select an option" at bounding box center [578, 316] width 15 height 15
click at [578, 309] on input "Select an option" at bounding box center [578, 316] width 15 height 15
click at [571, 358] on th at bounding box center [581, 363] width 202 height 47
click at [578, 361] on span "Select an option" at bounding box center [578, 362] width 15 height 15
click at [578, 361] on input "Select an option" at bounding box center [578, 362] width 15 height 15
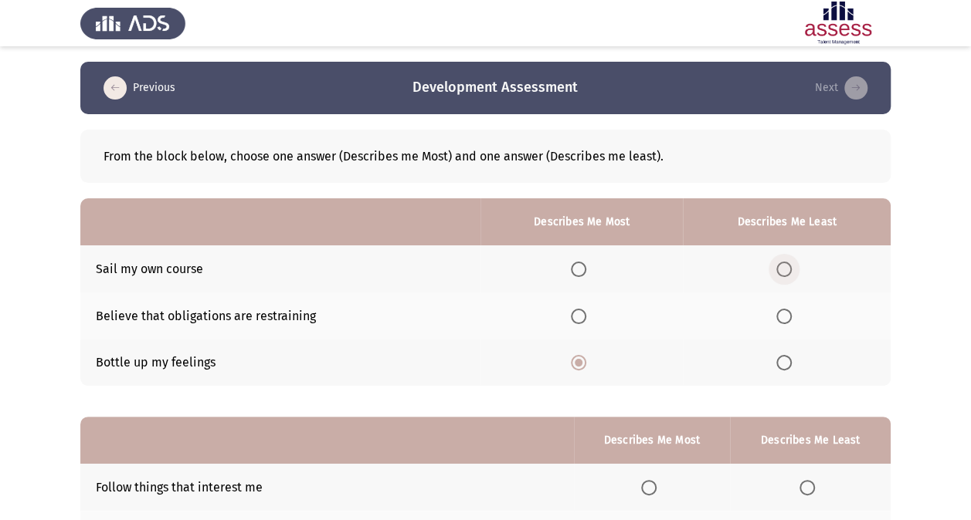
click at [795, 266] on label "Select an option" at bounding box center [787, 269] width 22 height 15
click at [792, 266] on input "Select an option" at bounding box center [783, 269] width 15 height 15
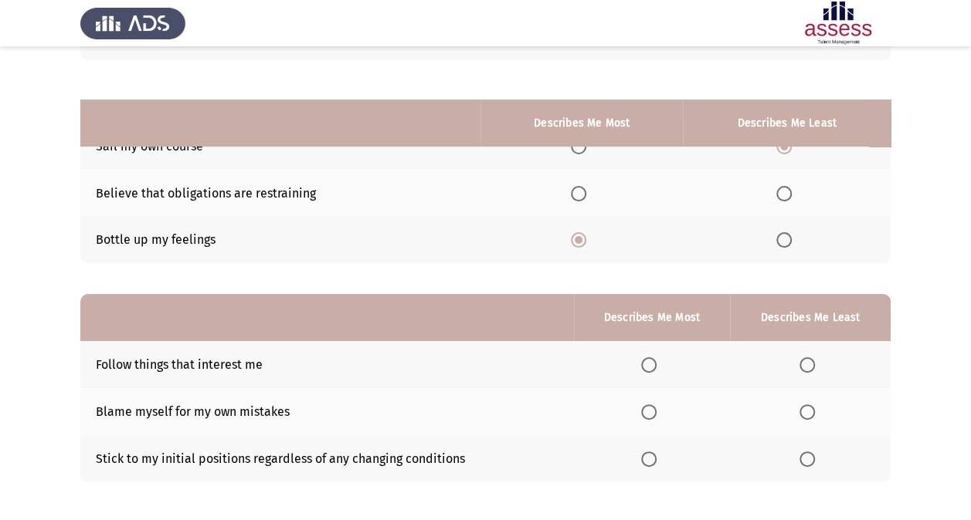
scroll to position [191, 0]
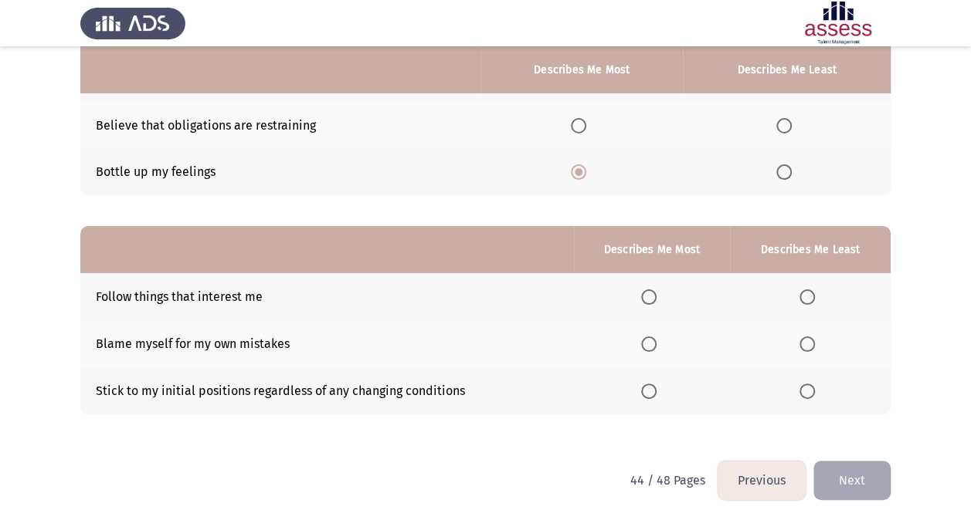
drag, startPoint x: 646, startPoint y: 286, endPoint x: 653, endPoint y: 289, distance: 8.3
click at [646, 286] on th at bounding box center [652, 296] width 157 height 47
click at [656, 290] on span "Select an option" at bounding box center [648, 297] width 15 height 15
click at [656, 290] on input "Select an option" at bounding box center [648, 297] width 15 height 15
click at [802, 401] on th at bounding box center [810, 391] width 161 height 47
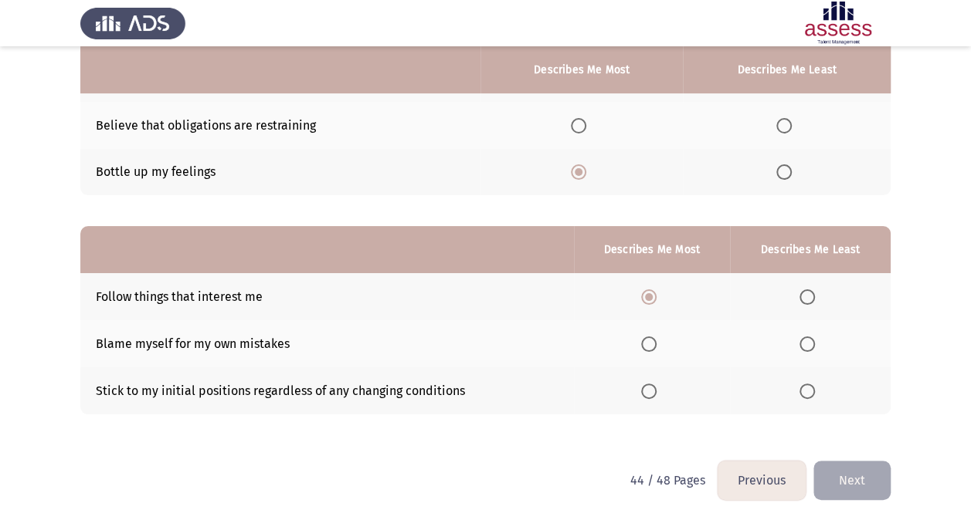
click at [805, 385] on span "Select an option" at bounding box center [806, 391] width 15 height 15
click at [805, 385] on input "Select an option" at bounding box center [806, 391] width 15 height 15
click at [859, 458] on button "Next" at bounding box center [851, 480] width 77 height 39
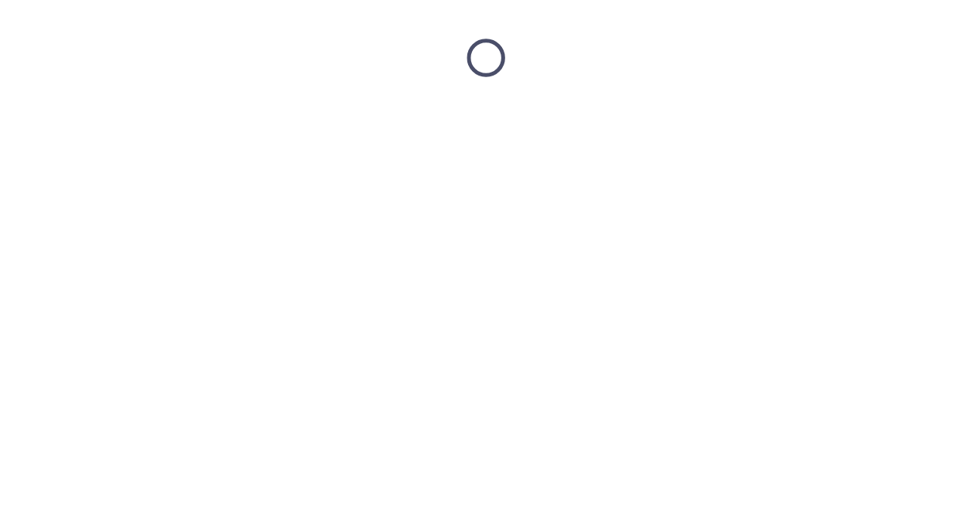
scroll to position [0, 0]
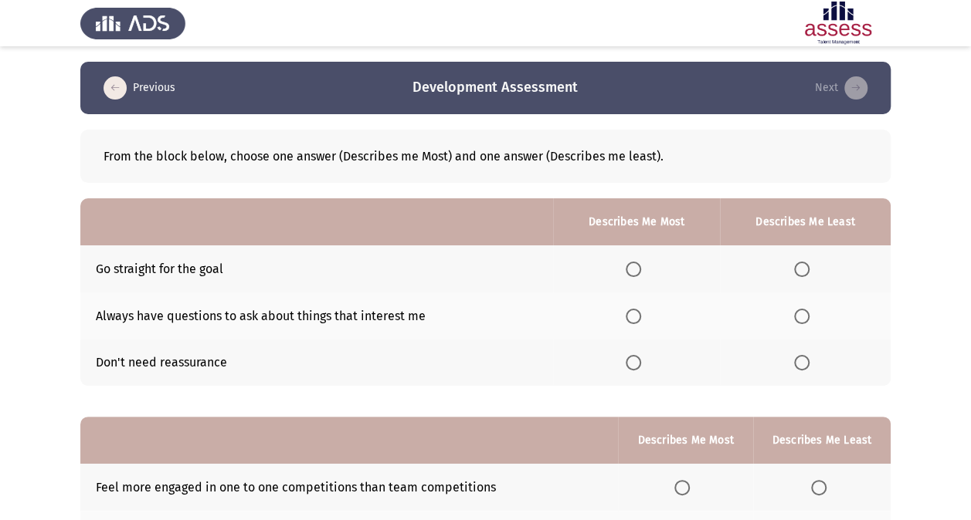
click at [632, 255] on th at bounding box center [636, 269] width 167 height 47
click at [632, 273] on span "Select an option" at bounding box center [632, 269] width 15 height 15
click at [632, 273] on input "Select an option" at bounding box center [632, 269] width 15 height 15
click at [806, 364] on span "Select an option" at bounding box center [801, 362] width 15 height 15
click at [806, 364] on input "Select an option" at bounding box center [801, 362] width 15 height 15
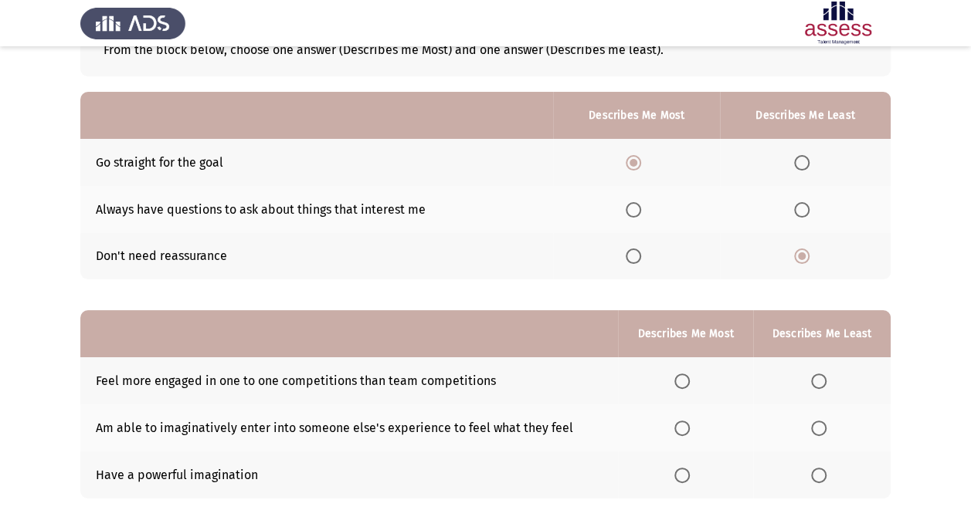
scroll to position [191, 0]
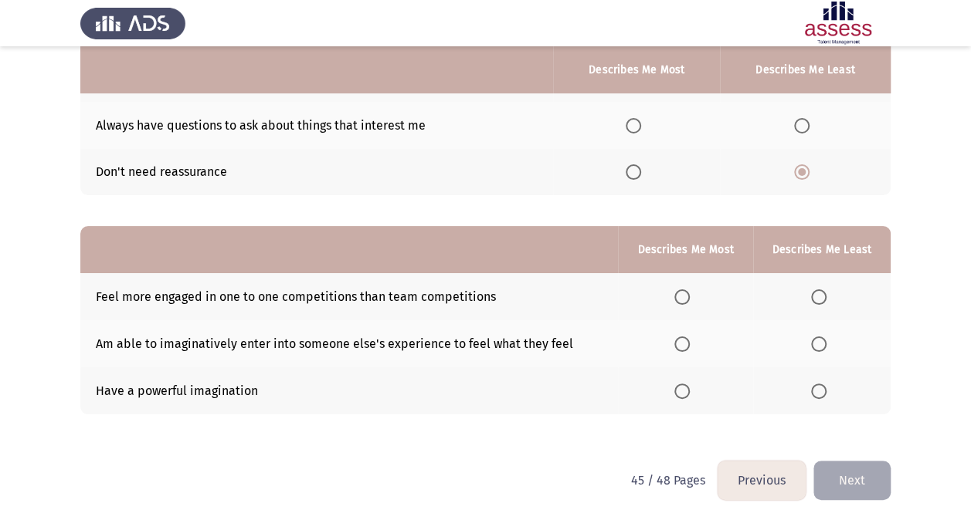
click at [681, 388] on span "Select an option" at bounding box center [681, 391] width 15 height 15
click at [681, 388] on input "Select an option" at bounding box center [681, 391] width 15 height 15
click at [816, 300] on span "Select an option" at bounding box center [818, 297] width 15 height 15
click at [816, 300] on input "Select an option" at bounding box center [818, 297] width 15 height 15
click at [869, 458] on button "Next" at bounding box center [851, 480] width 77 height 39
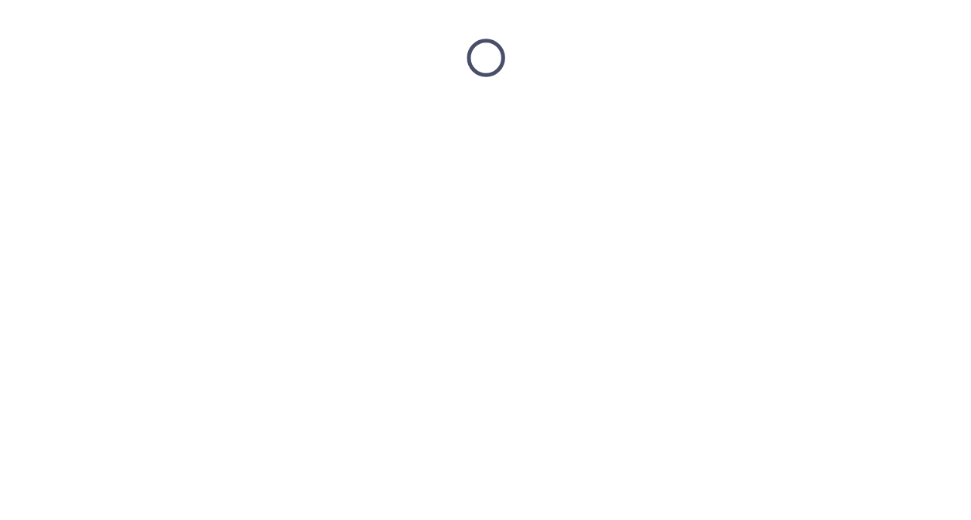
scroll to position [0, 0]
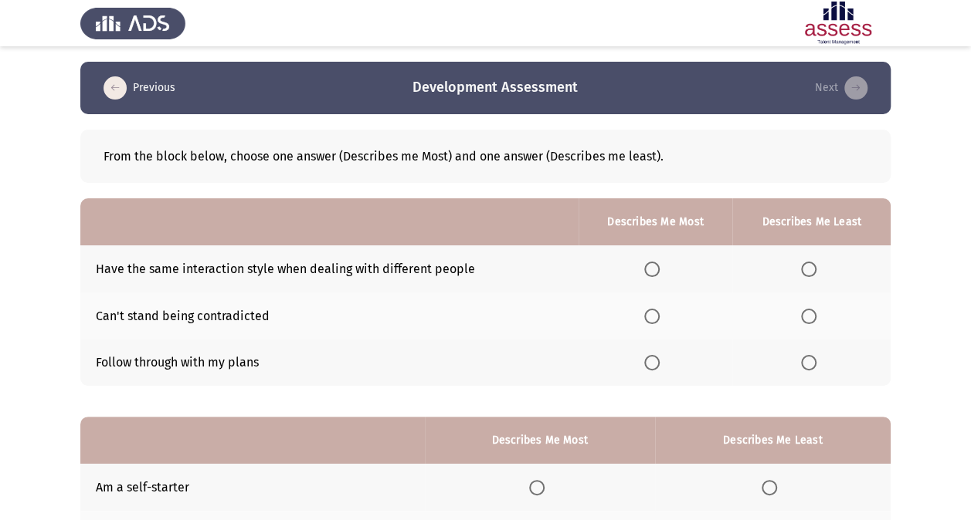
click at [229, 366] on td "Follow through with my plans" at bounding box center [329, 363] width 498 height 47
click at [238, 361] on td "Follow through with my plans" at bounding box center [329, 363] width 498 height 47
click at [650, 364] on span "Select an option" at bounding box center [651, 362] width 15 height 15
click at [650, 364] on input "Select an option" at bounding box center [651, 362] width 15 height 15
click at [820, 264] on label "Select an option" at bounding box center [812, 269] width 22 height 15
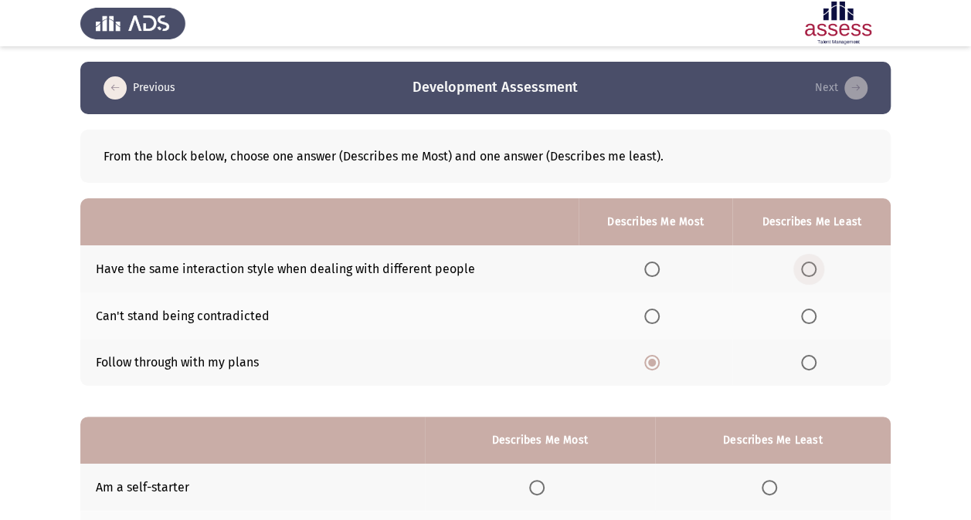
click at [816, 264] on input "Select an option" at bounding box center [808, 269] width 15 height 15
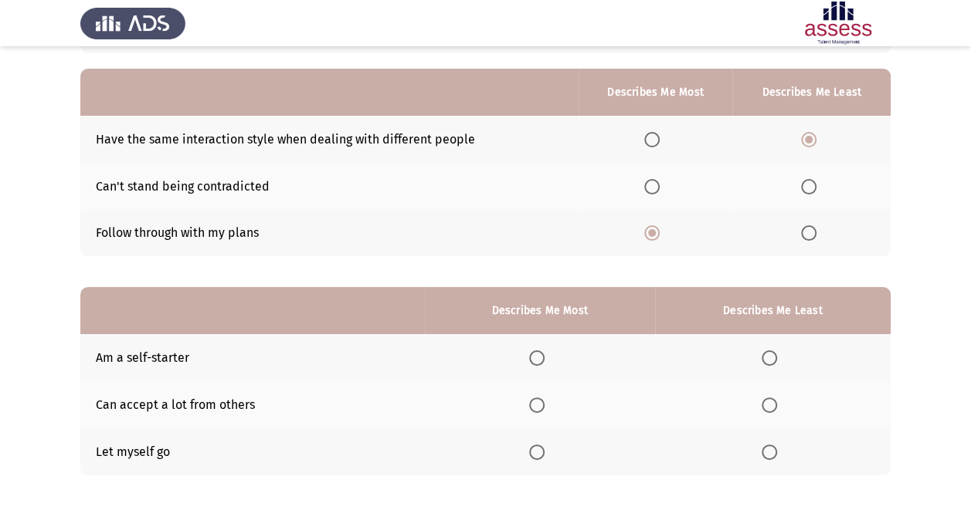
scroll to position [191, 0]
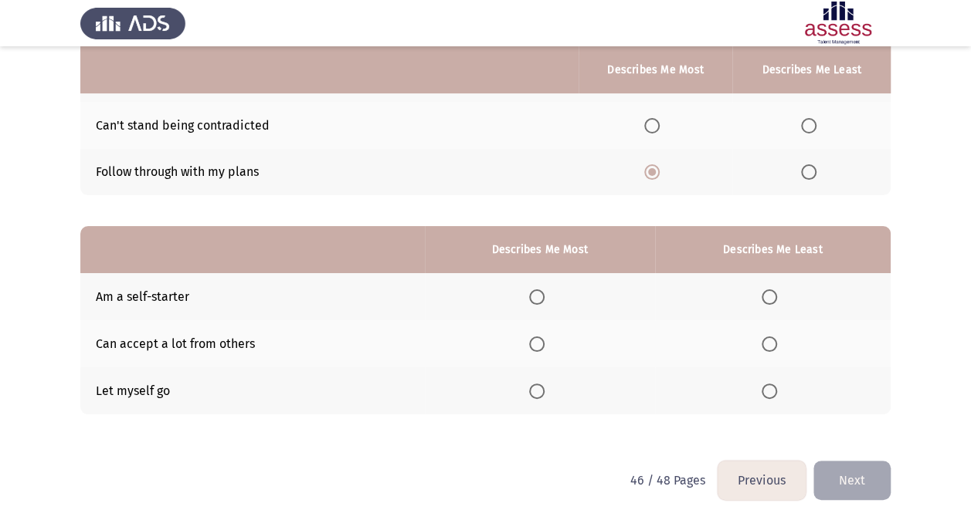
click at [535, 307] on th at bounding box center [540, 296] width 230 height 47
click at [534, 295] on span "Select an option" at bounding box center [536, 297] width 15 height 15
click at [534, 295] on input "Select an option" at bounding box center [536, 297] width 15 height 15
click at [769, 338] on span "Select an option" at bounding box center [768, 344] width 15 height 15
click at [769, 338] on input "Select an option" at bounding box center [768, 344] width 15 height 15
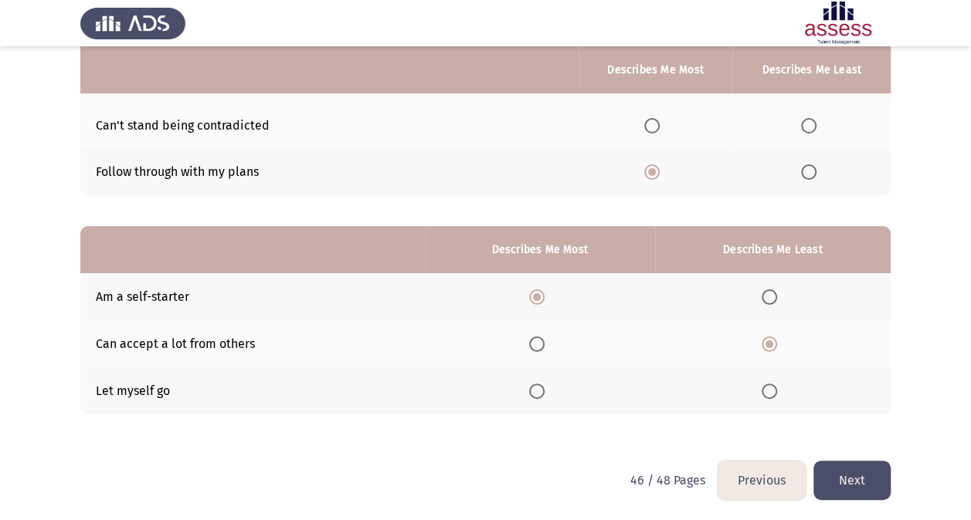
click at [848, 458] on button "Next" at bounding box center [851, 480] width 77 height 39
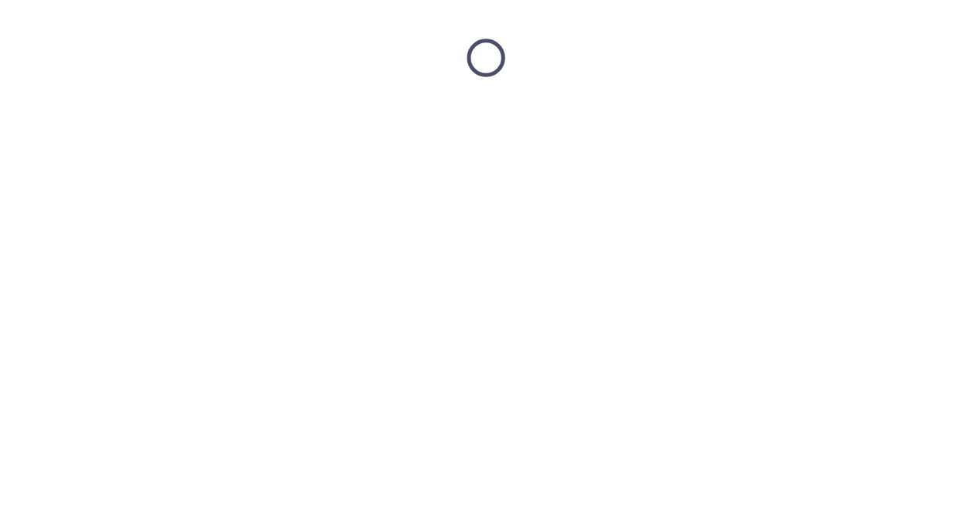
scroll to position [0, 0]
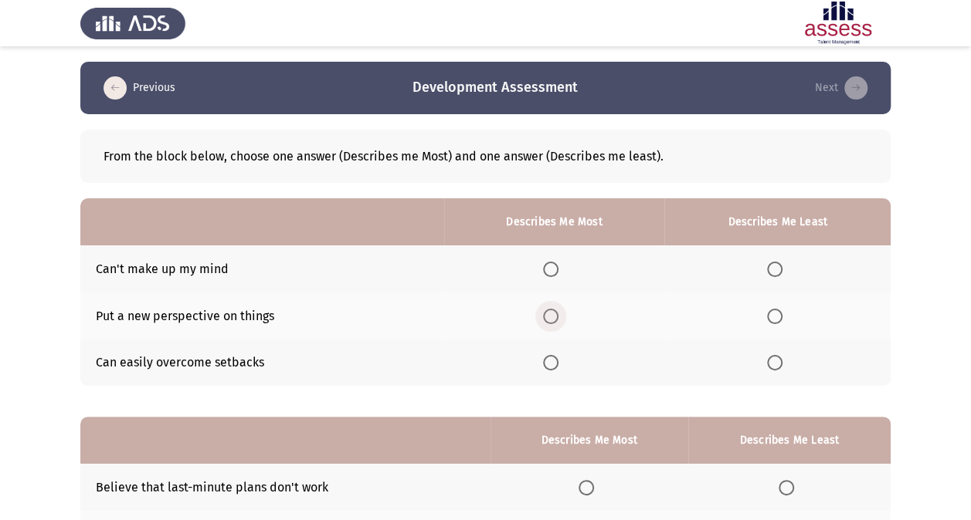
click at [555, 309] on span "Select an option" at bounding box center [550, 316] width 15 height 15
click at [555, 309] on input "Select an option" at bounding box center [550, 316] width 15 height 15
click at [551, 363] on span "Select an option" at bounding box center [551, 363] width 0 height 0
click at [554, 362] on input "Select an option" at bounding box center [550, 362] width 15 height 15
click at [778, 280] on th at bounding box center [777, 269] width 226 height 47
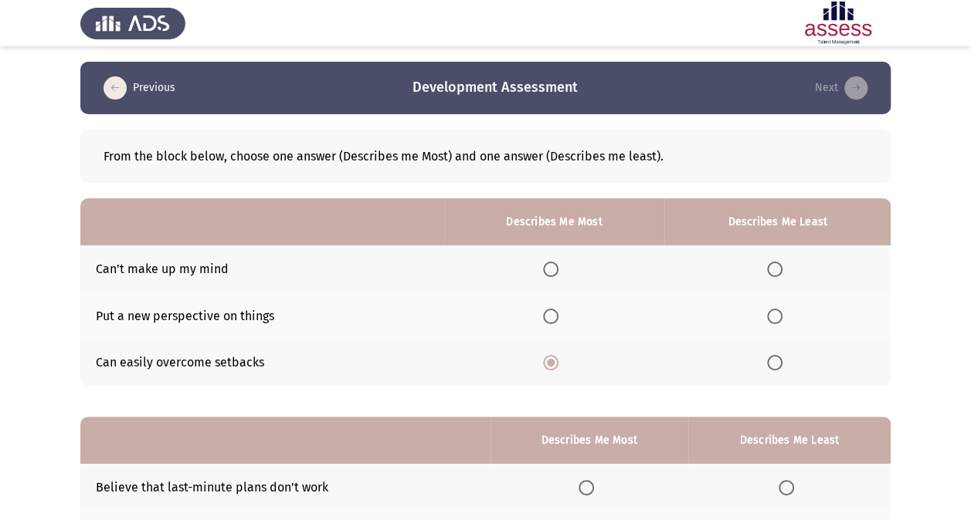
click at [775, 266] on span "Select an option" at bounding box center [774, 269] width 15 height 15
click at [775, 266] on input "Select an option" at bounding box center [774, 269] width 15 height 15
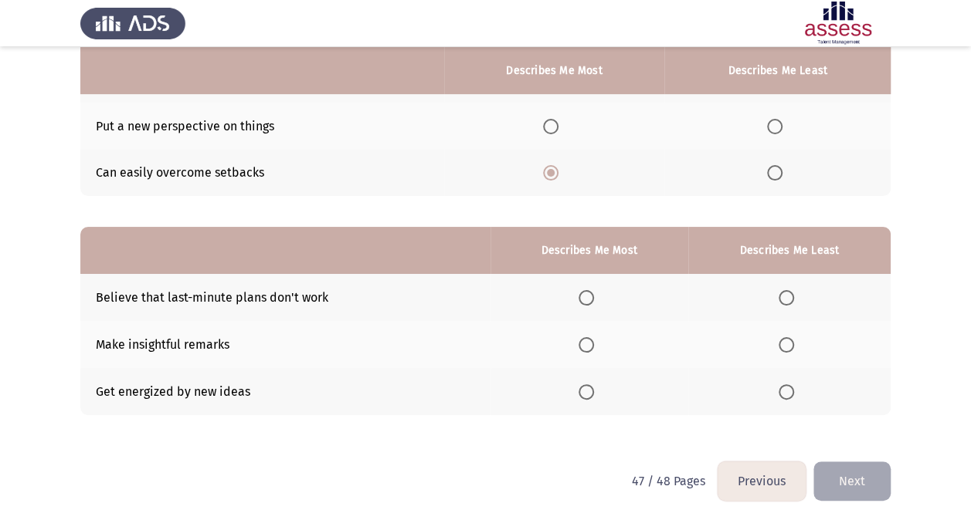
scroll to position [191, 0]
click at [593, 391] on span "Select an option" at bounding box center [585, 391] width 15 height 15
click at [593, 391] on input "Select an option" at bounding box center [585, 391] width 15 height 15
click at [789, 297] on span "Select an option" at bounding box center [785, 297] width 15 height 15
click at [789, 297] on input "Select an option" at bounding box center [785, 297] width 15 height 15
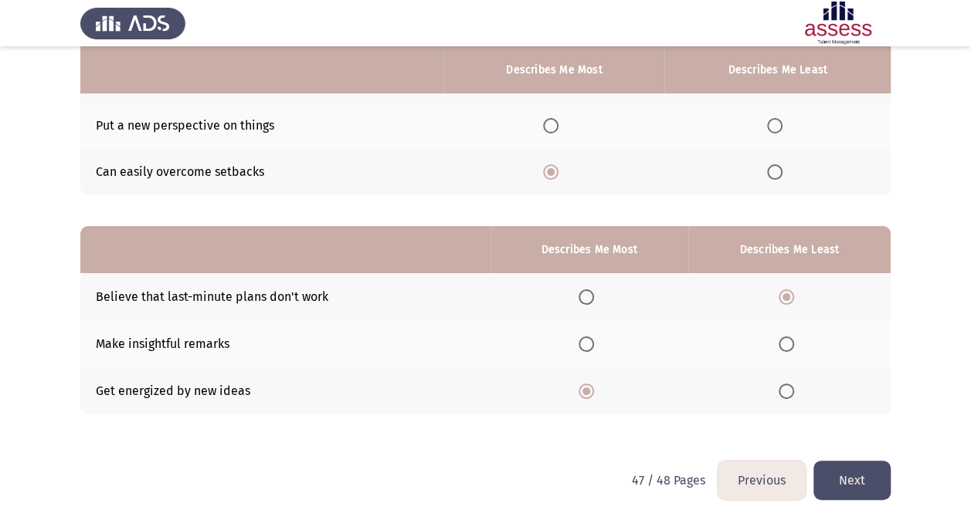
click at [851, 458] on button "Next" at bounding box center [851, 480] width 77 height 39
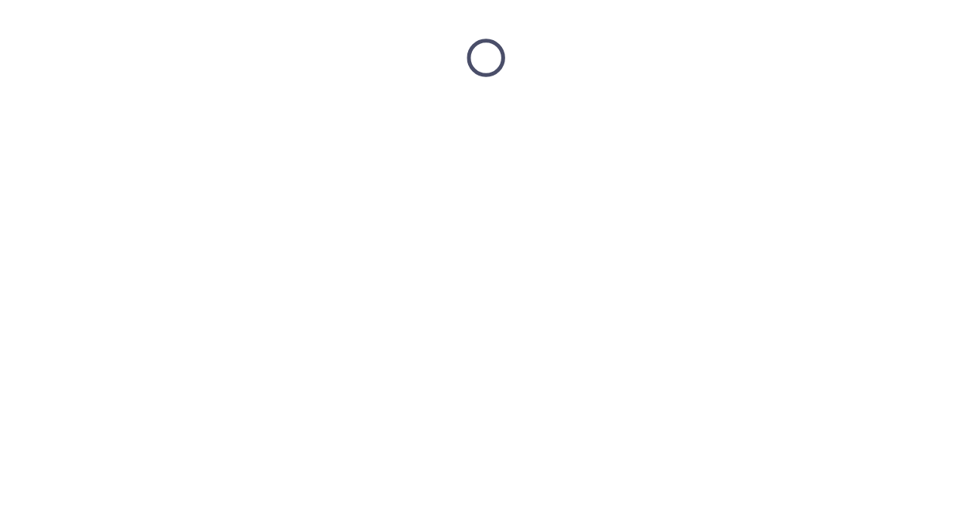
scroll to position [0, 0]
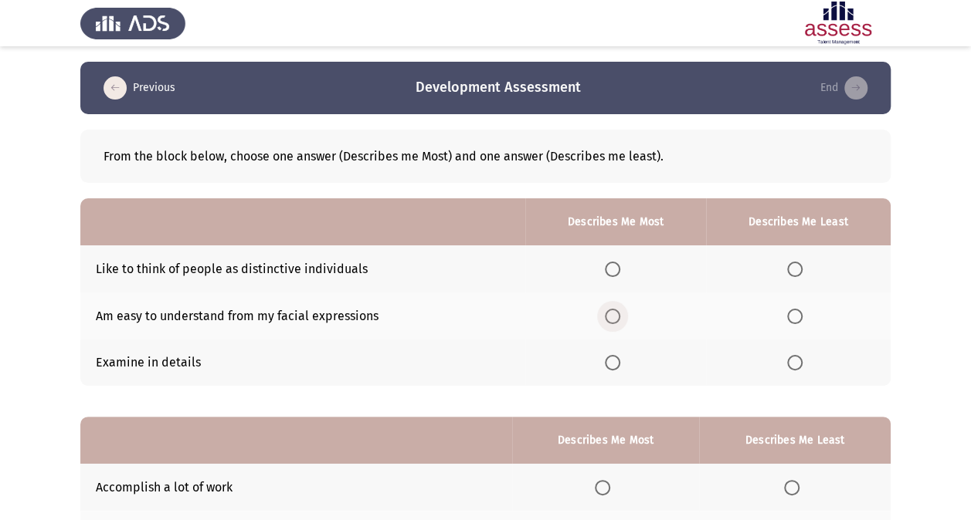
click at [609, 314] on span "Select an option" at bounding box center [612, 316] width 15 height 15
click at [609, 314] on input "Select an option" at bounding box center [612, 316] width 15 height 15
click at [802, 273] on span "Select an option" at bounding box center [794, 269] width 15 height 15
click at [802, 273] on input "Select an option" at bounding box center [794, 269] width 15 height 15
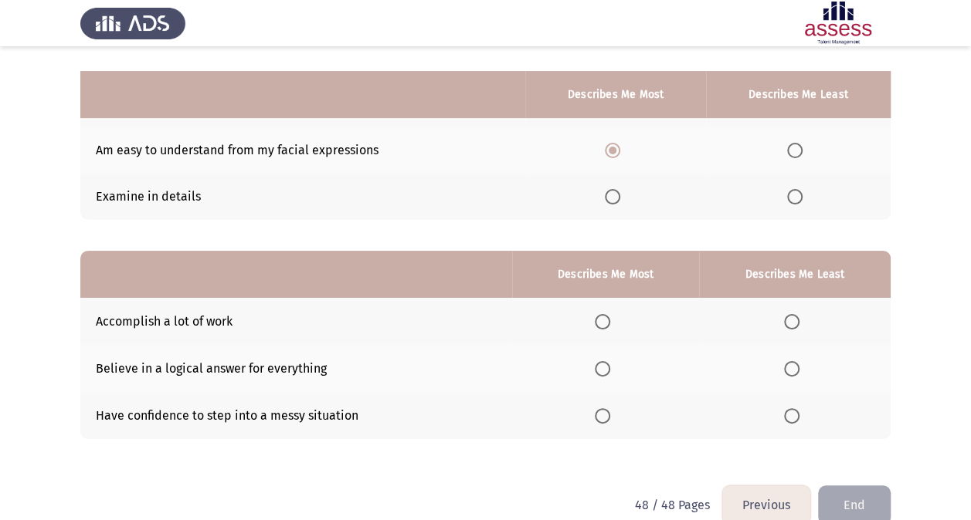
scroll to position [191, 0]
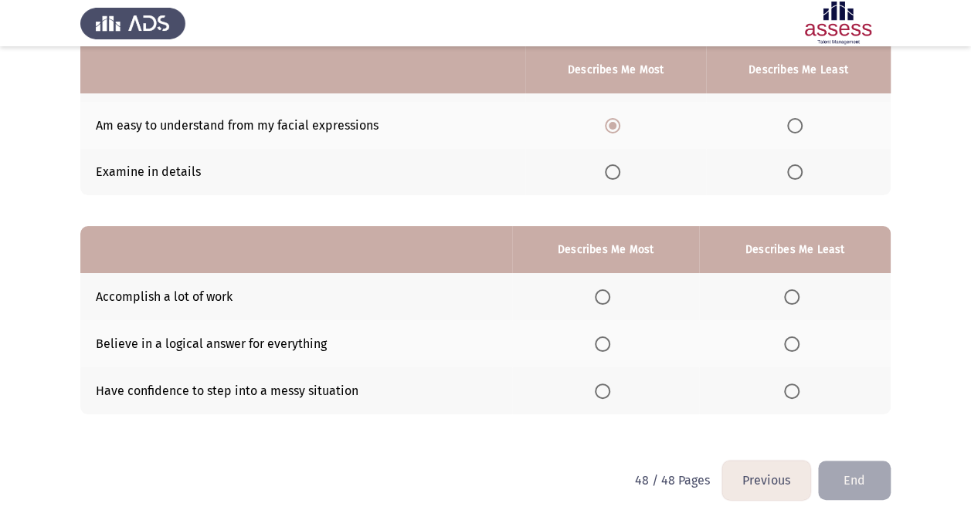
click at [611, 280] on th at bounding box center [605, 296] width 187 height 47
click at [609, 290] on span "Select an option" at bounding box center [602, 297] width 15 height 15
click at [609, 290] on input "Select an option" at bounding box center [602, 297] width 15 height 15
click at [789, 337] on span "Select an option" at bounding box center [791, 344] width 15 height 15
click at [789, 337] on input "Select an option" at bounding box center [791, 344] width 15 height 15
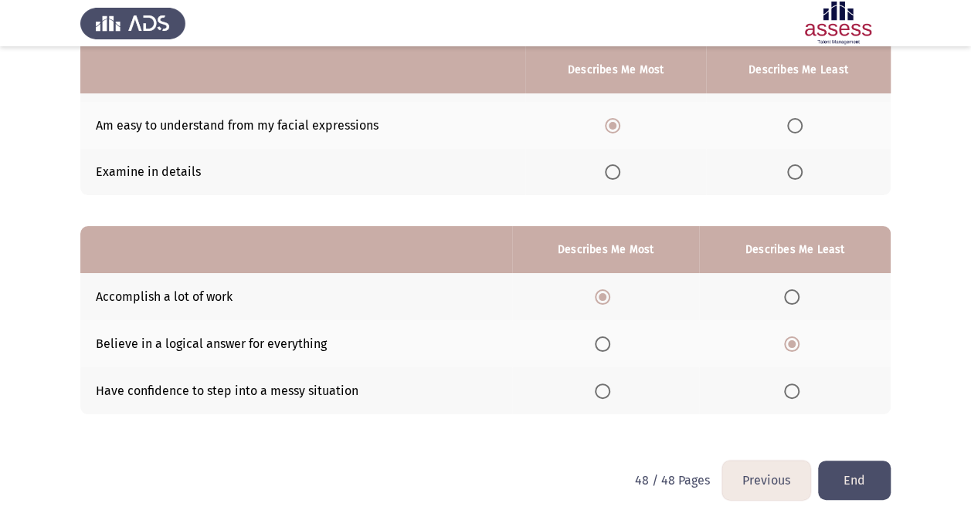
click at [797, 384] on span "Select an option" at bounding box center [791, 391] width 15 height 15
click at [797, 384] on input "Select an option" at bounding box center [791, 391] width 15 height 15
click at [853, 458] on button "End" at bounding box center [854, 480] width 73 height 39
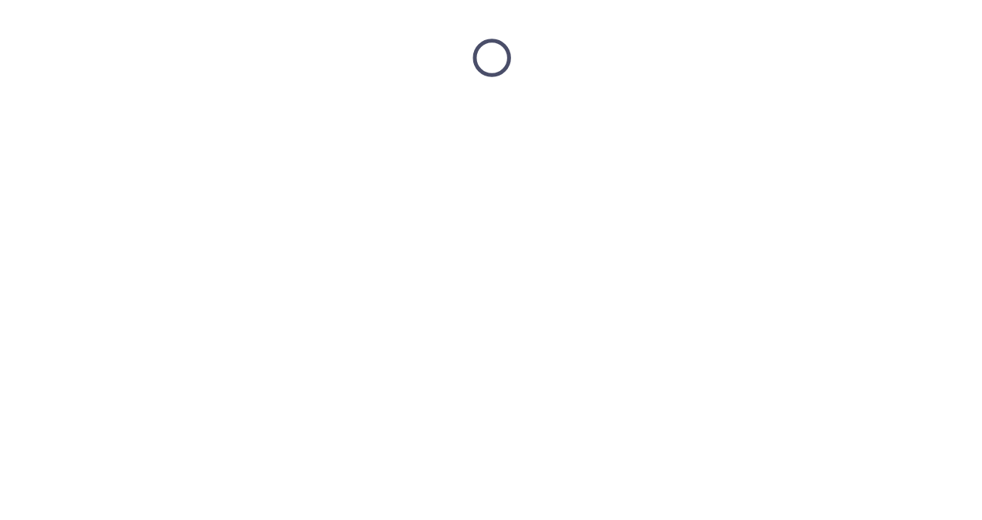
scroll to position [0, 0]
